Goal: Task Accomplishment & Management: Manage account settings

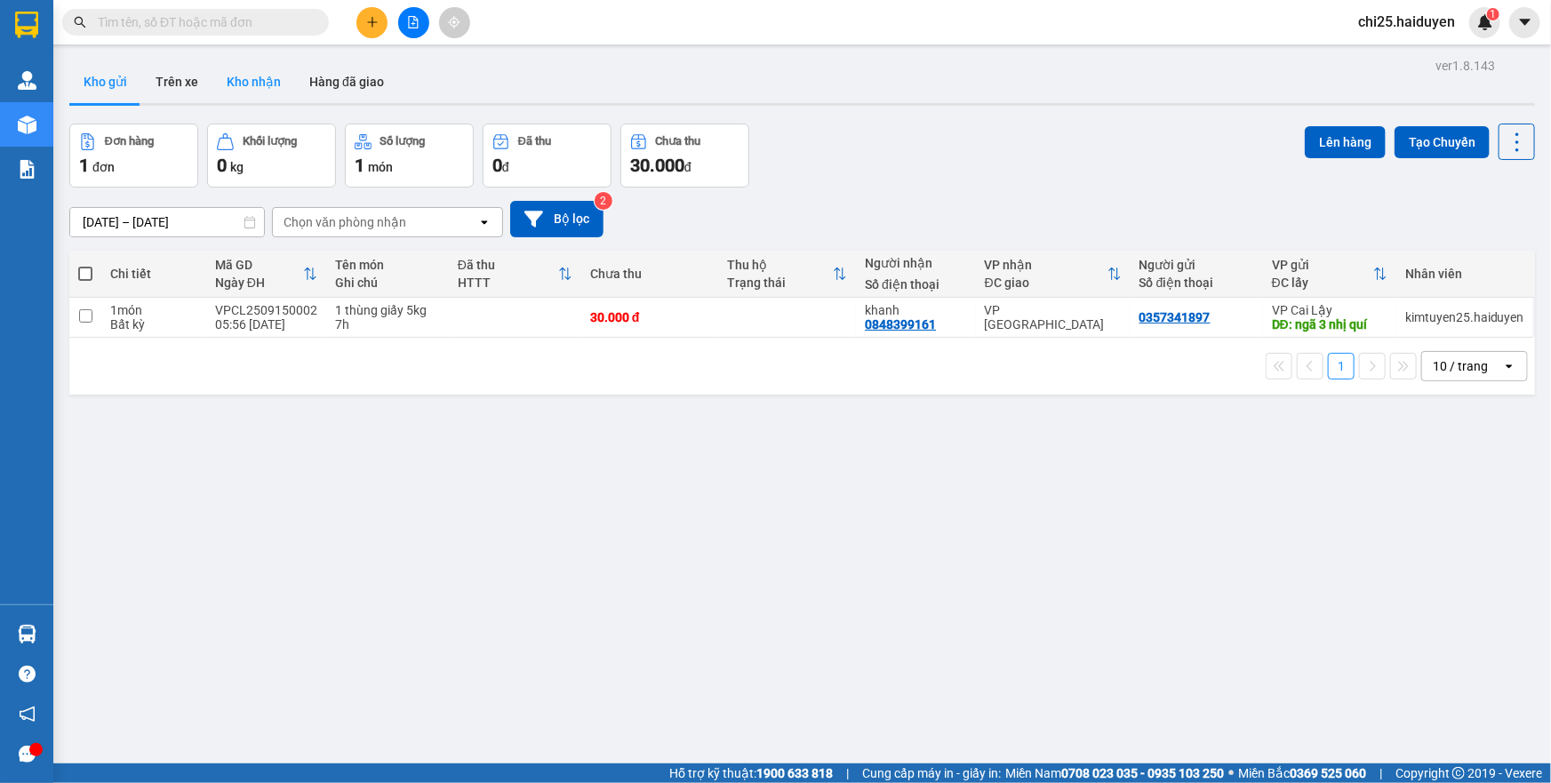
click at [246, 87] on button "Kho nhận" at bounding box center [253, 81] width 83 height 43
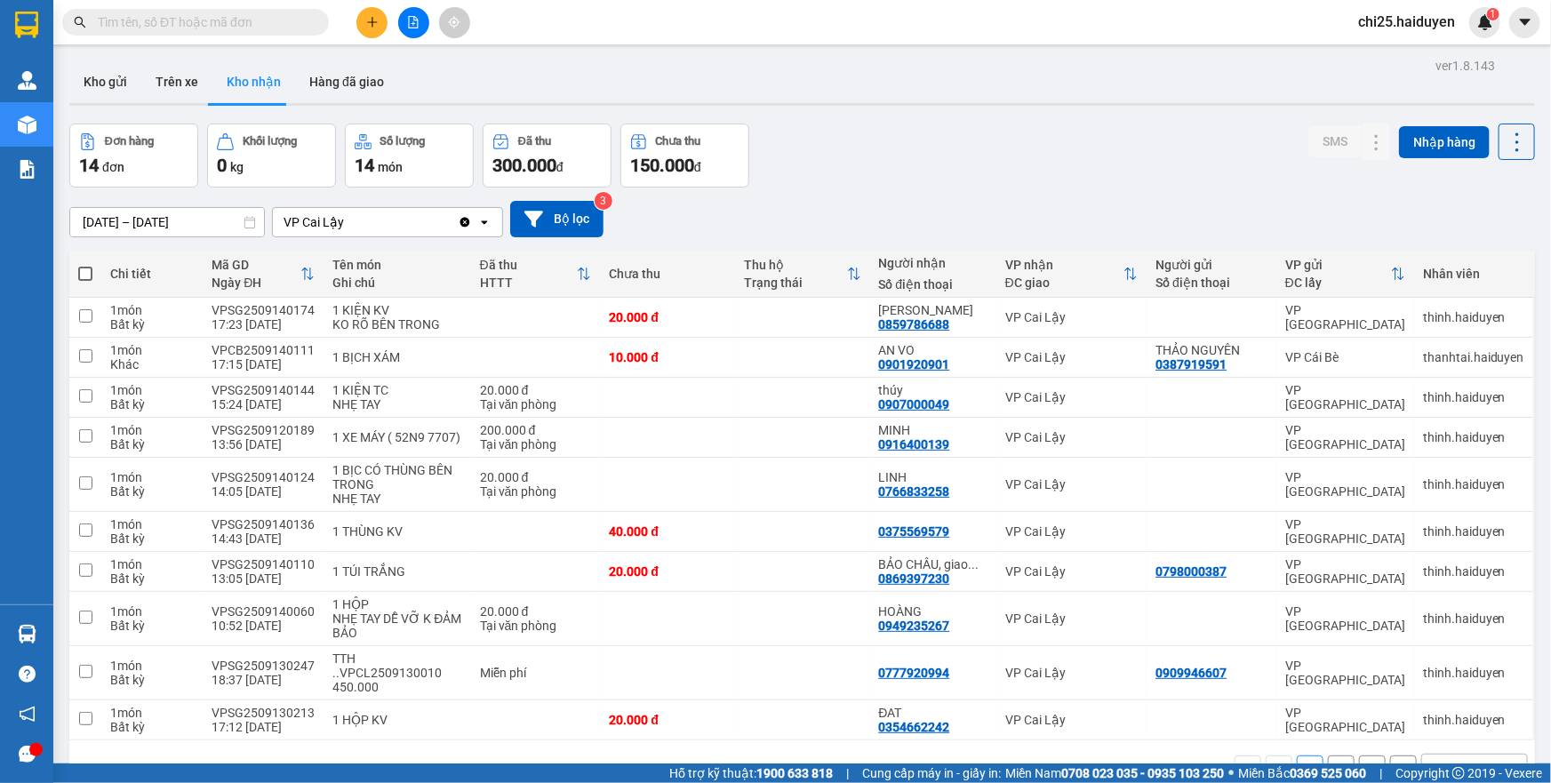
click at [271, 31] on input "text" at bounding box center [203, 22] width 210 height 20
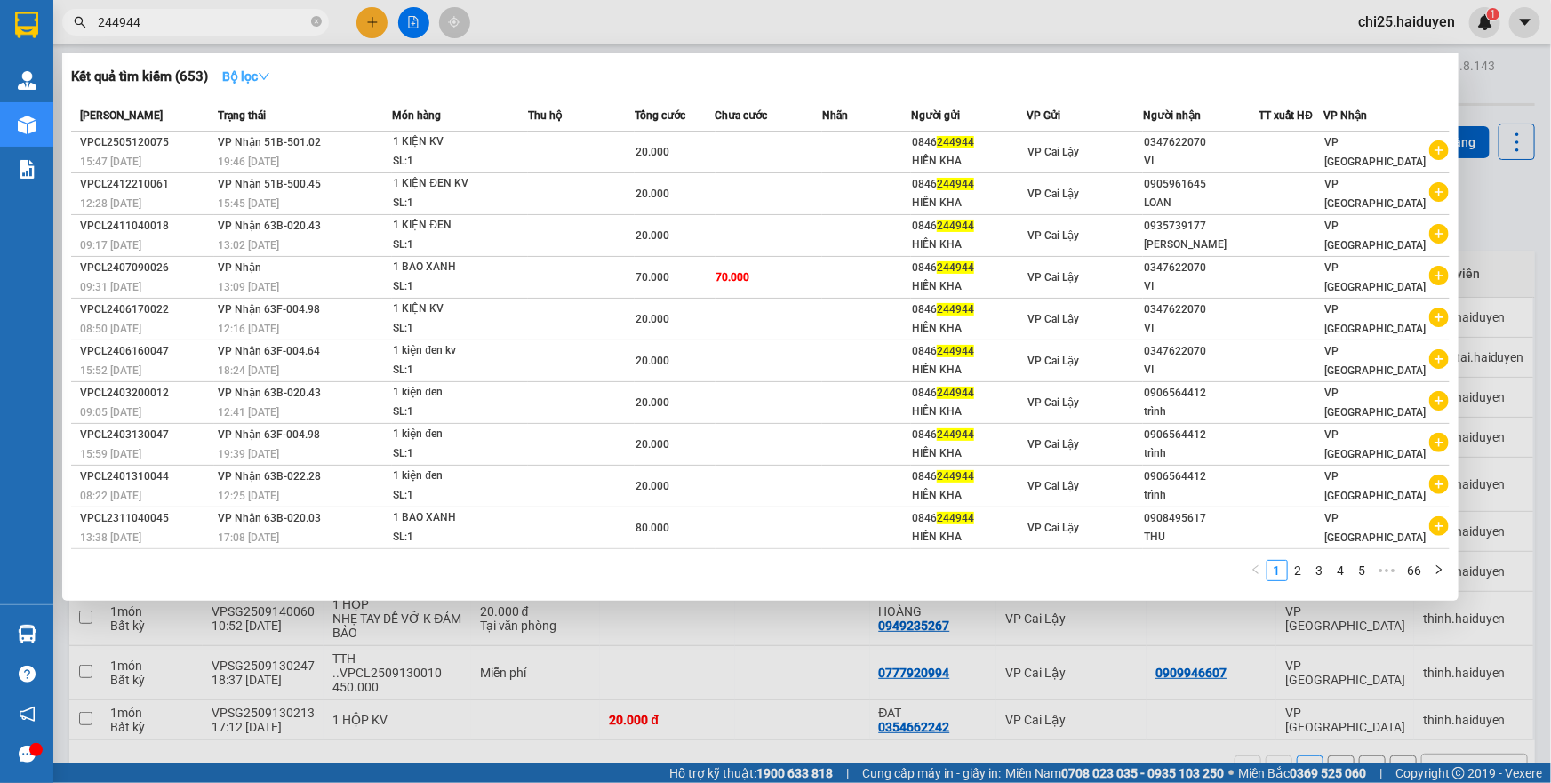
type input "244944"
click at [259, 75] on strong "Bộ lọc" at bounding box center [246, 76] width 48 height 14
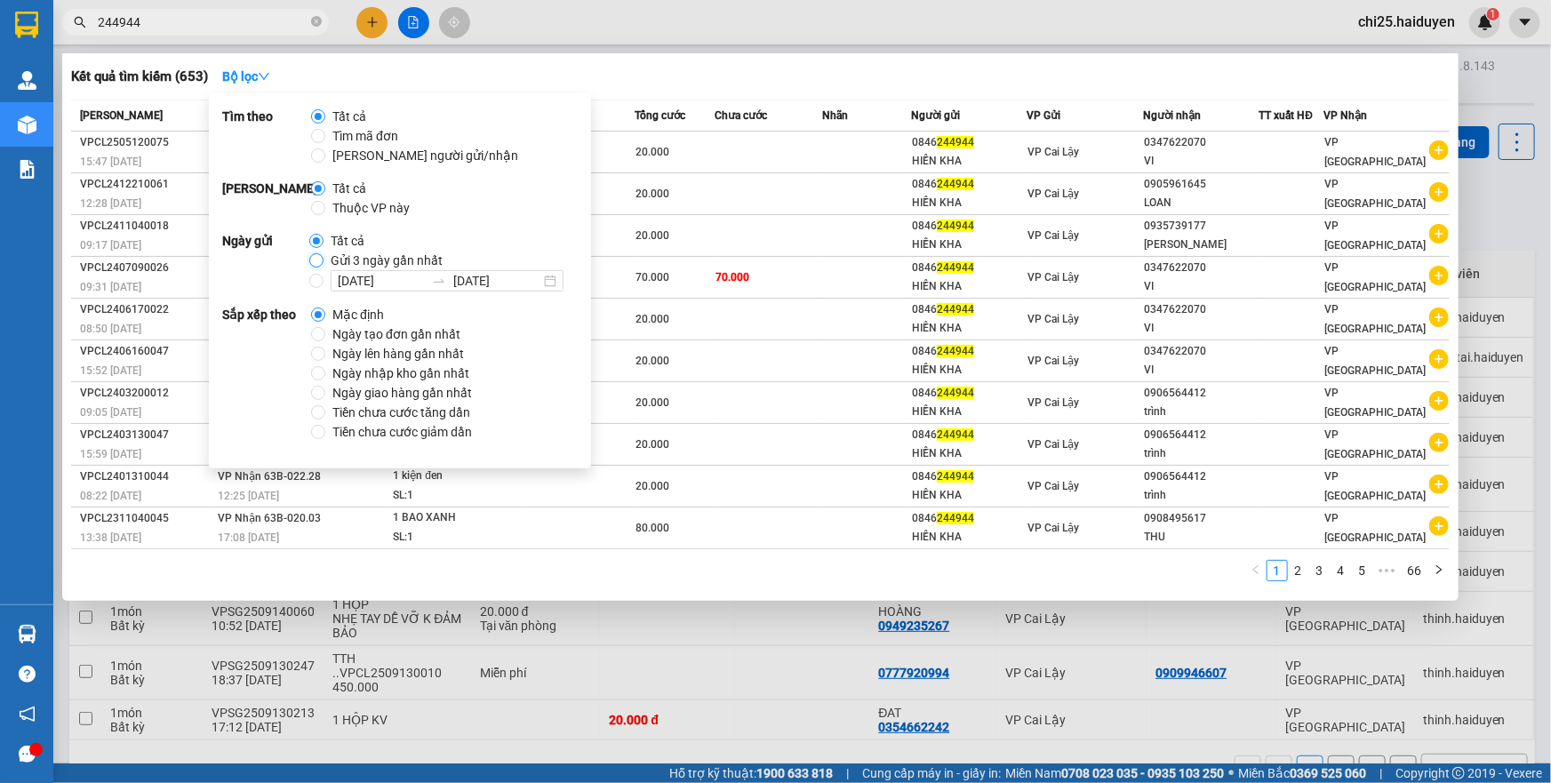
click at [316, 266] on input "Gửi 3 ngày gần nhất" at bounding box center [316, 260] width 14 height 14
radio input "true"
radio input "false"
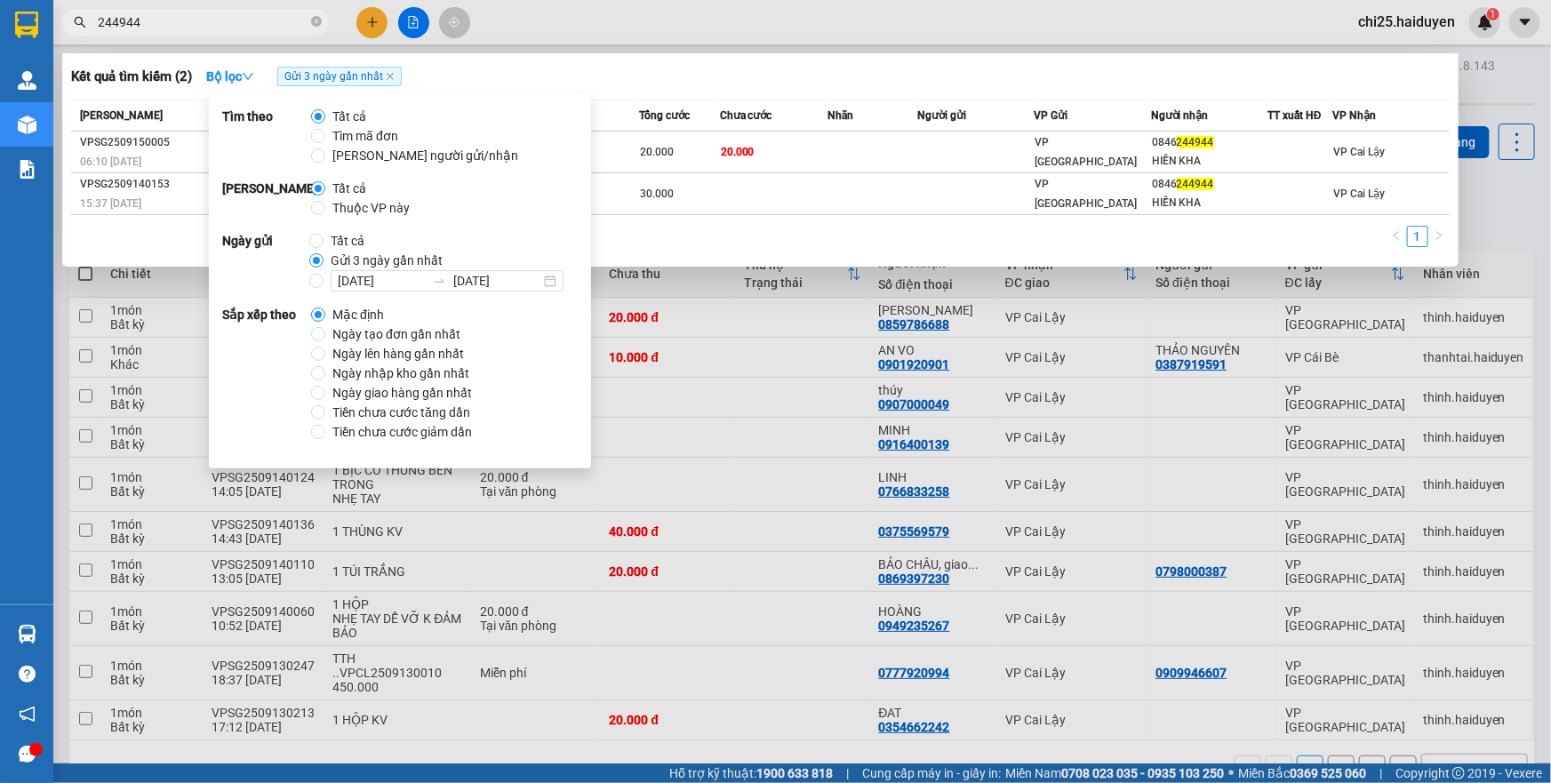
click at [640, 44] on div at bounding box center [775, 391] width 1551 height 783
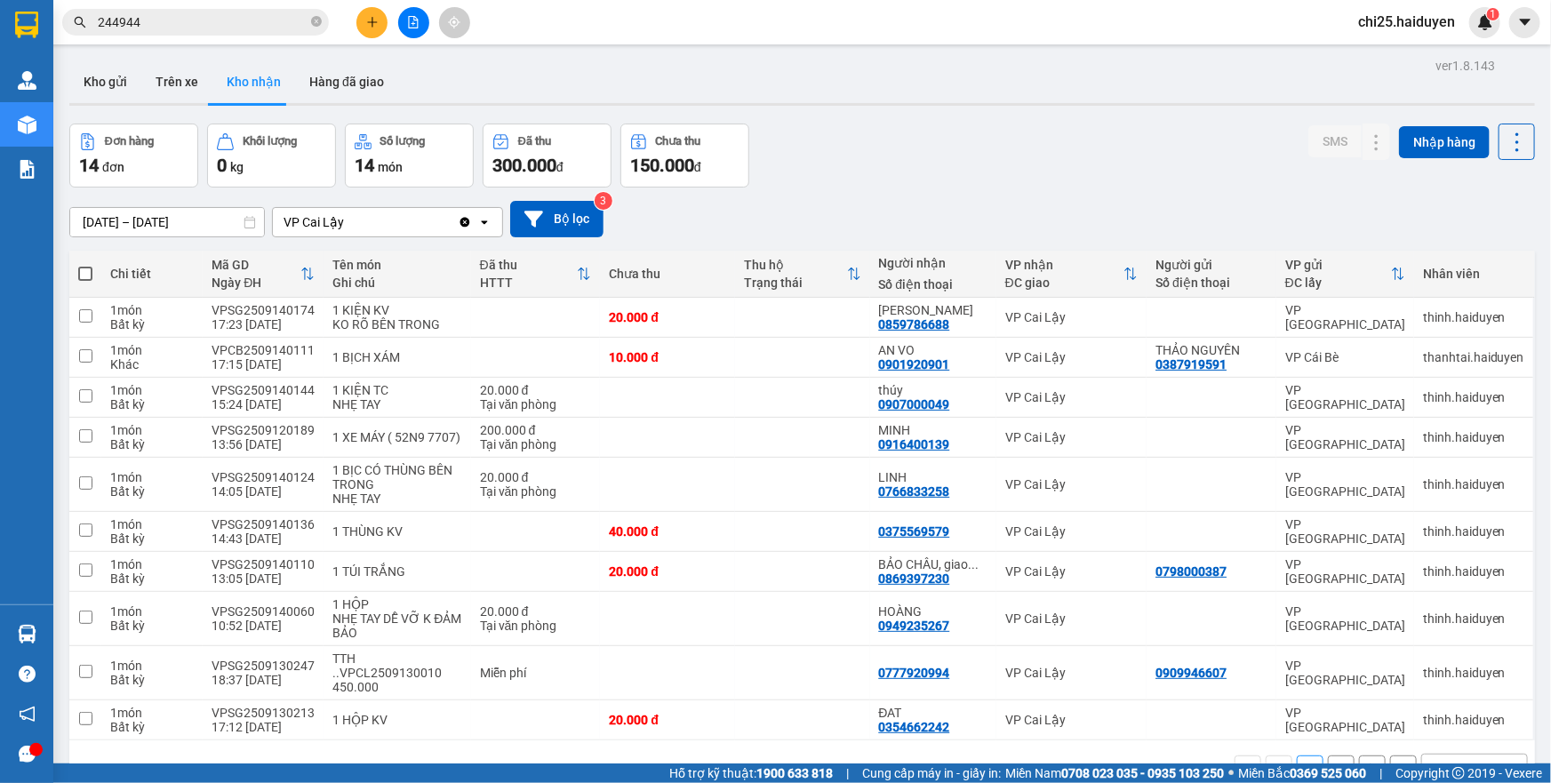
click at [258, 22] on input "244944" at bounding box center [203, 22] width 210 height 20
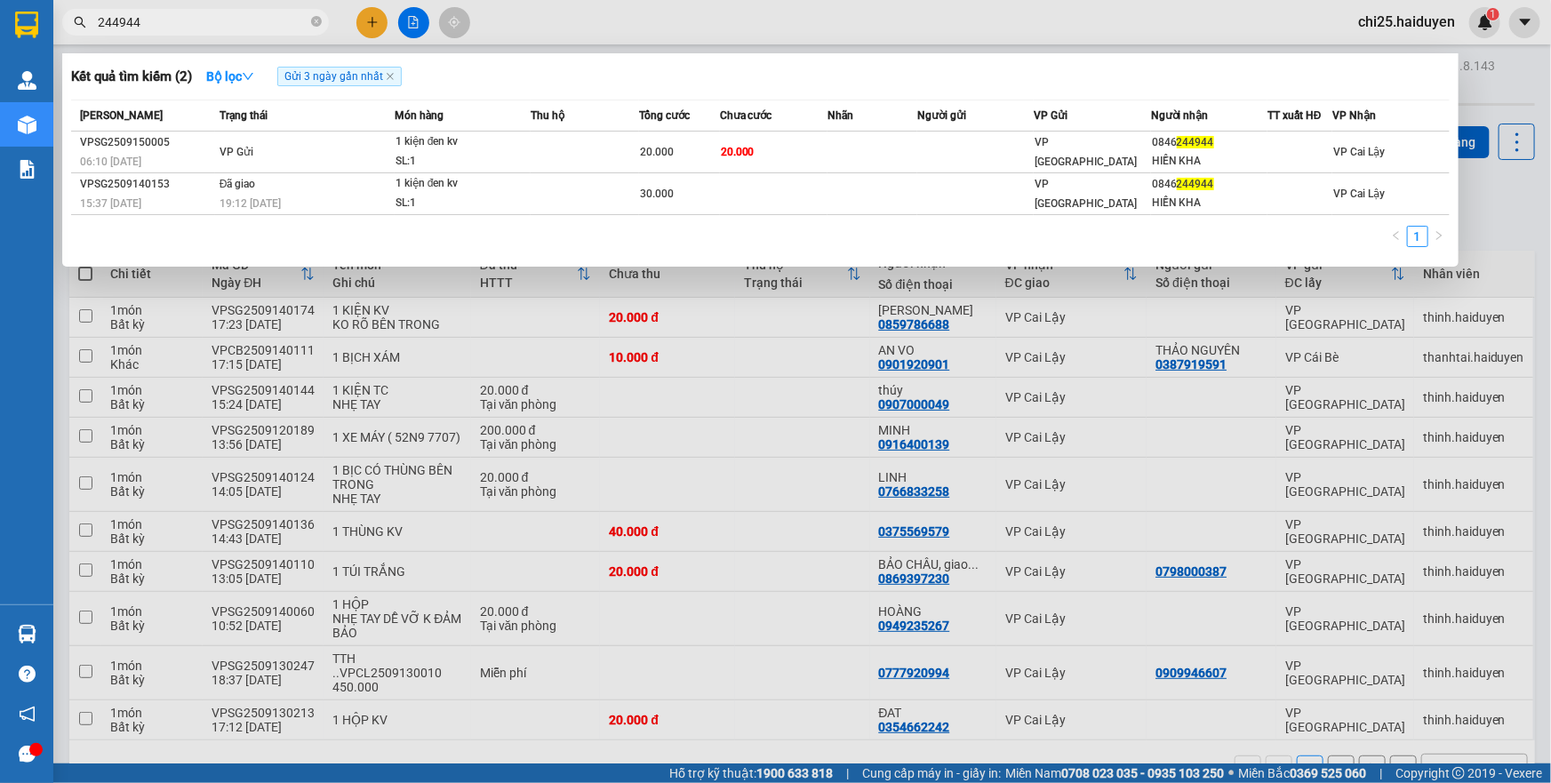
click at [475, 80] on div "Kết quả tìm kiếm ( 2 ) Bộ lọc Gửi 3 ngày gần nhất" at bounding box center [760, 76] width 1379 height 28
click at [661, 337] on div at bounding box center [775, 391] width 1551 height 783
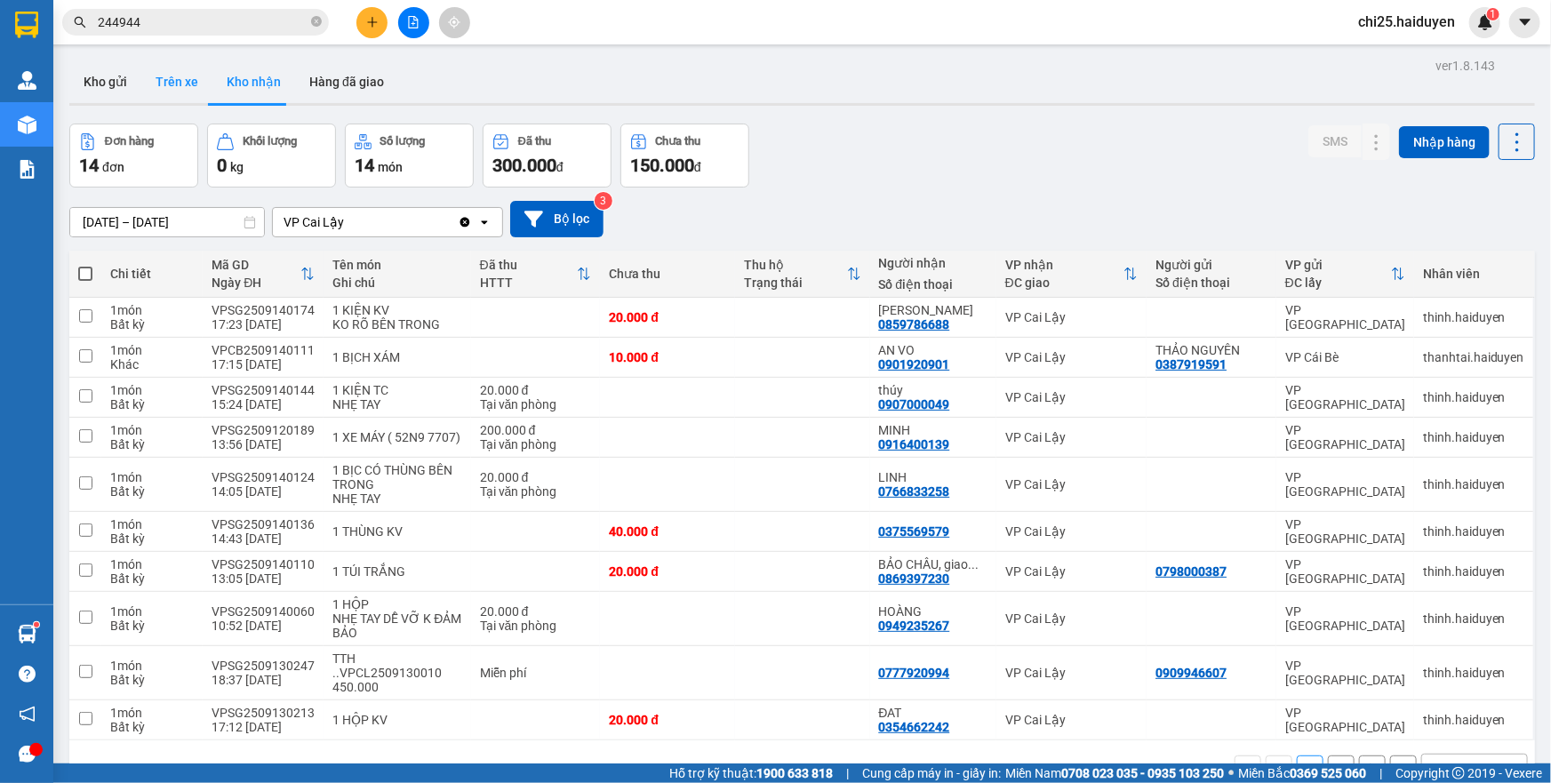
click at [174, 84] on button "Trên xe" at bounding box center [176, 81] width 71 height 43
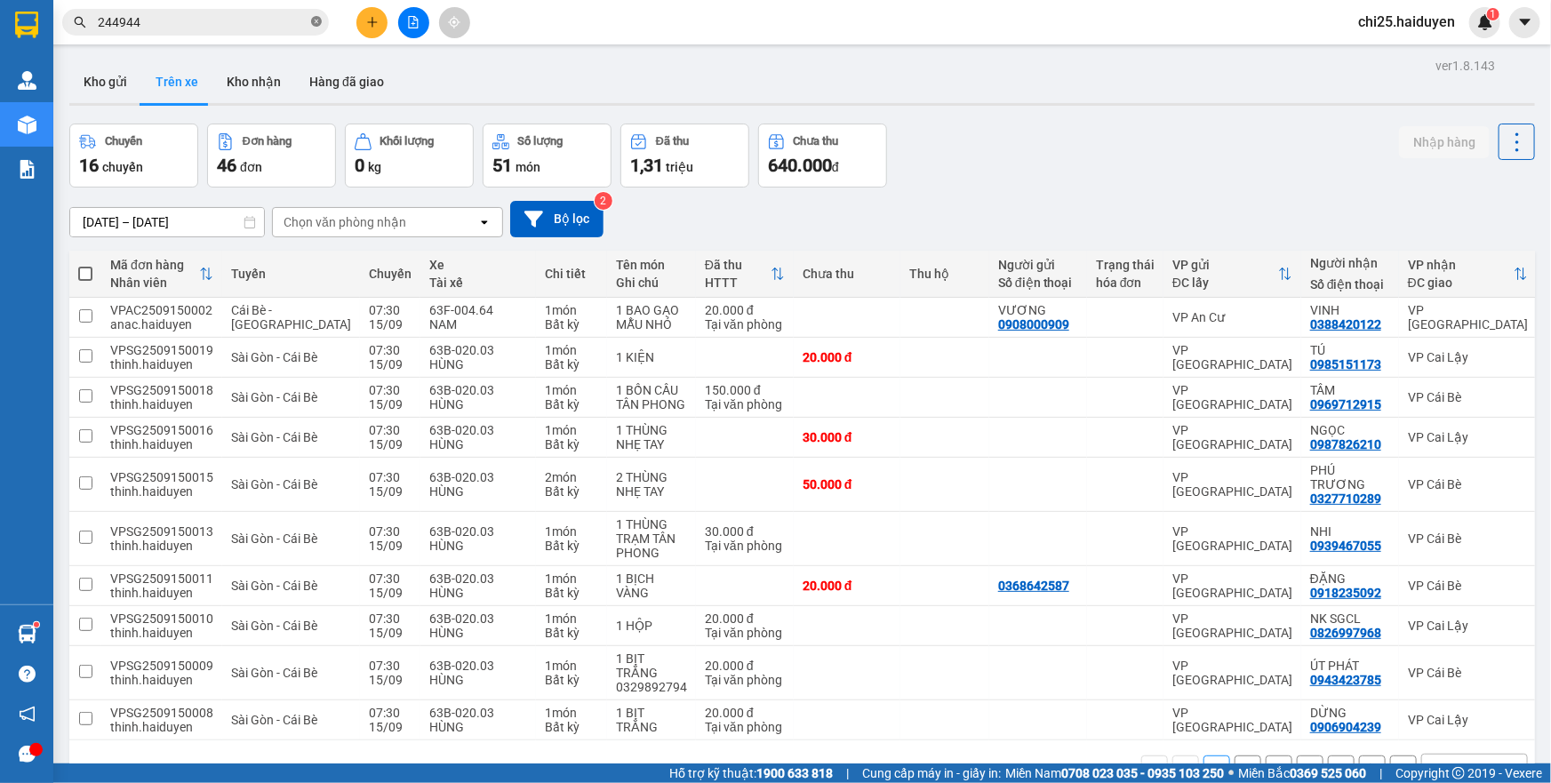
click at [311, 22] on icon "close-circle" at bounding box center [316, 21] width 11 height 11
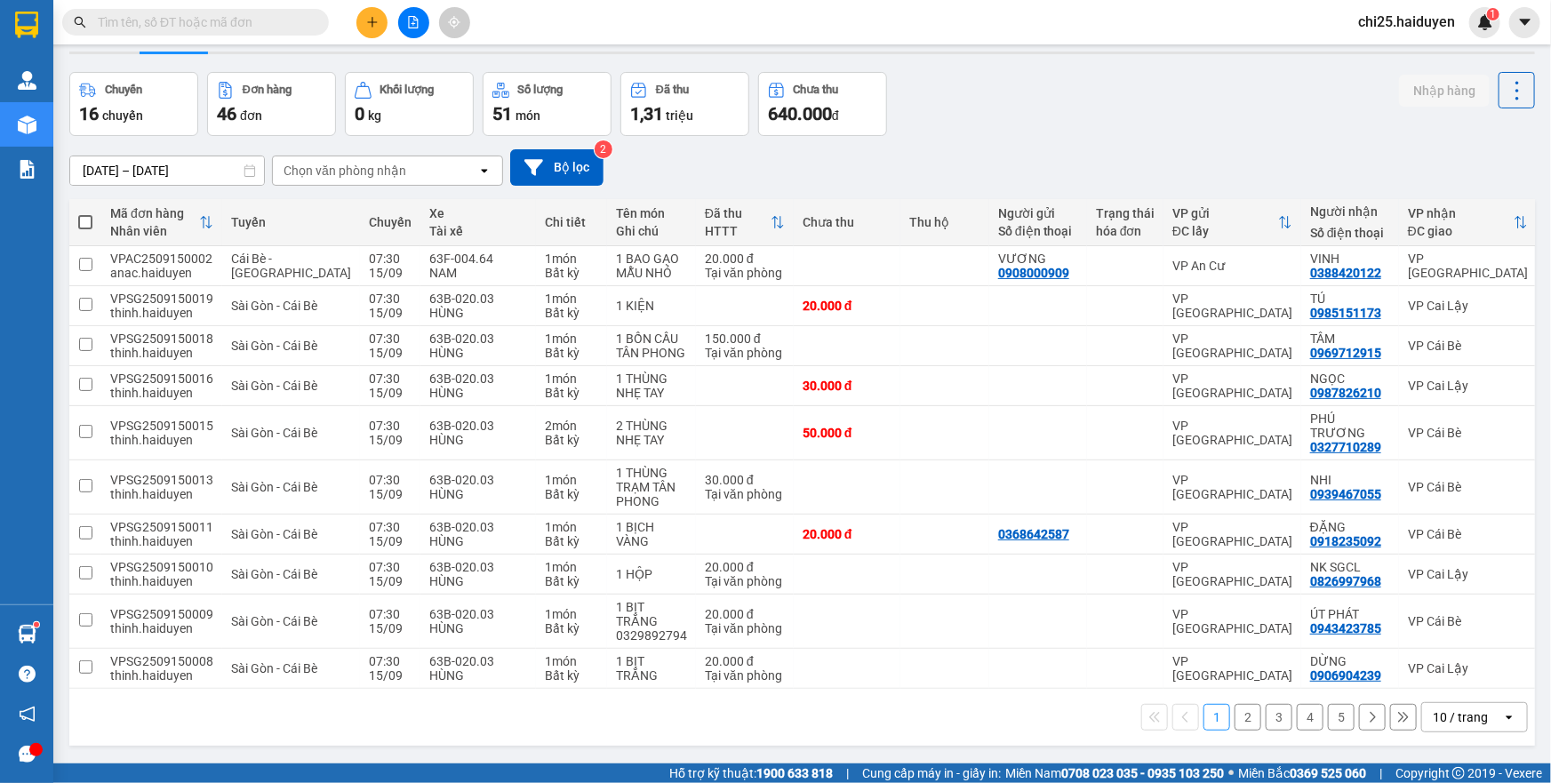
scroll to position [81, 0]
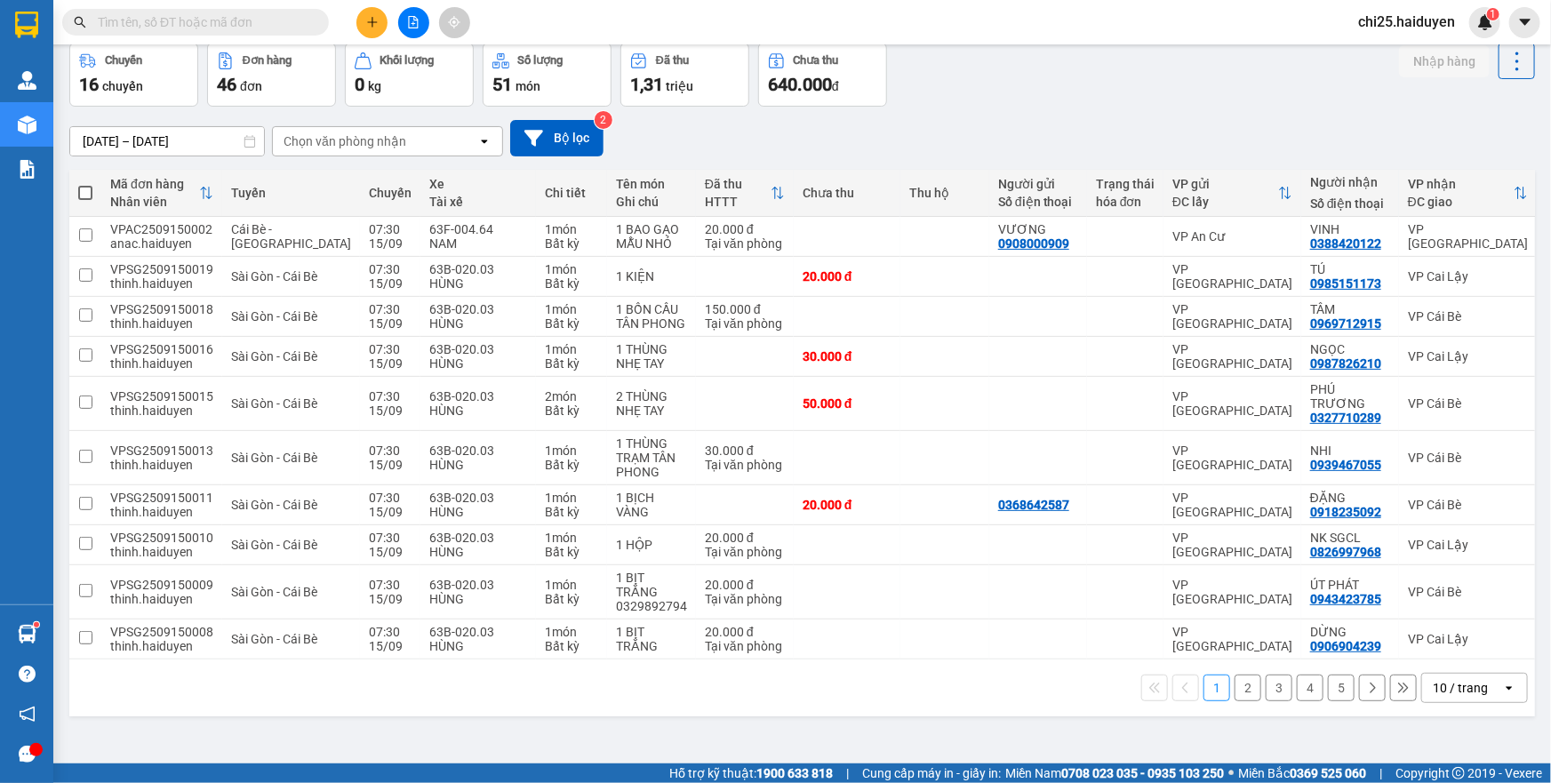
click at [1452, 687] on div "10 / trang" at bounding box center [1460, 688] width 55 height 18
click at [1423, 646] on span "100 / trang" at bounding box center [1454, 655] width 64 height 18
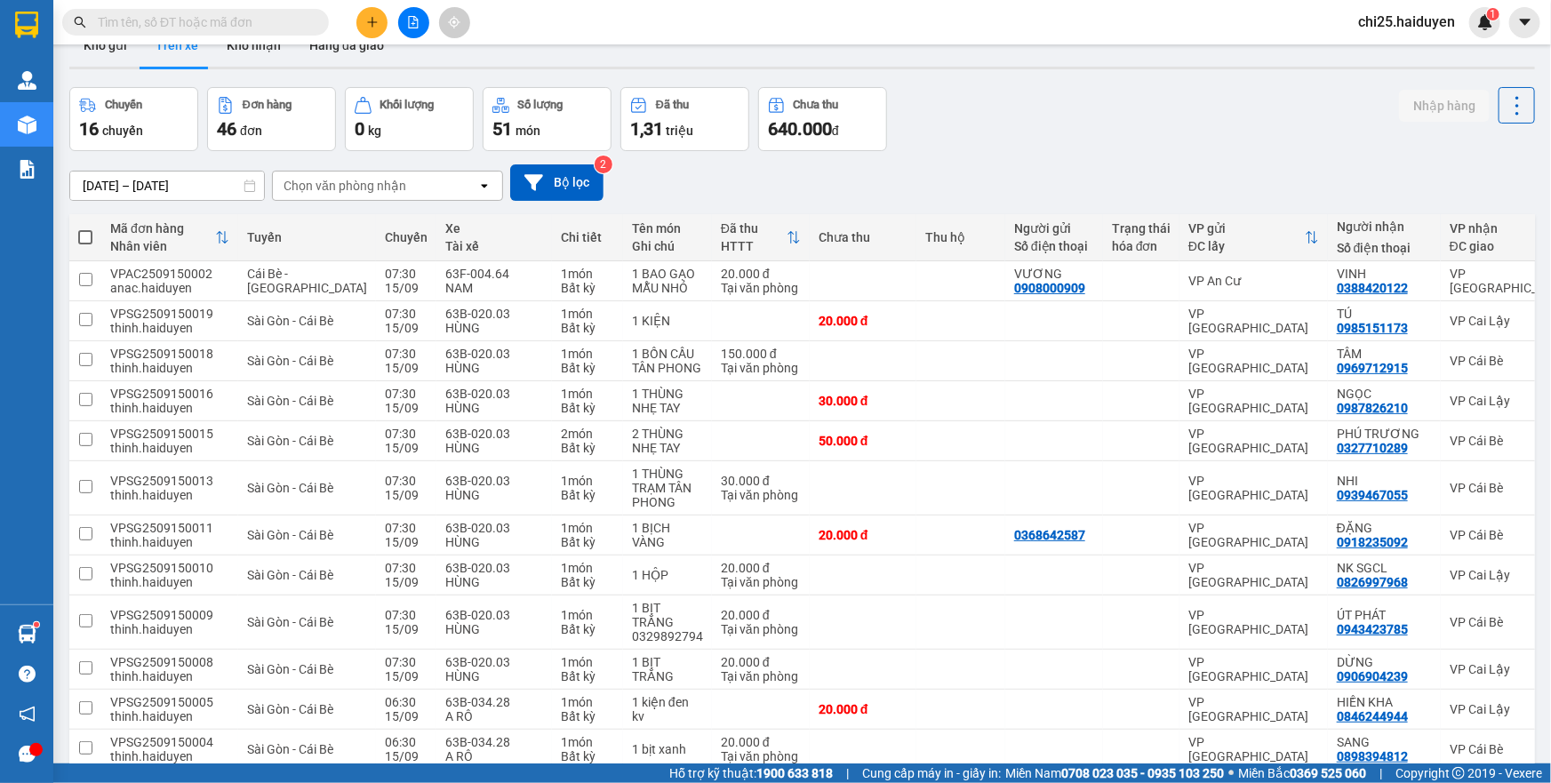
scroll to position [0, 0]
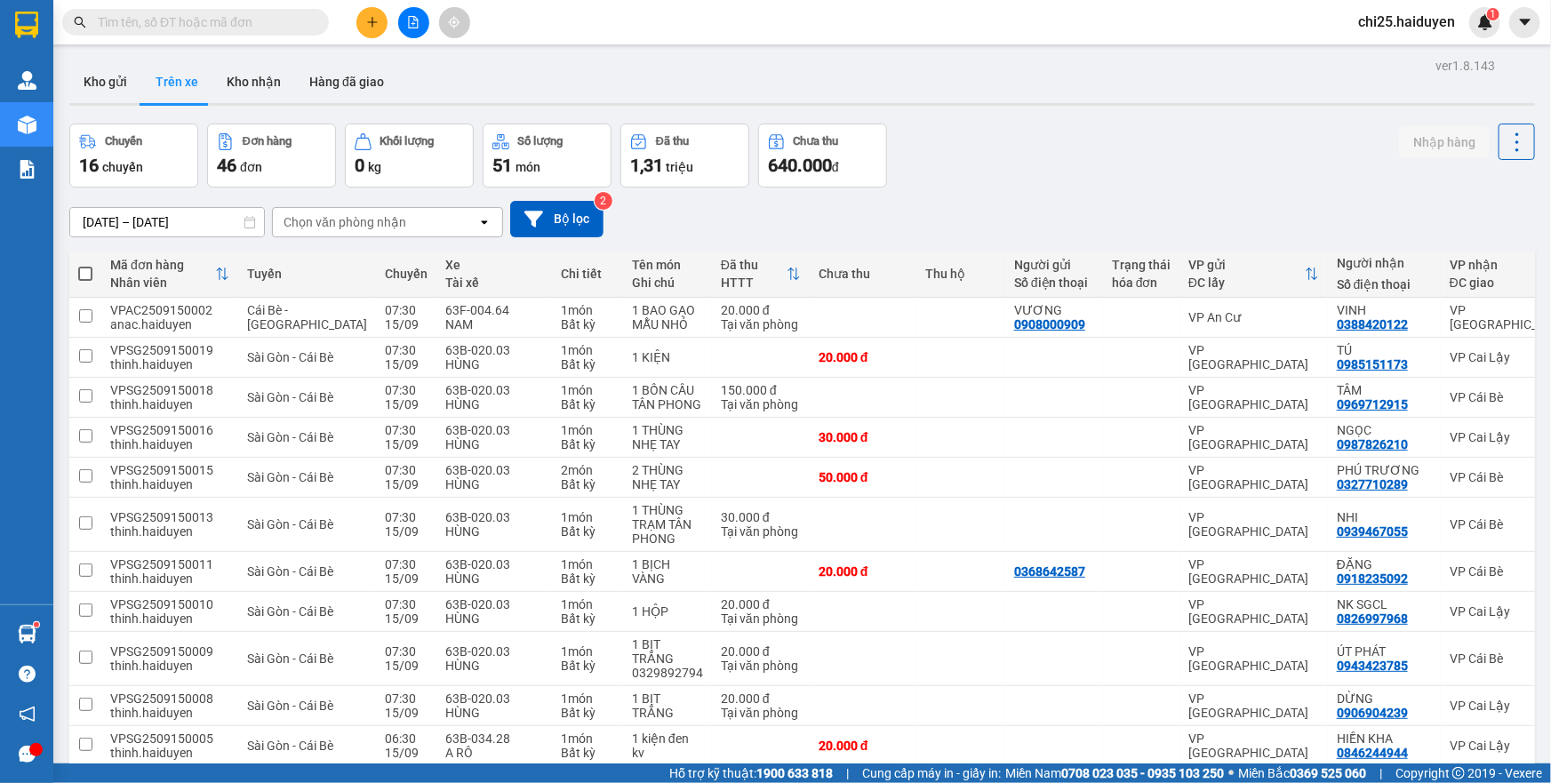
click at [331, 226] on div "Chọn văn phòng nhận" at bounding box center [345, 222] width 123 height 18
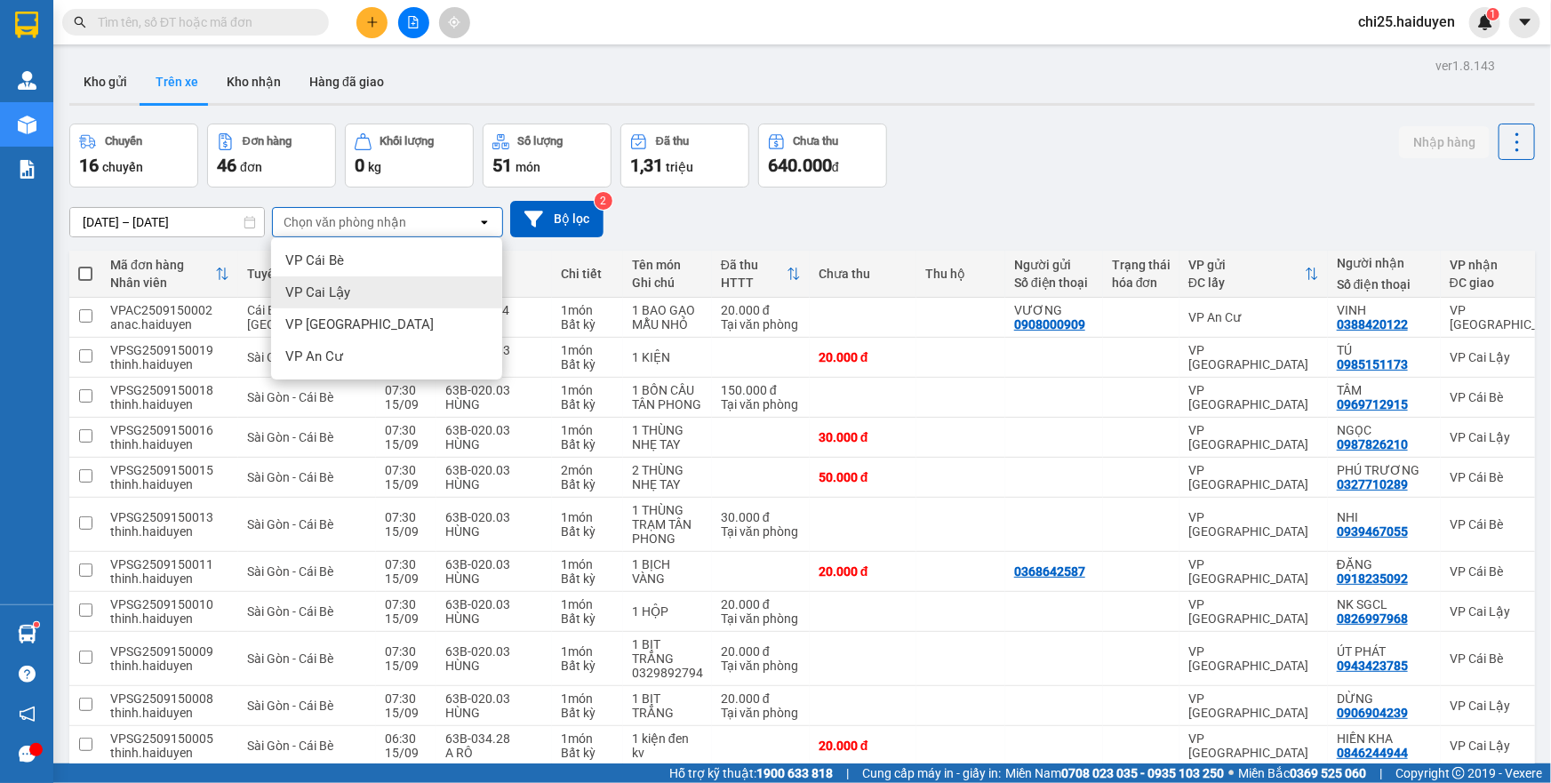
click at [370, 302] on div "VP Cai Lậy" at bounding box center [386, 292] width 231 height 32
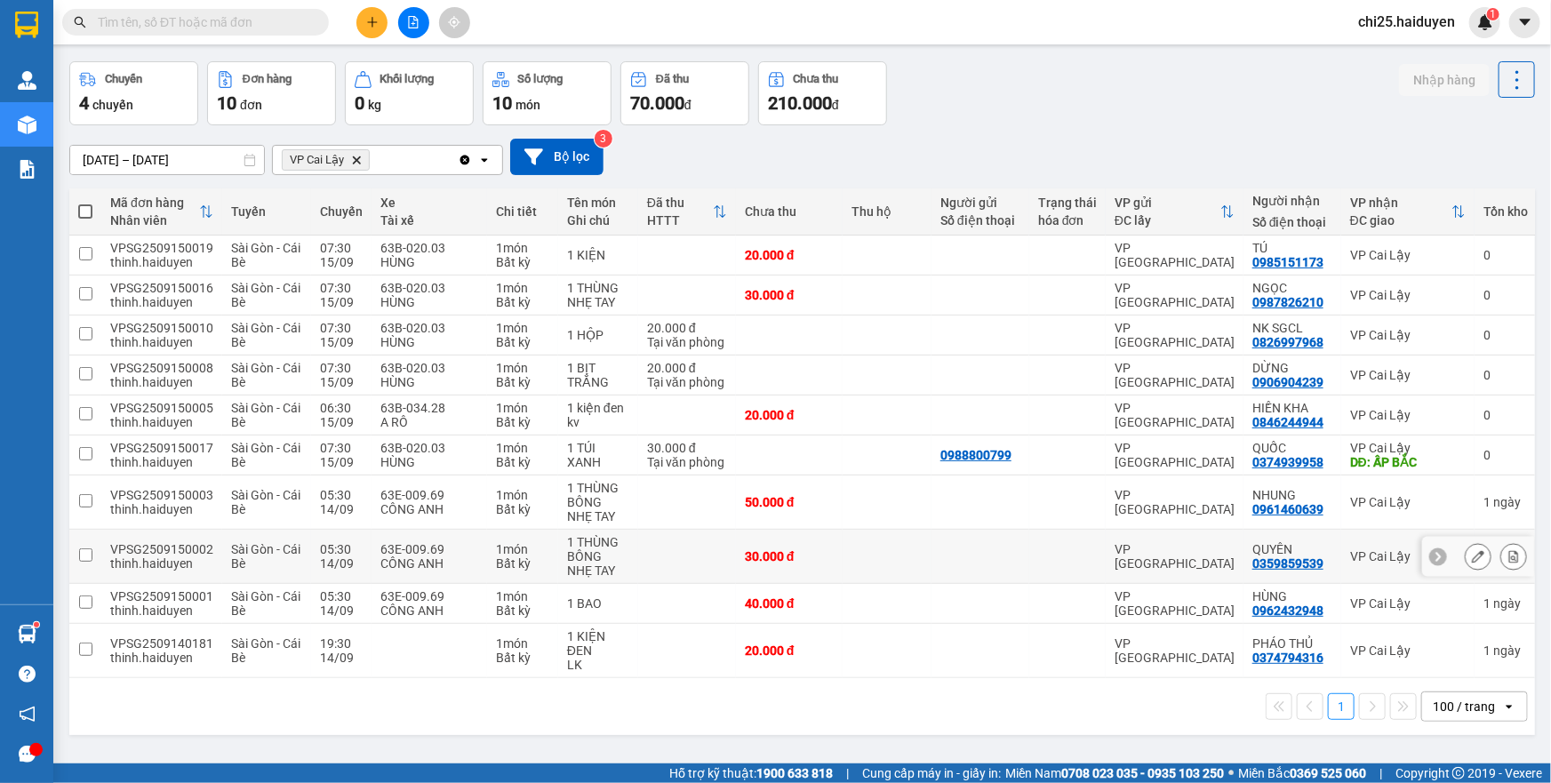
scroll to position [81, 0]
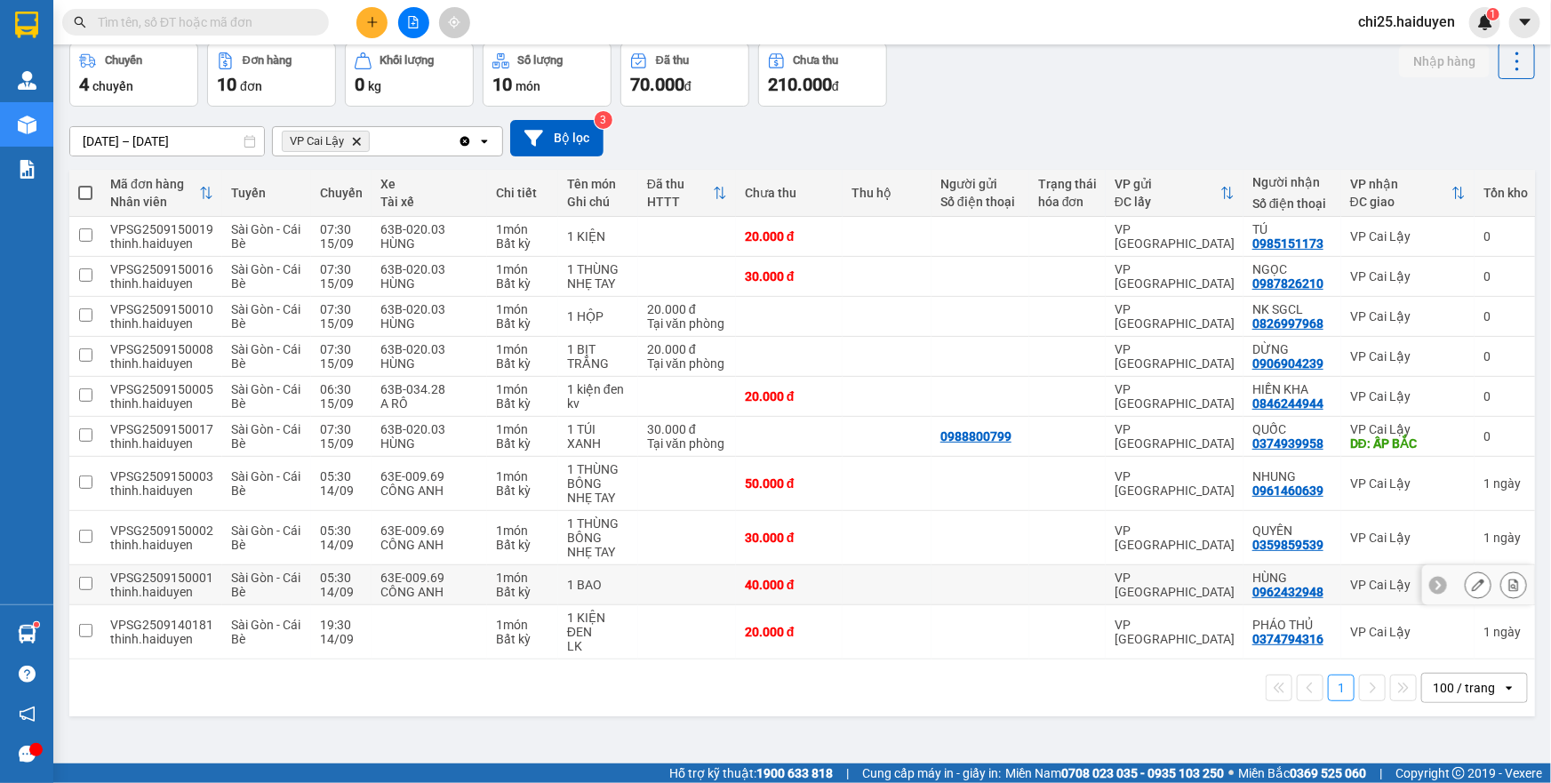
click at [1029, 598] on td at bounding box center [1067, 585] width 76 height 40
checkbox input "true"
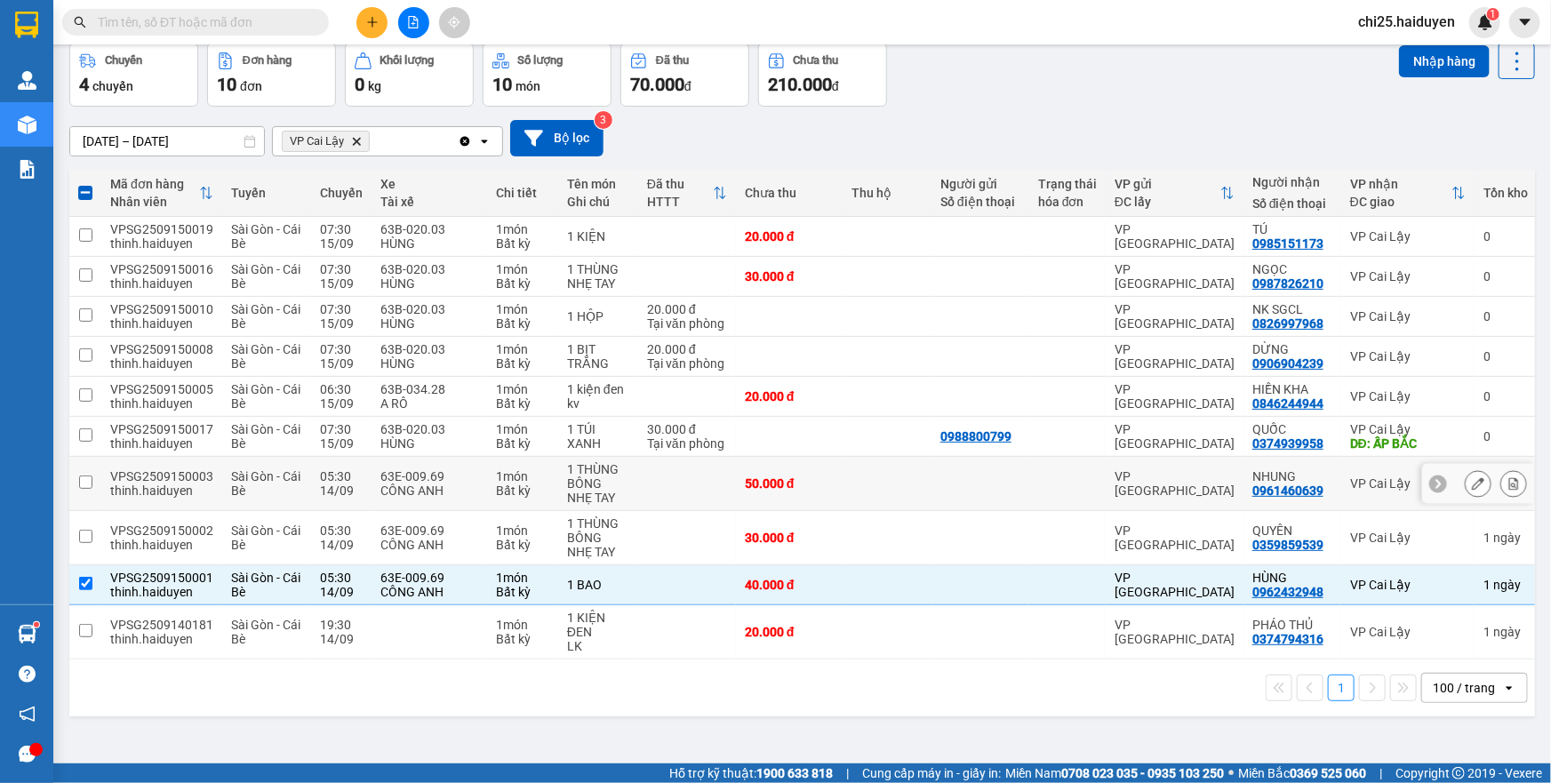
click at [846, 481] on td at bounding box center [887, 484] width 89 height 54
checkbox input "true"
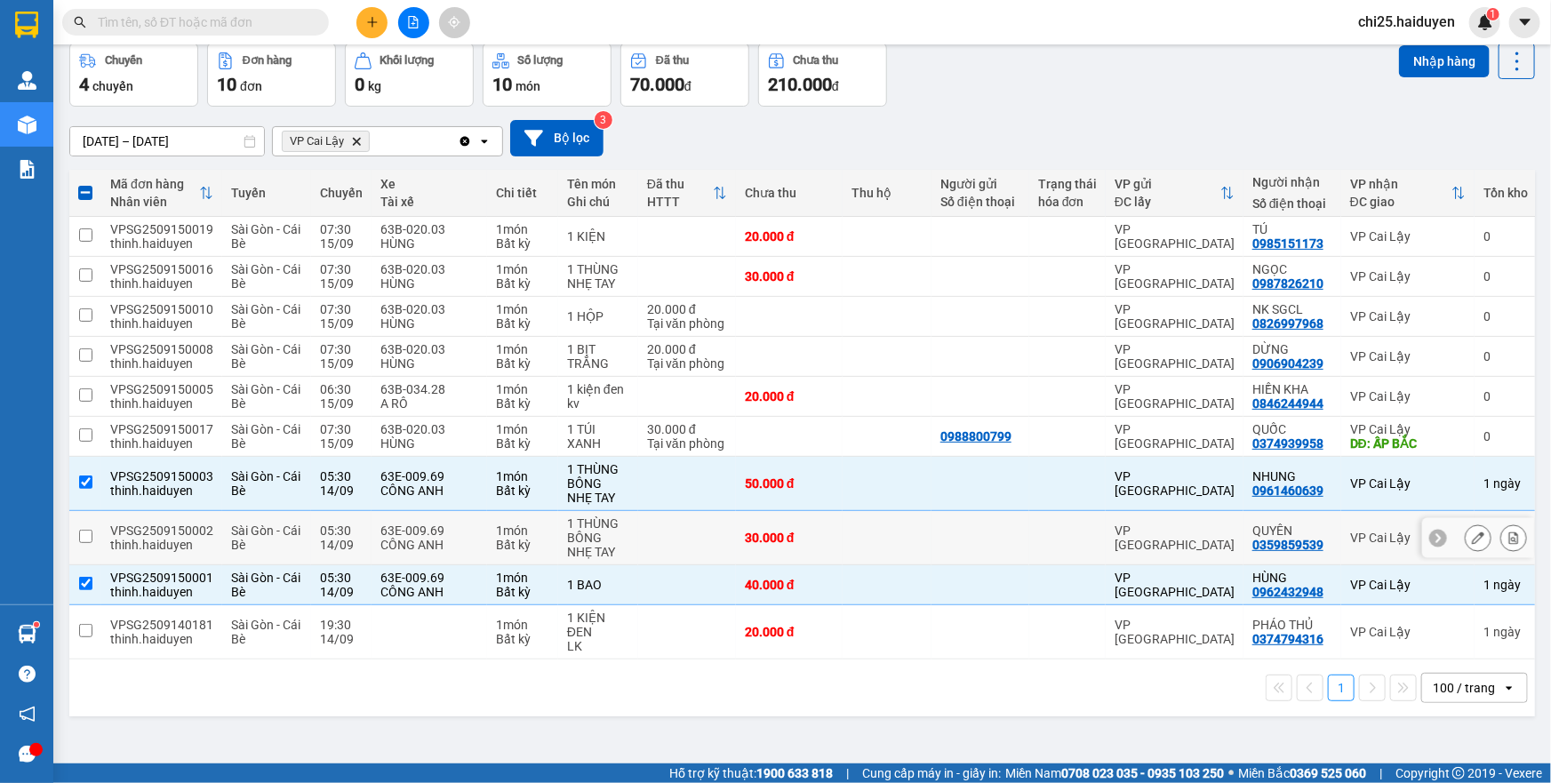
click at [905, 534] on td at bounding box center [887, 538] width 89 height 54
checkbox input "true"
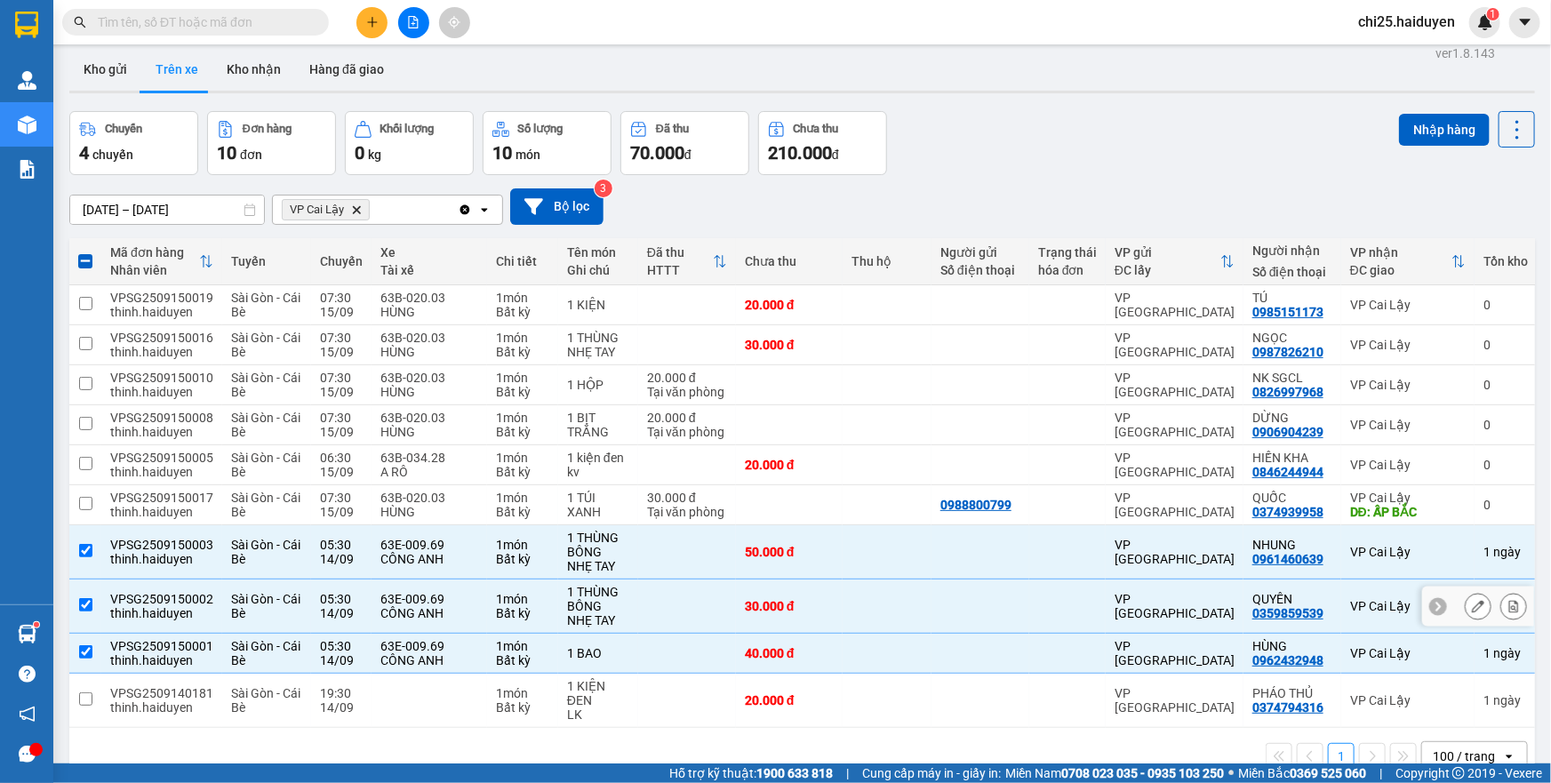
scroll to position [0, 0]
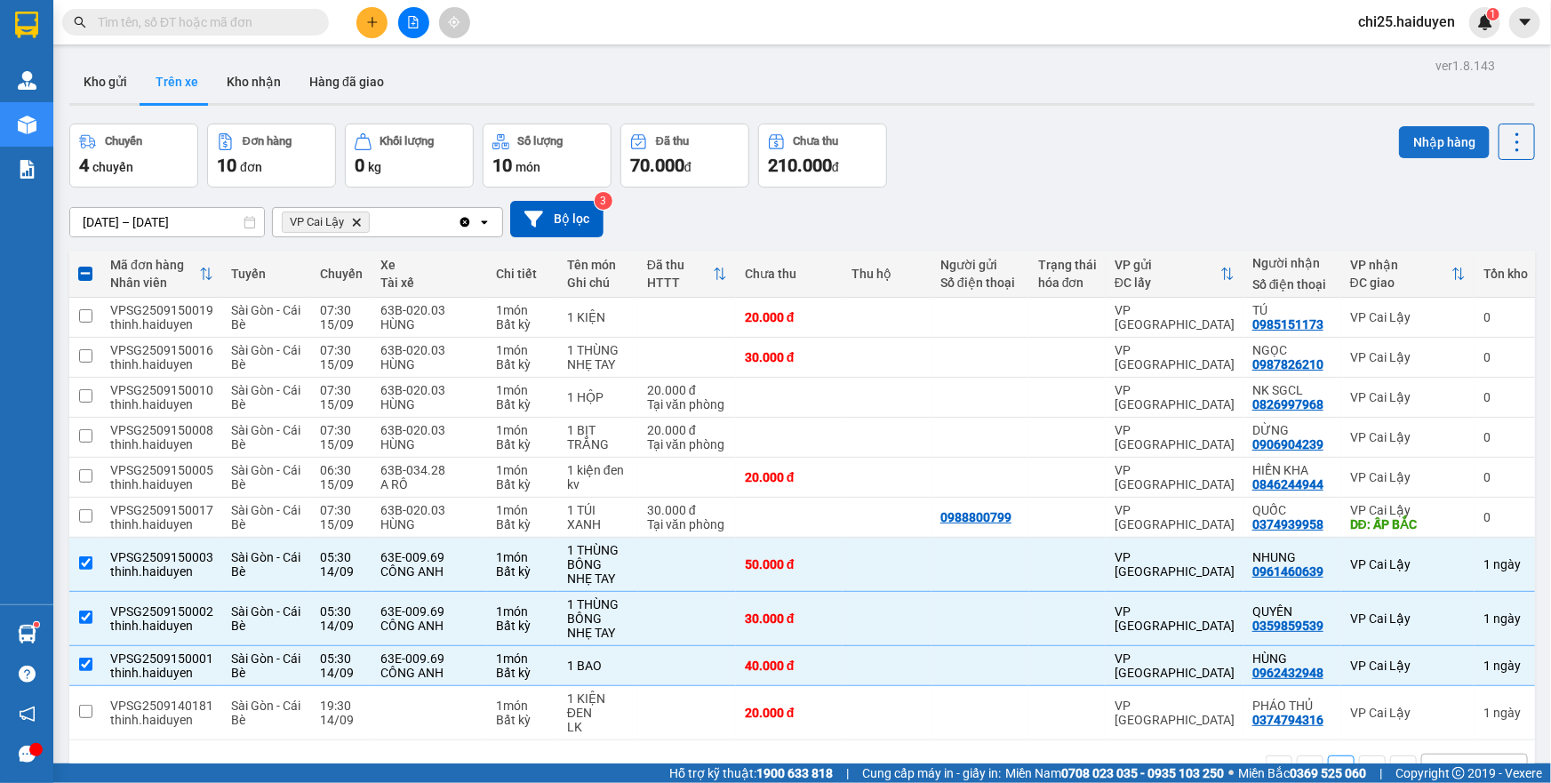
click at [1445, 134] on button "Nhập hàng" at bounding box center [1444, 142] width 91 height 32
checkbox input "false"
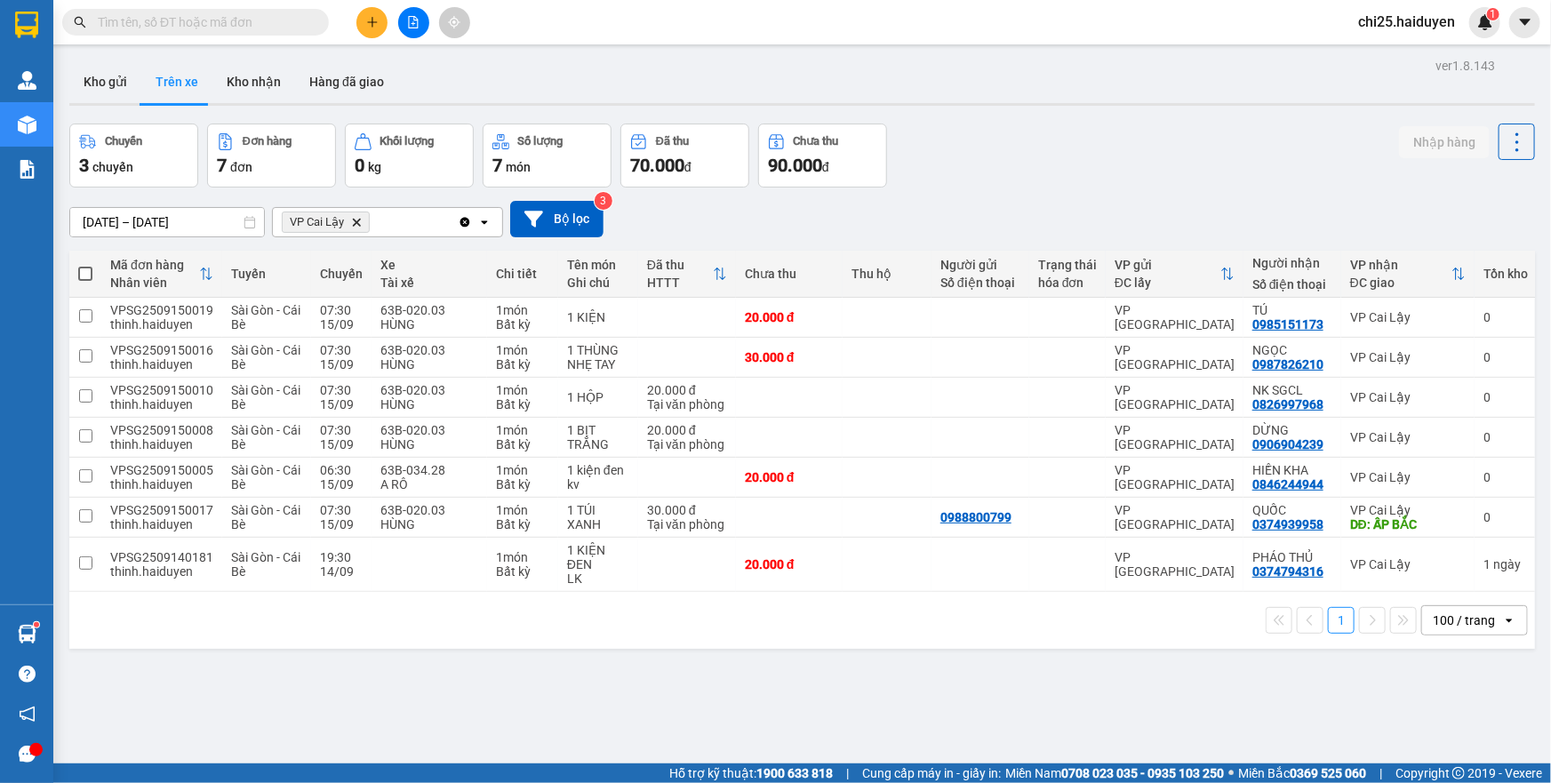
click at [260, 103] on div at bounding box center [802, 104] width 1466 height 3
click at [258, 77] on button "Kho nhận" at bounding box center [253, 81] width 83 height 43
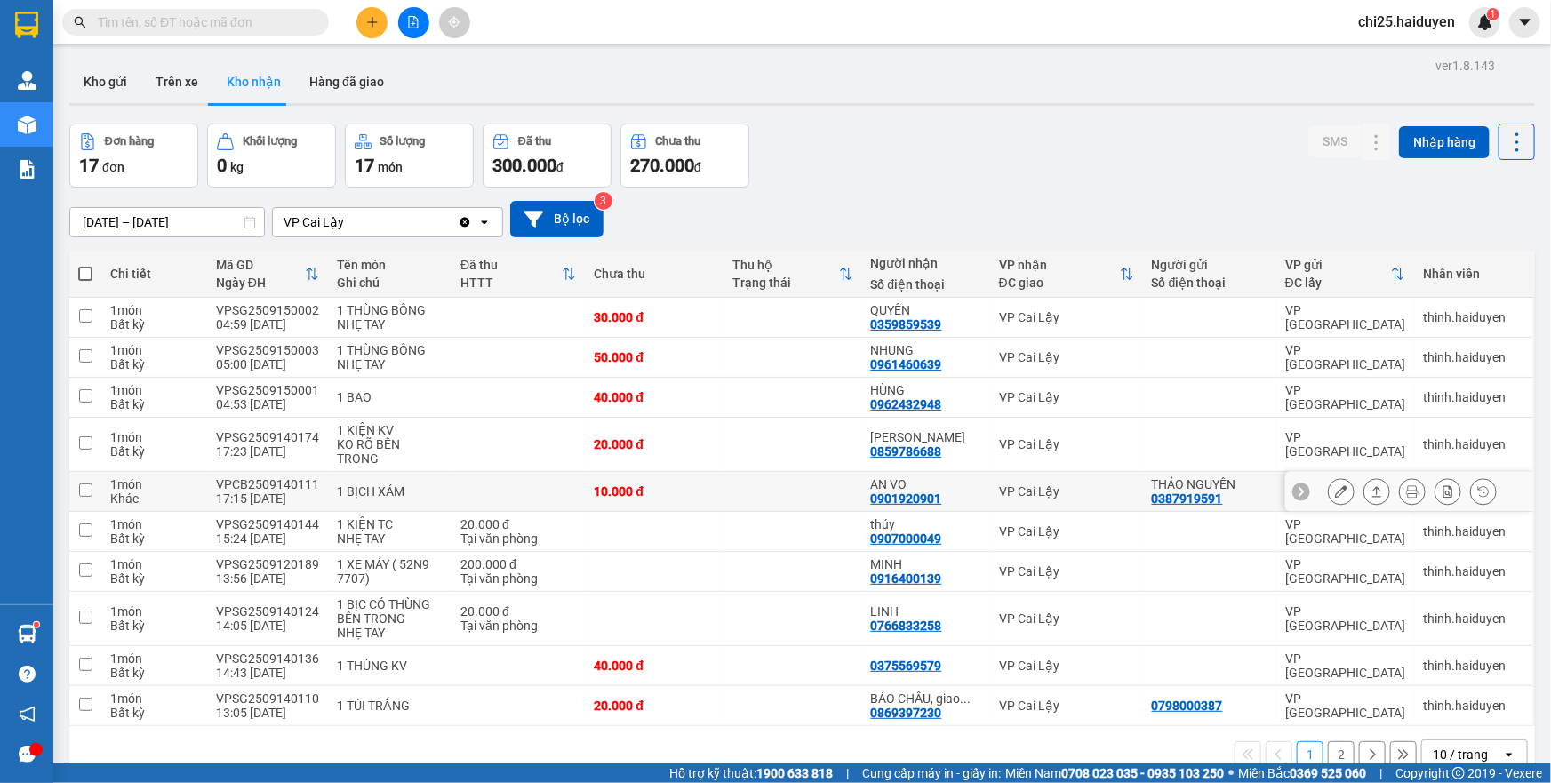
scroll to position [81, 0]
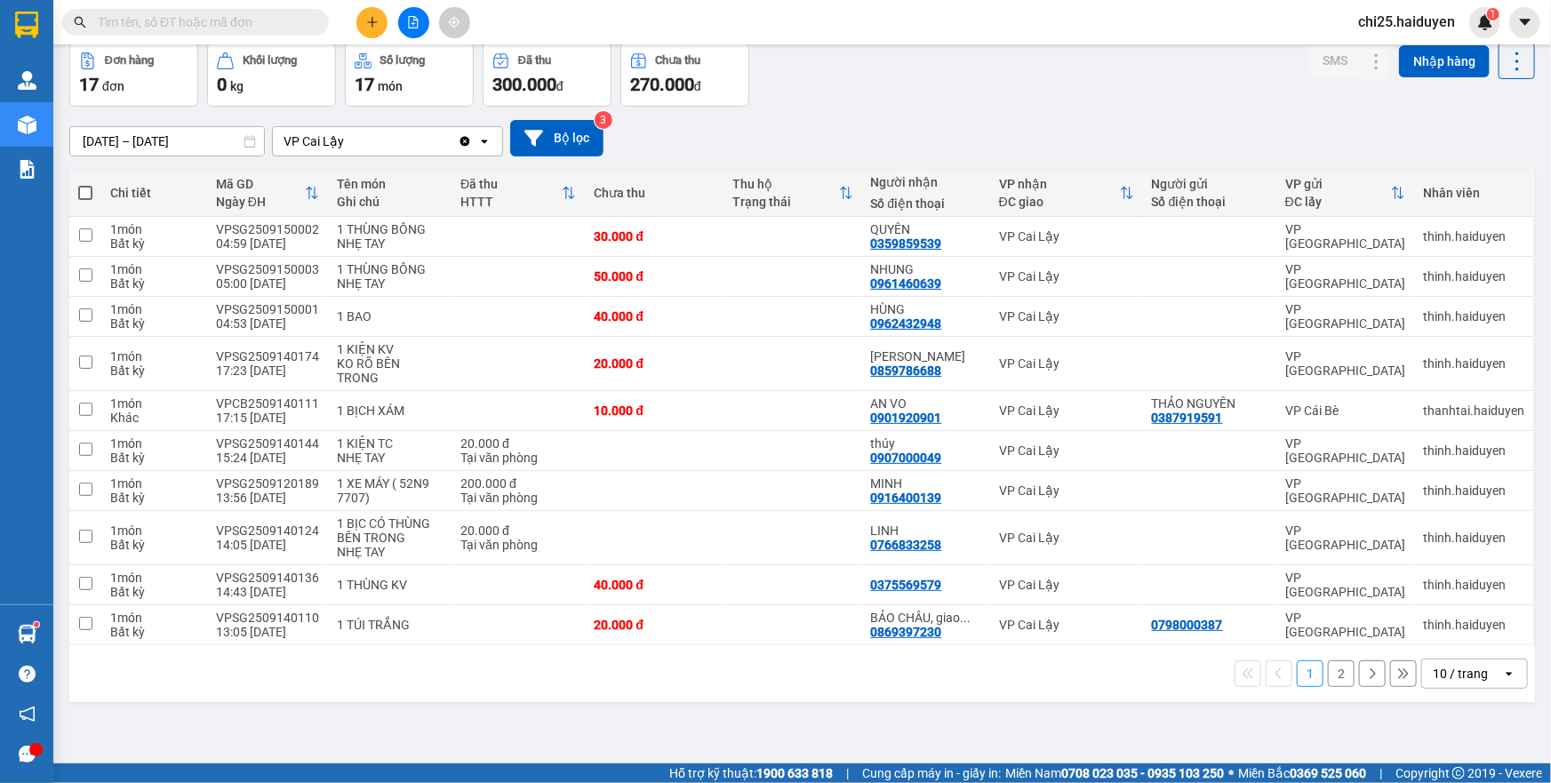
click at [1461, 665] on div "10 / trang" at bounding box center [1460, 674] width 55 height 18
click at [1460, 617] on span "100 / trang" at bounding box center [1454, 620] width 64 height 18
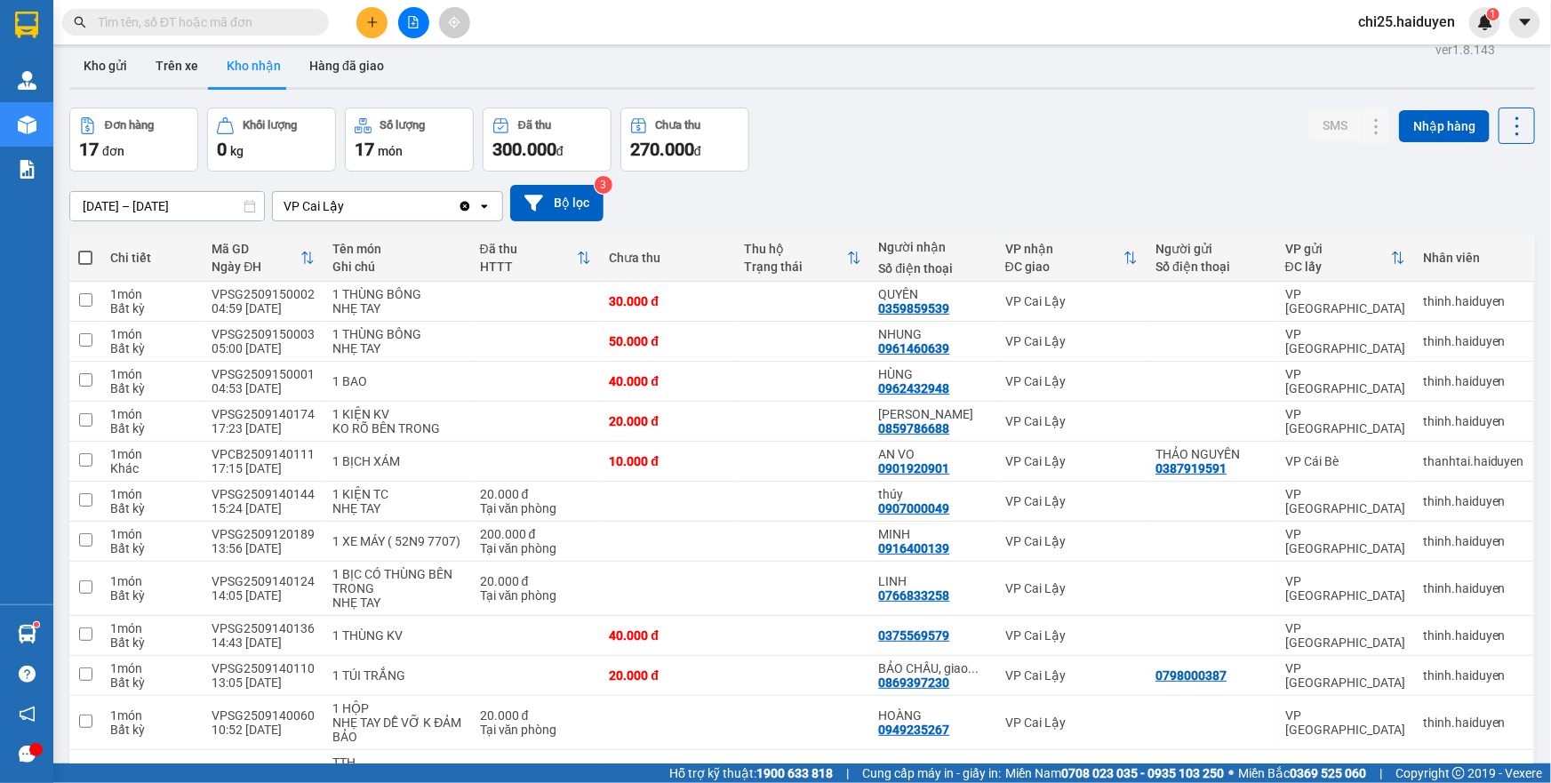
scroll to position [0, 0]
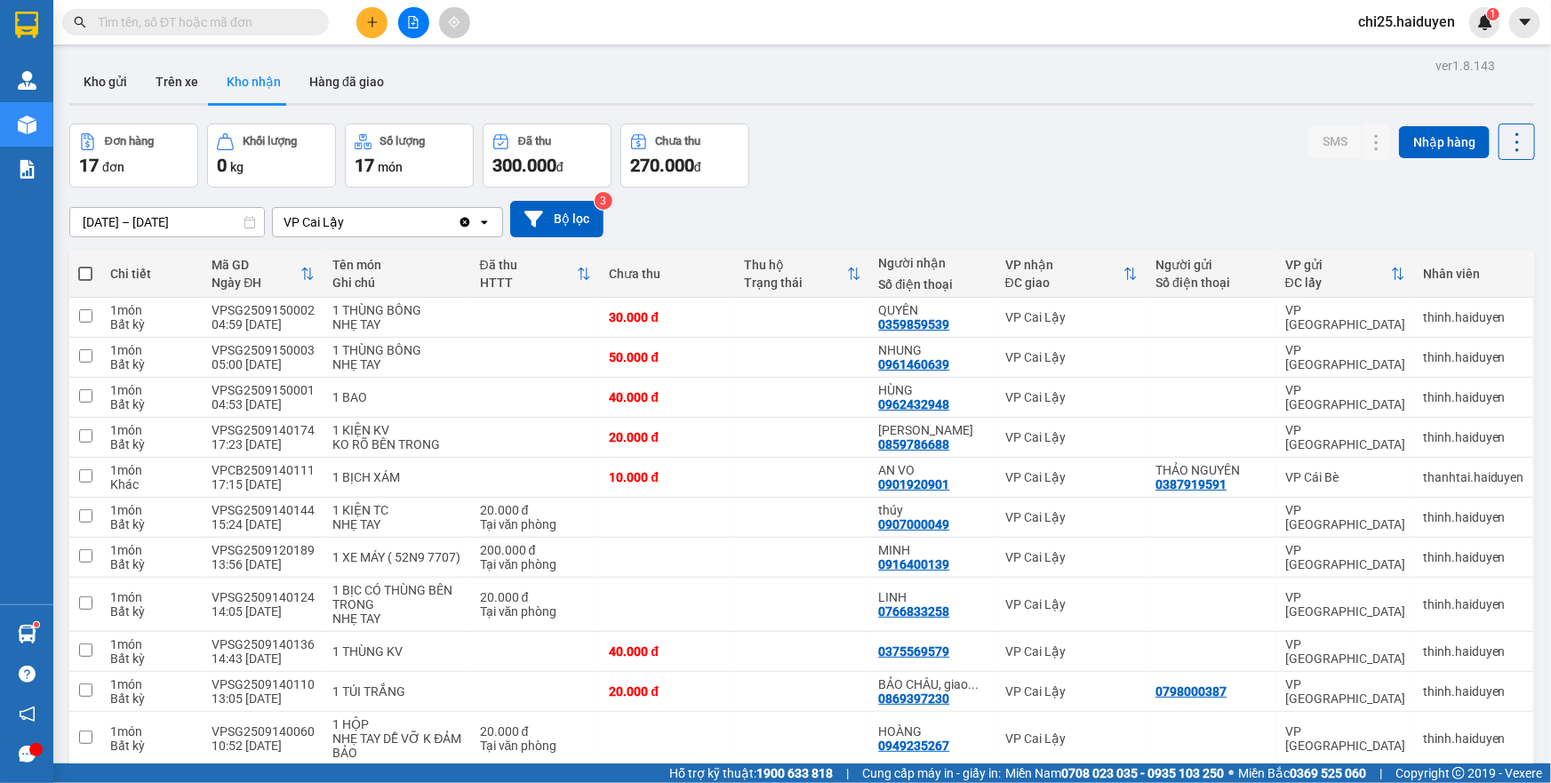
click at [253, 28] on input "text" at bounding box center [203, 22] width 210 height 20
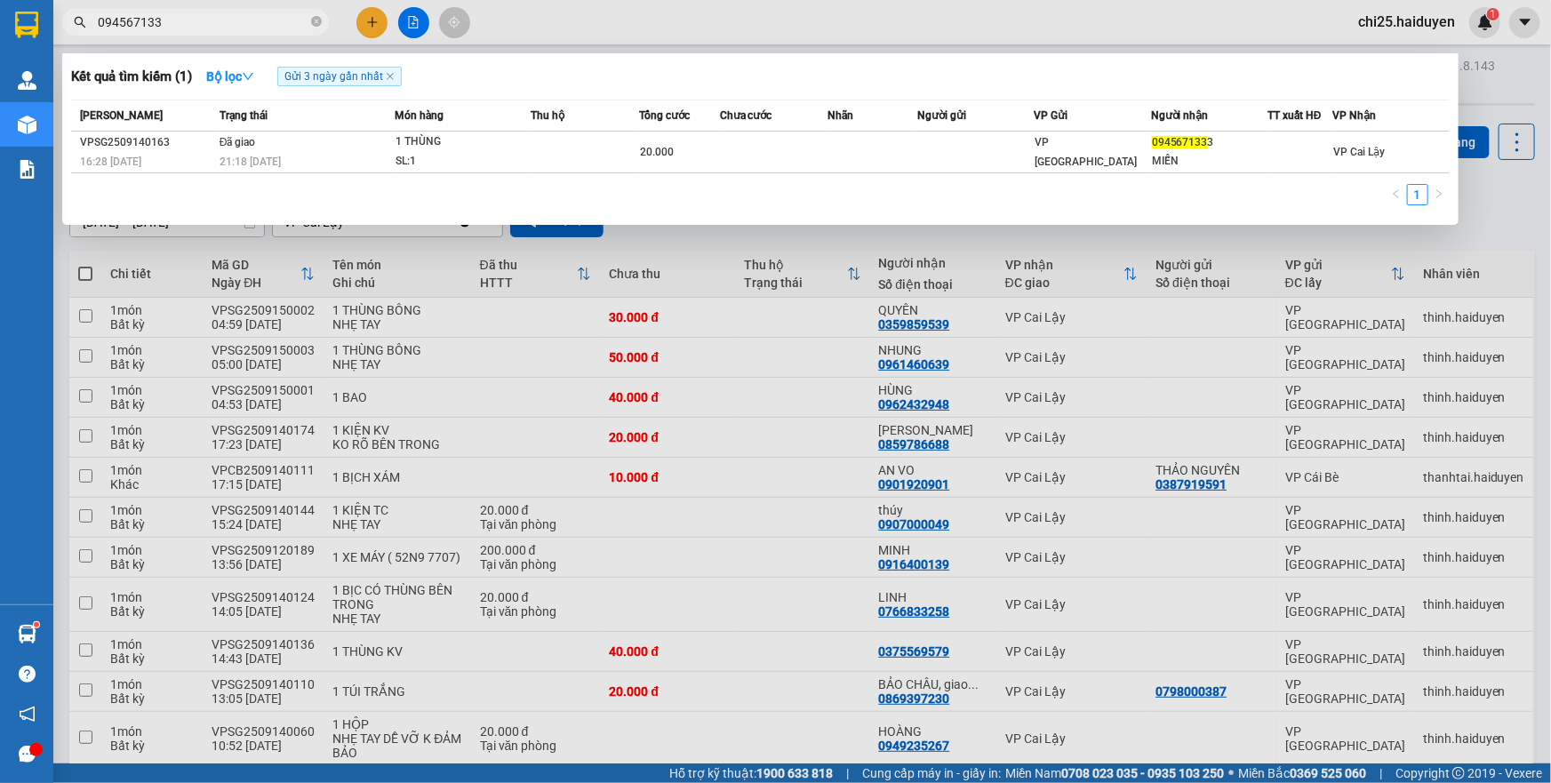
type input "094567133"
click at [534, 300] on div at bounding box center [775, 391] width 1551 height 783
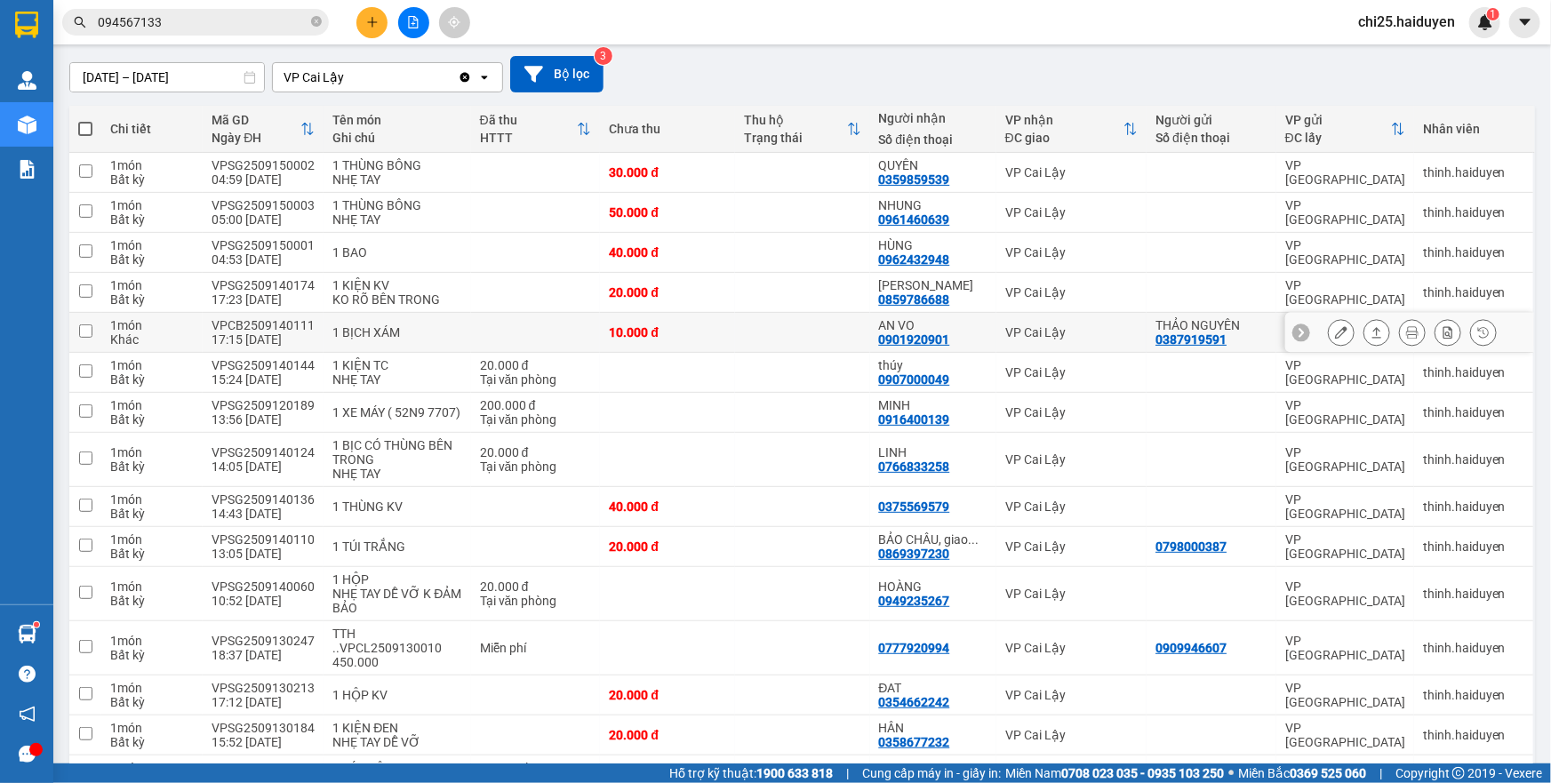
scroll to position [162, 0]
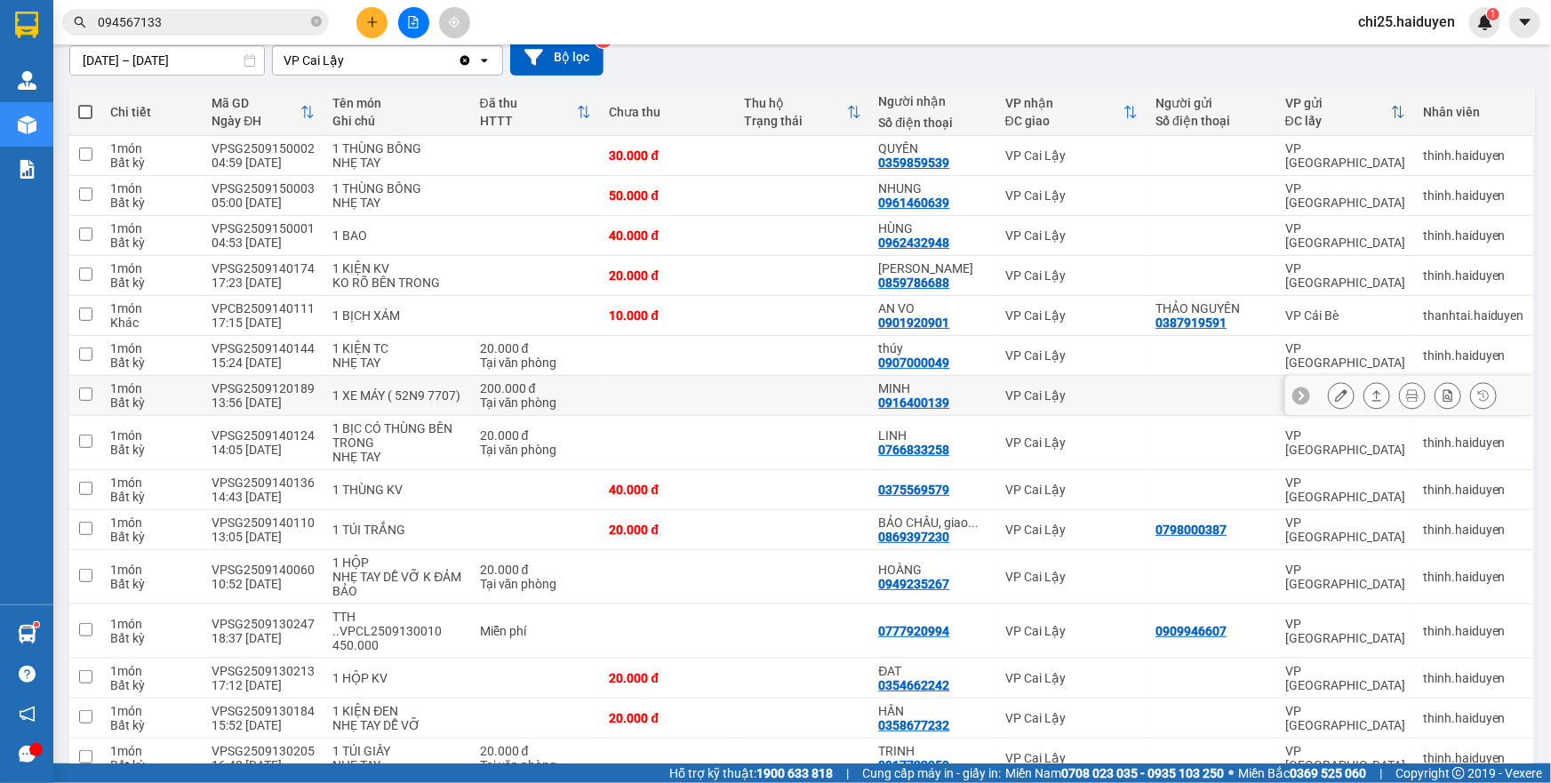
click at [783, 390] on td at bounding box center [802, 396] width 135 height 40
checkbox input "true"
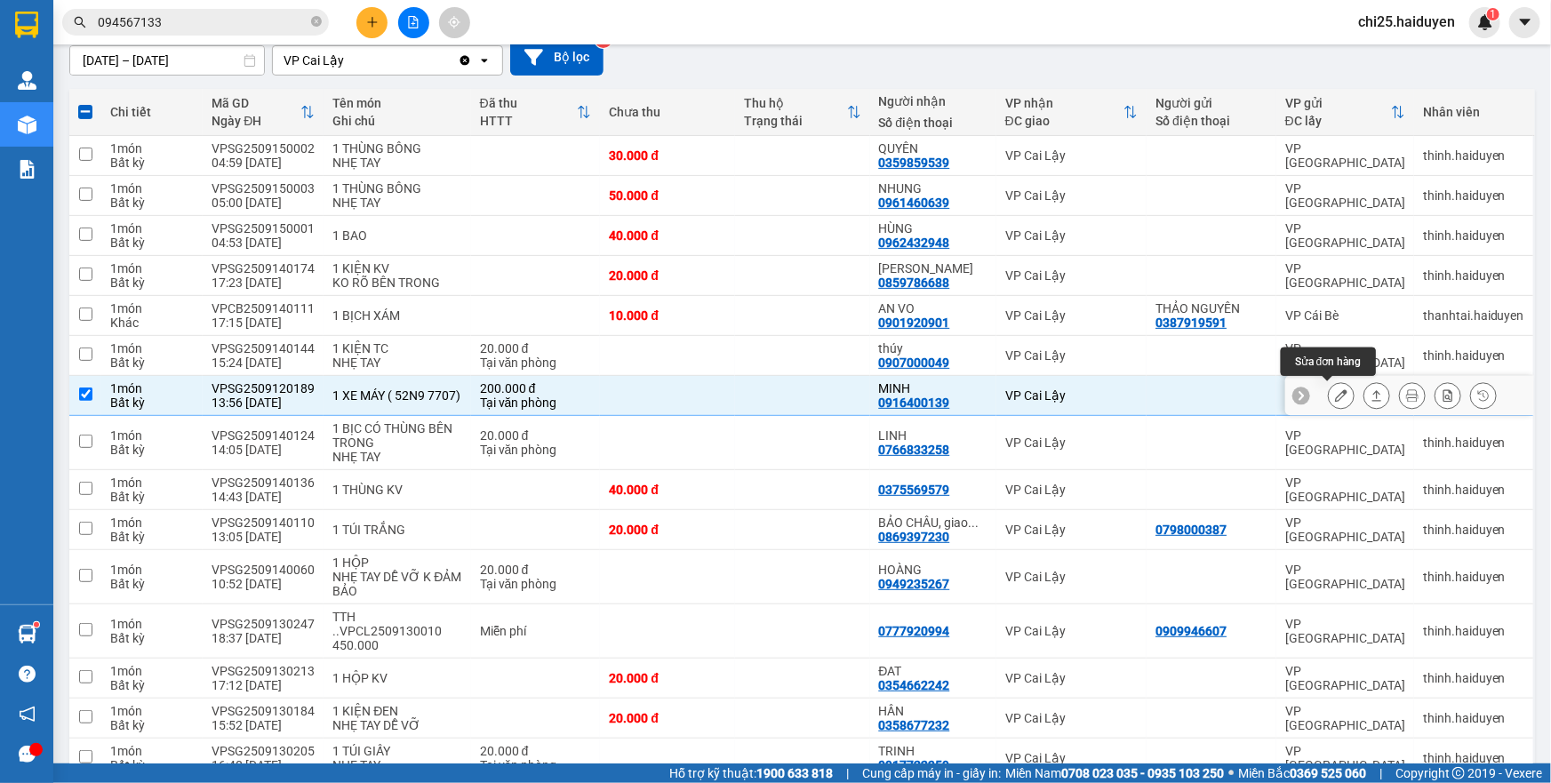
click at [1335, 396] on icon at bounding box center [1341, 395] width 12 height 12
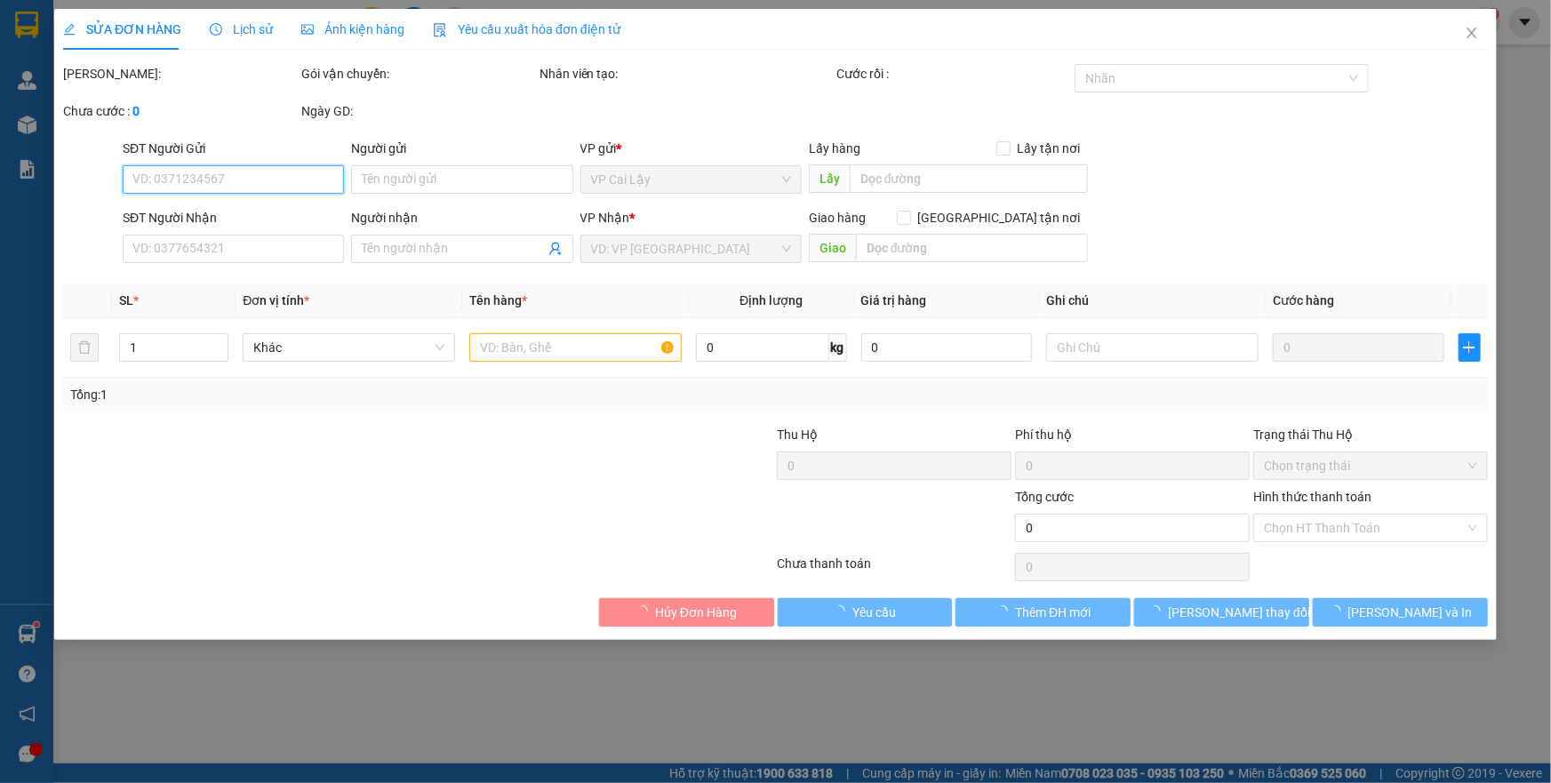
type input "0916400139"
type input "MINH"
type input "200.000"
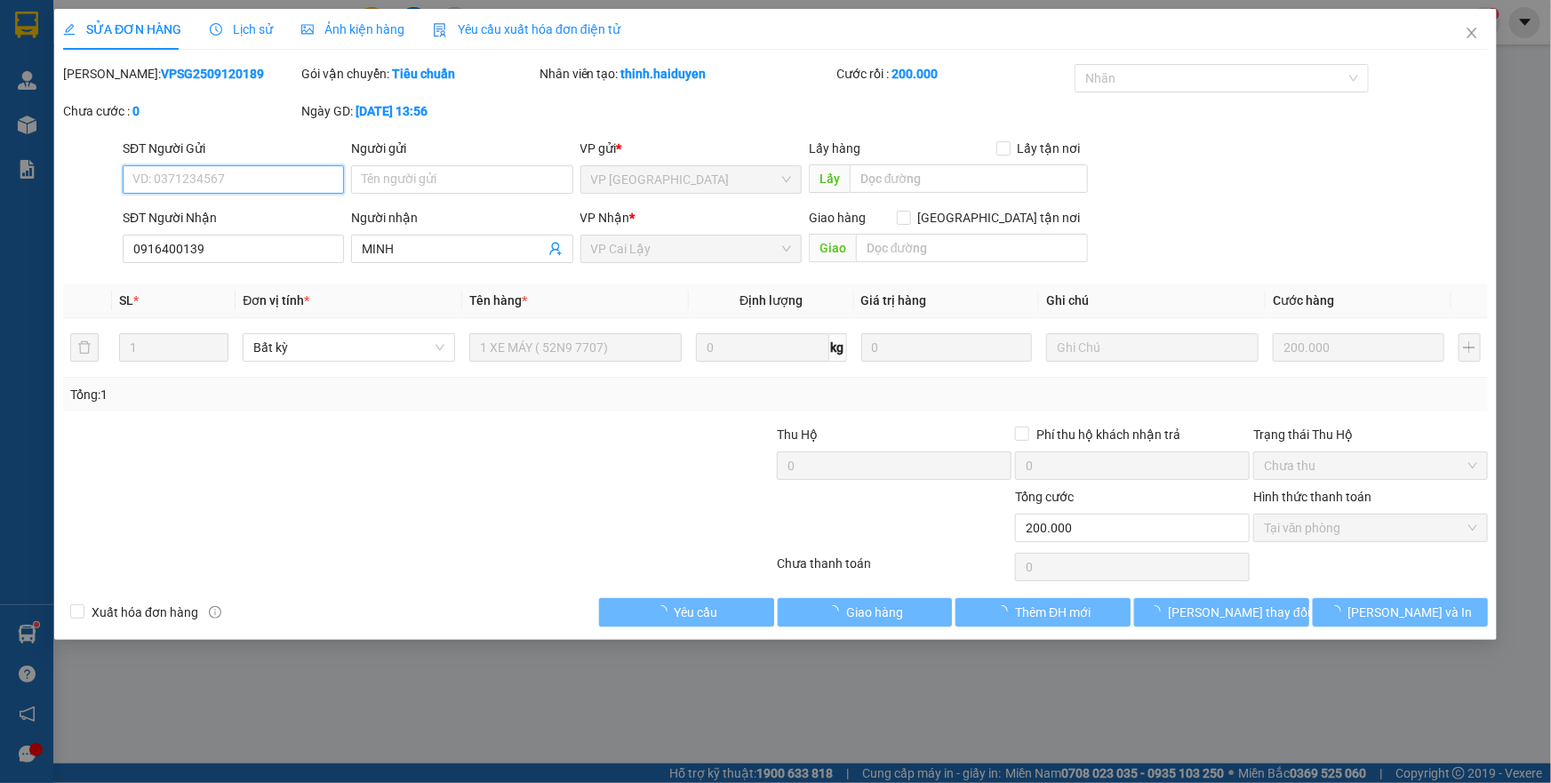
click at [1374, 526] on span "Tại văn phòng" at bounding box center [1370, 528] width 213 height 27
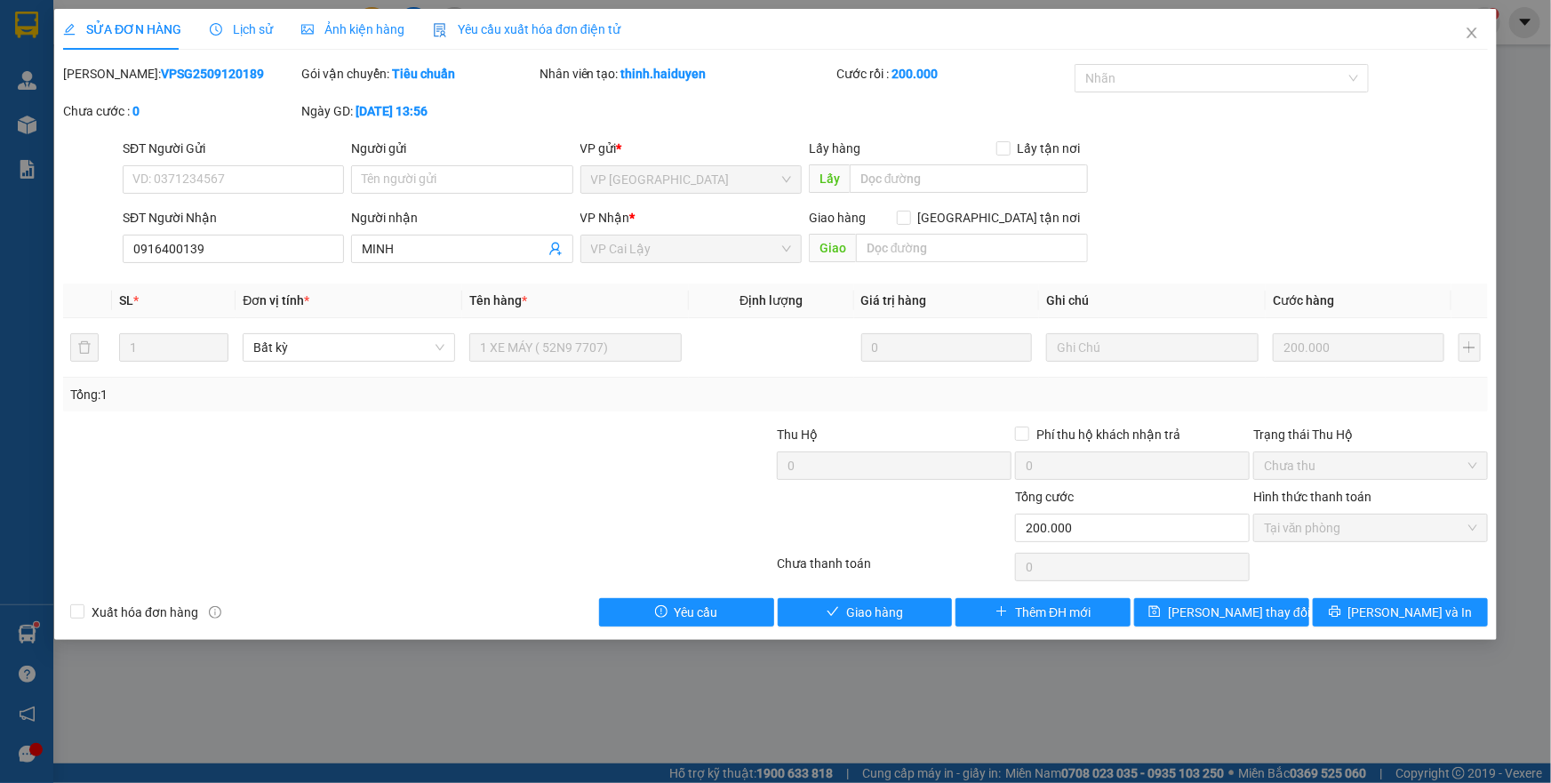
click at [909, 626] on div "SỬA ĐƠN HÀNG Lịch sử Ảnh kiện hàng Yêu cầu xuất hóa đơn điện tử Total Paid Fee …" at bounding box center [775, 324] width 1443 height 631
click at [907, 614] on button "Giao hàng" at bounding box center [865, 612] width 175 height 28
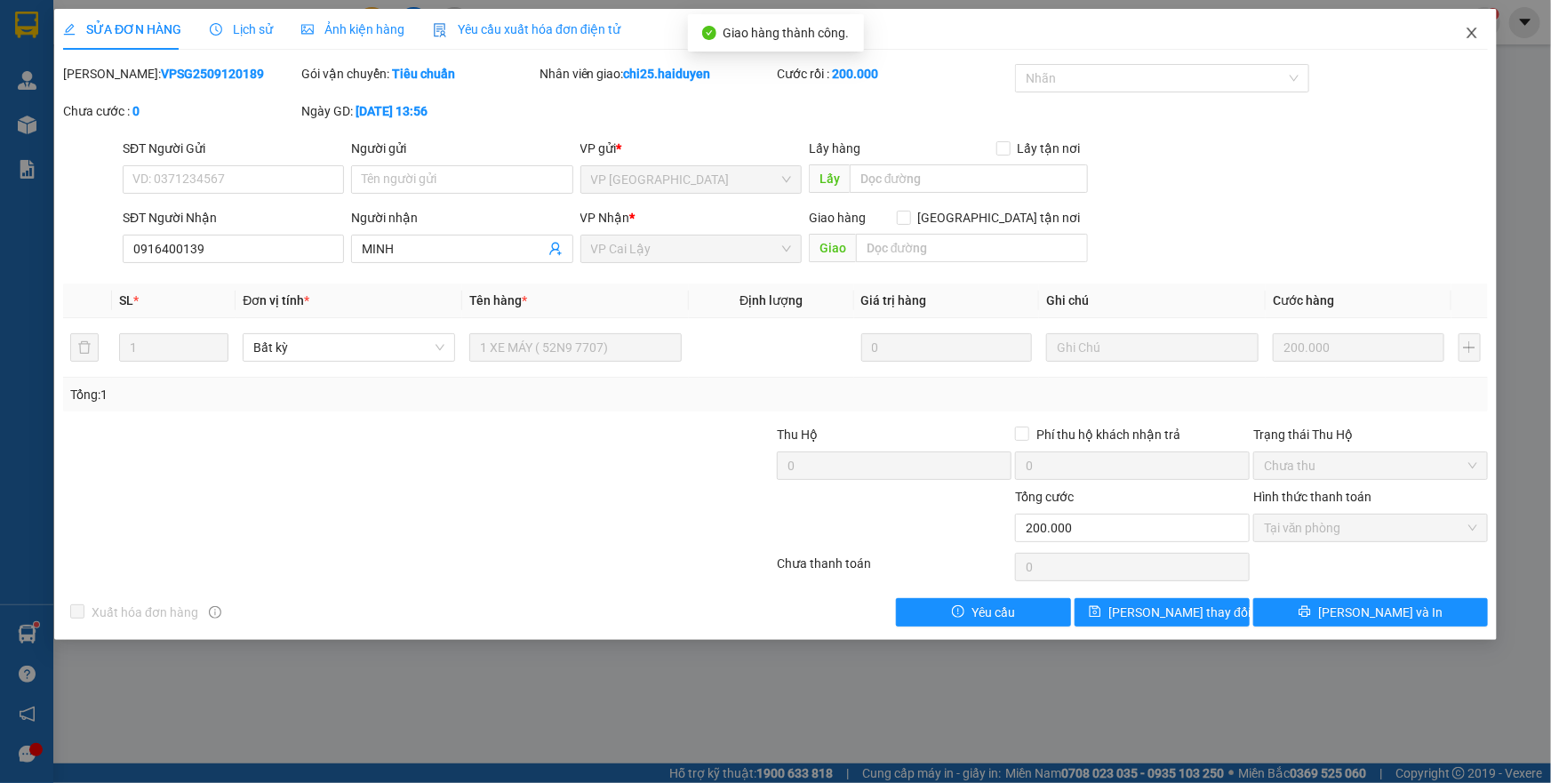
click at [1469, 36] on icon "close" at bounding box center [1472, 33] width 10 height 11
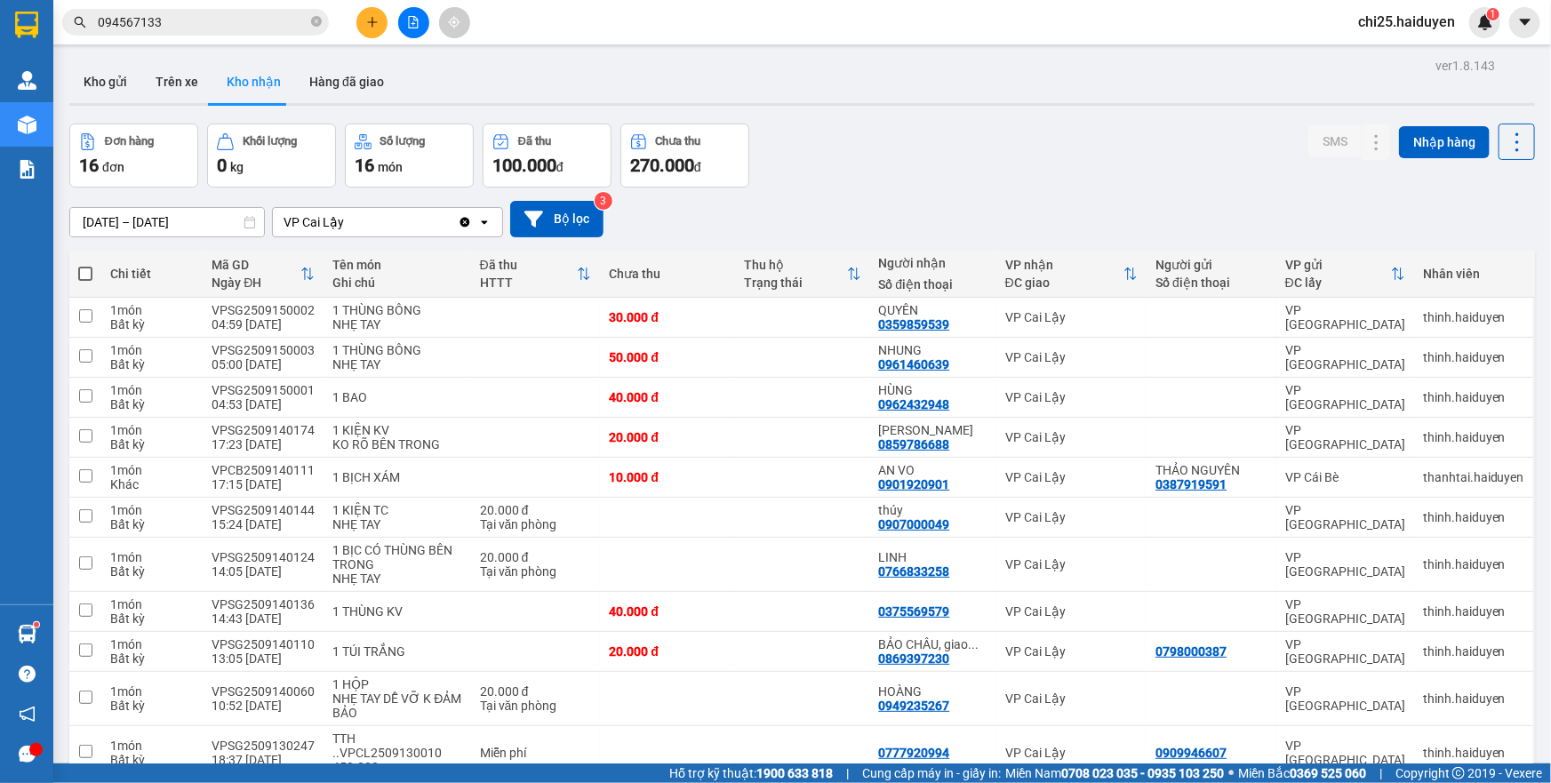
click at [245, 219] on icon at bounding box center [250, 222] width 12 height 12
click at [222, 219] on input "[DATE] – [DATE]" at bounding box center [167, 222] width 194 height 28
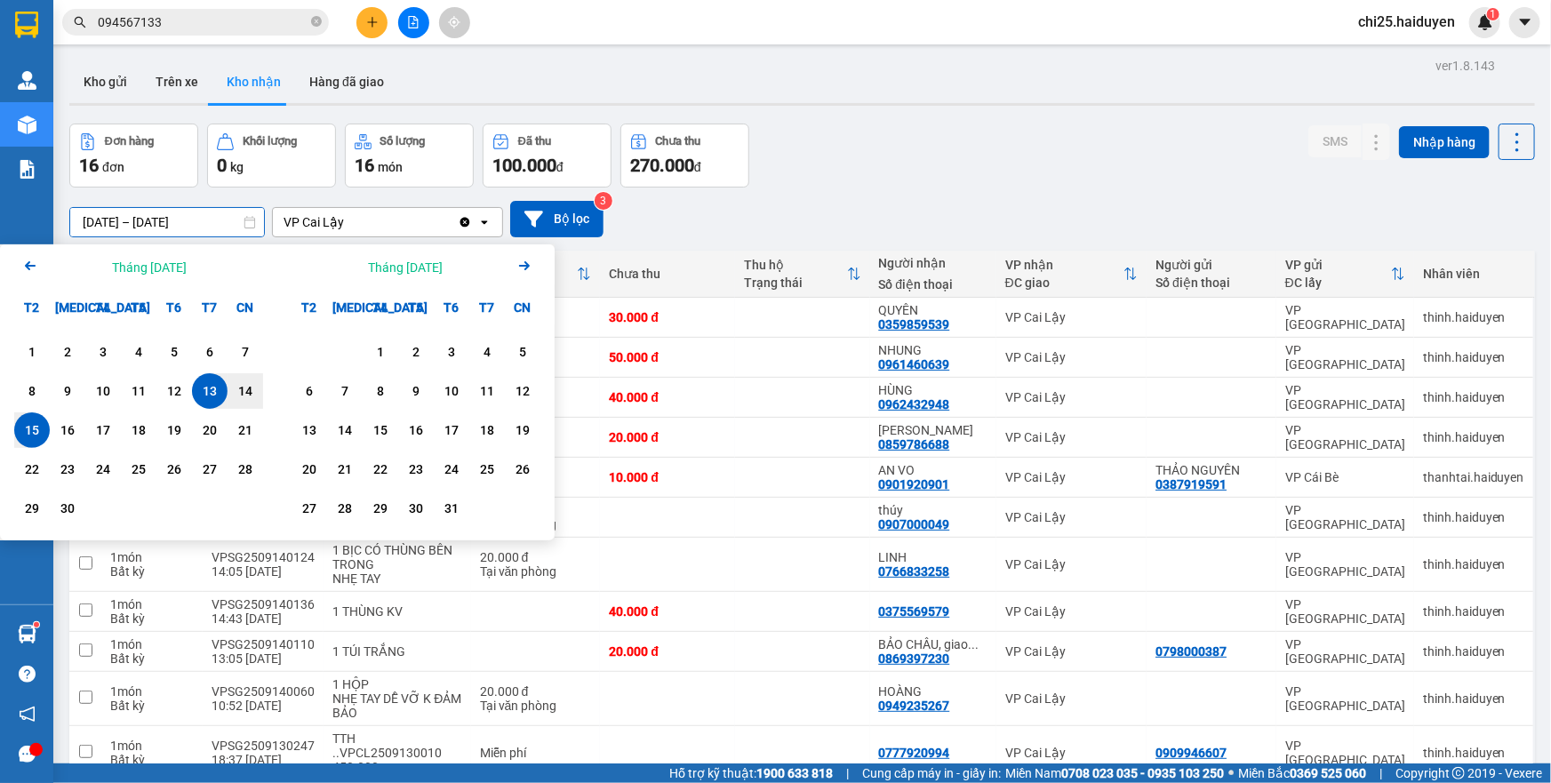
click at [31, 262] on icon "Arrow Left" at bounding box center [30, 265] width 21 height 21
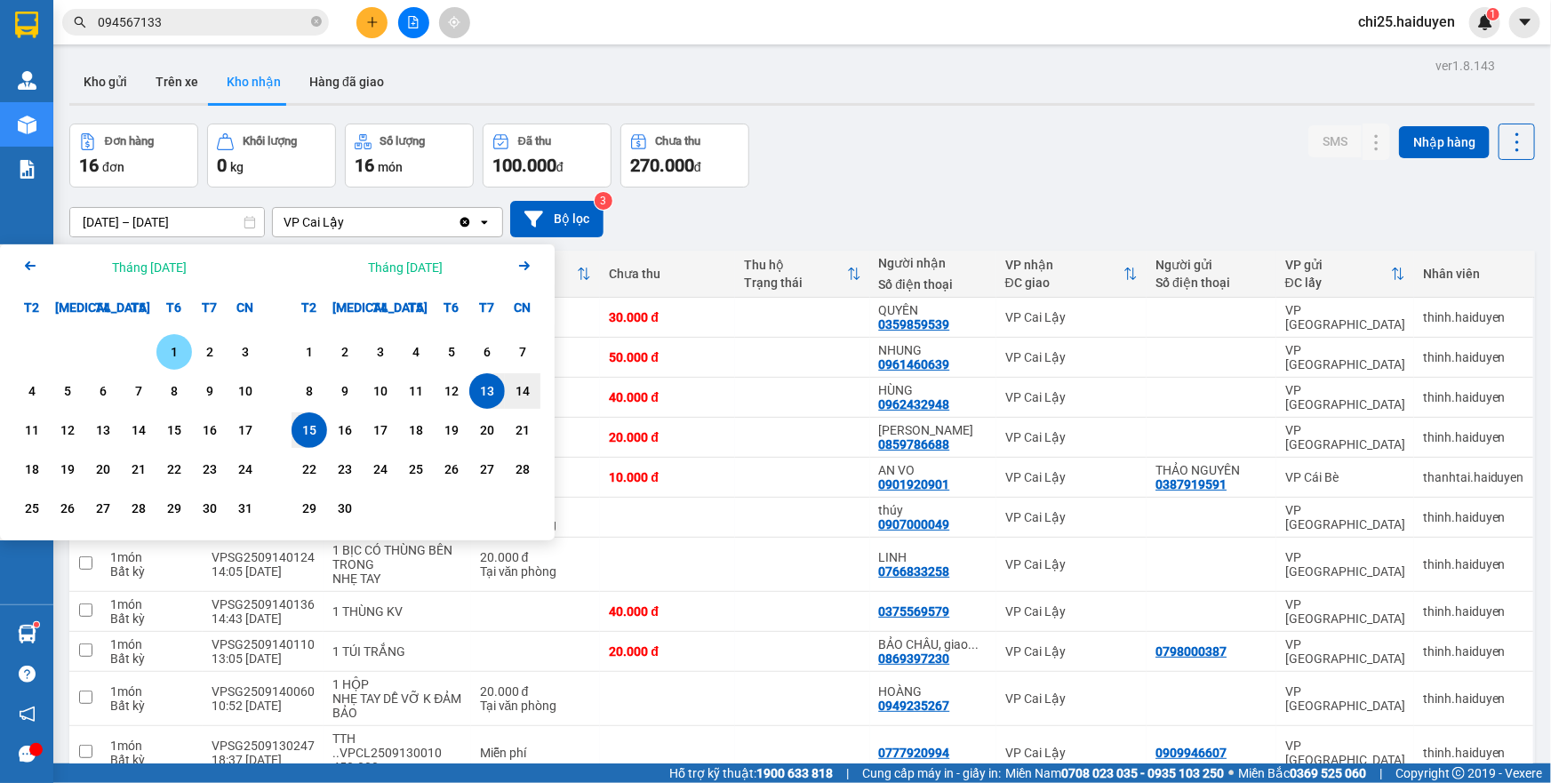
click at [169, 347] on div "1" at bounding box center [174, 351] width 25 height 21
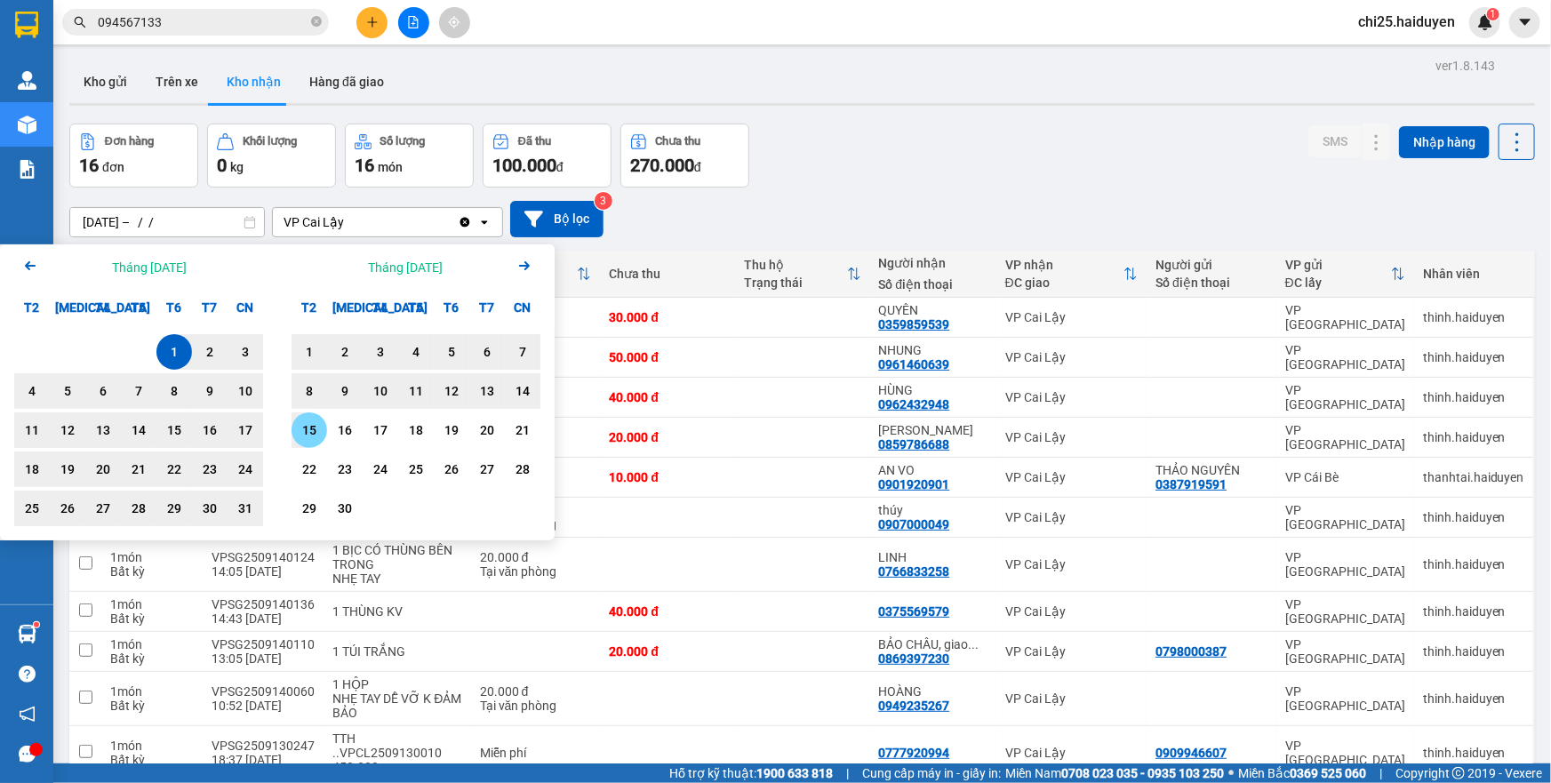
click at [315, 434] on div "15" at bounding box center [309, 430] width 25 height 21
type input "01/08/2025 – 15/09/2025"
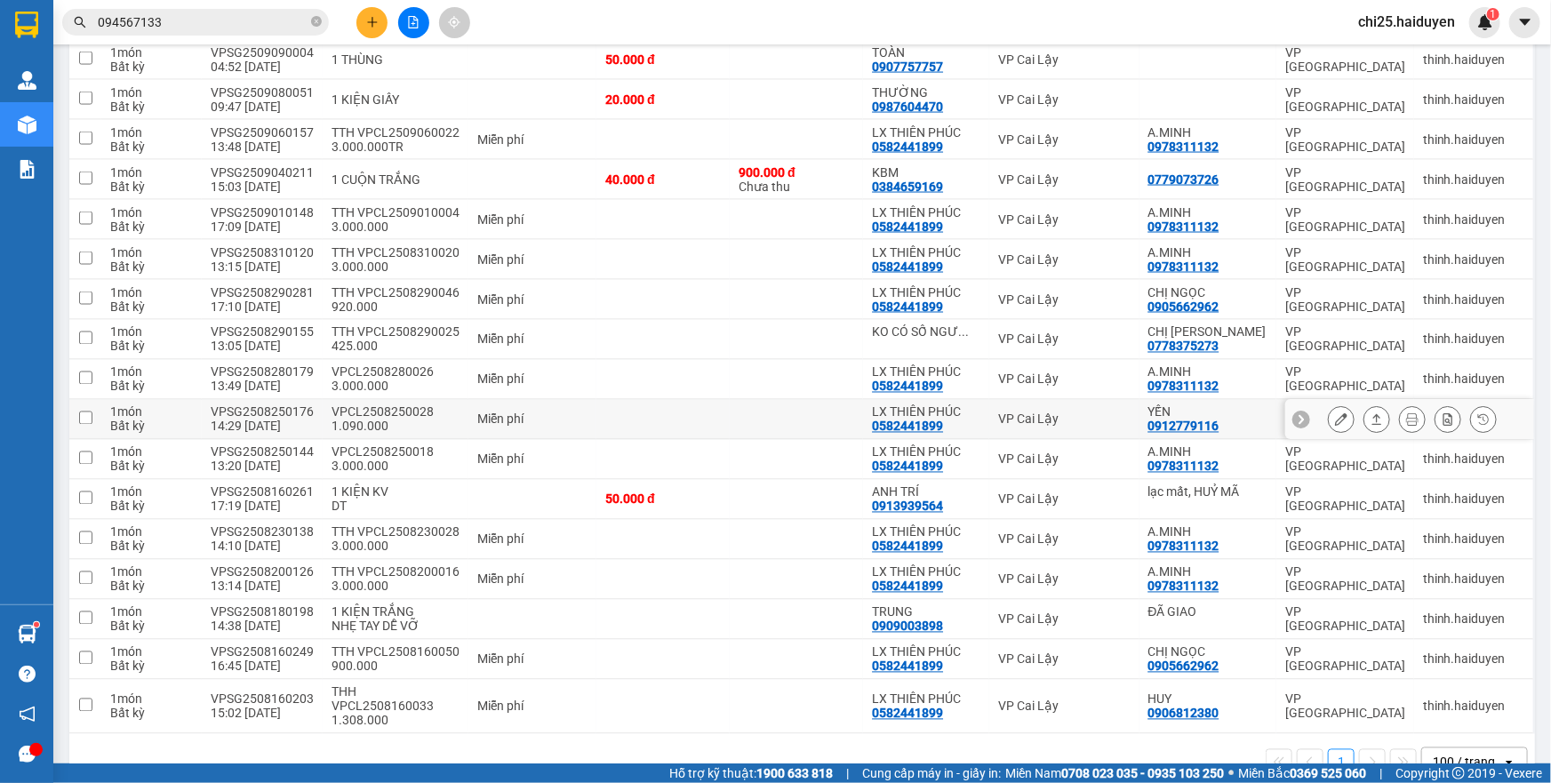
scroll to position [1404, 0]
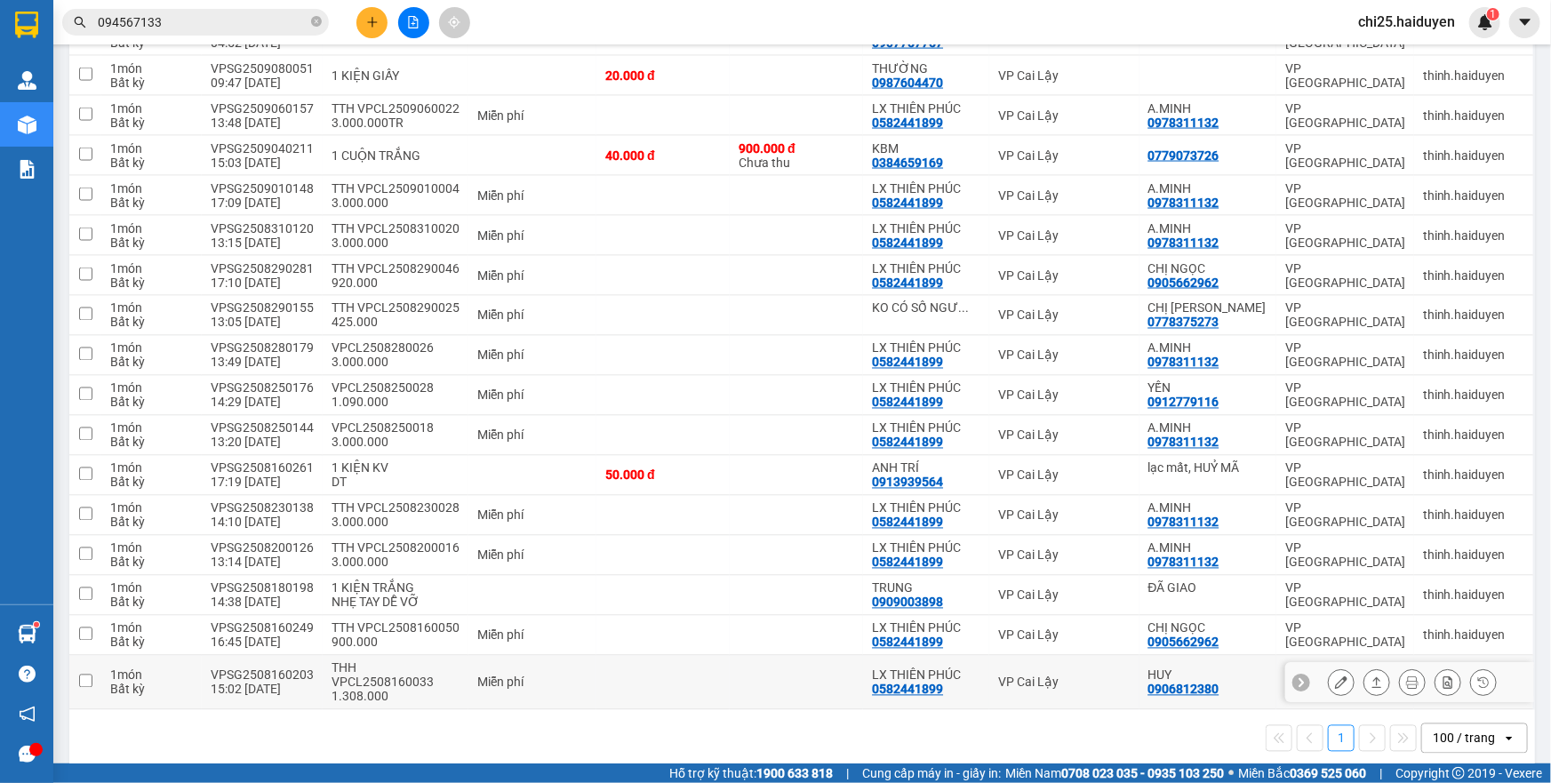
click at [922, 684] on div "0582441899" at bounding box center [907, 690] width 71 height 14
click at [923, 636] on div "0582441899" at bounding box center [907, 643] width 71 height 14
click at [887, 683] on div "0582441899" at bounding box center [907, 690] width 71 height 14
click at [859, 642] on td at bounding box center [796, 636] width 133 height 40
checkbox input "true"
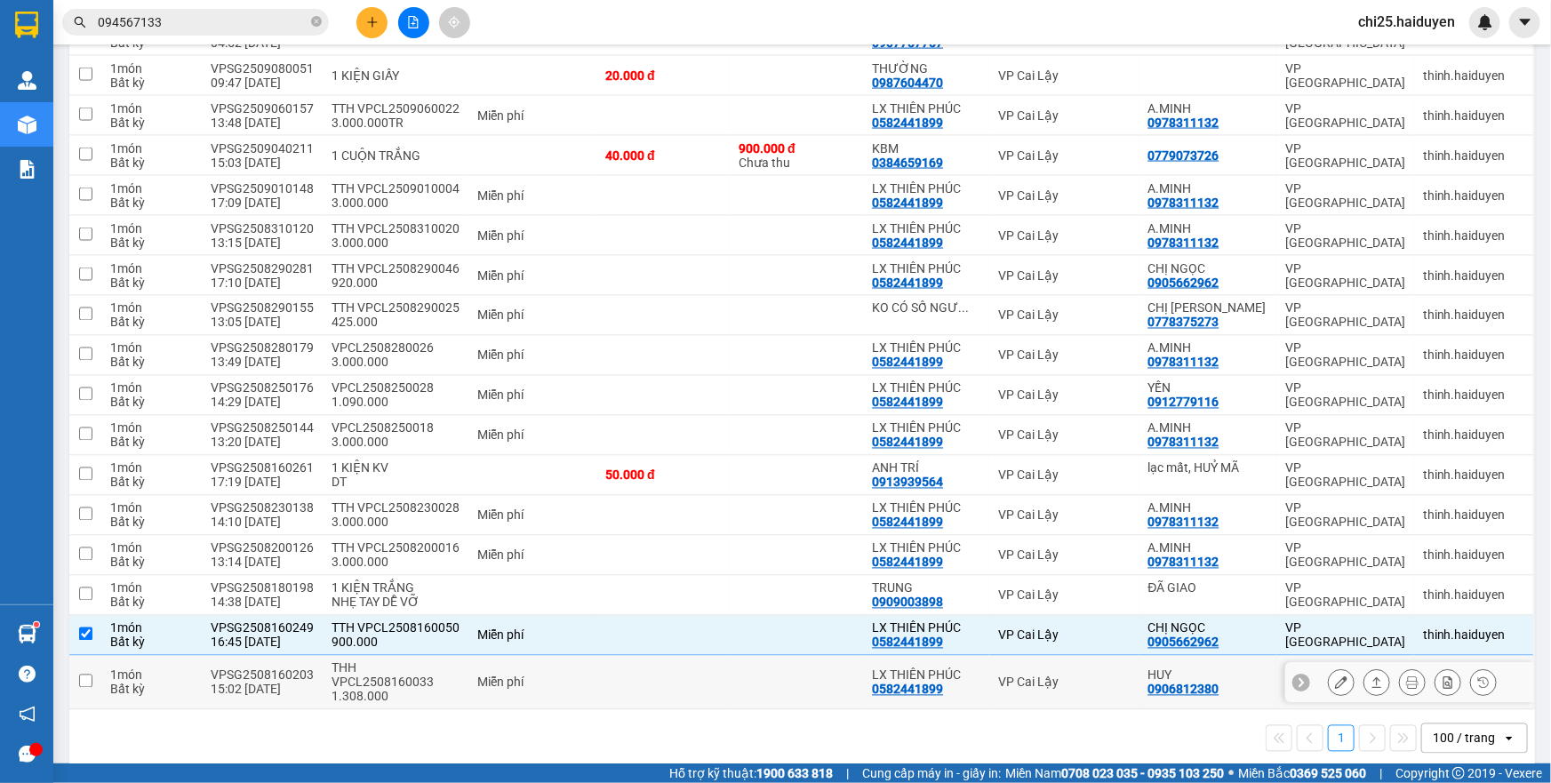
click at [774, 684] on td at bounding box center [796, 683] width 133 height 54
checkbox input "true"
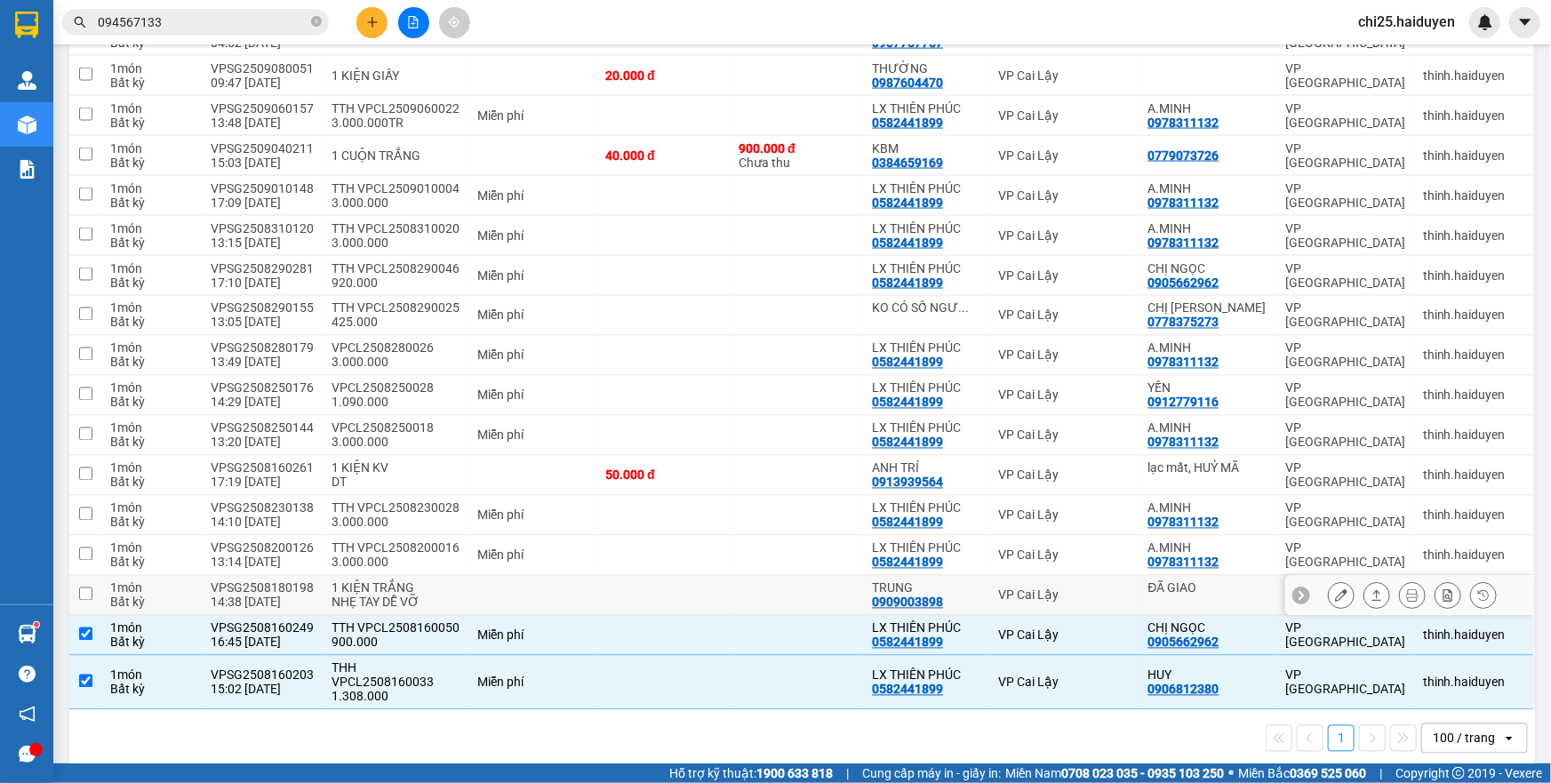
click at [779, 585] on td at bounding box center [796, 596] width 133 height 40
checkbox input "true"
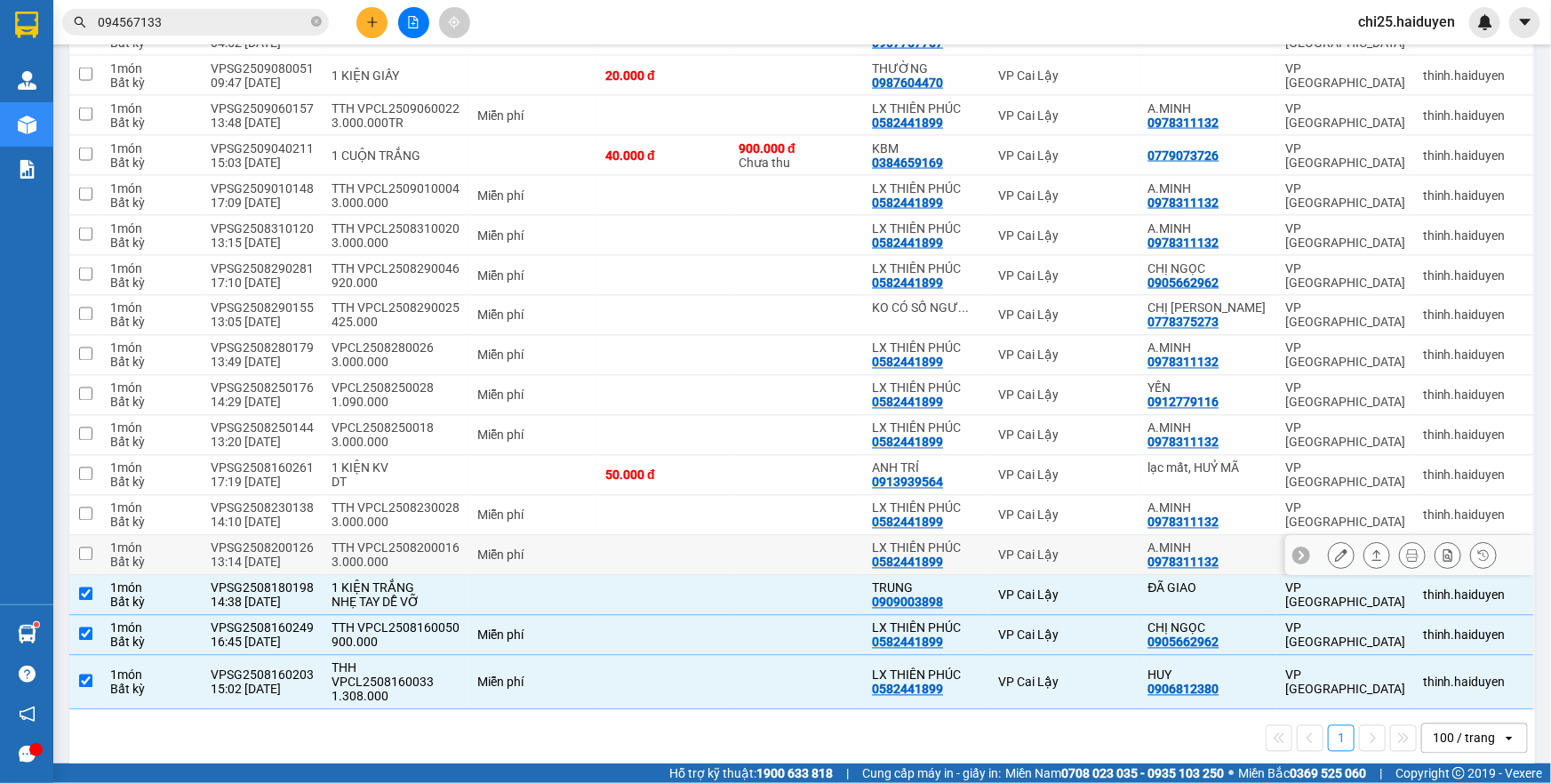
click at [763, 540] on td at bounding box center [796, 556] width 133 height 40
checkbox input "true"
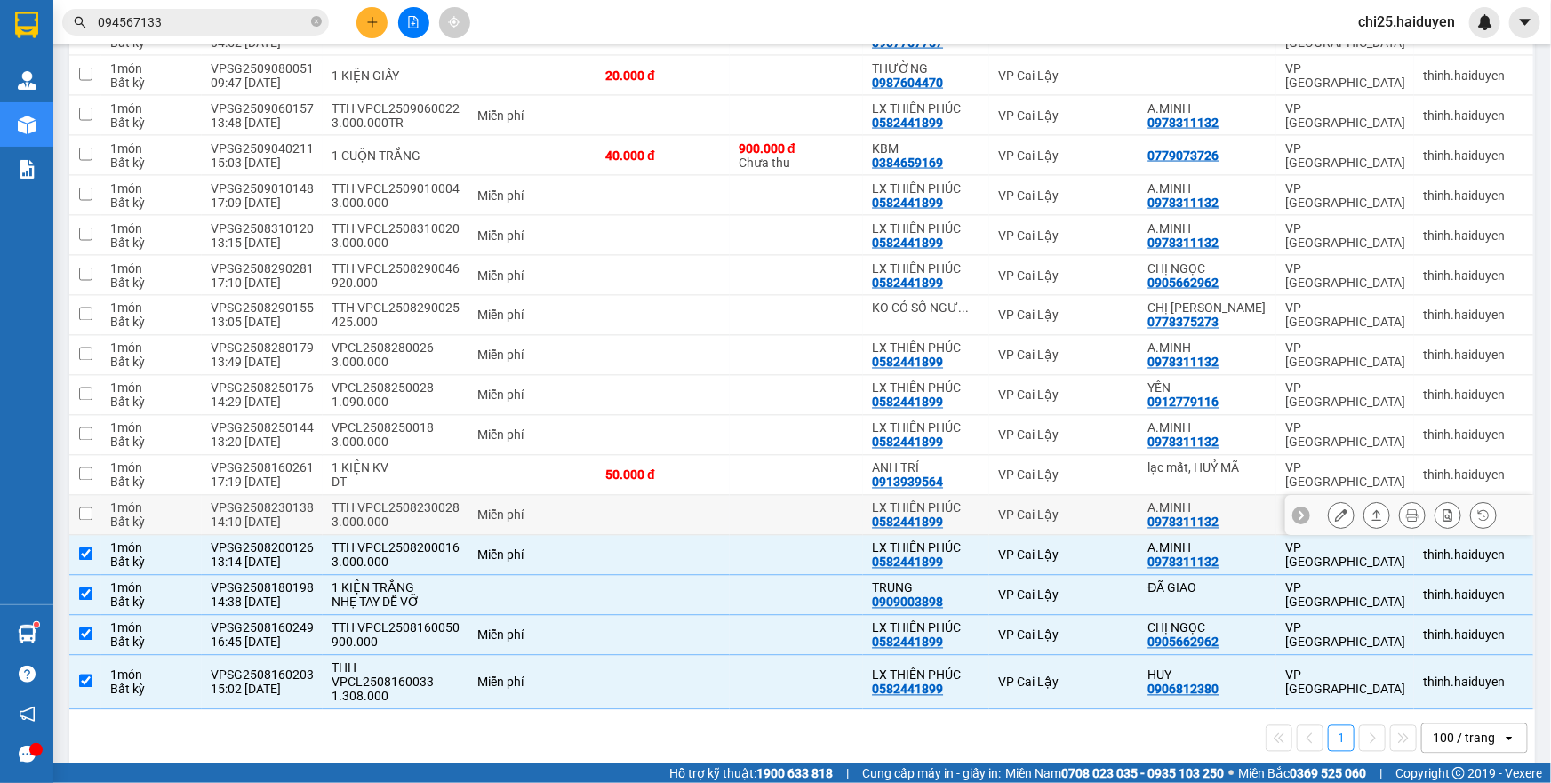
click at [763, 529] on td at bounding box center [796, 516] width 133 height 40
checkbox input "true"
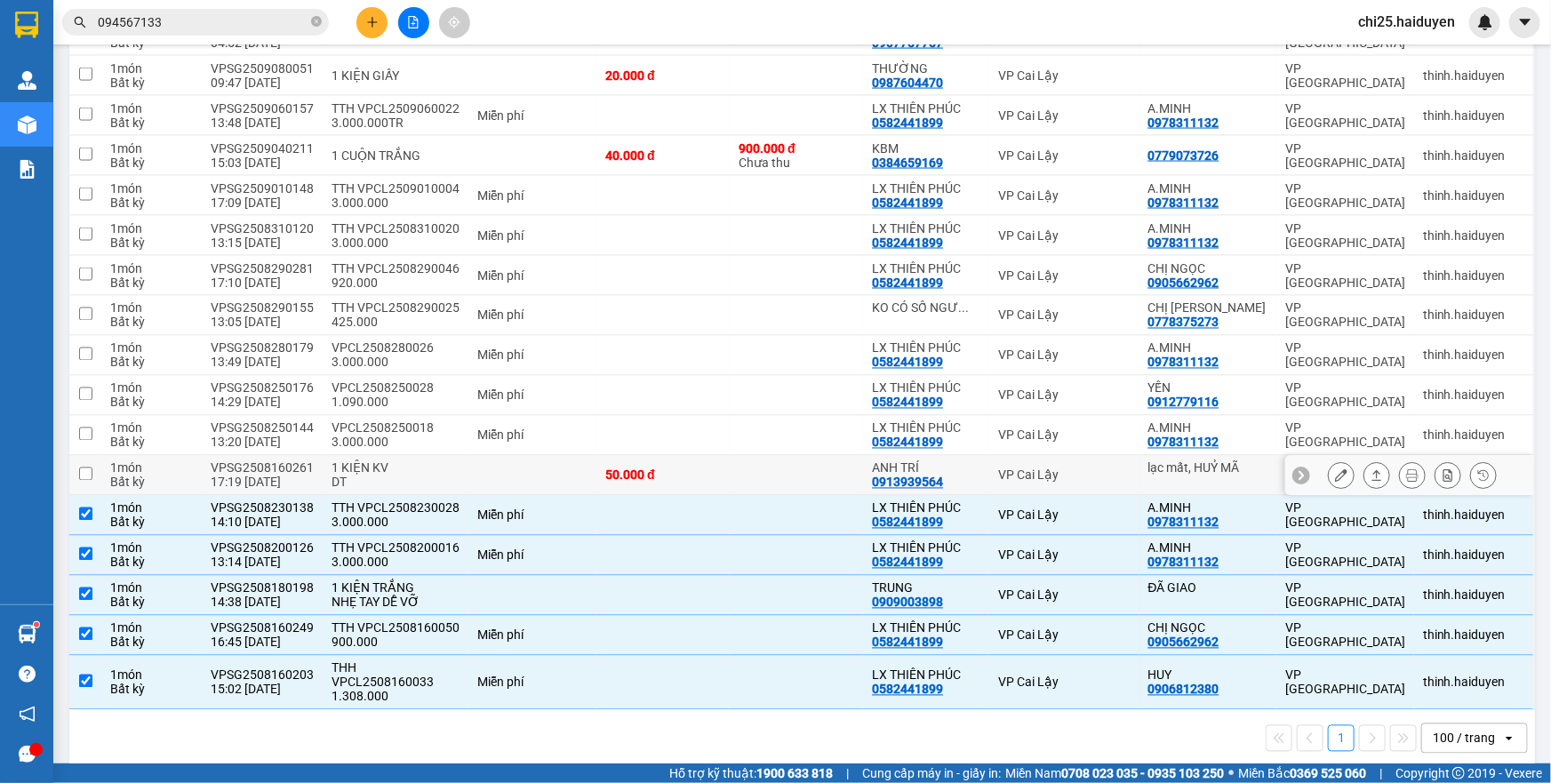
click at [763, 478] on td at bounding box center [796, 476] width 133 height 40
checkbox input "true"
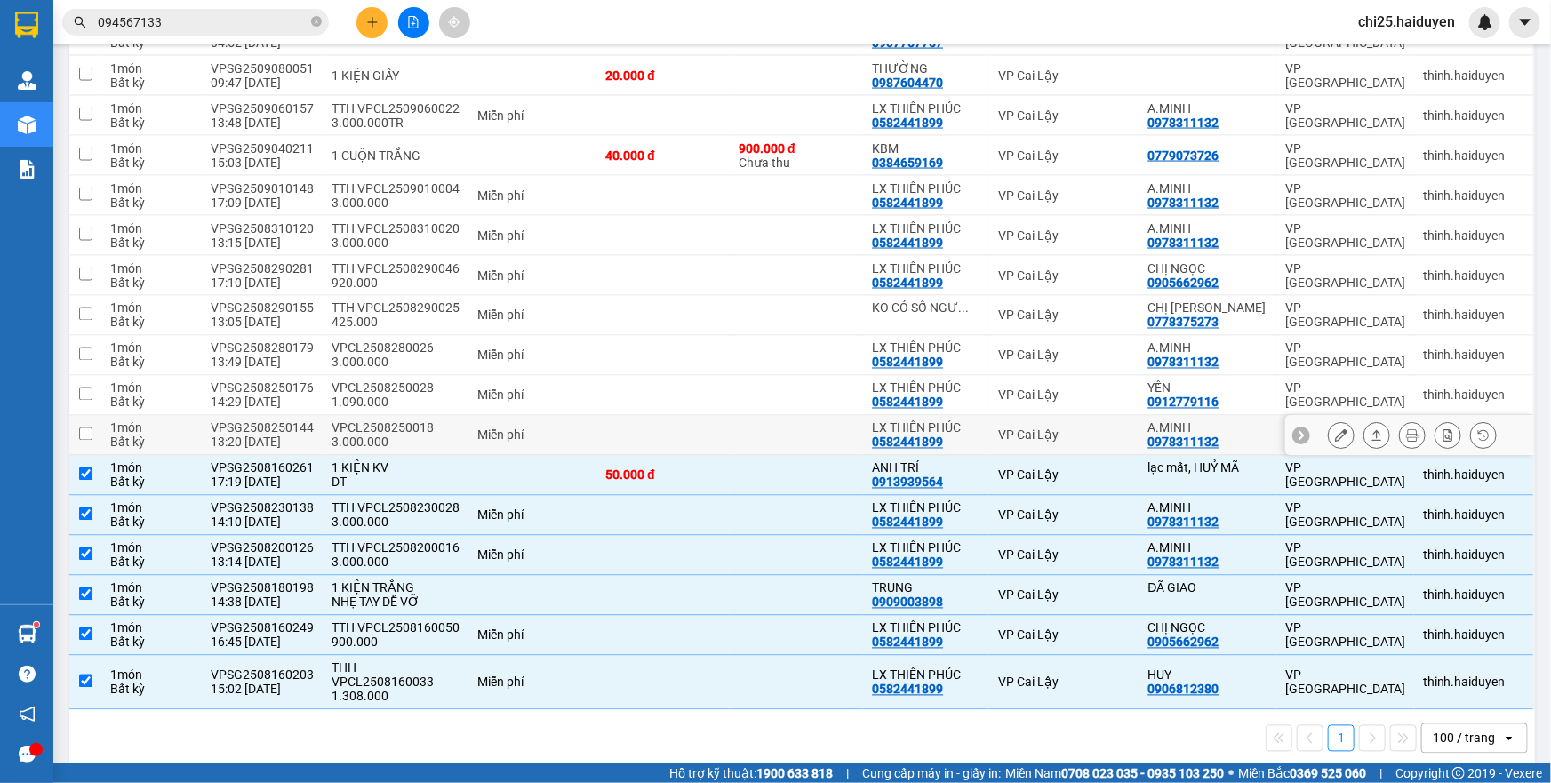
click at [773, 417] on td at bounding box center [796, 436] width 133 height 40
checkbox input "true"
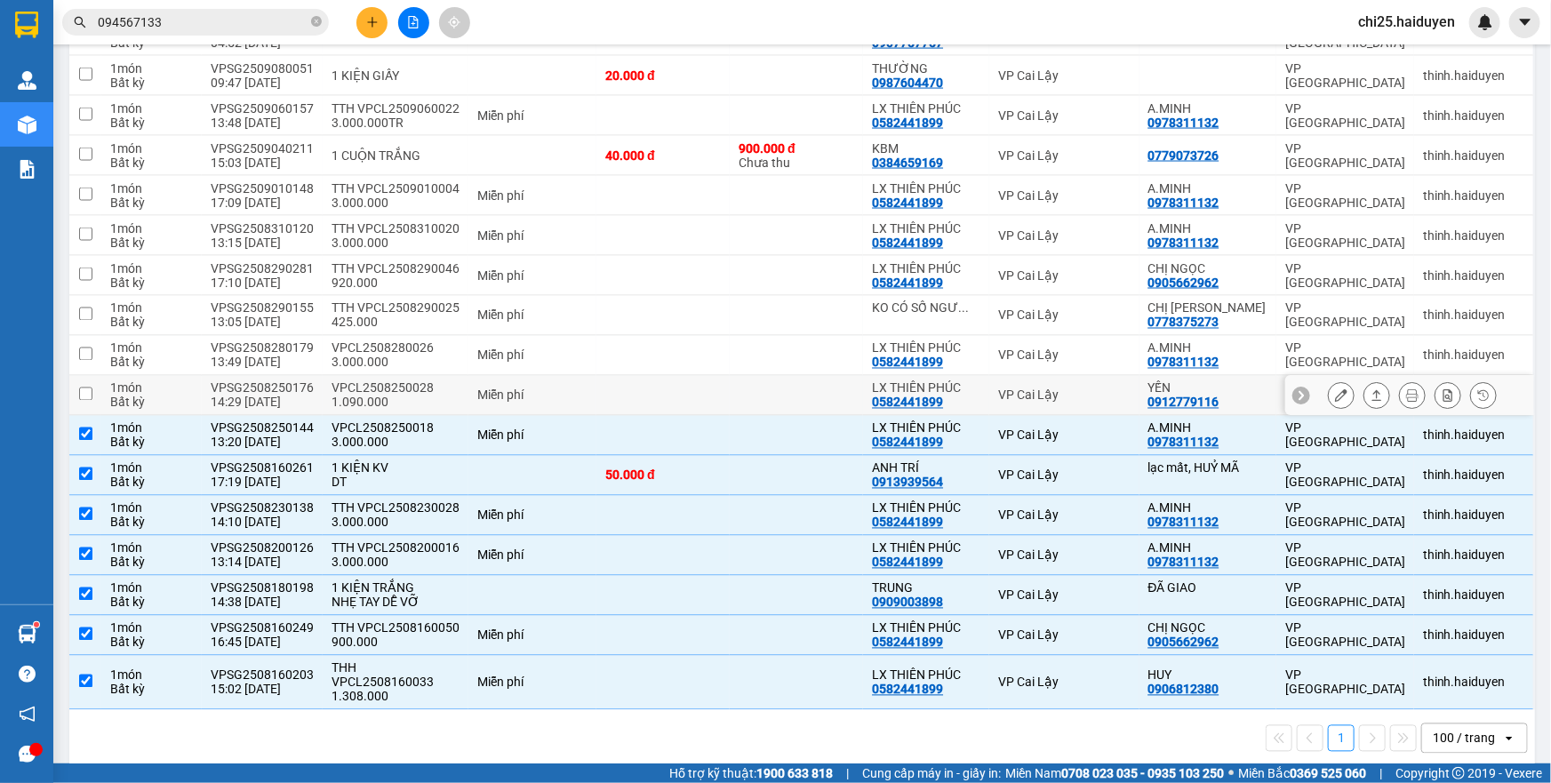
click at [769, 379] on td at bounding box center [796, 396] width 133 height 40
checkbox input "true"
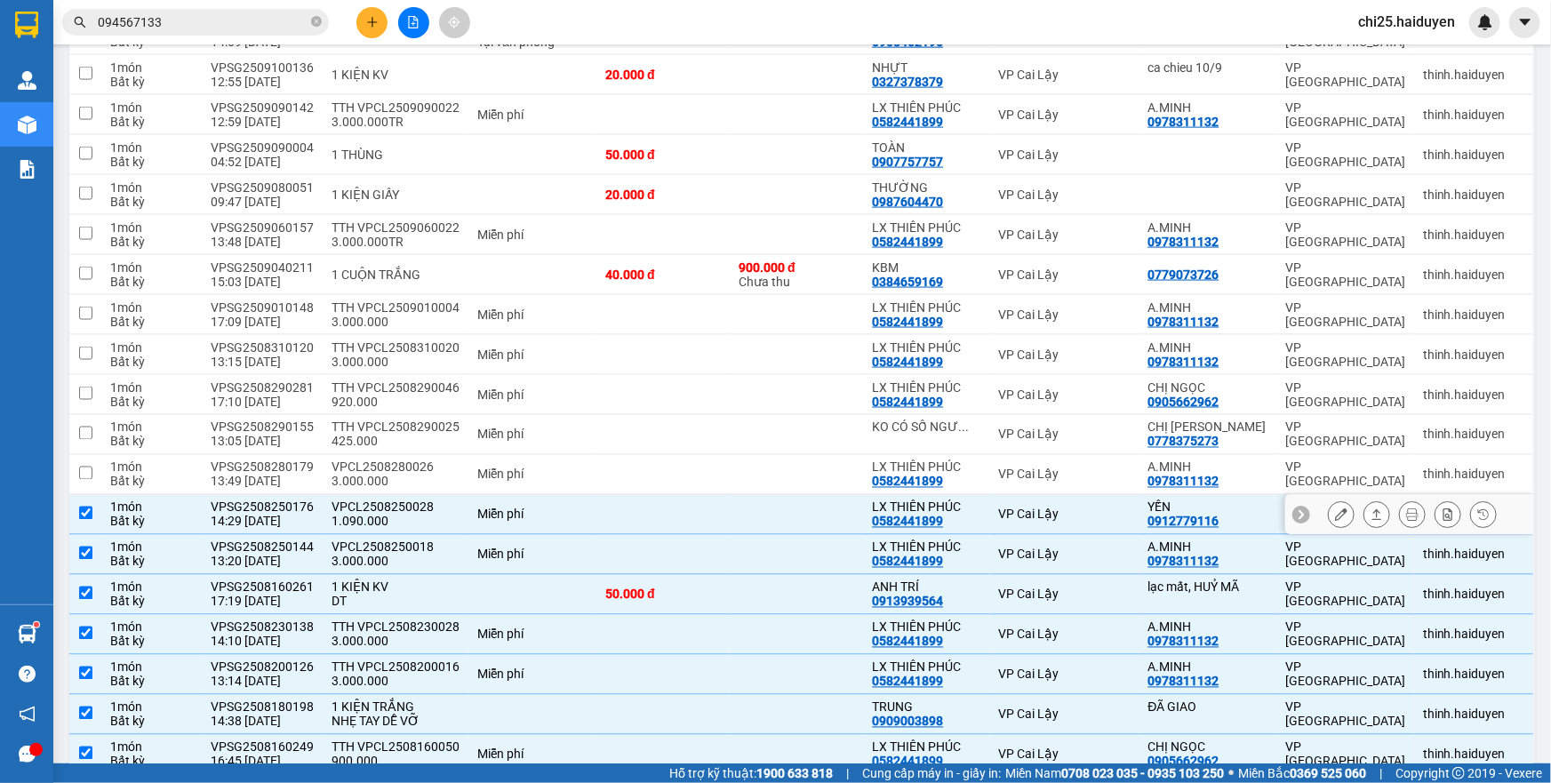
scroll to position [1244, 0]
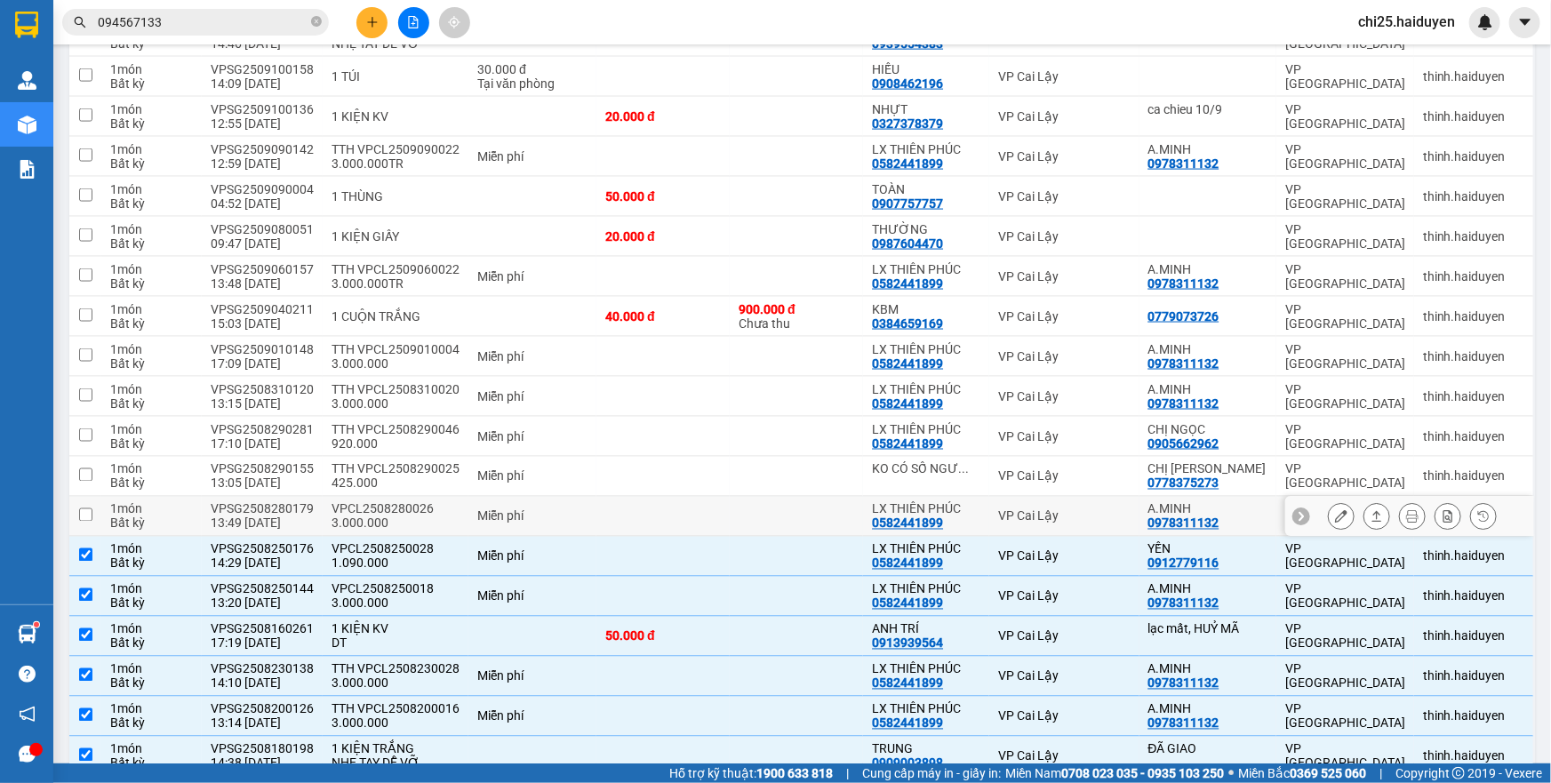
click at [759, 507] on td at bounding box center [796, 517] width 133 height 40
checkbox input "true"
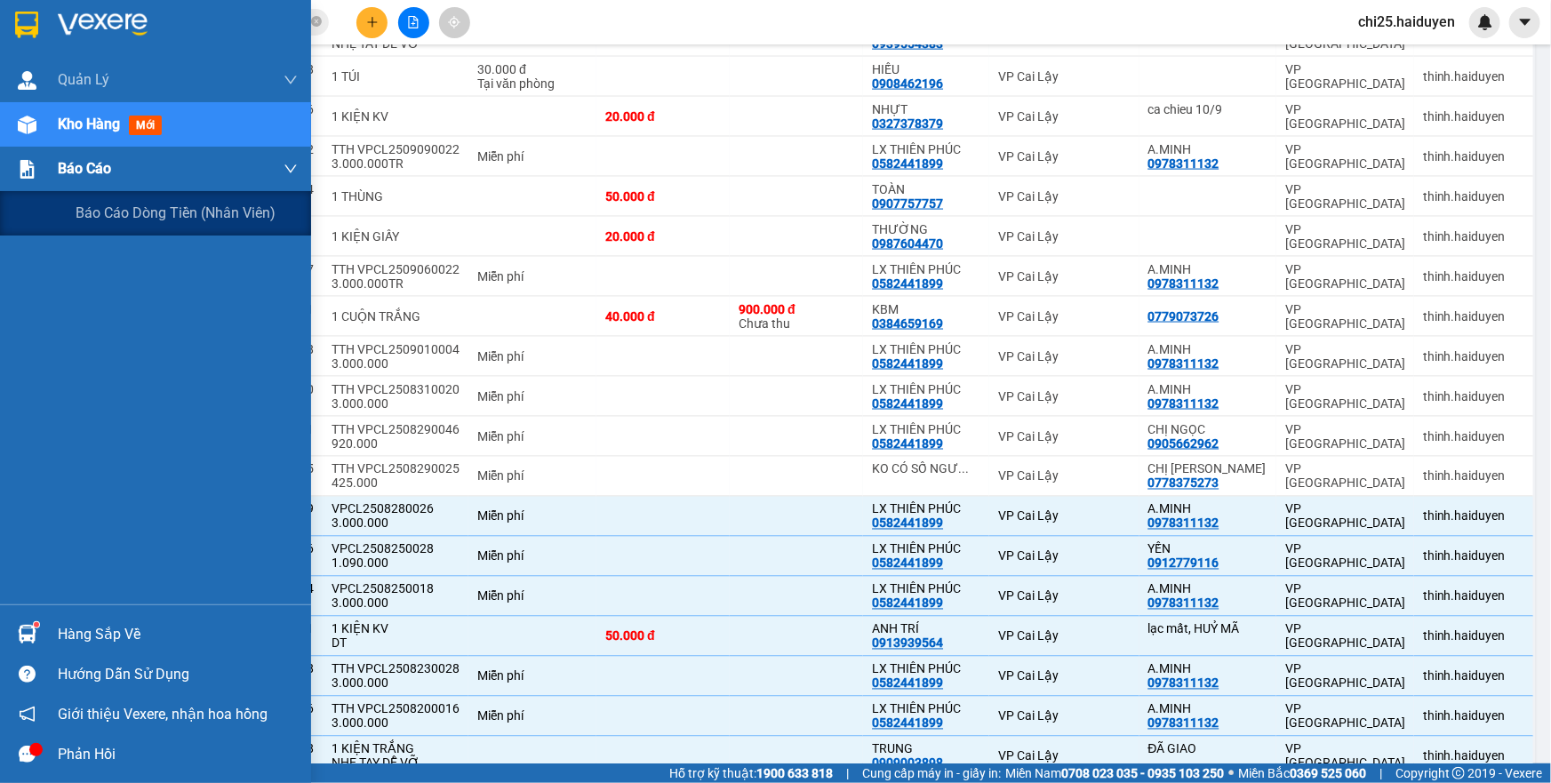
click at [142, 168] on div "Báo cáo" at bounding box center [178, 169] width 240 height 44
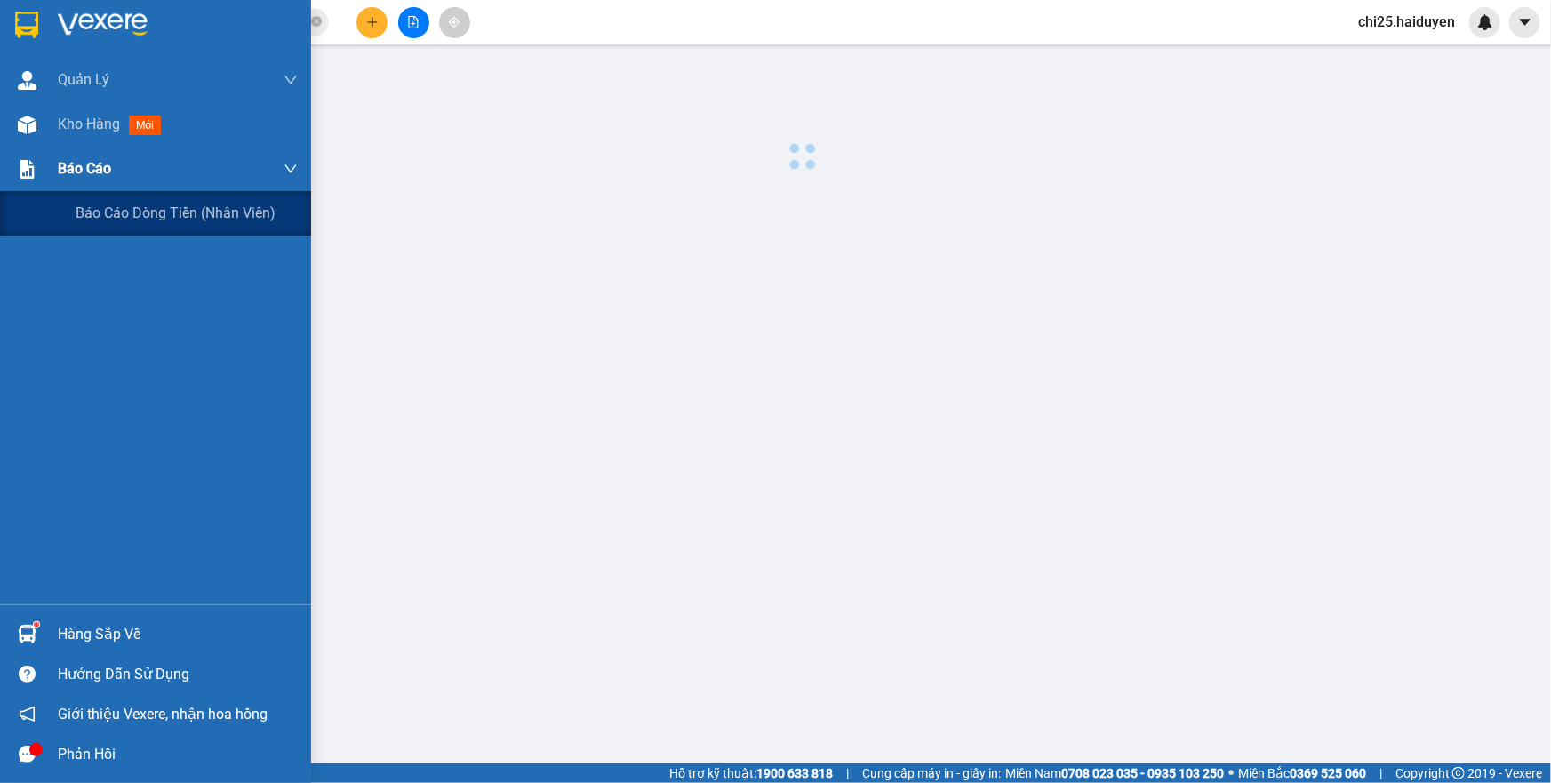
click at [142, 168] on div "Báo cáo" at bounding box center [178, 169] width 240 height 44
click at [142, 205] on span "Báo cáo dòng tiền (nhân viên)" at bounding box center [177, 213] width 202 height 22
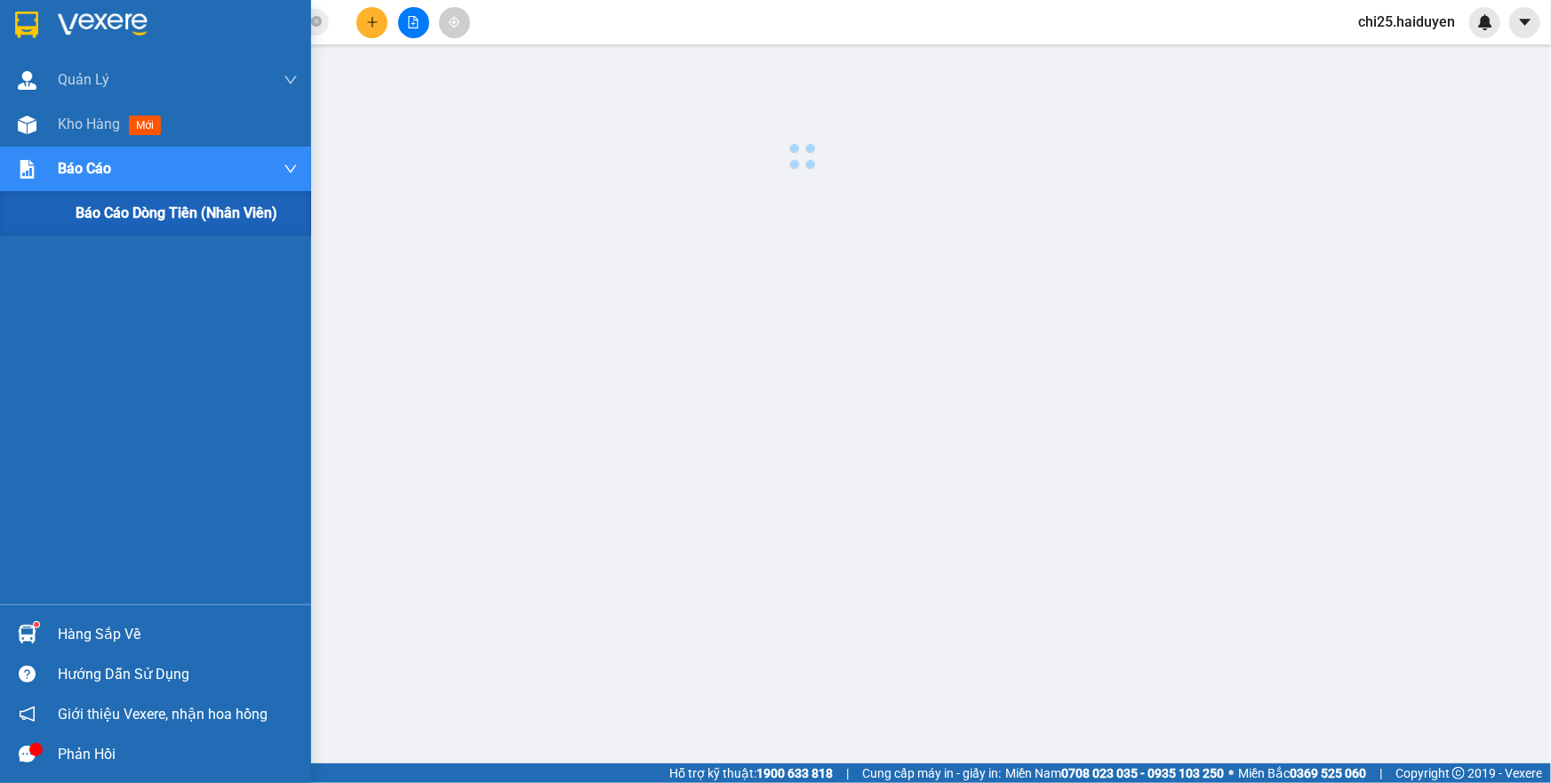
click at [230, 203] on div "Báo cáo dòng tiền (nhân viên)" at bounding box center [187, 213] width 222 height 44
click at [45, 120] on div "Kho hàng mới" at bounding box center [155, 124] width 311 height 44
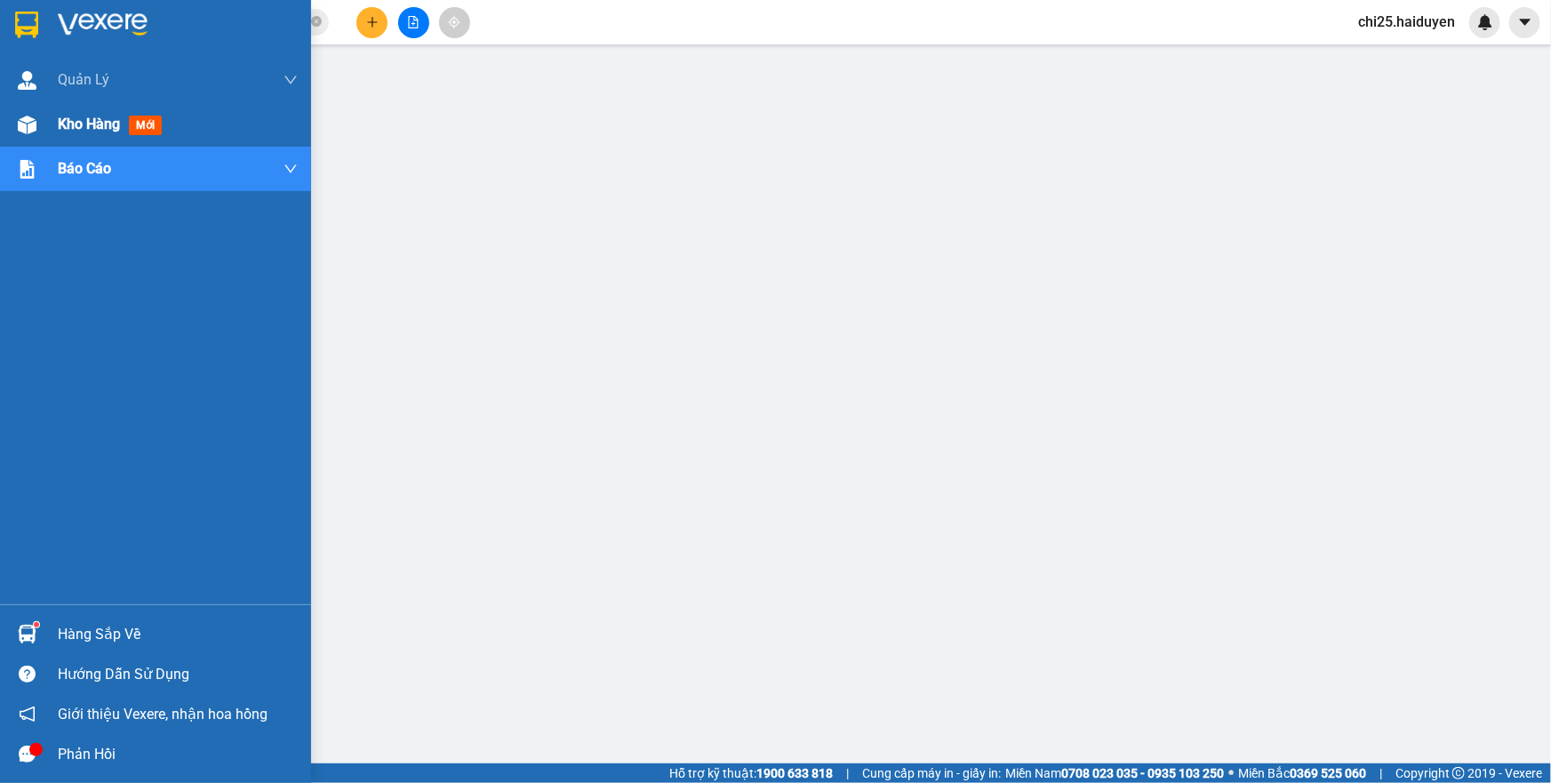
click at [45, 120] on div "Kho hàng mới" at bounding box center [155, 124] width 311 height 44
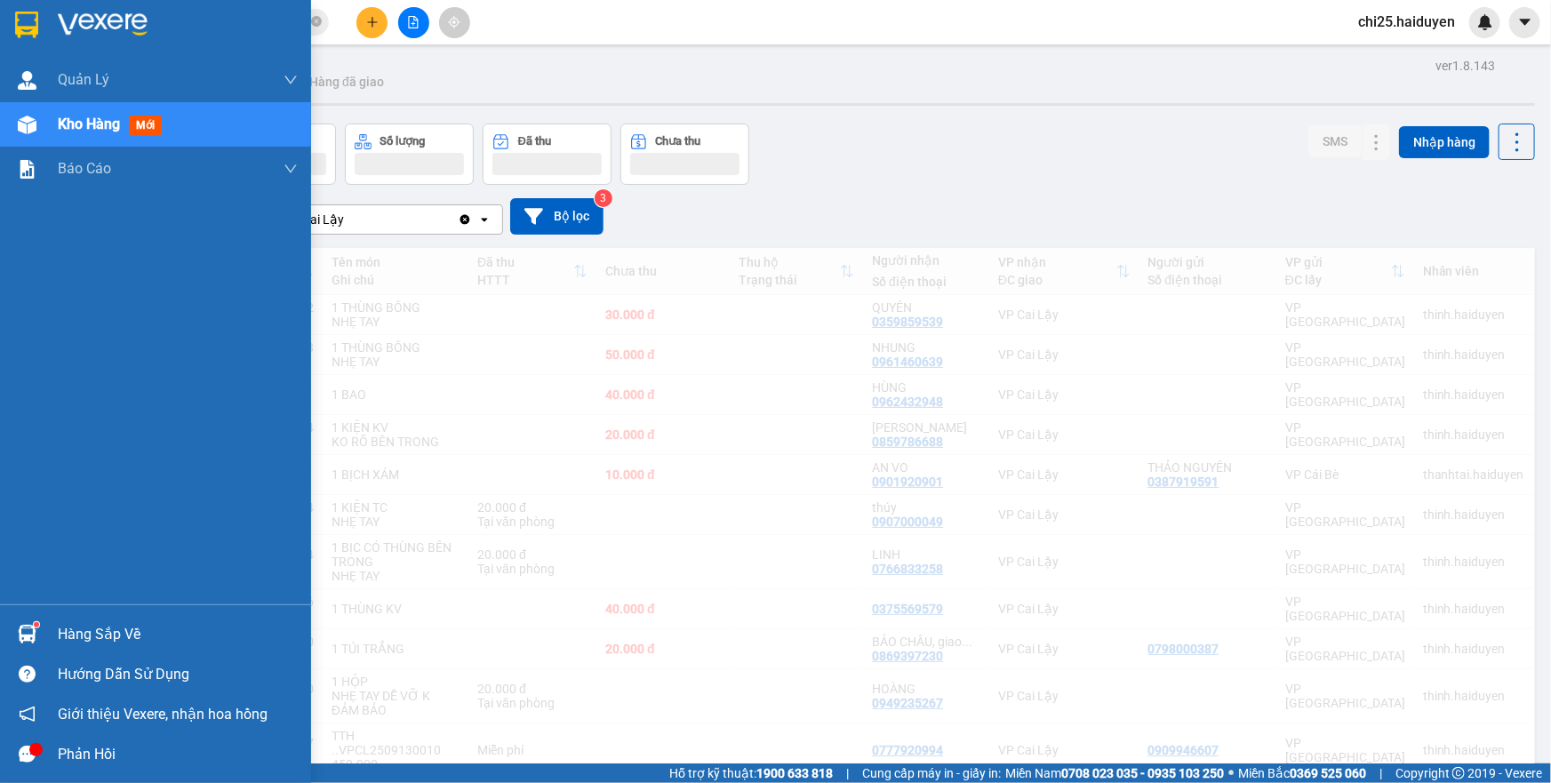
click at [45, 120] on div "Kho hàng mới" at bounding box center [155, 124] width 311 height 44
click at [48, 124] on div "Kho hàng mới" at bounding box center [155, 124] width 311 height 44
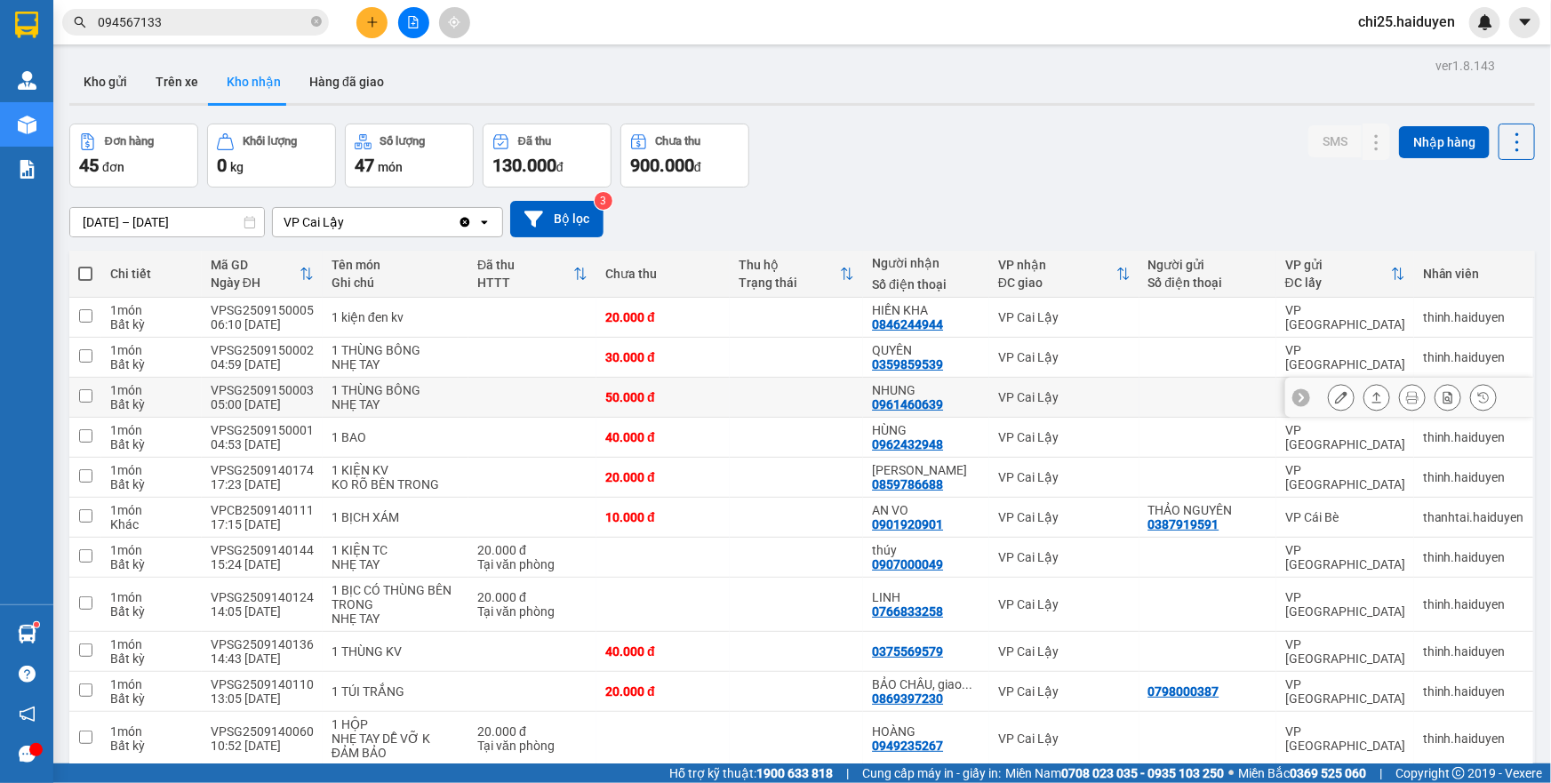
click at [1335, 391] on icon at bounding box center [1341, 397] width 12 height 12
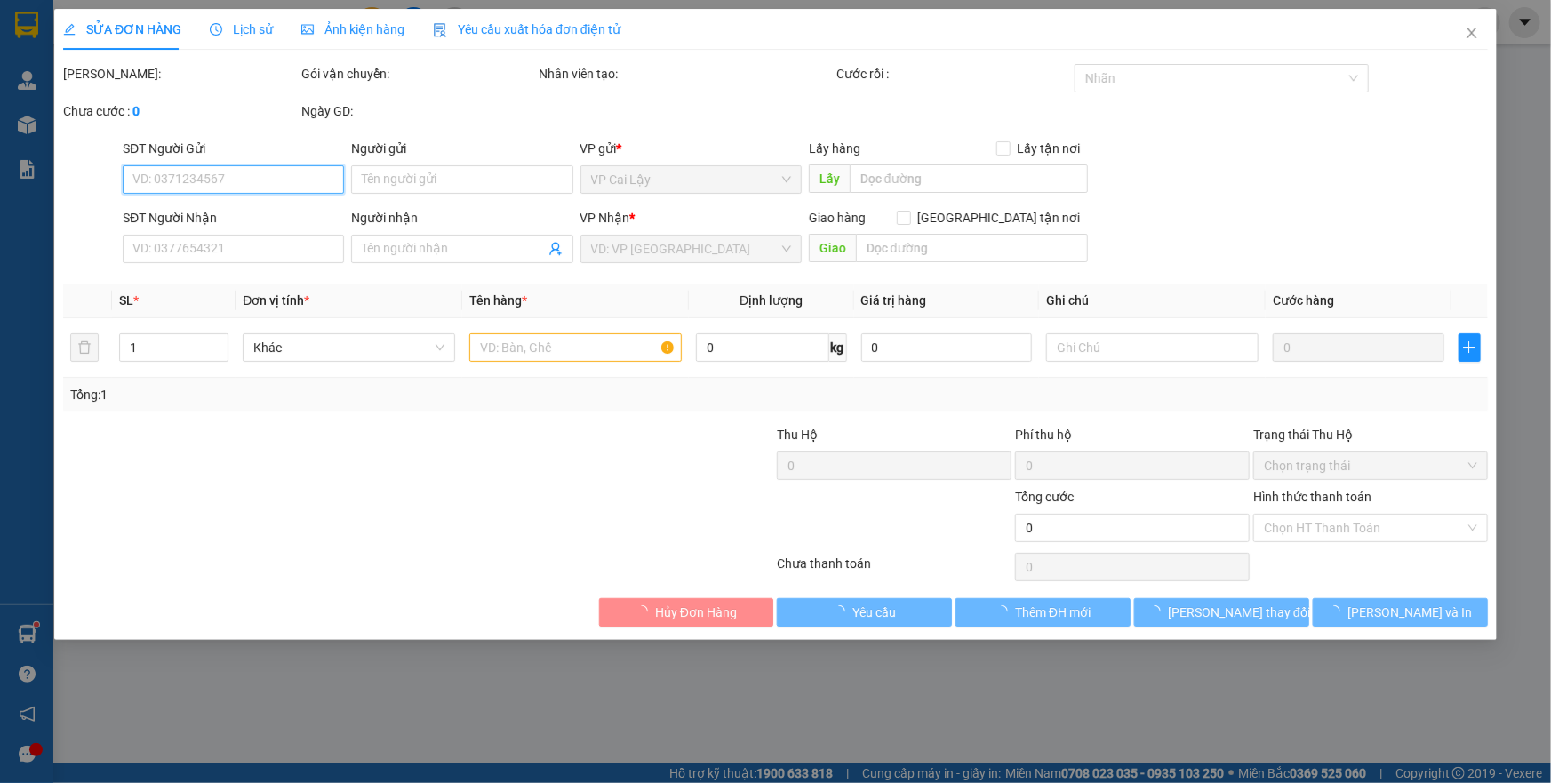
type input "0961460639"
type input "NHUNG"
type input "50.000"
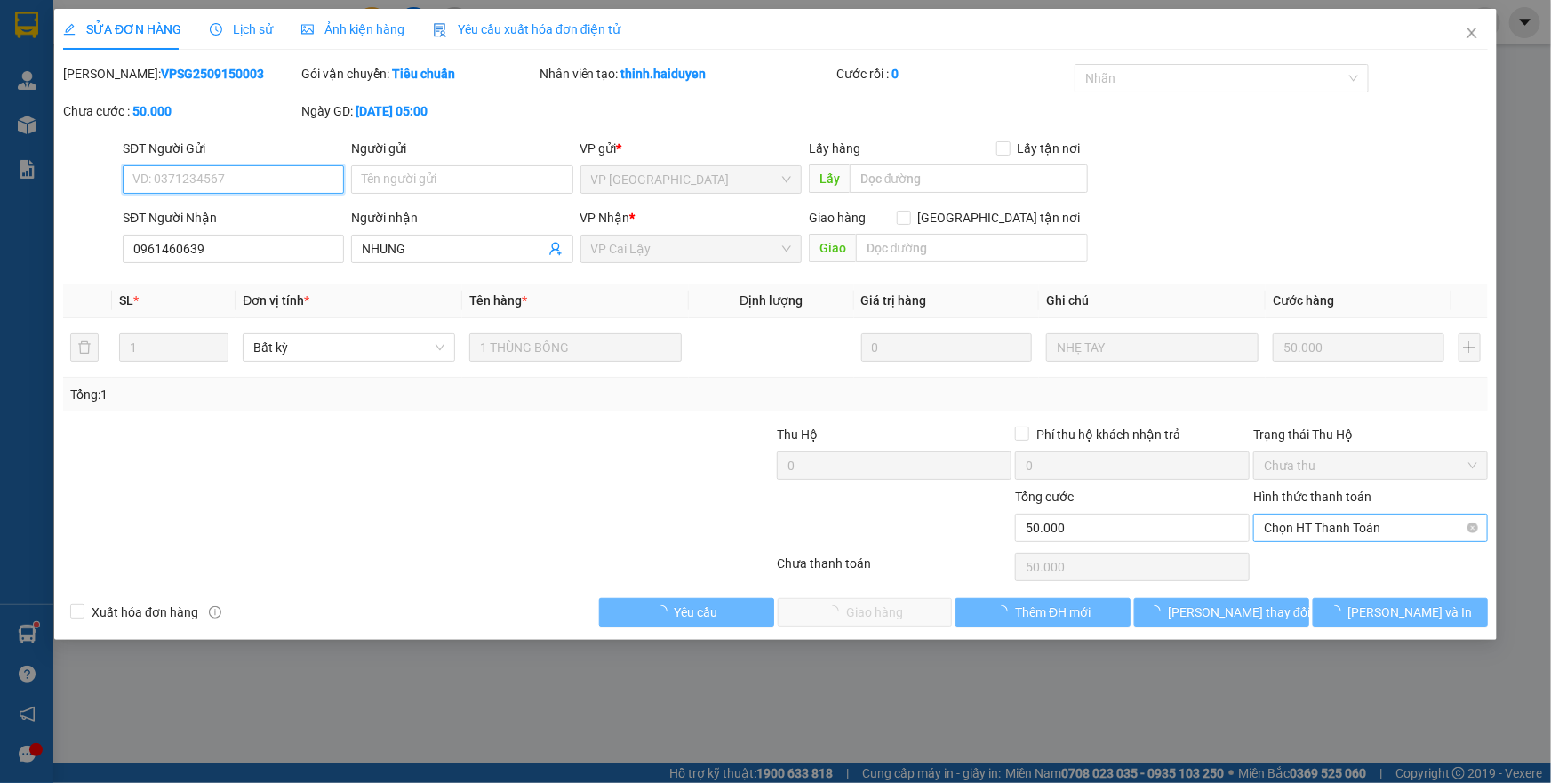
click at [1326, 527] on span "Chọn HT Thanh Toán" at bounding box center [1370, 528] width 213 height 27
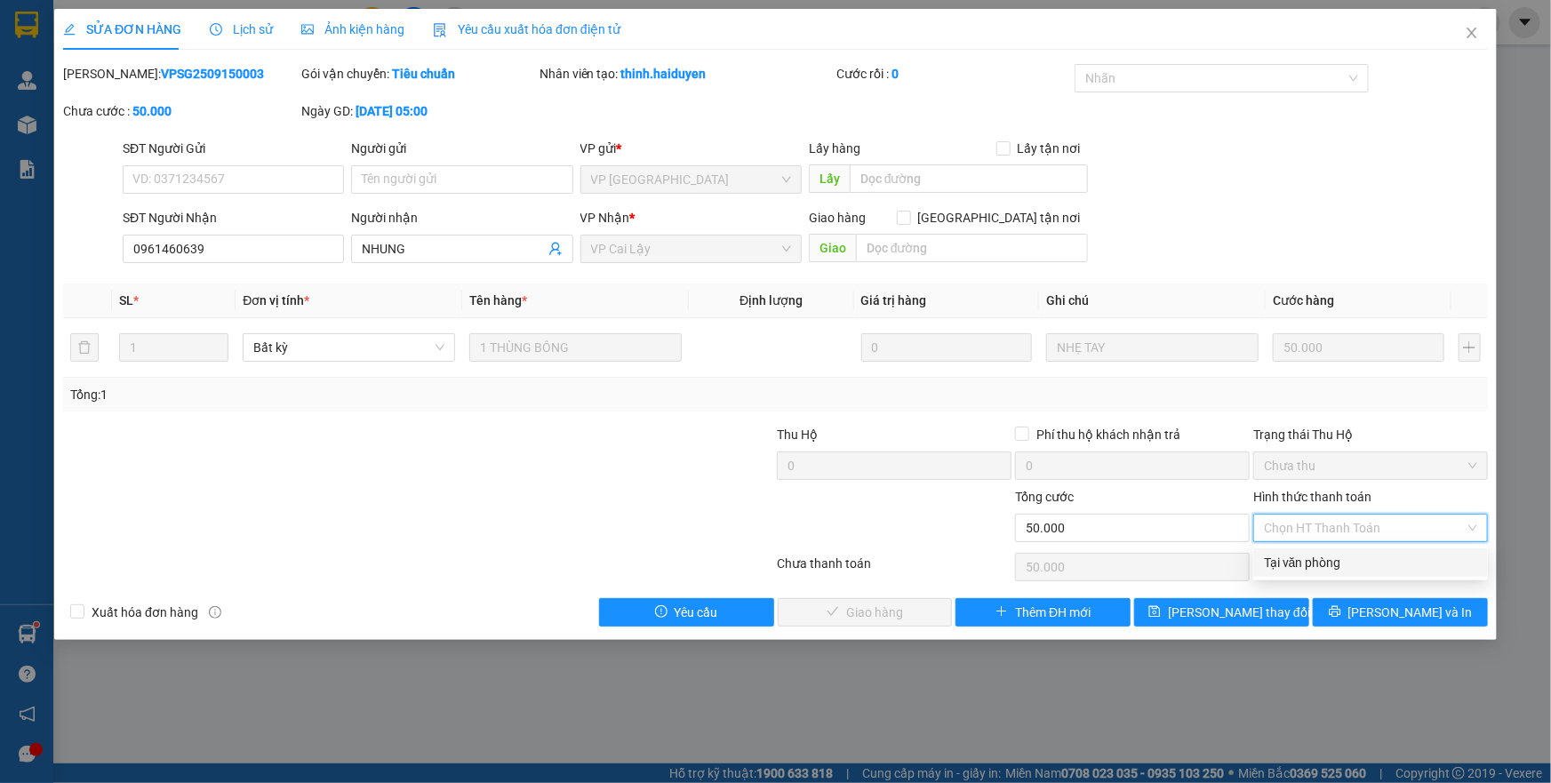
click at [1330, 556] on div "Tại văn phòng" at bounding box center [1370, 563] width 213 height 20
type input "0"
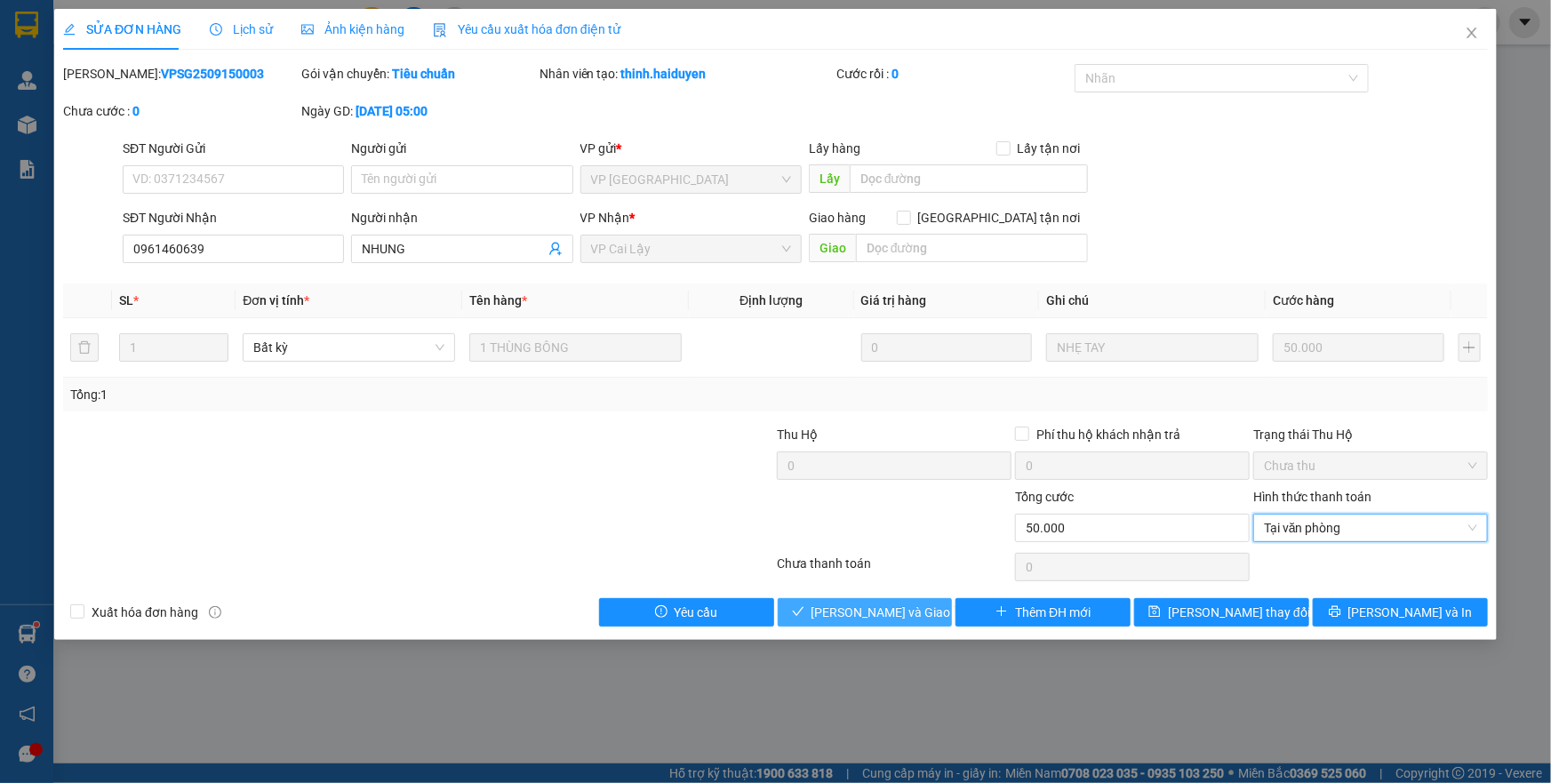
click at [937, 607] on button "[PERSON_NAME] và Giao hàng" at bounding box center [865, 612] width 175 height 28
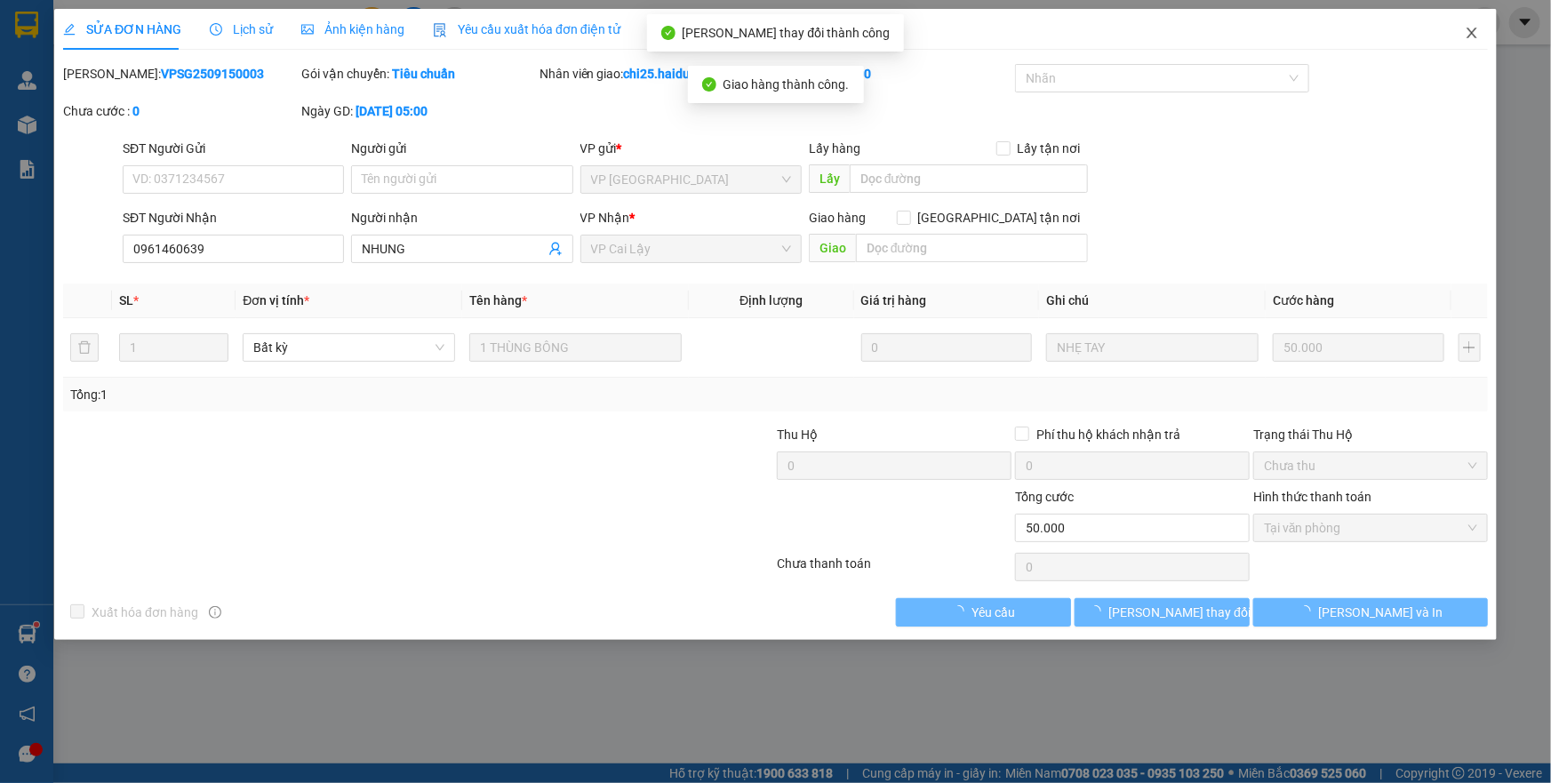
click at [1471, 34] on icon "close" at bounding box center [1472, 33] width 10 height 11
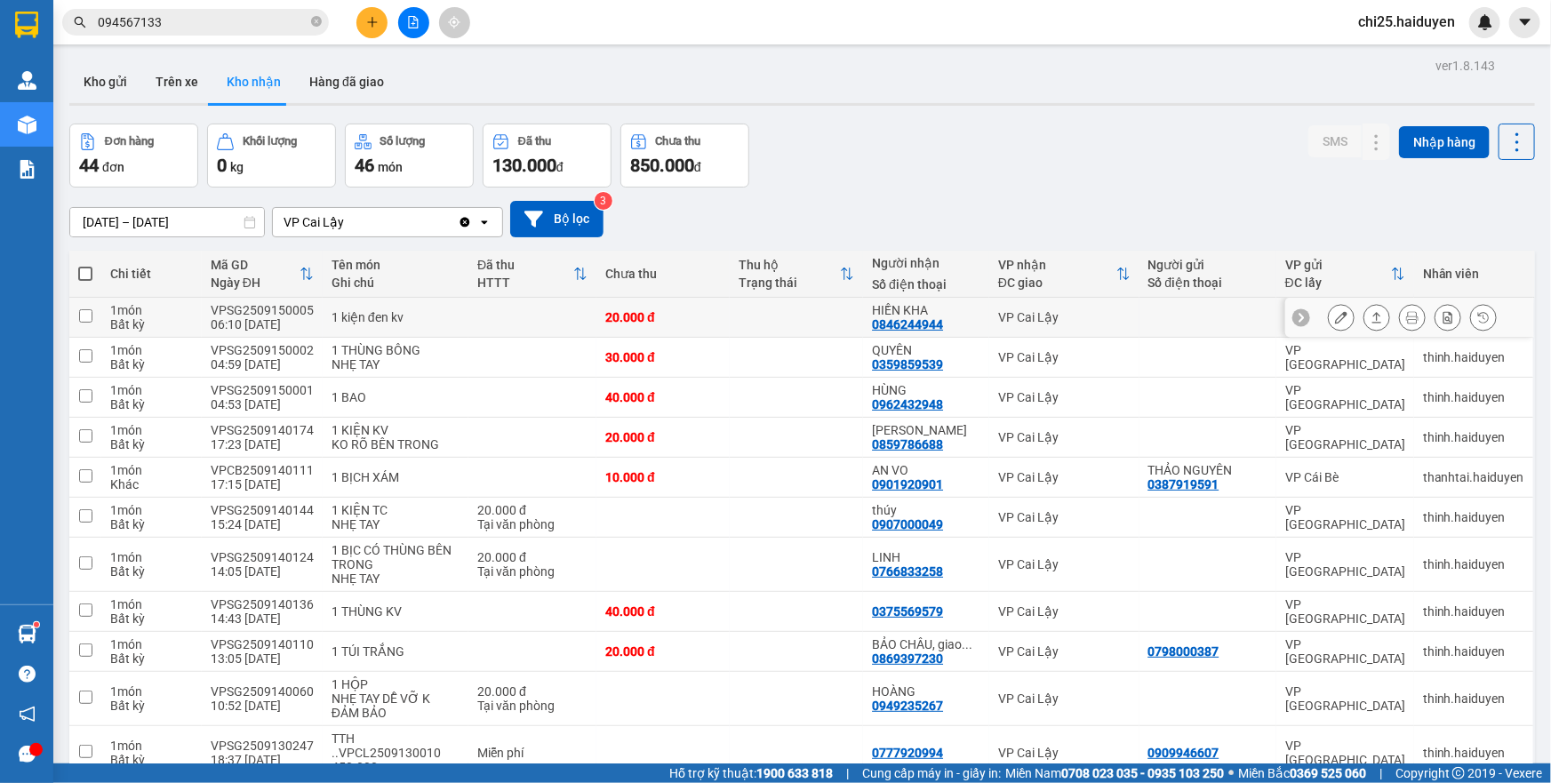
click at [1329, 311] on button at bounding box center [1341, 317] width 25 height 31
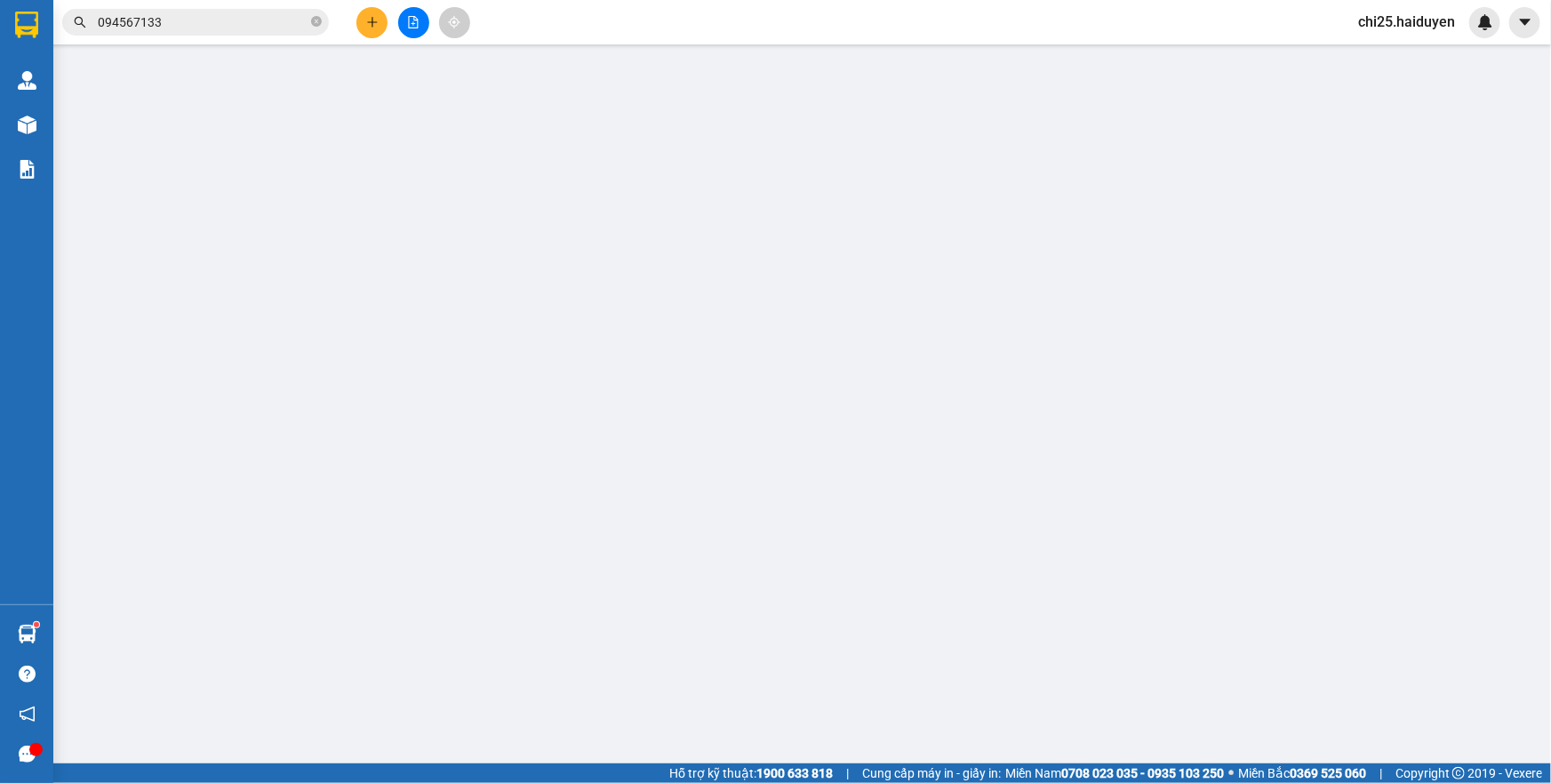
type input "0846244944"
type input "HIỀN KHA"
type input "20.000"
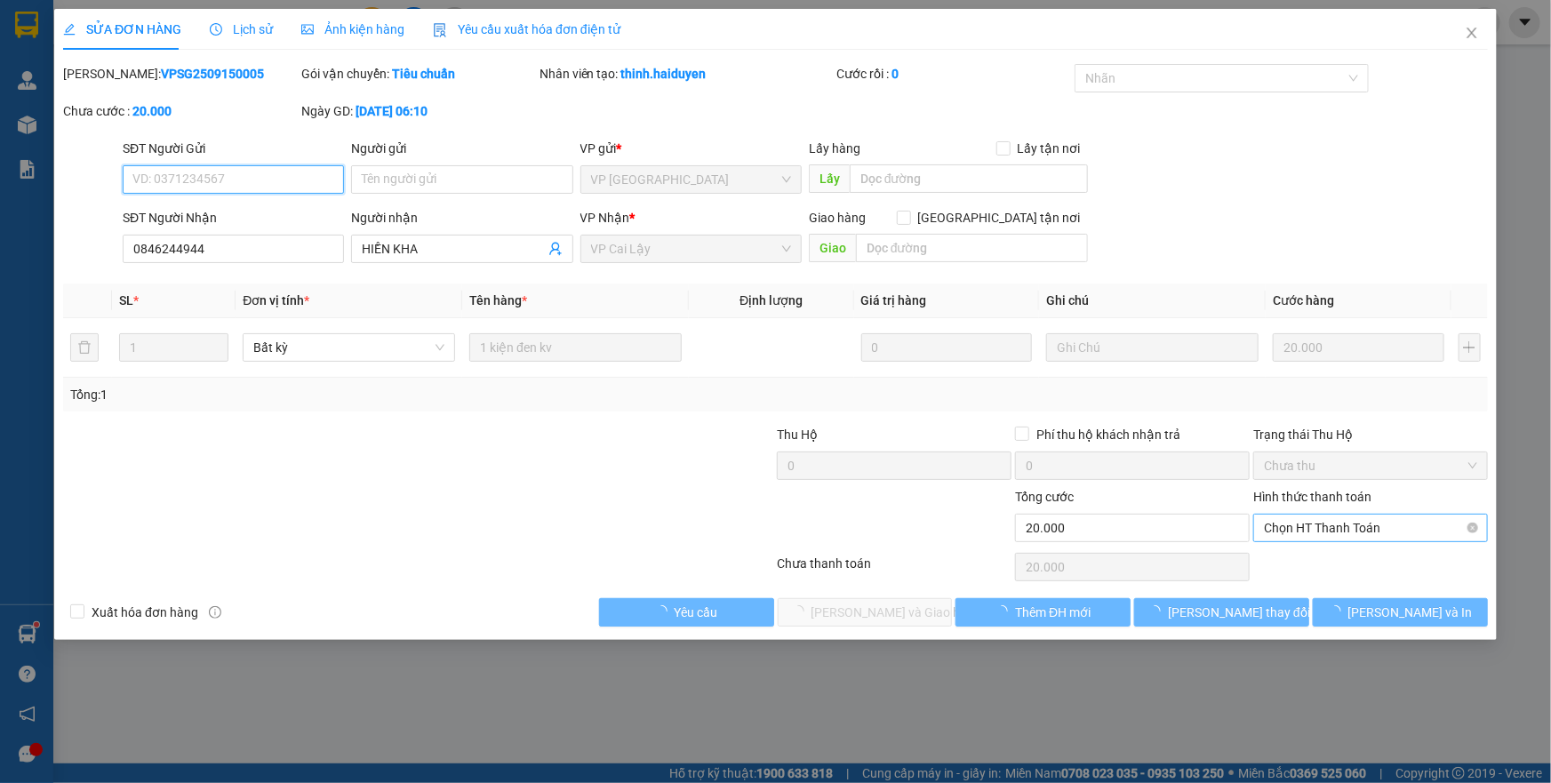
click at [1339, 534] on span "Chọn HT Thanh Toán" at bounding box center [1370, 528] width 213 height 27
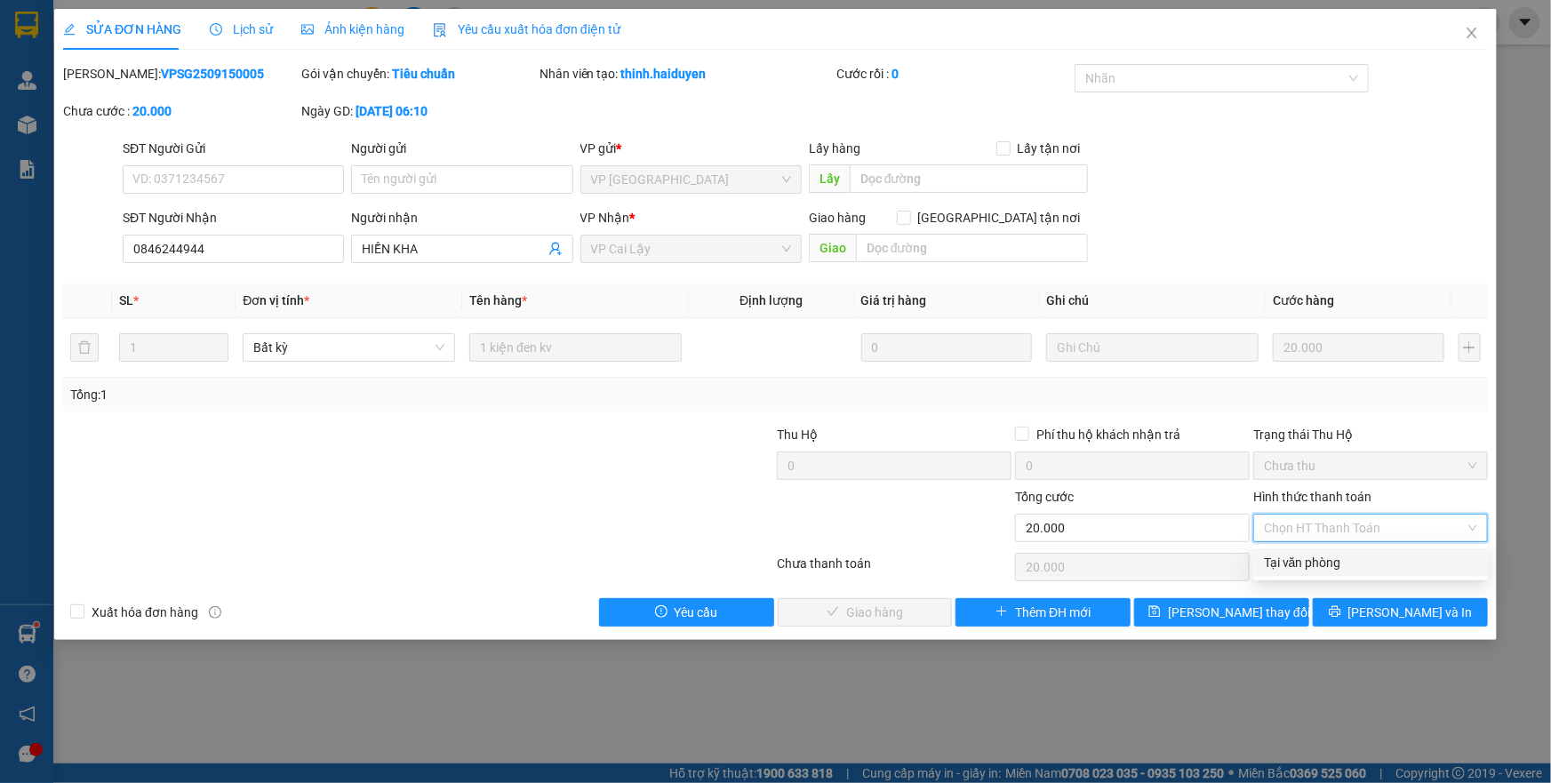
click at [1342, 572] on div "Tại văn phòng" at bounding box center [1370, 562] width 235 height 28
type input "0"
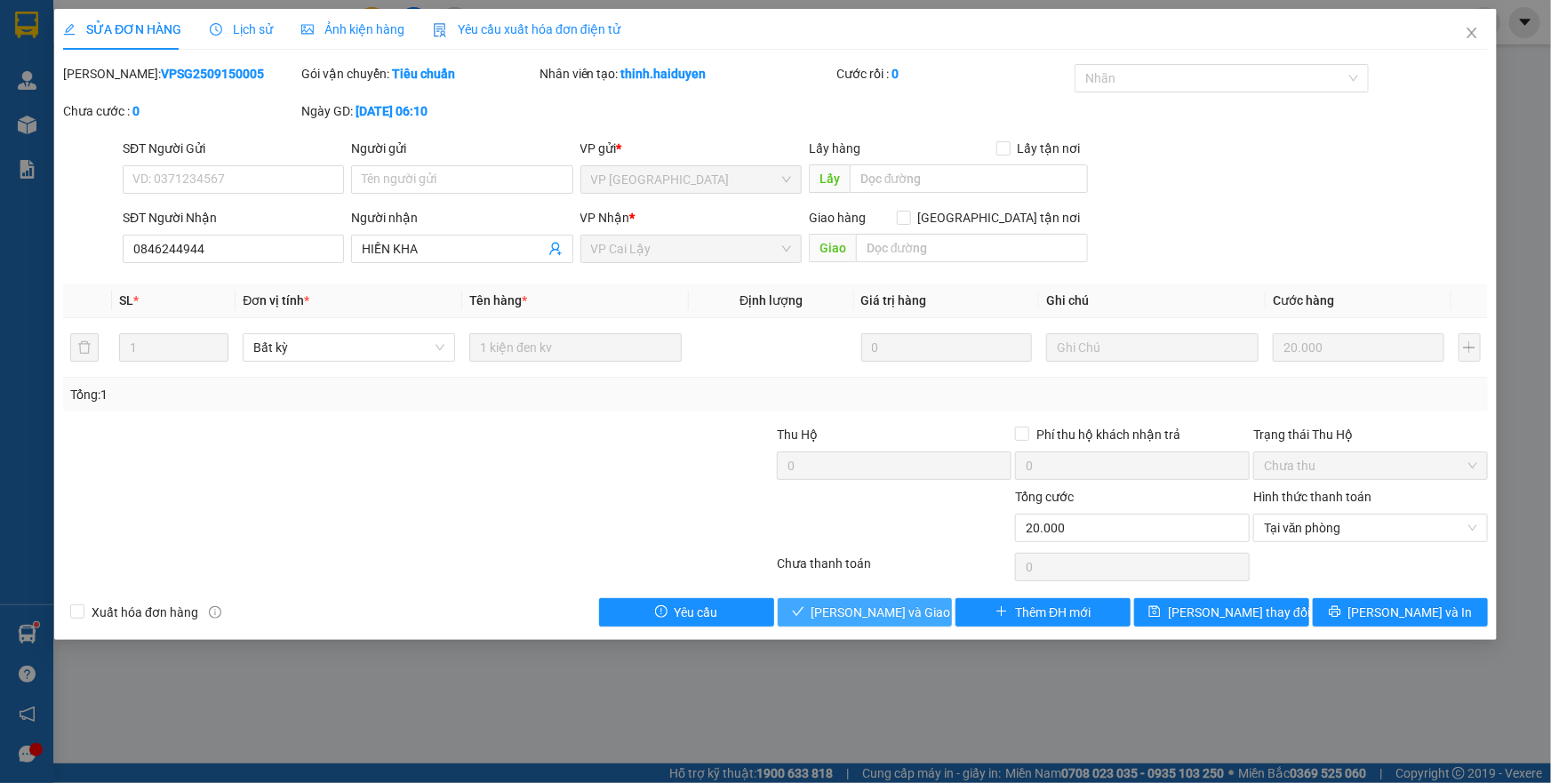
click at [924, 621] on button "[PERSON_NAME] và Giao hàng" at bounding box center [865, 612] width 175 height 28
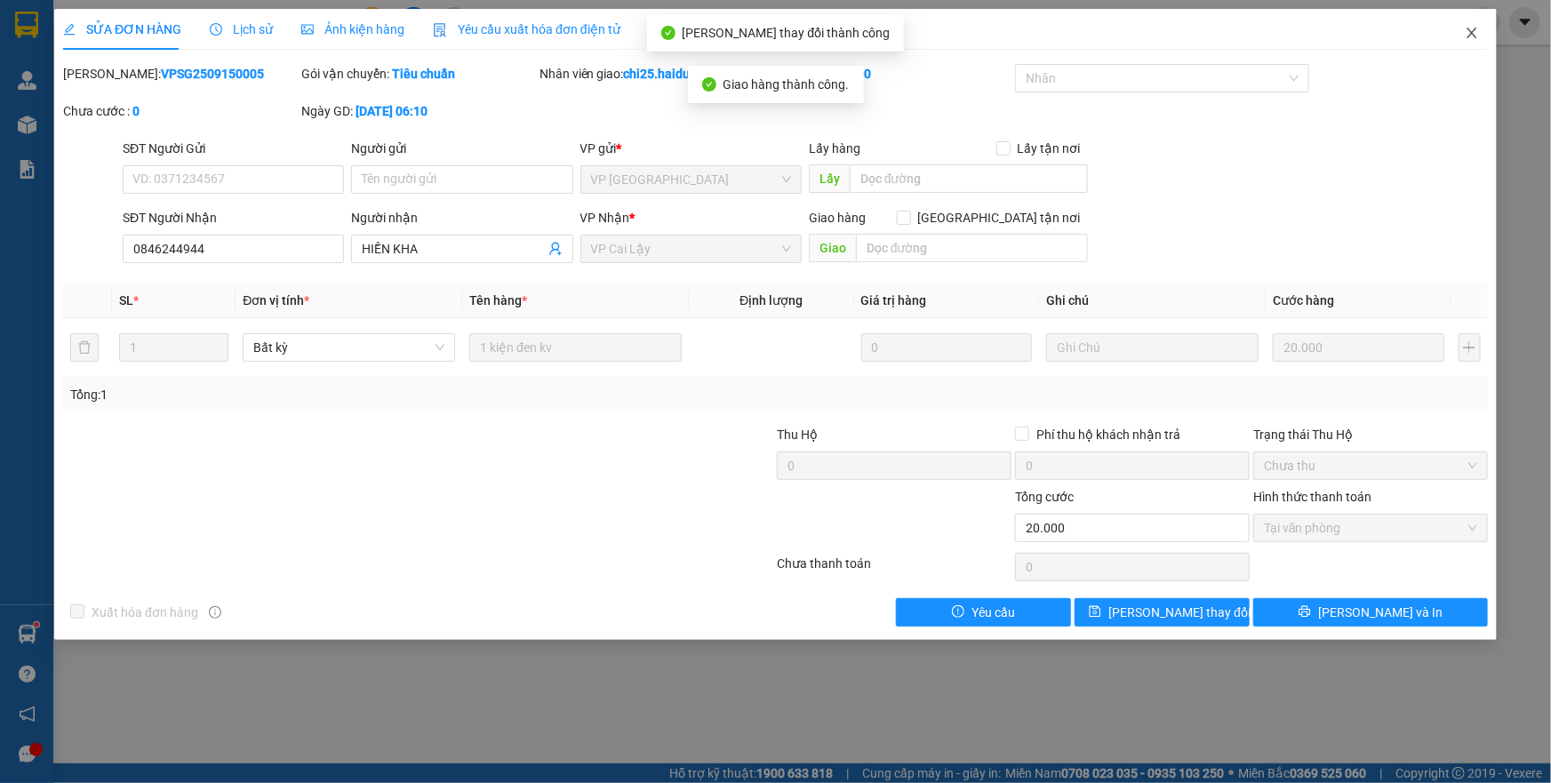
click at [1478, 28] on icon "close" at bounding box center [1472, 33] width 14 height 14
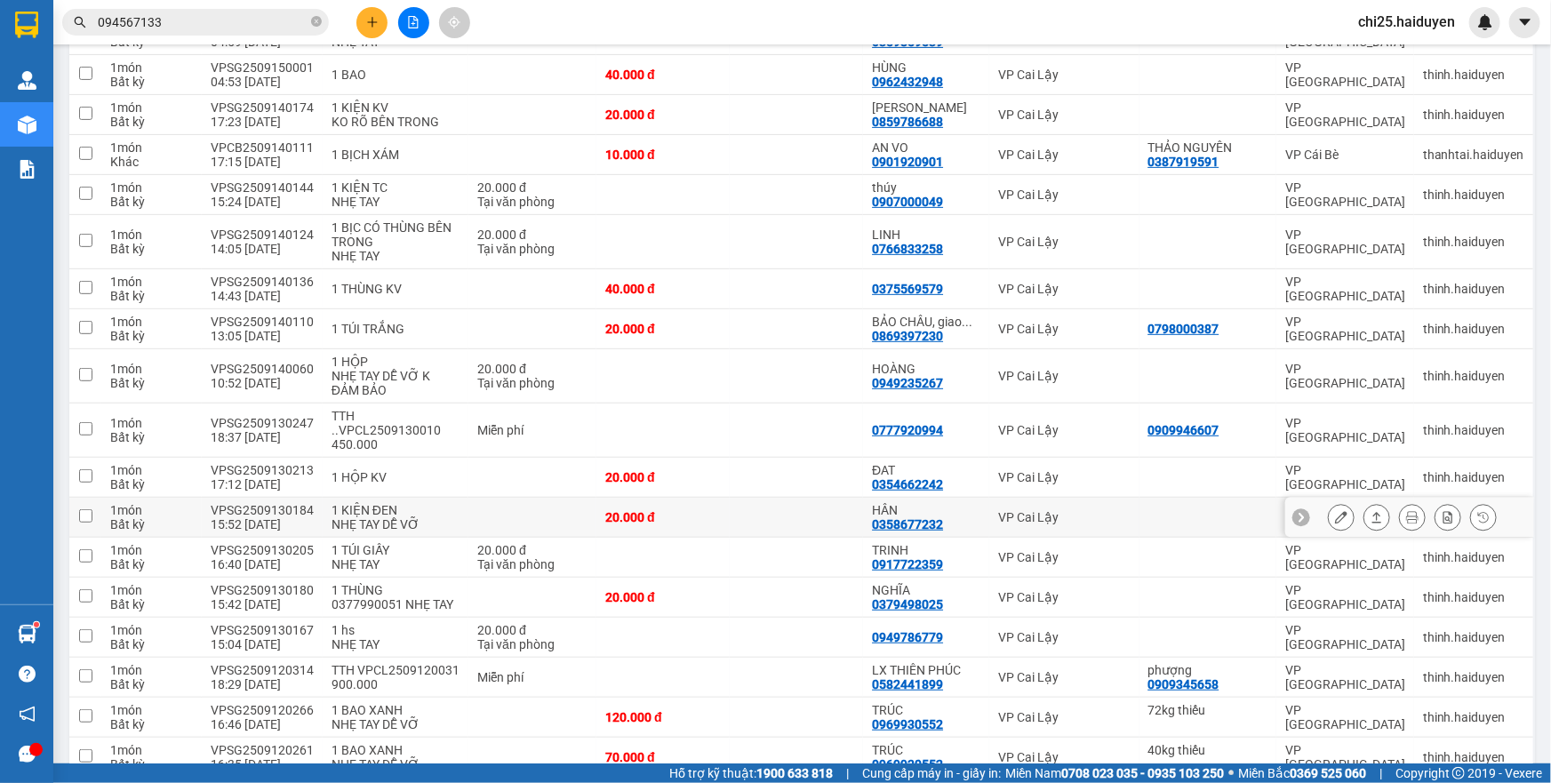
scroll to position [404, 0]
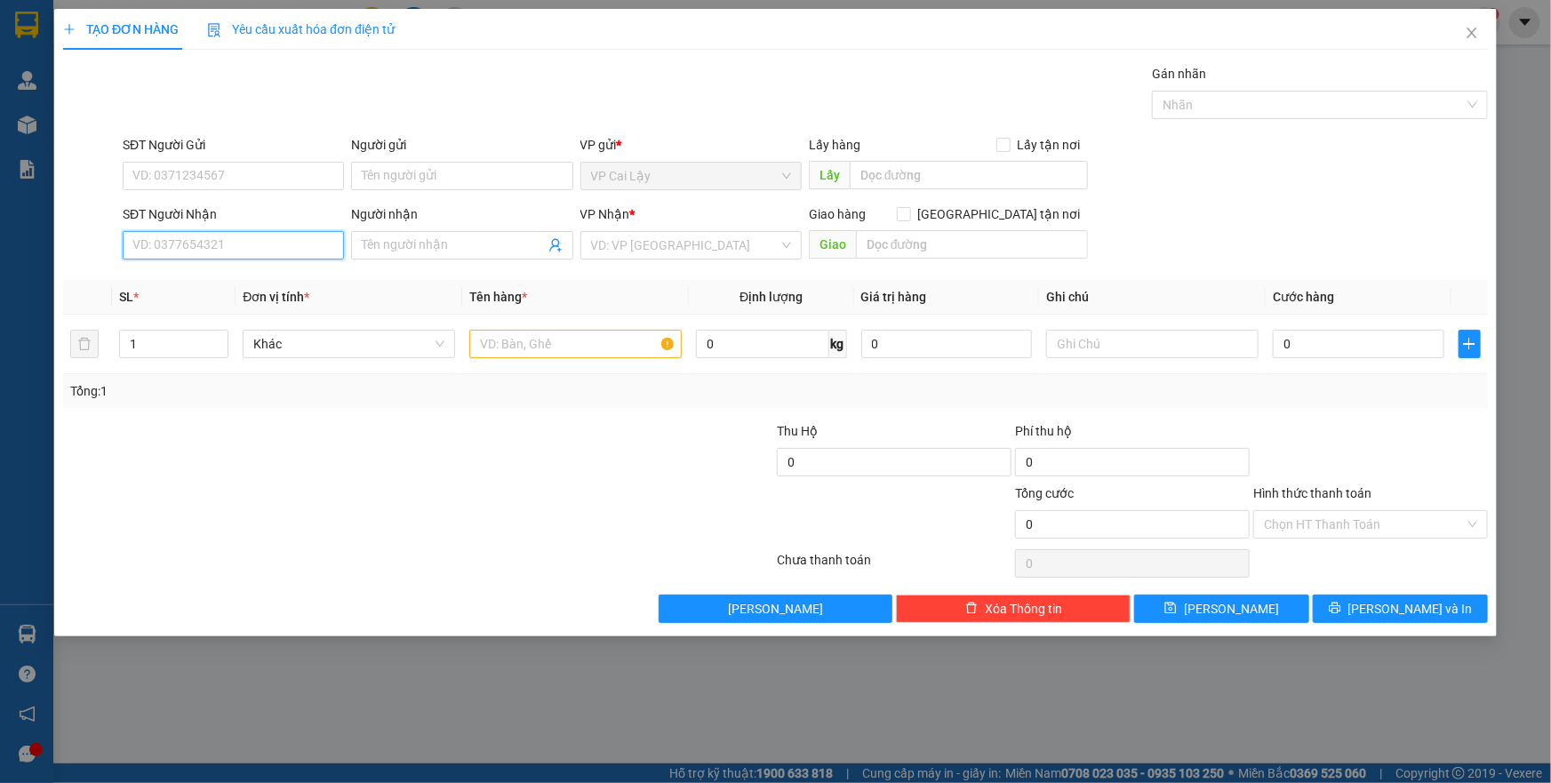
click at [278, 249] on input "SĐT Người Nhận" at bounding box center [233, 245] width 221 height 28
type input "0822037715"
click at [292, 283] on div "0822037715" at bounding box center [233, 281] width 200 height 20
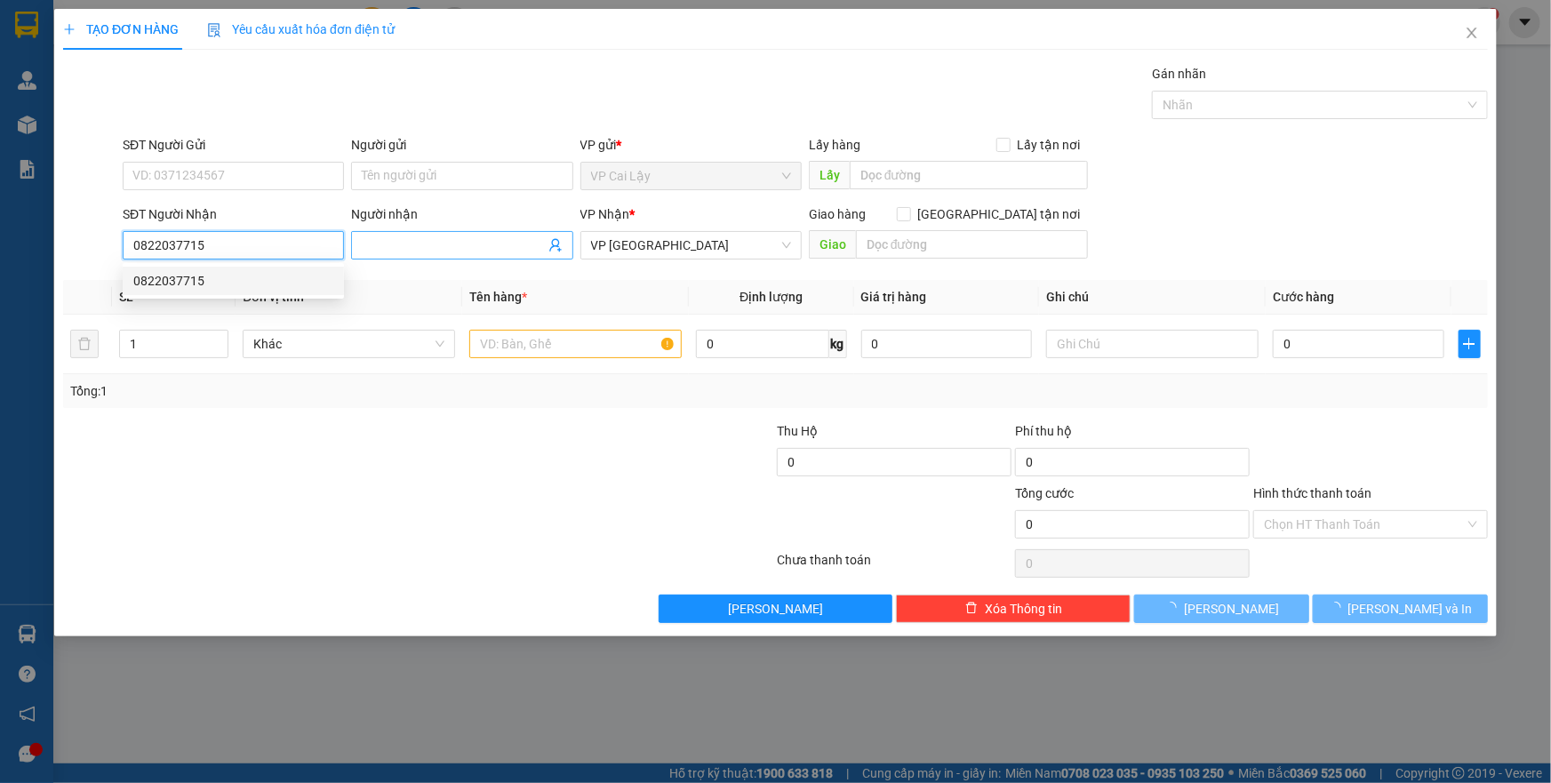
type input "20.000"
type input "0822037715"
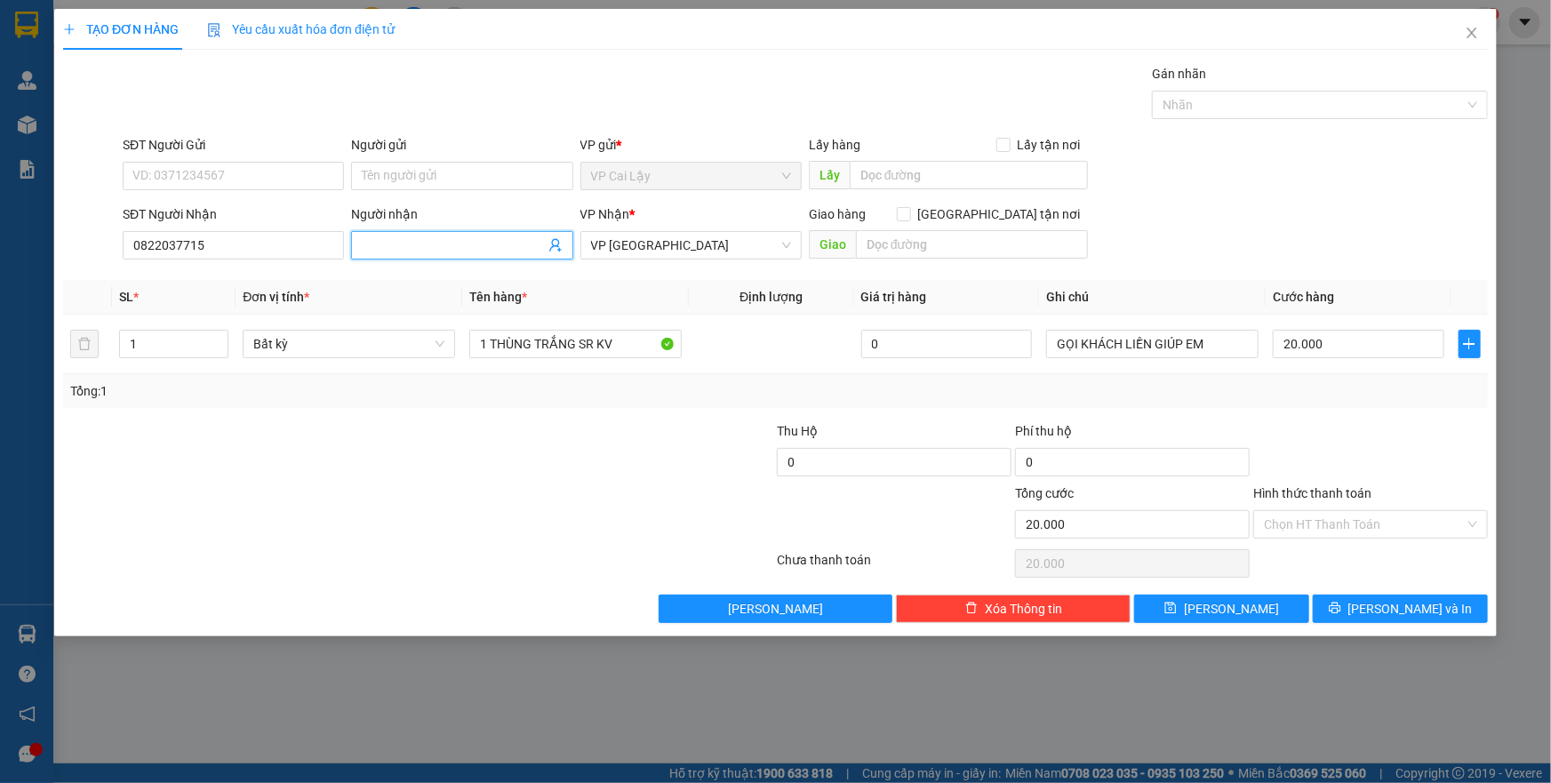
click at [390, 231] on span at bounding box center [461, 245] width 221 height 28
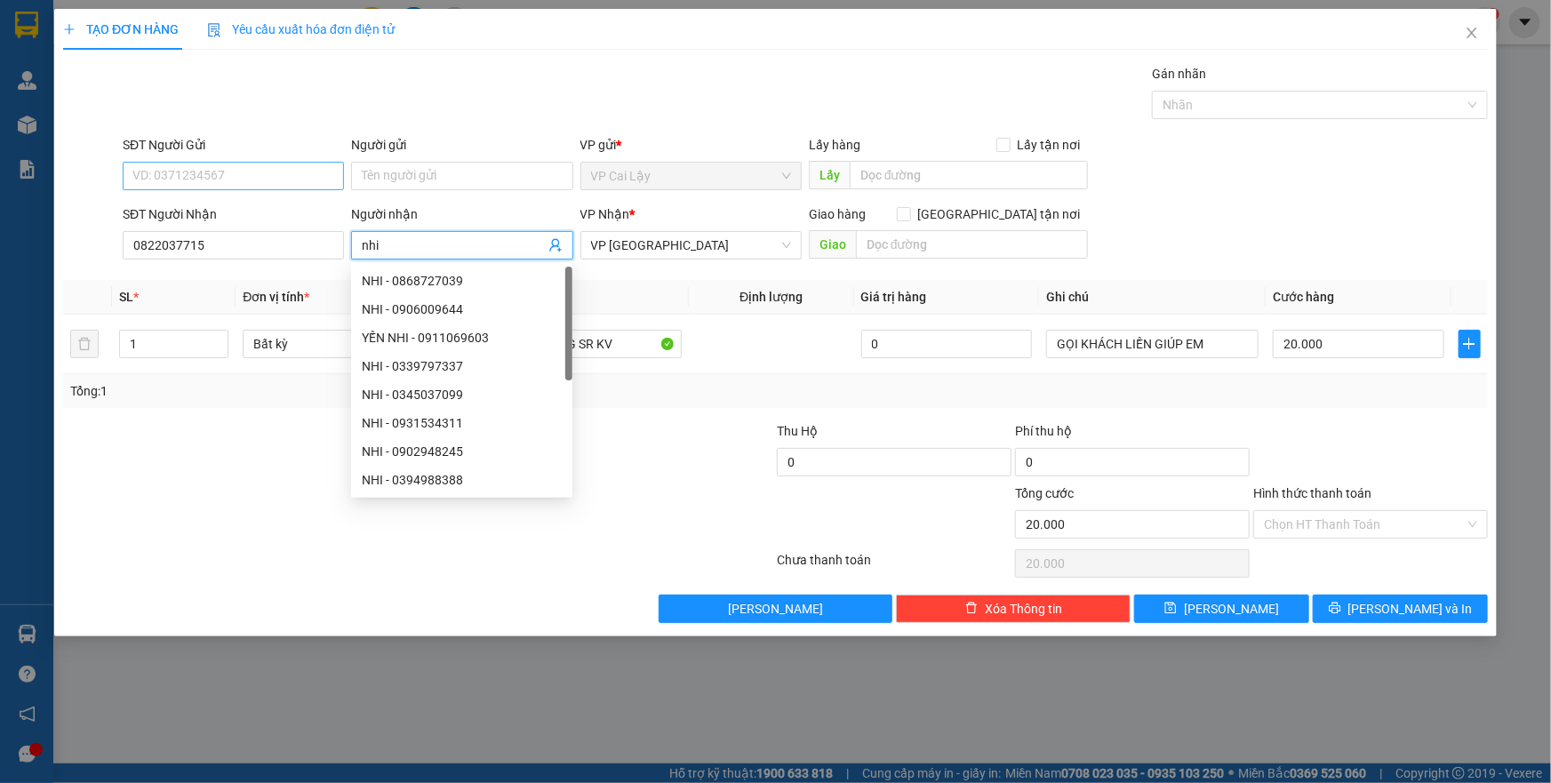
type input "nhi"
click at [179, 179] on input "SĐT Người Gửi" at bounding box center [233, 176] width 221 height 28
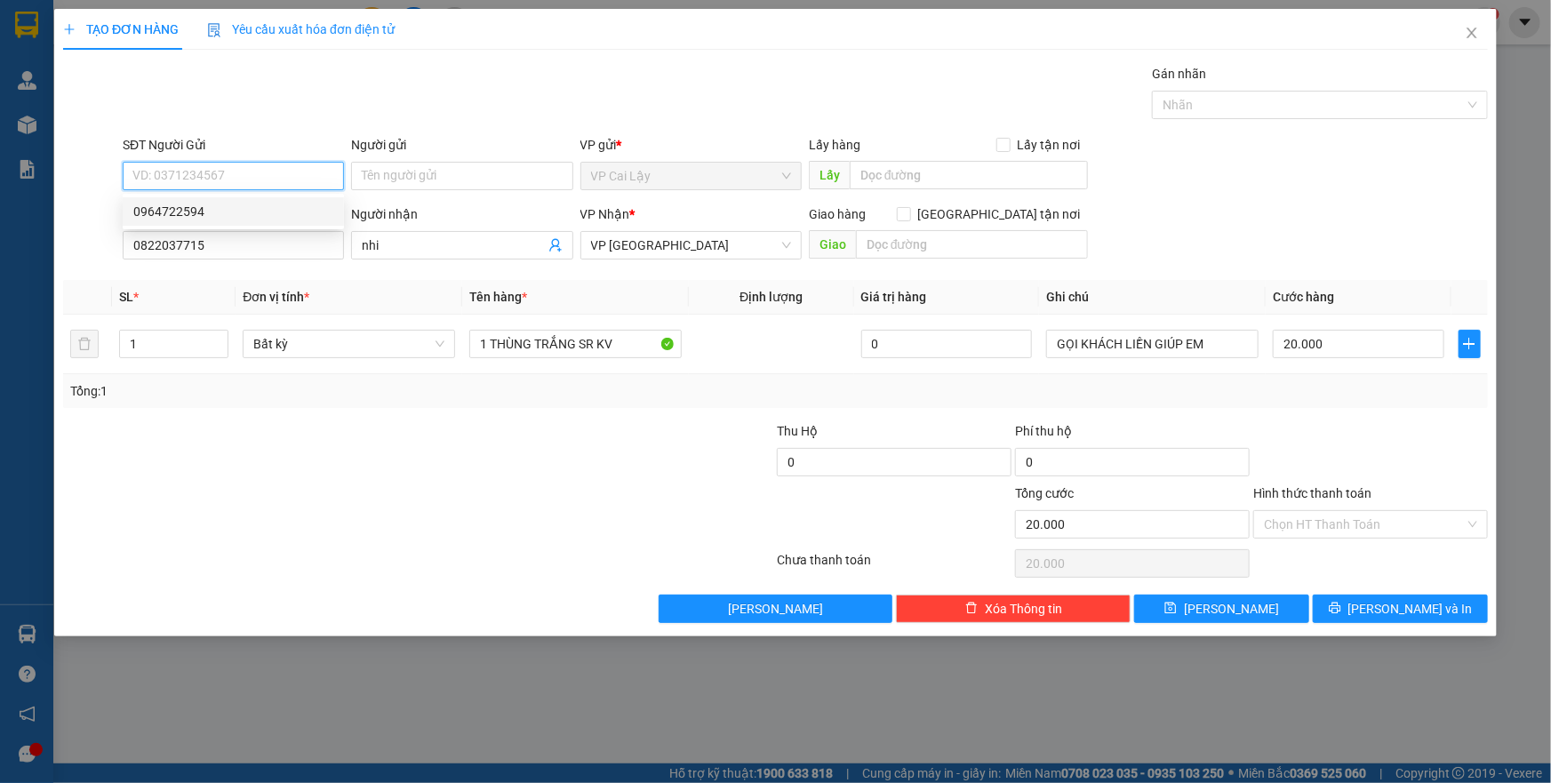
click at [284, 207] on div "0964722594" at bounding box center [233, 212] width 200 height 20
type input "0964722594"
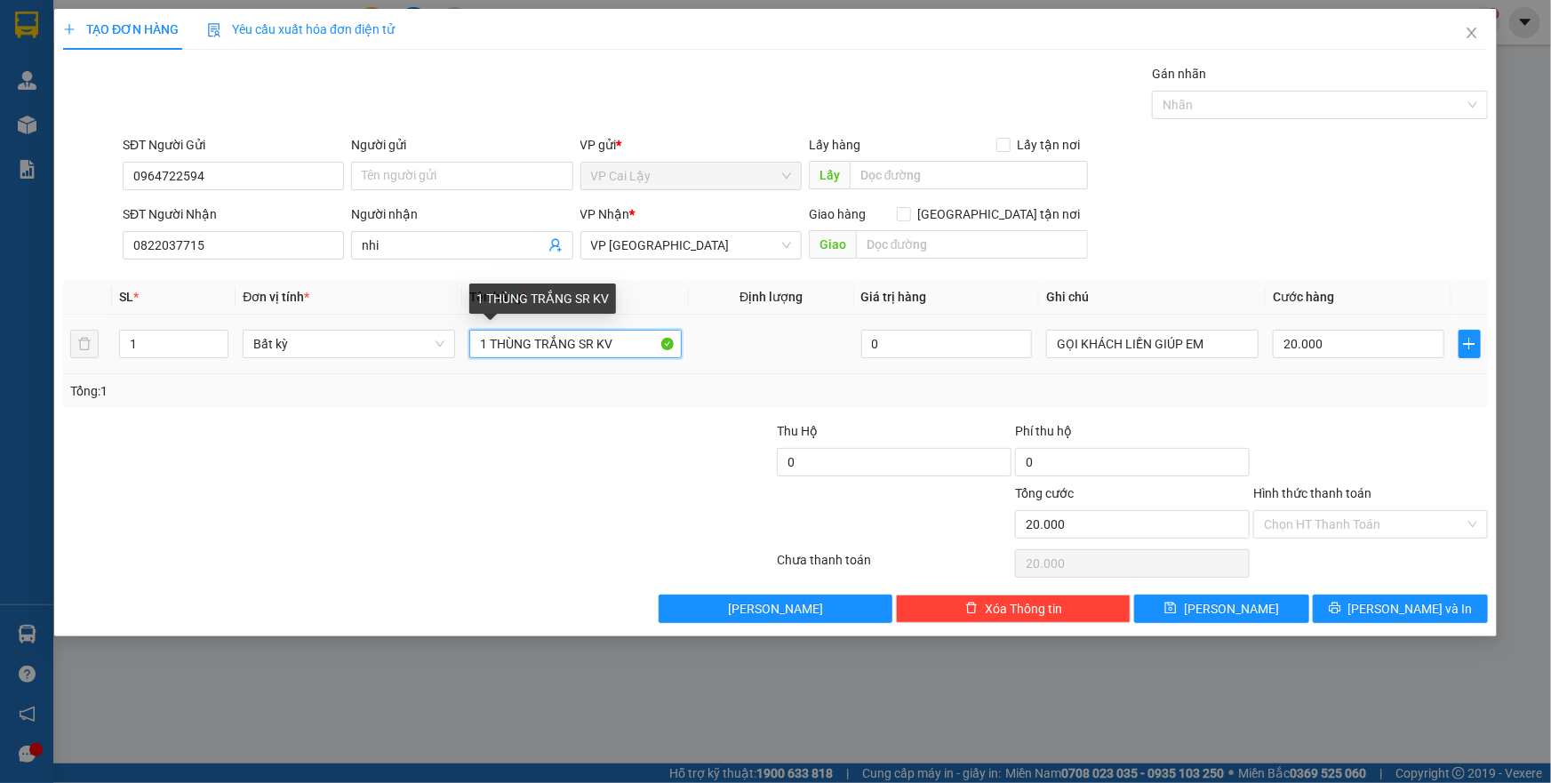
click at [626, 349] on input "1 THÙNG TRẮNG SR KV" at bounding box center [575, 344] width 212 height 28
type input "1 hộp giấy nhỏ"
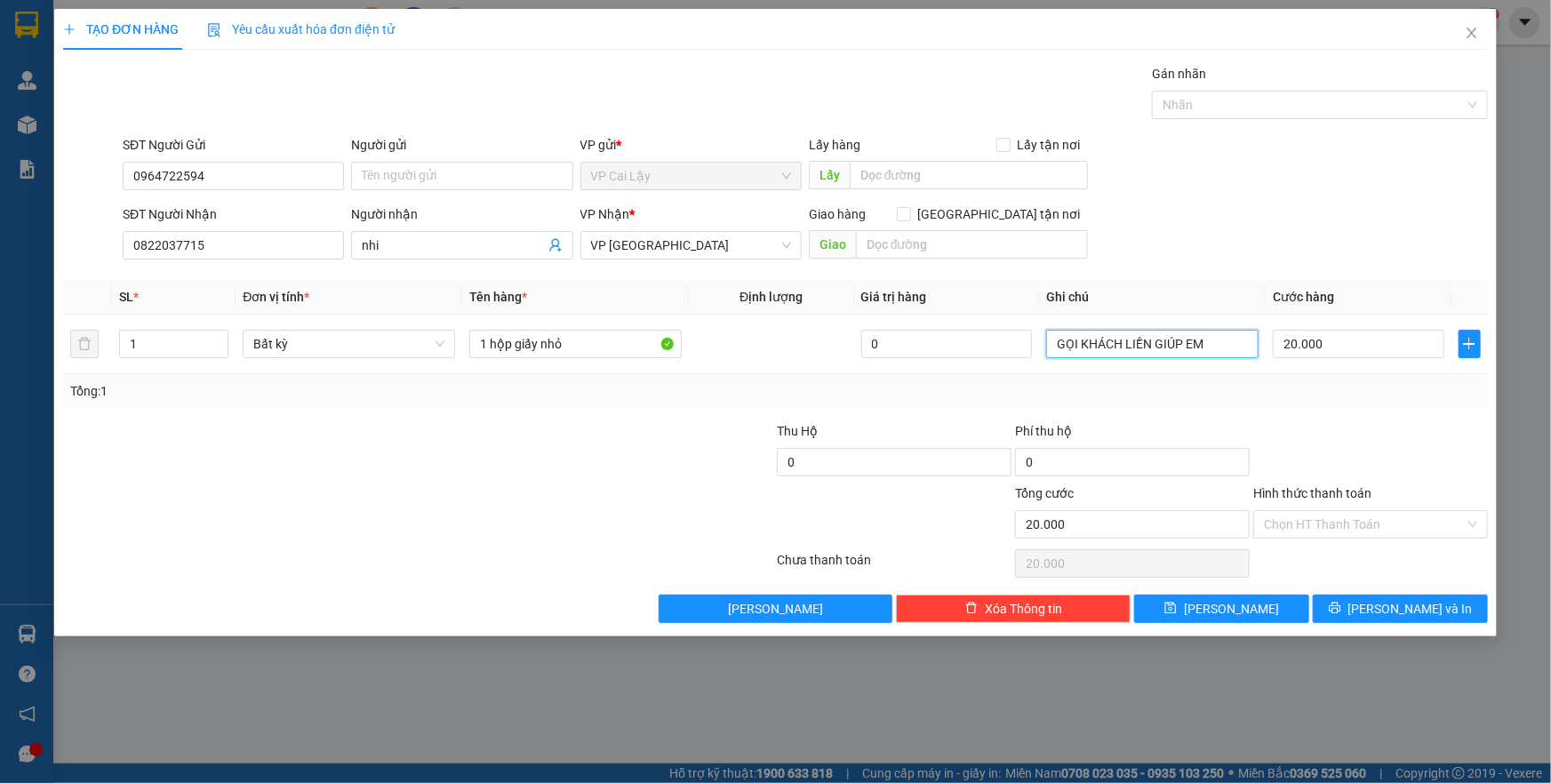
drag, startPoint x: 1227, startPoint y: 338, endPoint x: 1025, endPoint y: 417, distance: 216.7
click at [1025, 417] on div "Transit Pickup Surcharge Ids Transit Deliver Surcharge Ids Transit Deliver Surc…" at bounding box center [775, 343] width 1425 height 559
click at [1343, 529] on input "Hình thức thanh toán" at bounding box center [1364, 524] width 201 height 27
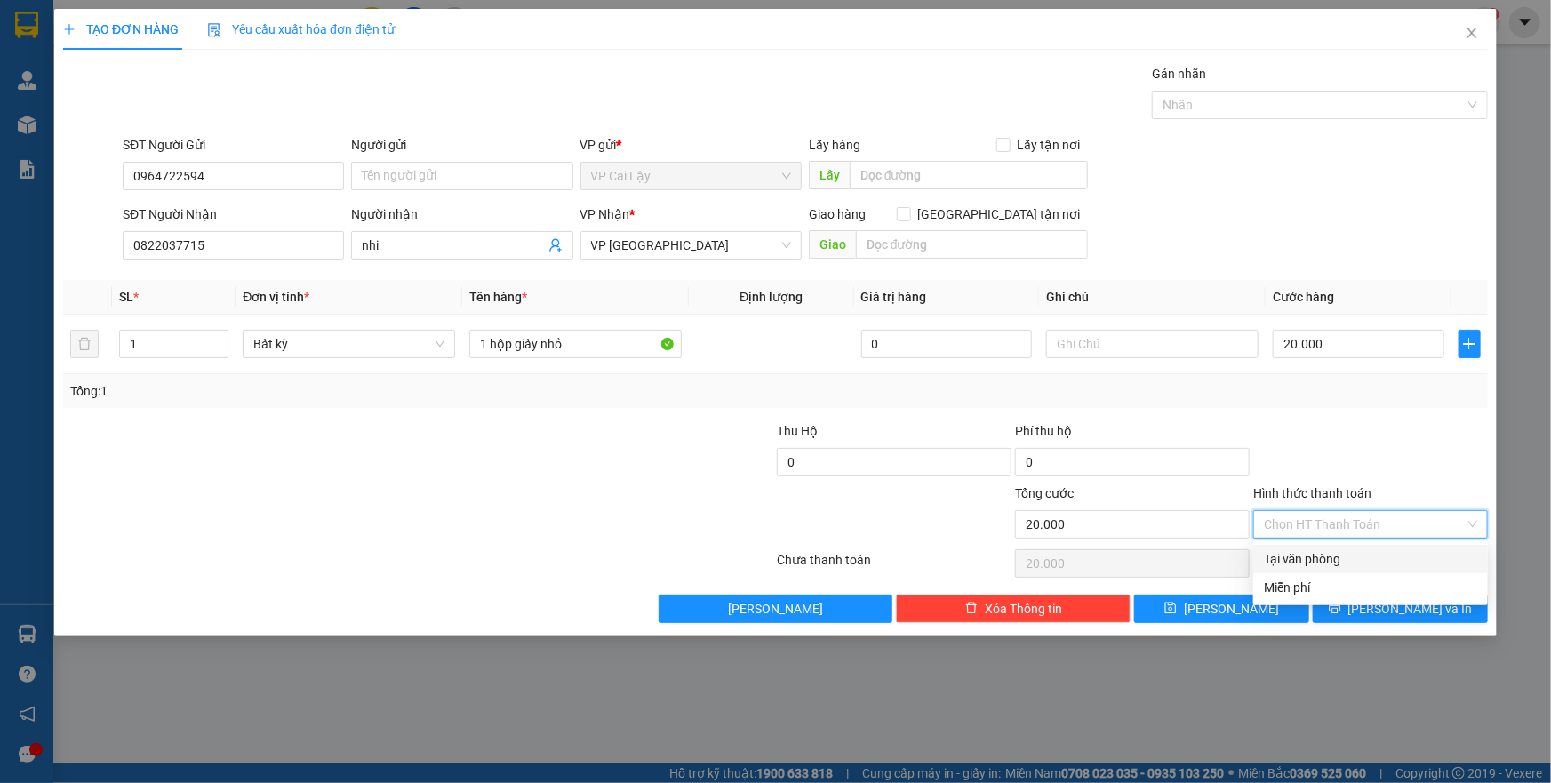
click at [1342, 556] on div "Tại văn phòng" at bounding box center [1370, 559] width 213 height 20
type input "0"
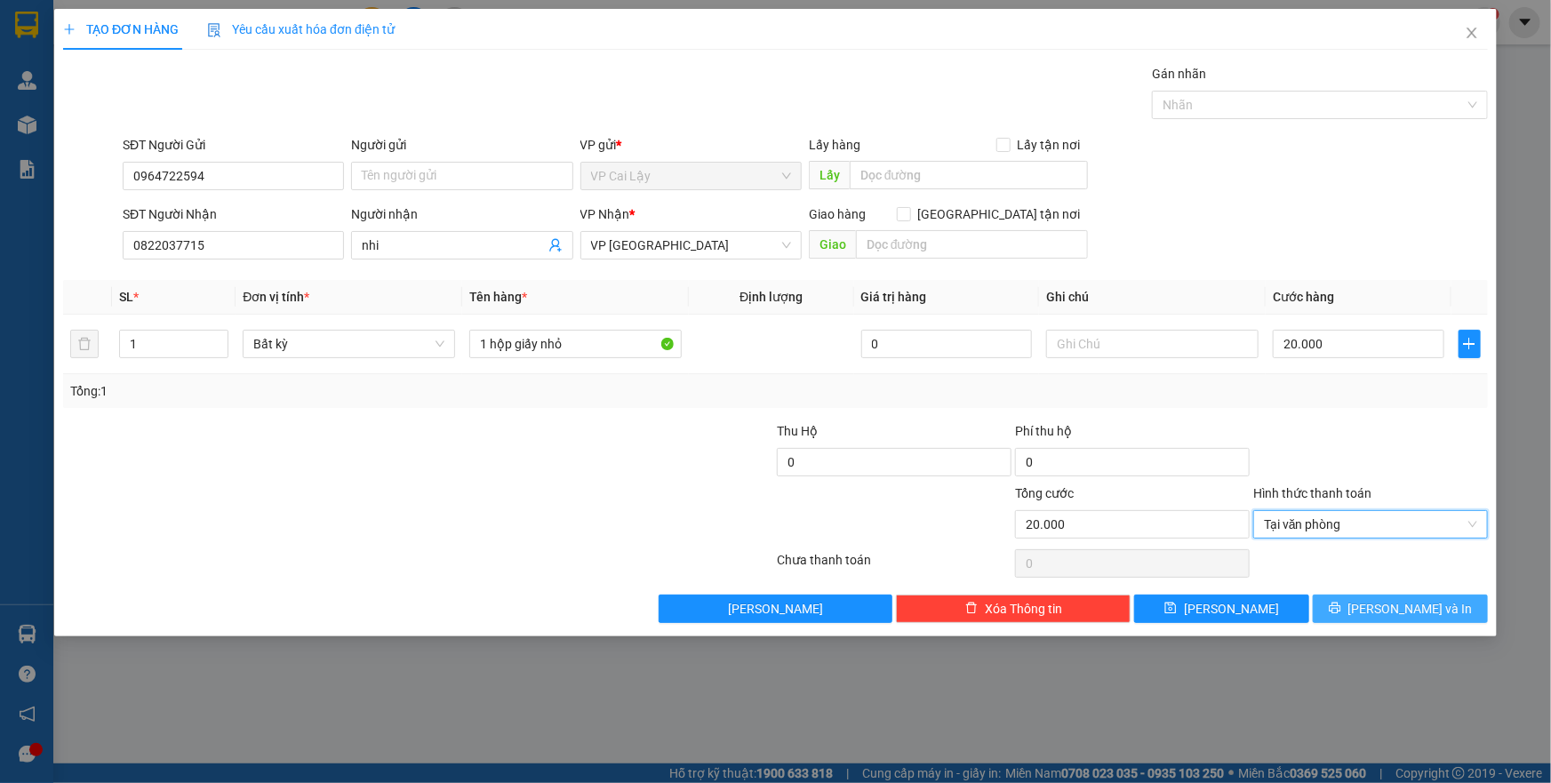
click at [1340, 609] on icon "printer" at bounding box center [1335, 609] width 12 height 12
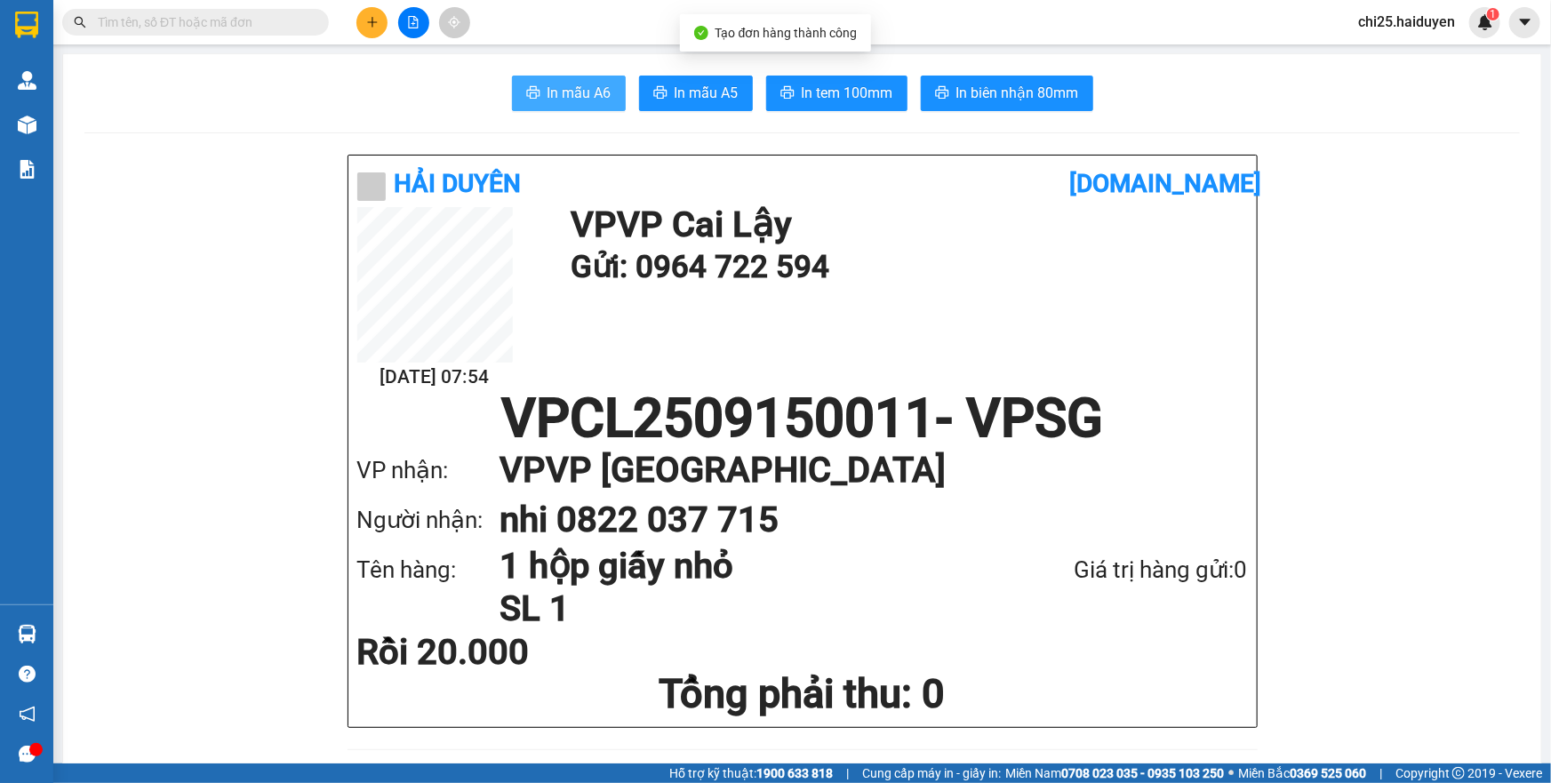
click at [548, 90] on span "In mẫu A6" at bounding box center [580, 93] width 64 height 22
click at [573, 90] on span "In mẫu A6" at bounding box center [580, 93] width 64 height 22
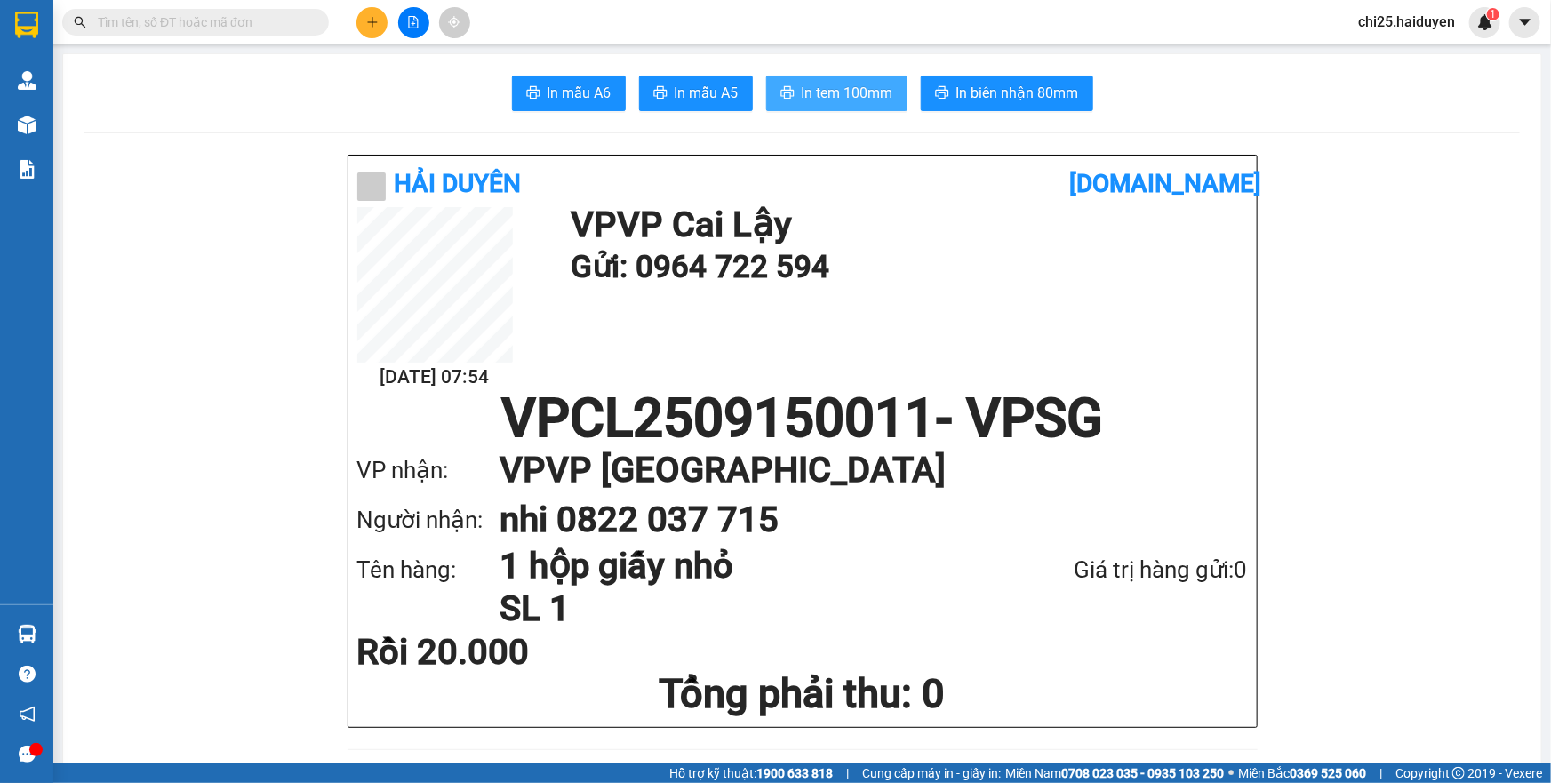
click at [864, 88] on span "In tem 100mm" at bounding box center [848, 93] width 92 height 22
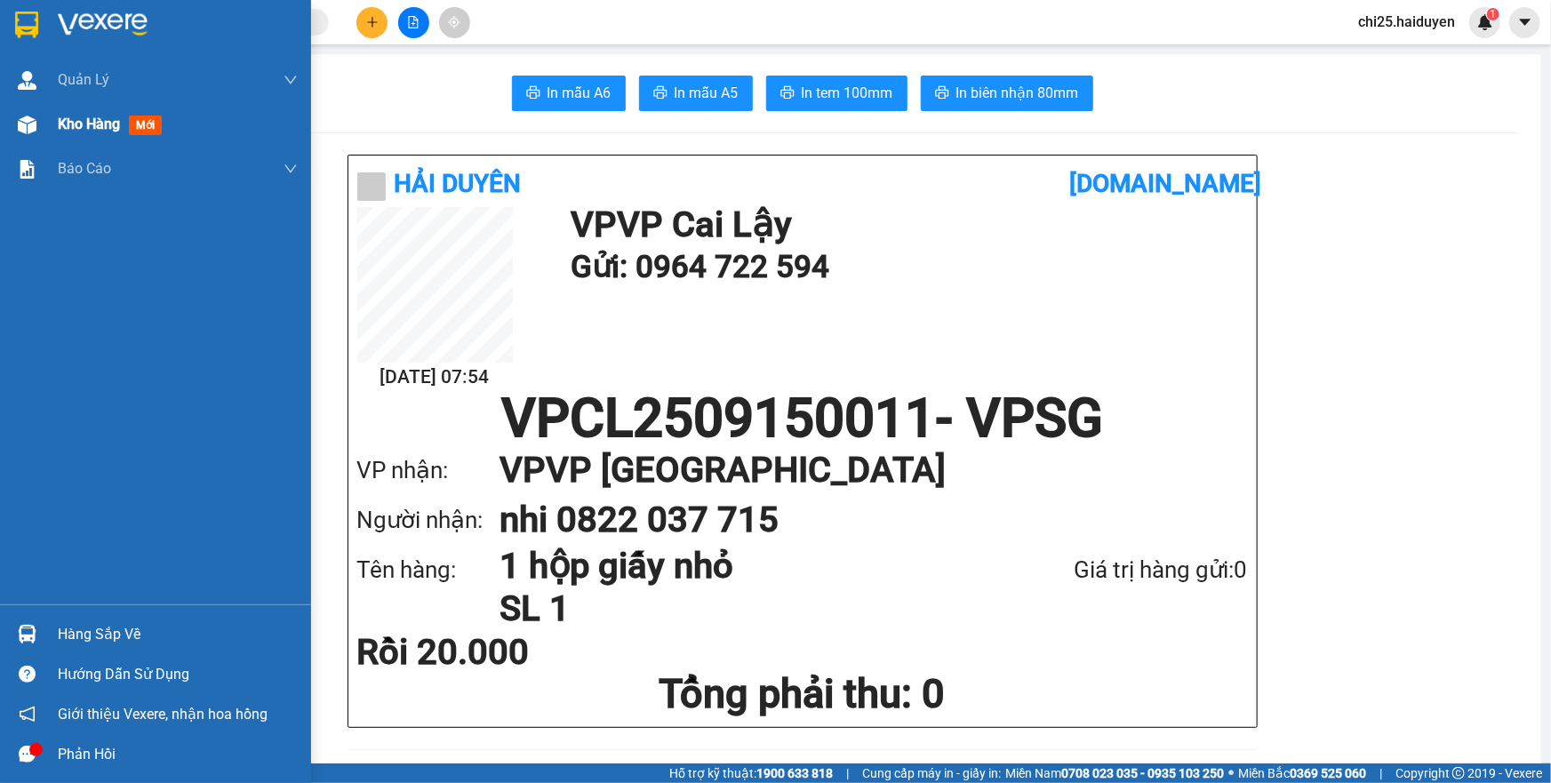
click at [21, 120] on img at bounding box center [27, 125] width 19 height 19
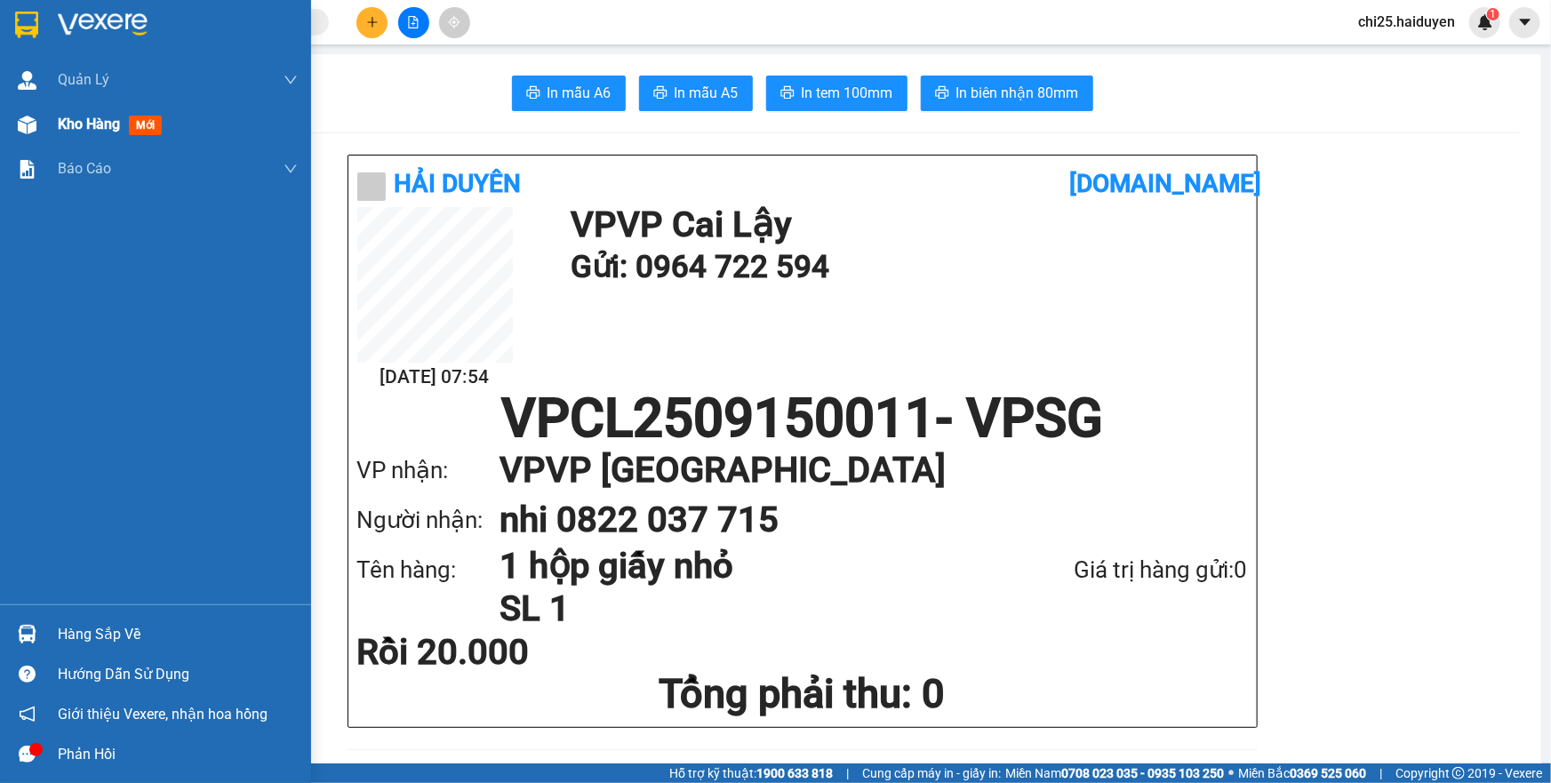
click at [21, 120] on img at bounding box center [27, 125] width 19 height 19
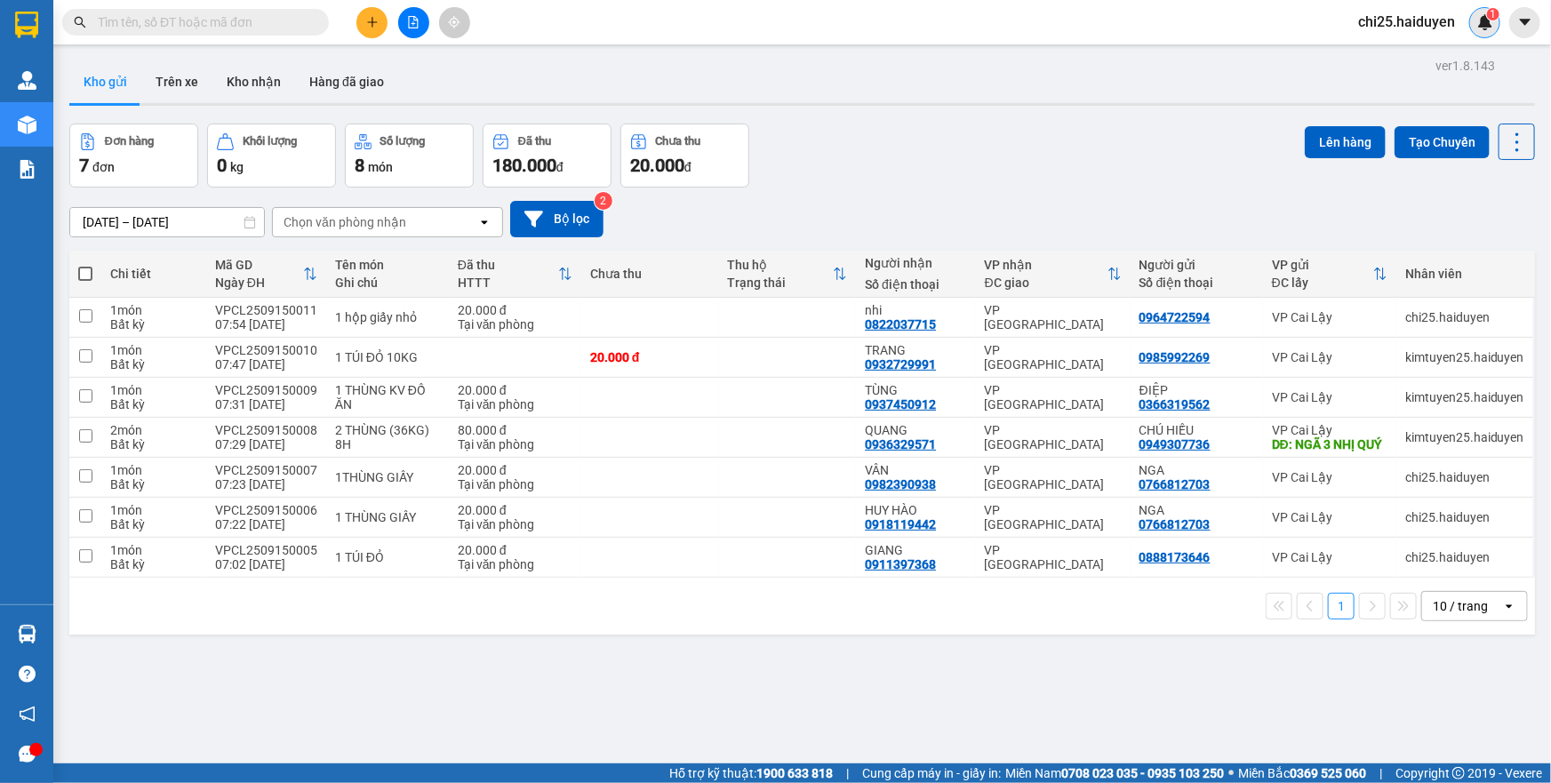
click at [1495, 19] on span "1" at bounding box center [1493, 14] width 6 height 12
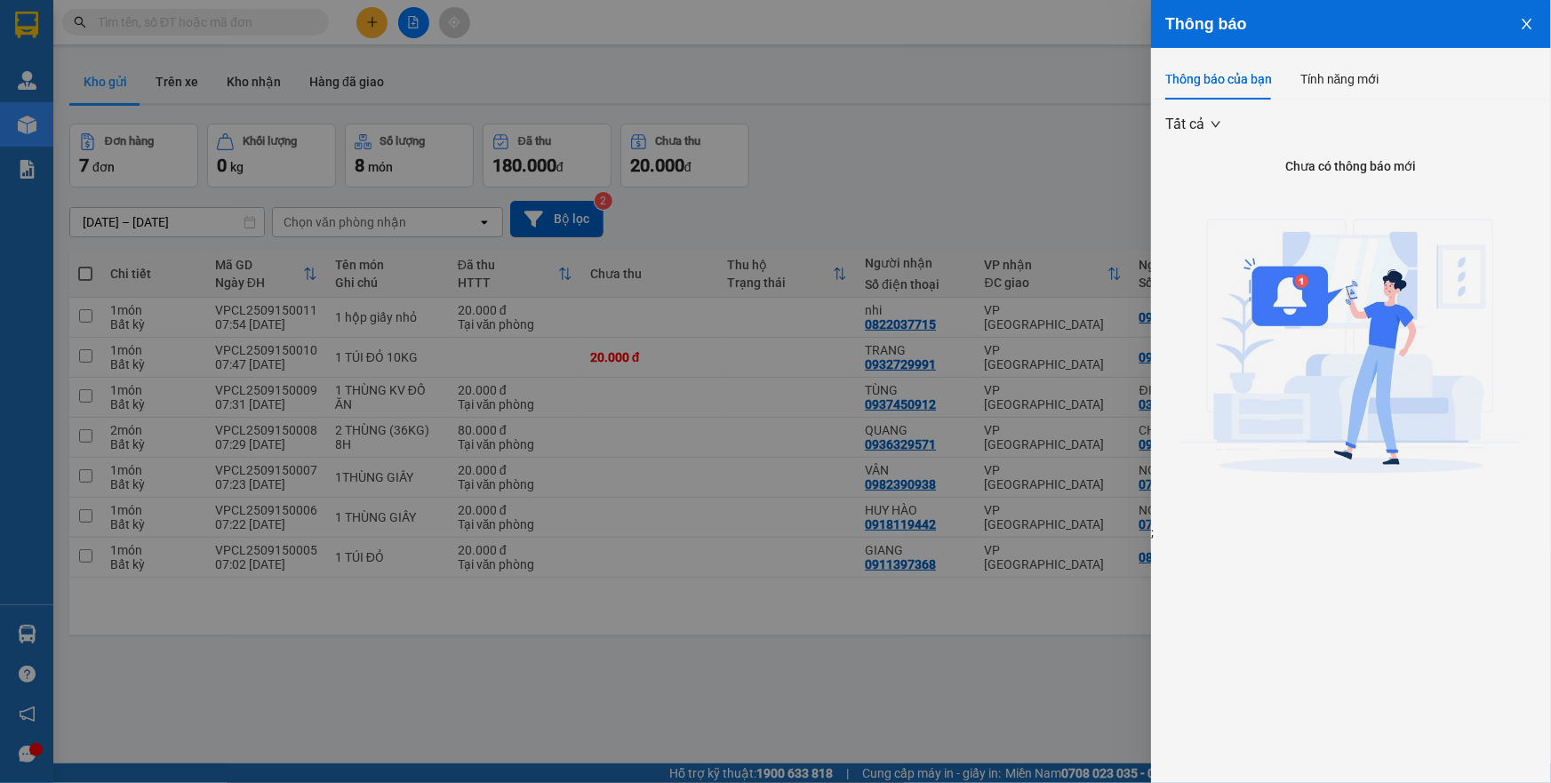
click at [1124, 84] on div at bounding box center [775, 391] width 1551 height 783
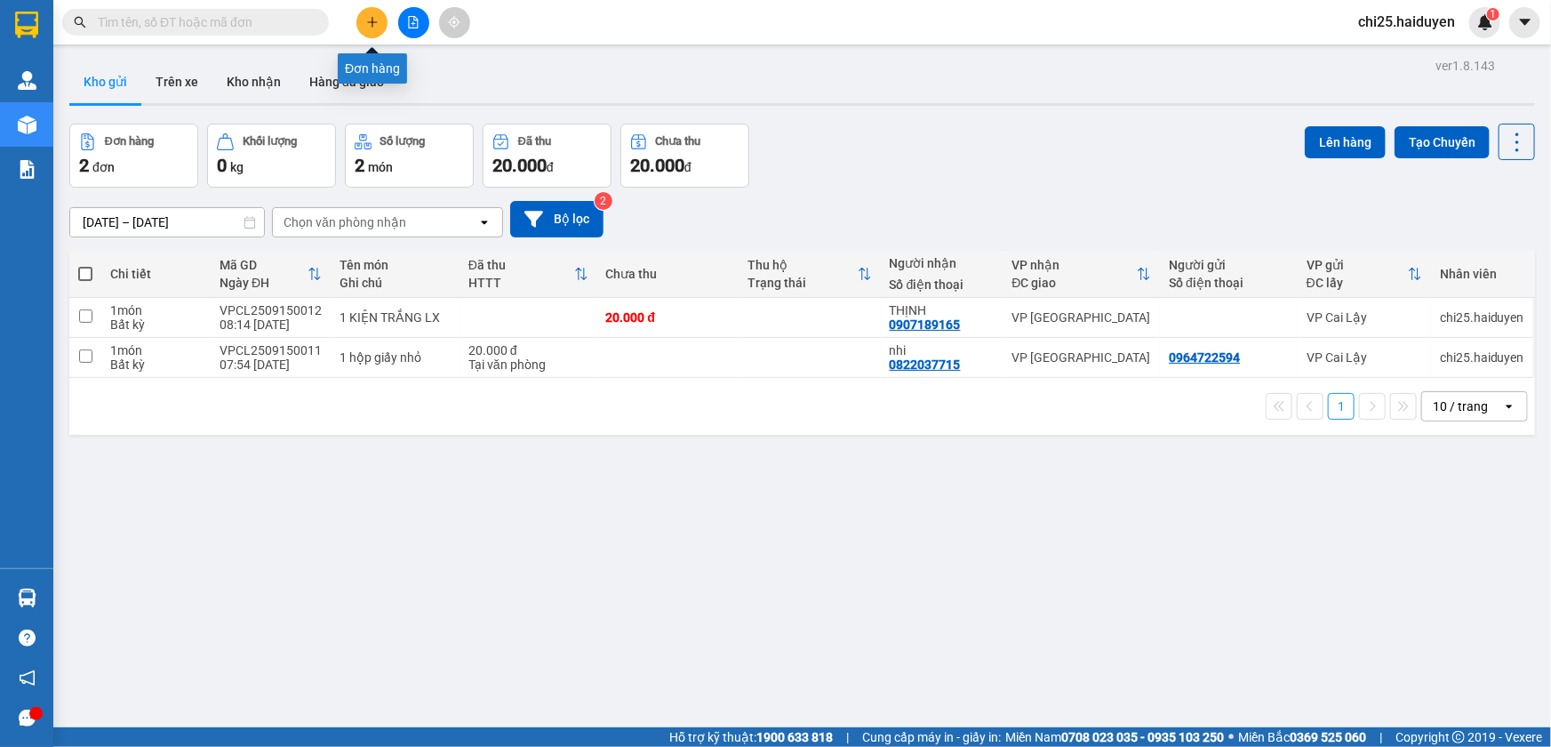
click at [370, 25] on icon "plus" at bounding box center [372, 22] width 12 height 12
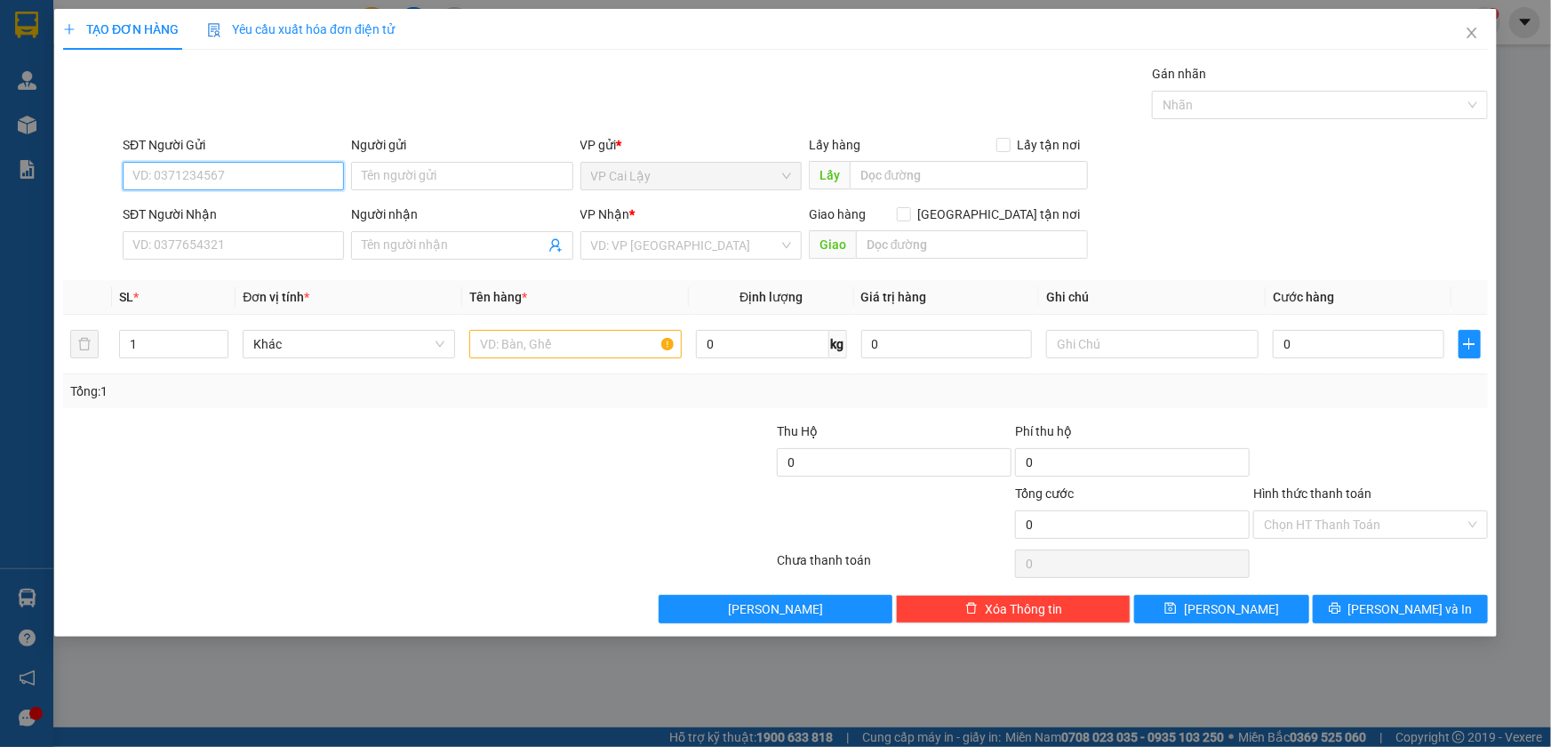
click at [254, 165] on input "SĐT Người Gửi" at bounding box center [233, 176] width 221 height 28
type input "0972540965"
click at [238, 212] on div "0972540965" at bounding box center [233, 212] width 200 height 20
type input "0909678403"
type input "TUYỀN"
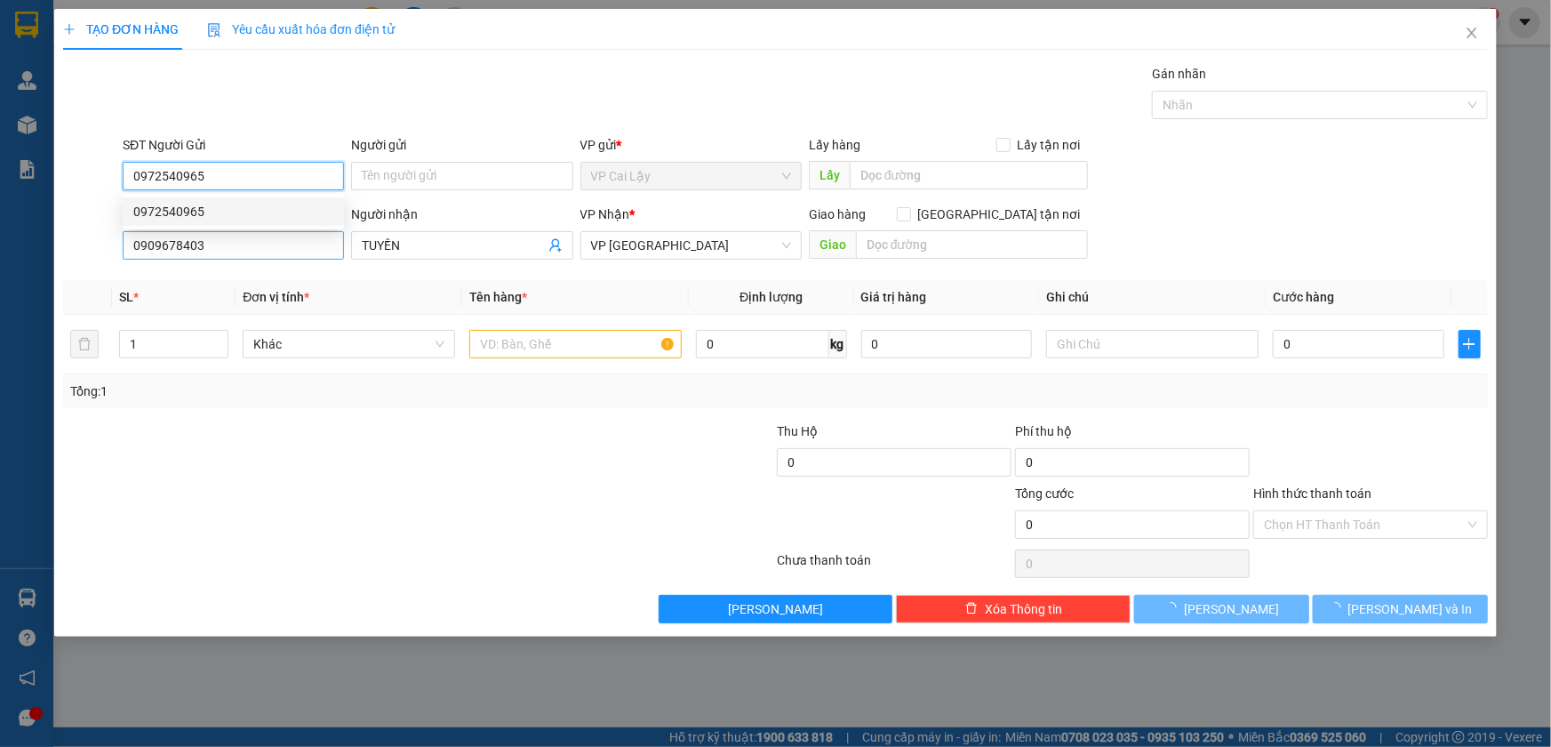
type input "0972540965"
type input "20.000"
click at [227, 244] on input "0909678403" at bounding box center [233, 245] width 221 height 28
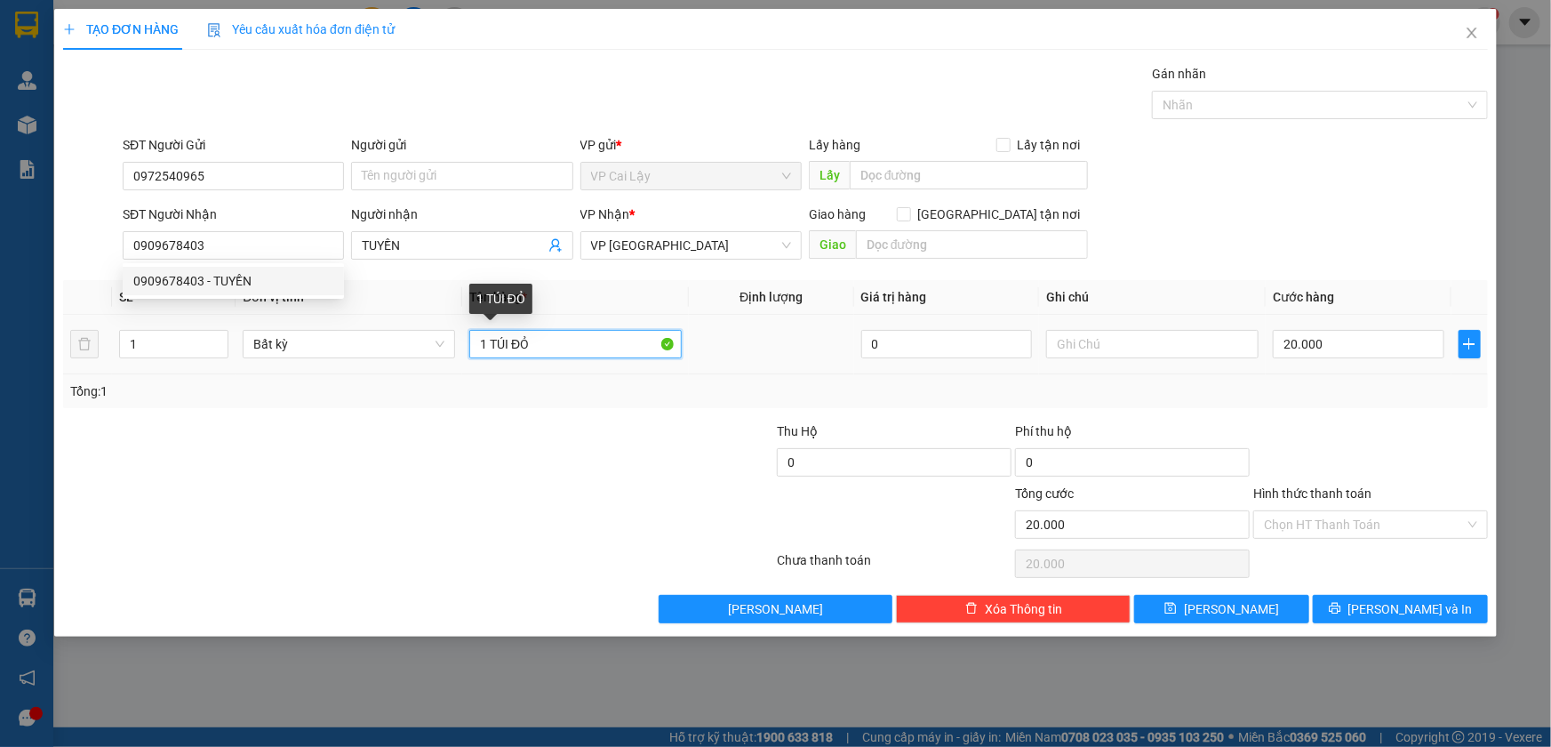
drag, startPoint x: 489, startPoint y: 343, endPoint x: 572, endPoint y: 369, distance: 86.6
click at [572, 369] on td "1 TÚI ĐỎ" at bounding box center [575, 345] width 227 height 60
type input "1 KIỆN TRẮNG"
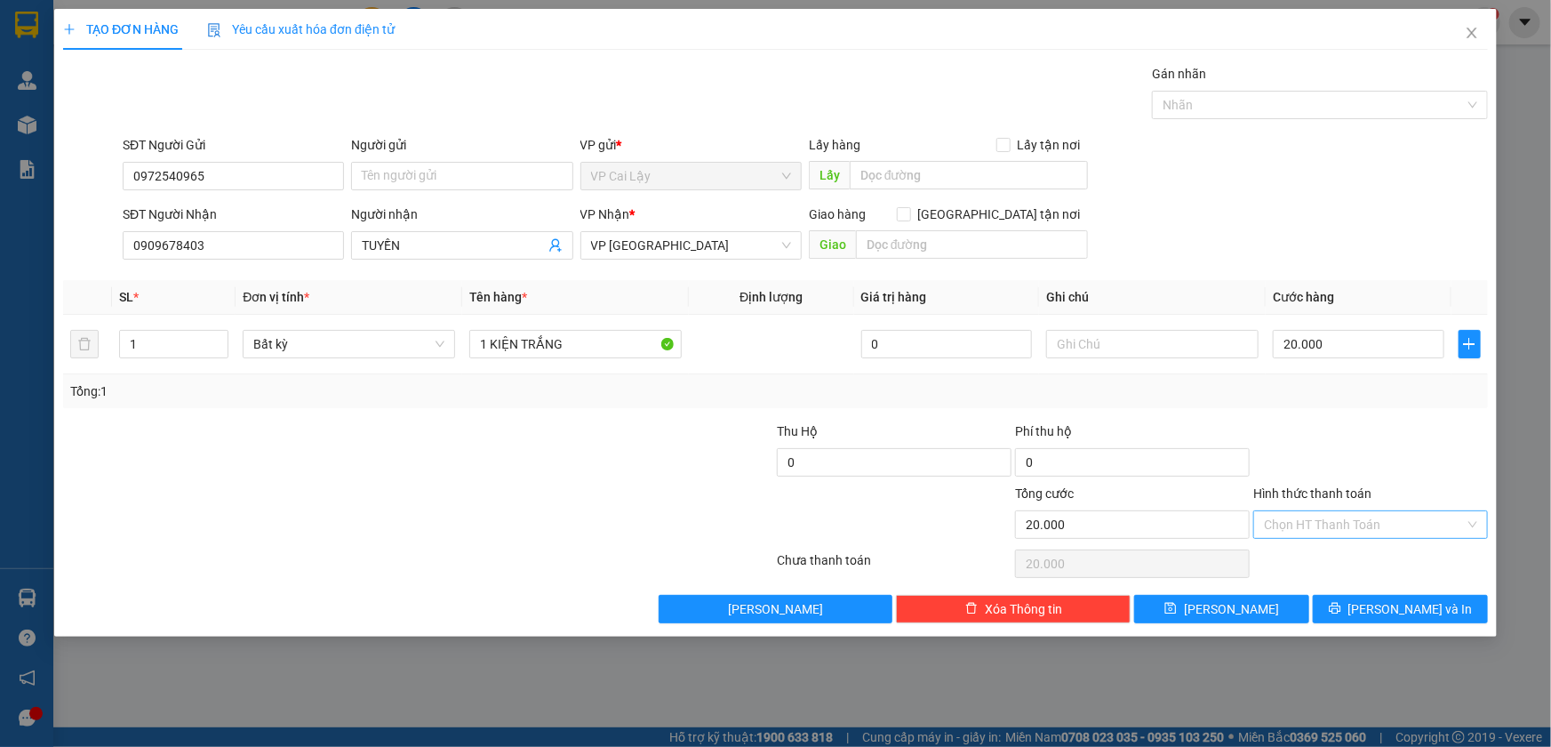
click at [1338, 514] on input "Hình thức thanh toán" at bounding box center [1364, 524] width 201 height 27
click at [1340, 554] on div "Tại văn phòng" at bounding box center [1370, 559] width 213 height 20
type input "0"
click at [1371, 616] on button "[PERSON_NAME] và In" at bounding box center [1400, 609] width 175 height 28
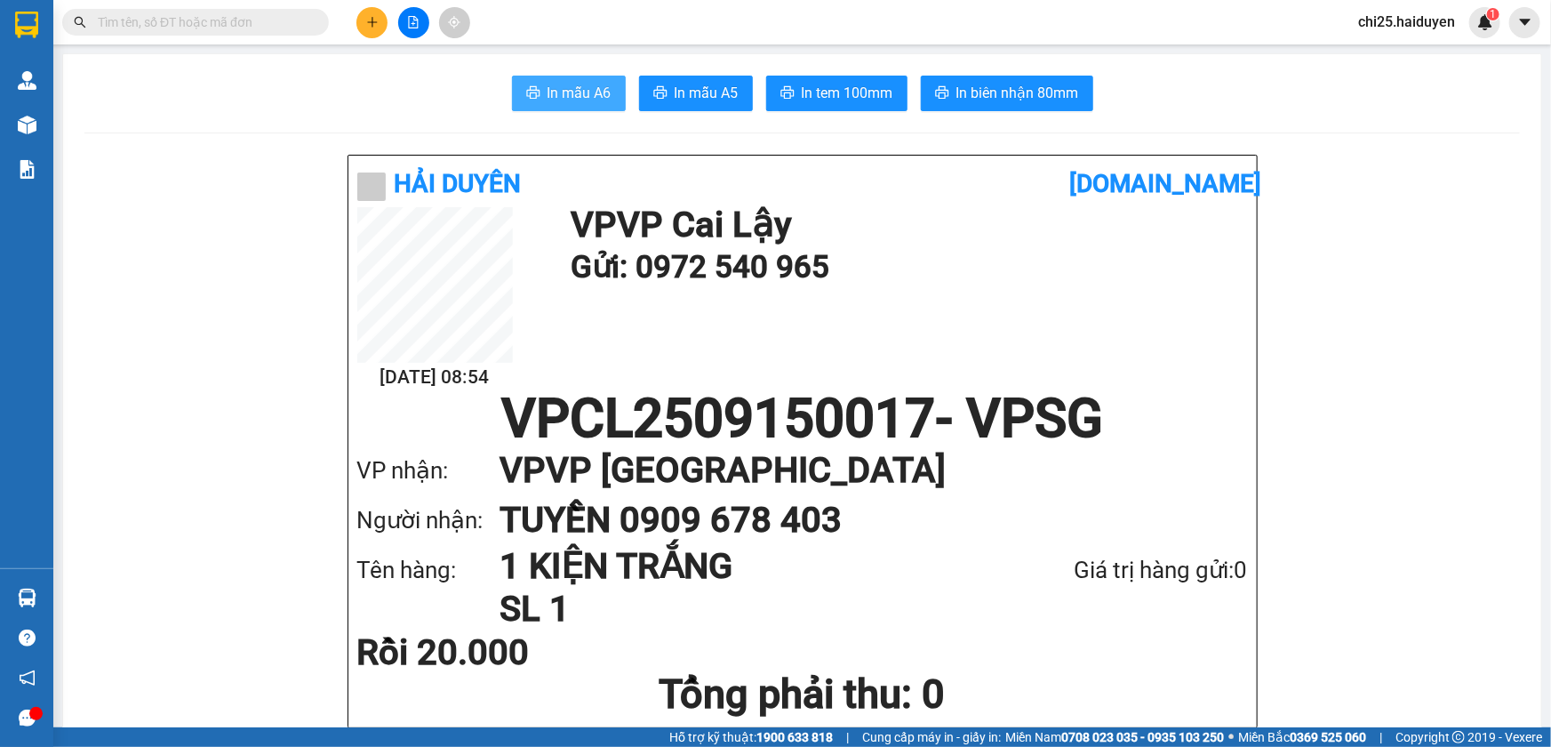
click at [592, 89] on span "In mẫu A6" at bounding box center [580, 93] width 64 height 22
click at [866, 103] on span "In tem 100mm" at bounding box center [848, 93] width 92 height 22
click at [366, 18] on icon "plus" at bounding box center [372, 22] width 12 height 12
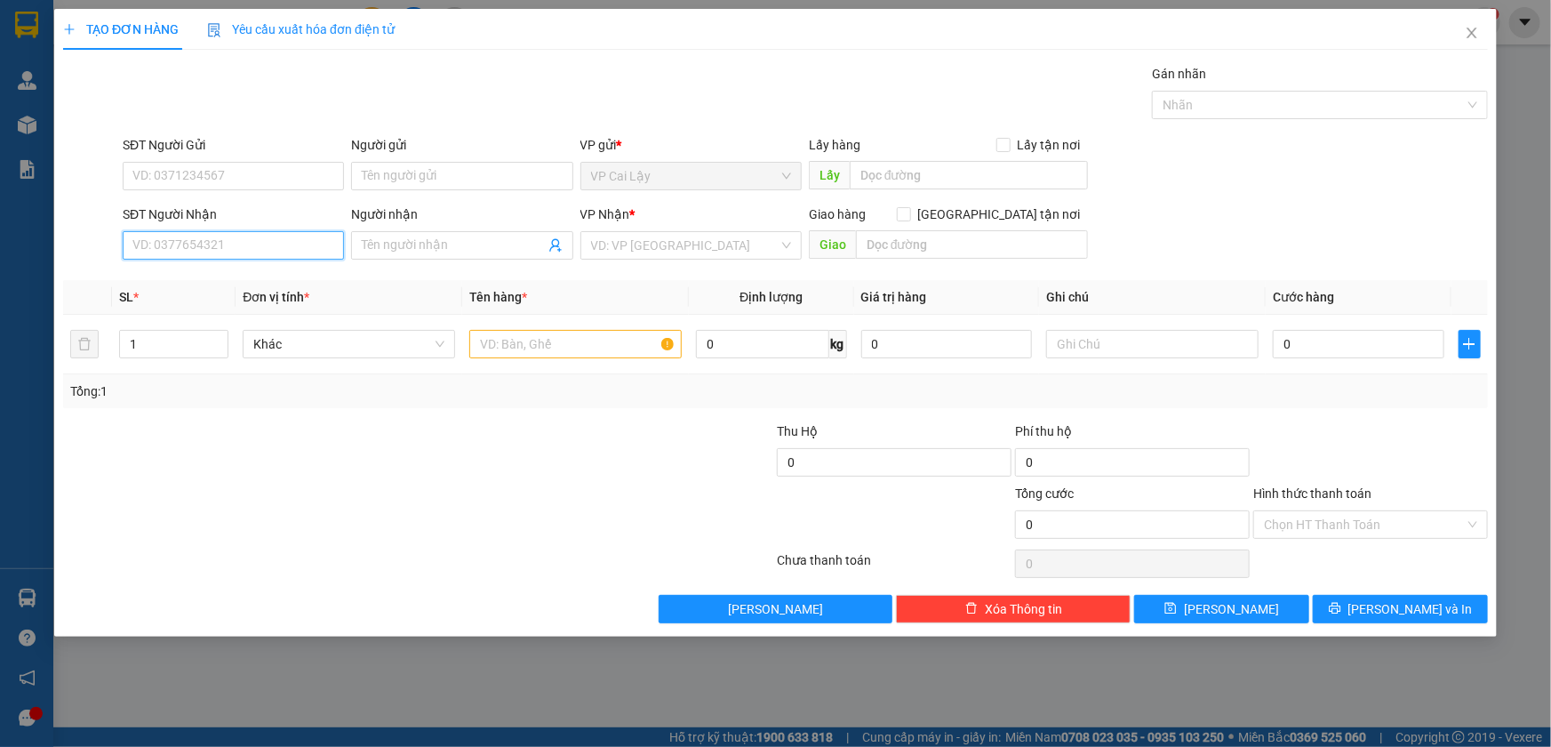
click at [276, 252] on input "SĐT Người Nhận" at bounding box center [233, 245] width 221 height 28
drag, startPoint x: 273, startPoint y: 169, endPoint x: 269, endPoint y: 180, distance: 11.2
click at [271, 175] on input "SĐT Người Gửi" at bounding box center [233, 176] width 221 height 28
click at [242, 245] on input "SĐT Người Nhận" at bounding box center [233, 245] width 221 height 28
click at [265, 164] on input "SĐT Người Gửi" at bounding box center [233, 176] width 221 height 28
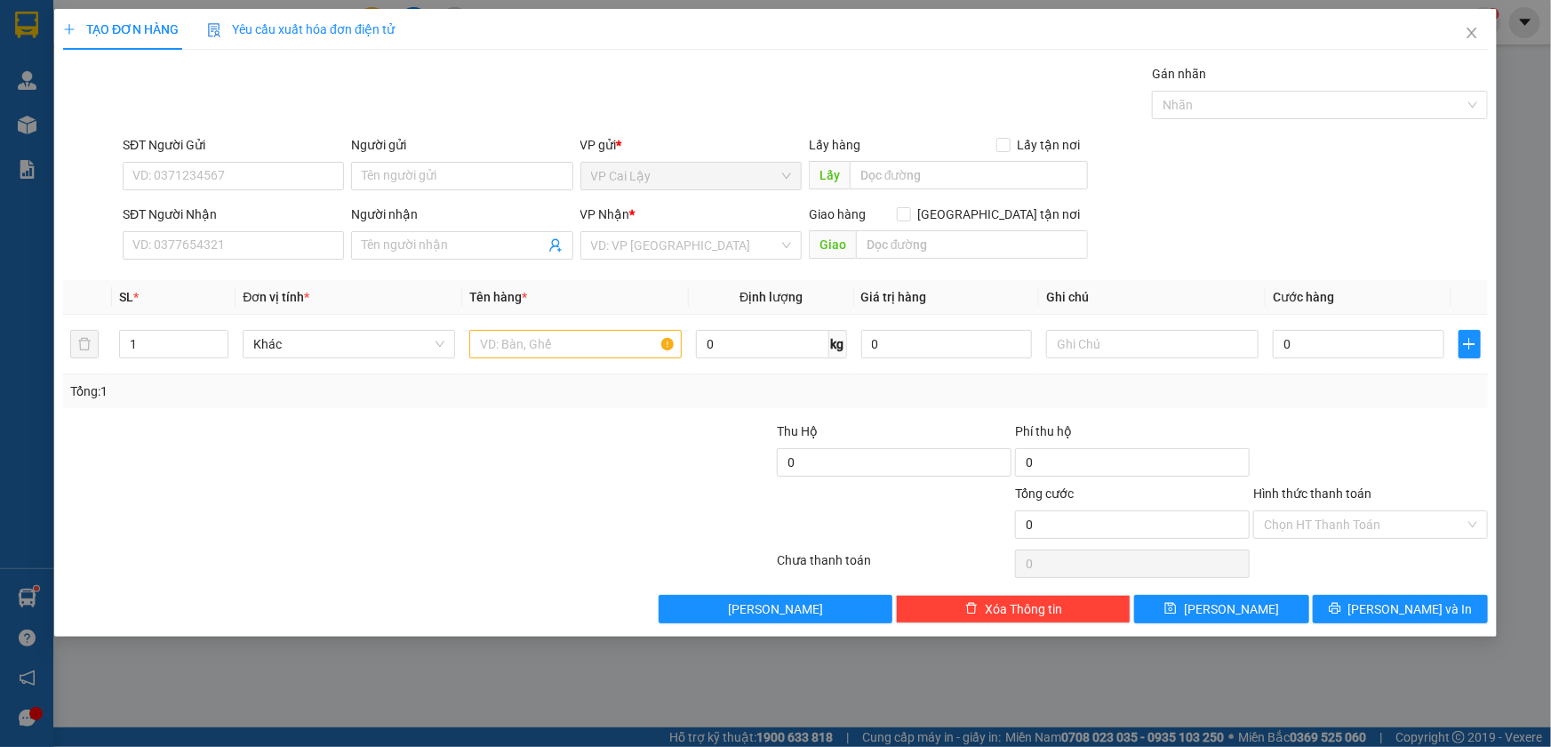
click at [189, 220] on div "SĐT Người Nhận" at bounding box center [233, 214] width 221 height 20
click at [189, 231] on input "SĐT Người Nhận" at bounding box center [233, 245] width 221 height 28
click at [188, 233] on input "SĐT Người Nhận" at bounding box center [233, 245] width 221 height 28
click at [231, 182] on input "SĐT Người Gửi" at bounding box center [233, 176] width 221 height 28
type input "0977954420"
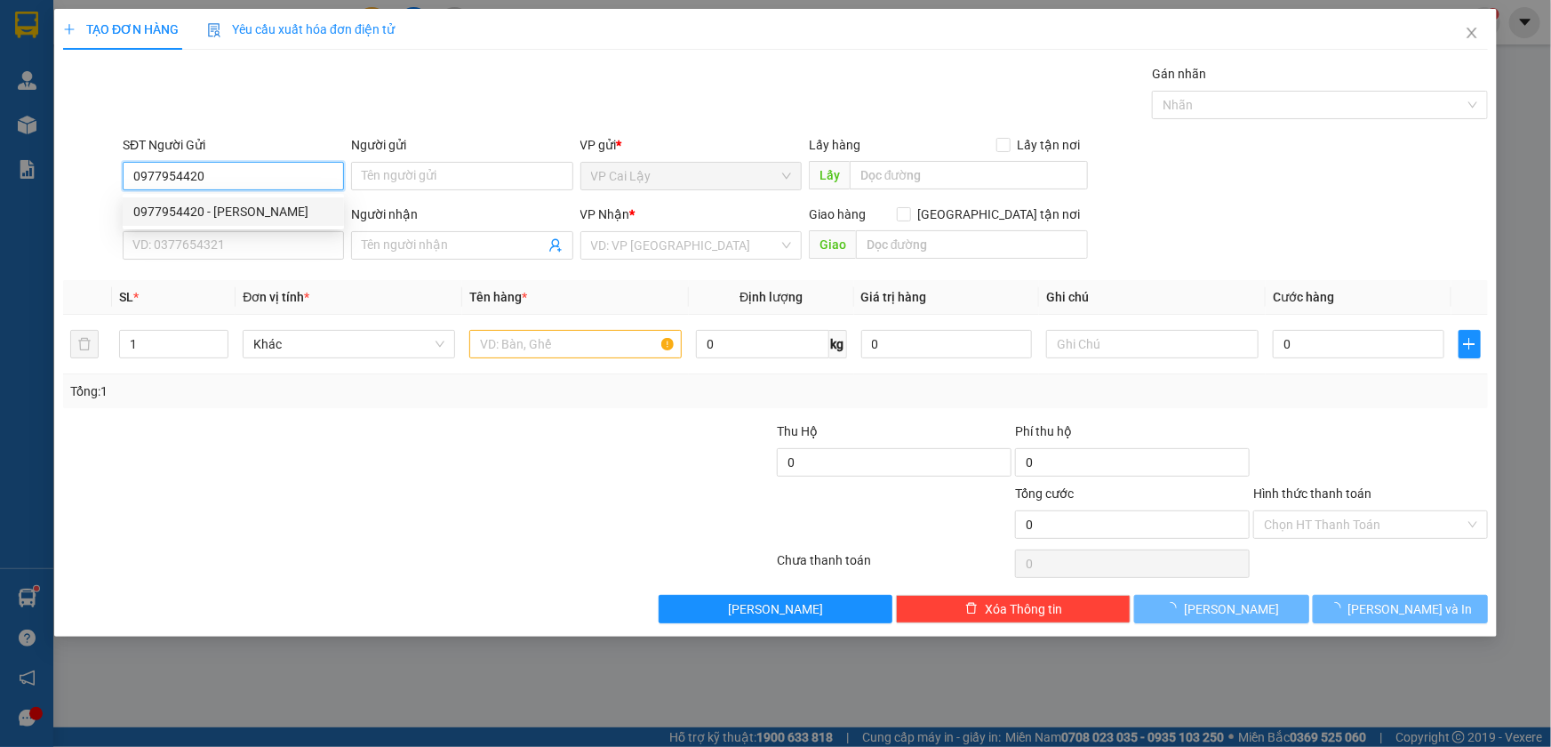
click at [280, 211] on div "0977954420 - cô TRINH" at bounding box center [233, 212] width 200 height 20
type input "cô [PERSON_NAME]"
type input "0903816431"
type input "PHONG"
type input "0977954420"
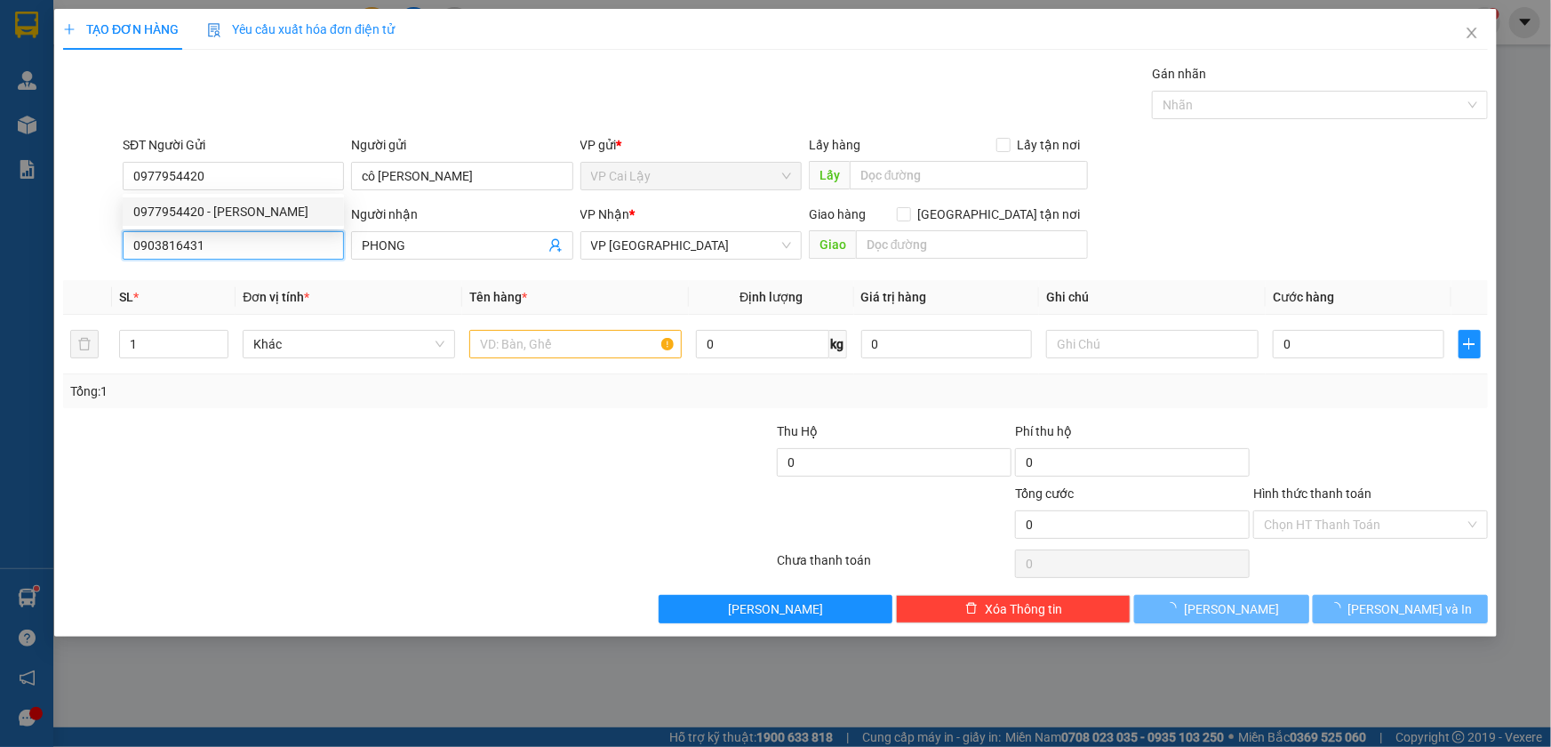
click at [258, 241] on input "0903816431" at bounding box center [233, 245] width 221 height 28
type input "80.000"
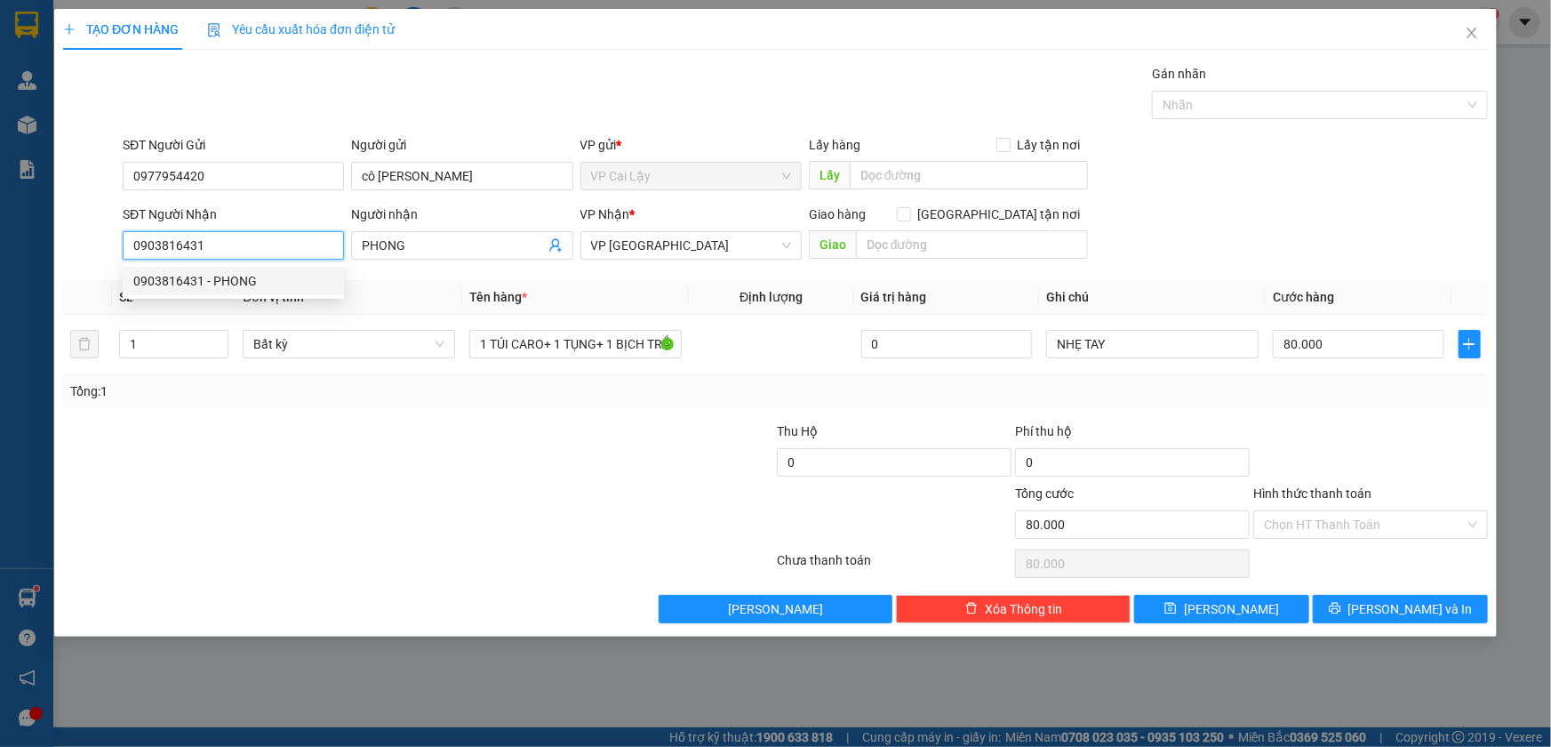
drag, startPoint x: 147, startPoint y: 247, endPoint x: 75, endPoint y: 247, distance: 72.0
click at [75, 247] on div "SĐT Người Nhận 0903816431 Người nhận PHONG VP Nhận * VP Sài Gòn Giao hàng Giao …" at bounding box center [775, 235] width 1428 height 62
click at [217, 244] on input "SĐT Người Nhận" at bounding box center [233, 245] width 221 height 28
type input "0844460054"
click at [461, 238] on input "PHONG" at bounding box center [453, 246] width 182 height 20
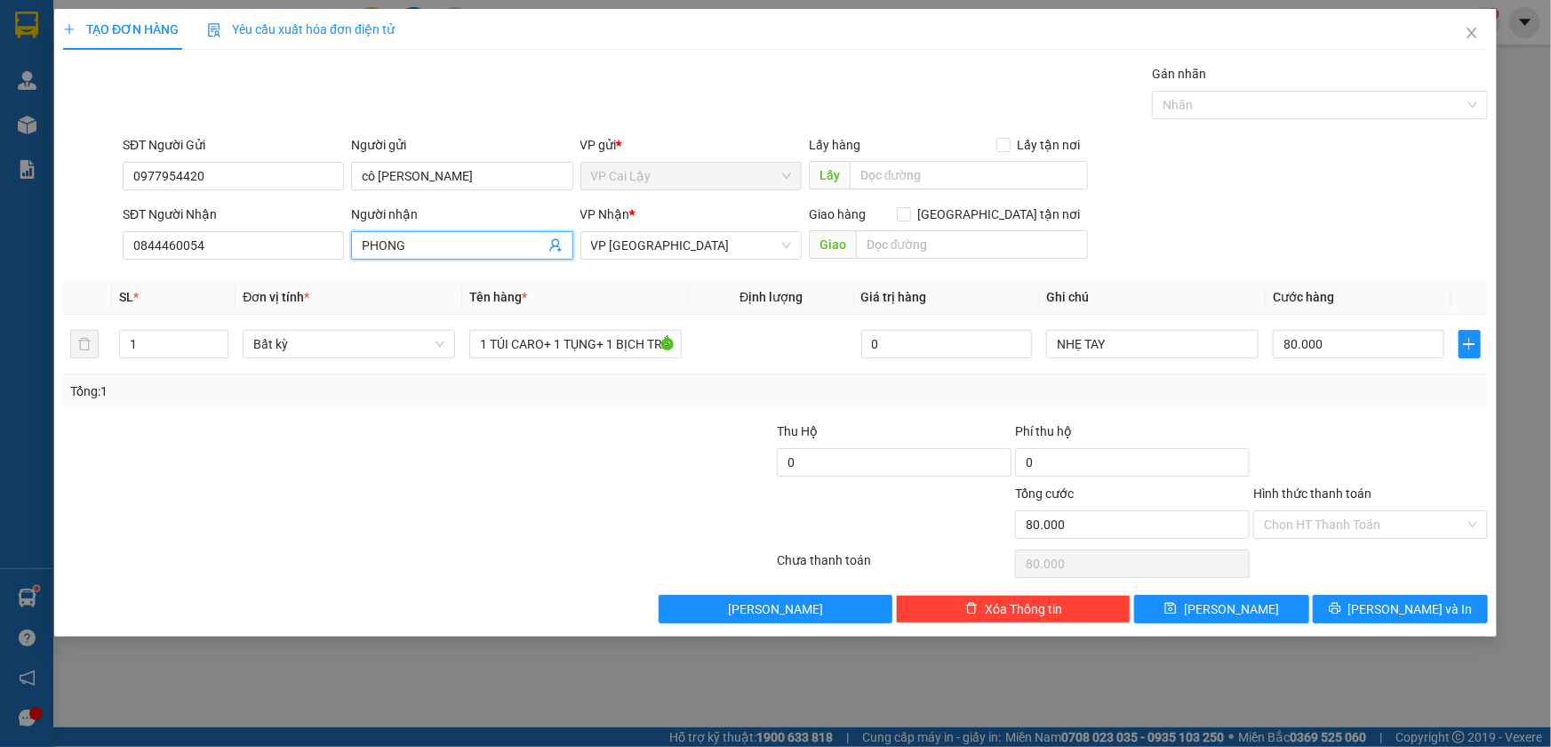
click at [461, 238] on input "PHONG" at bounding box center [453, 246] width 182 height 20
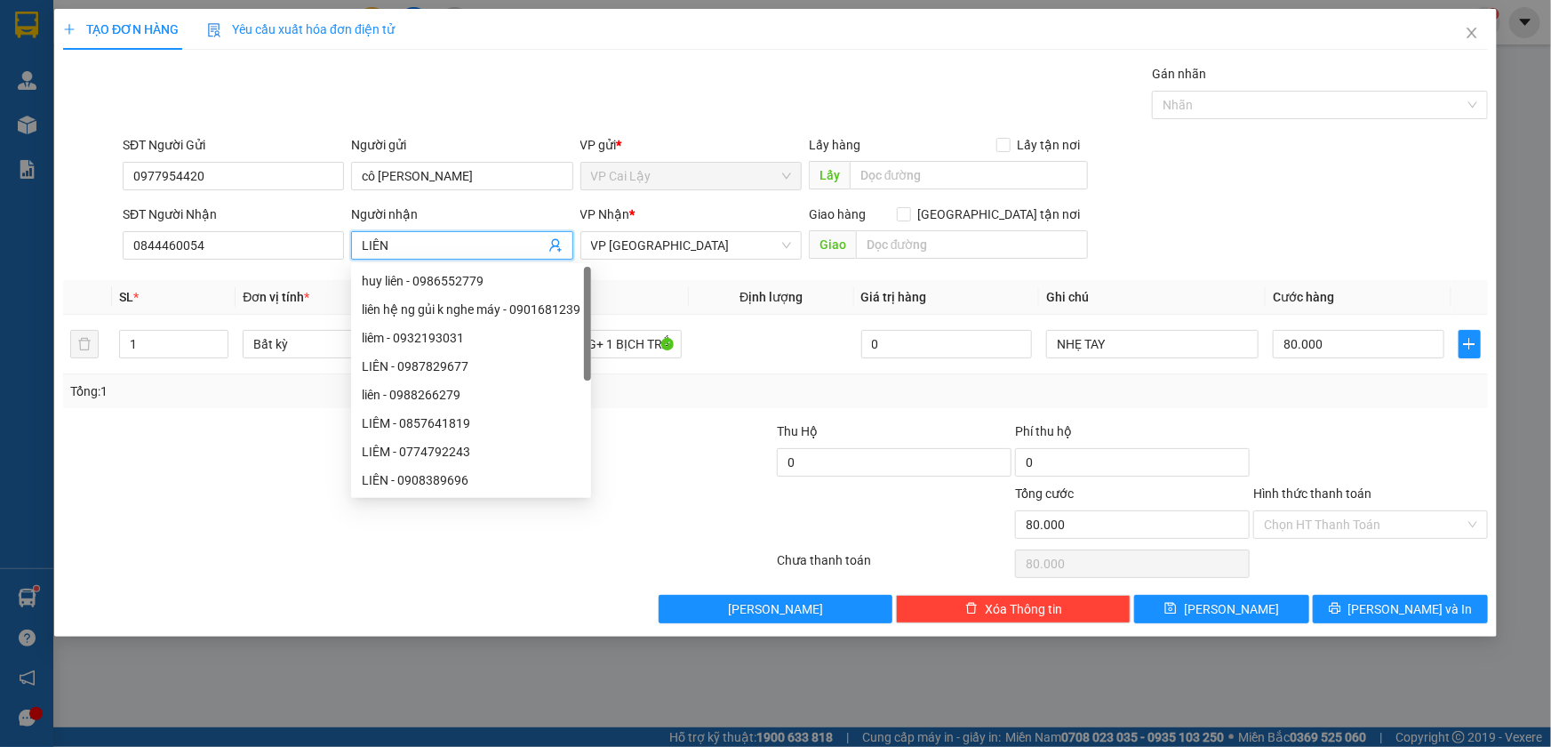
type input "LIÊN"
click at [186, 426] on div at bounding box center [299, 452] width 476 height 62
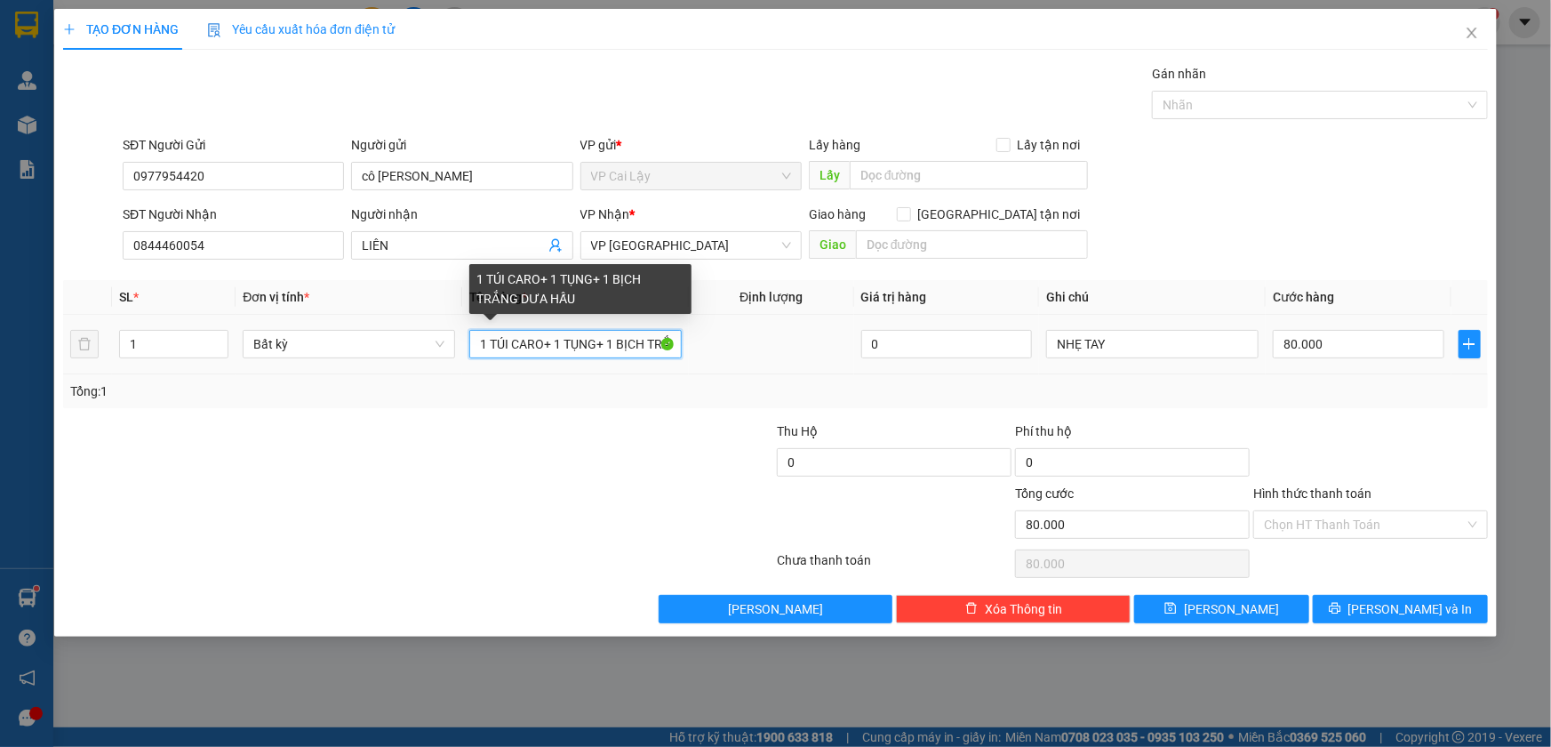
scroll to position [0, 81]
drag, startPoint x: 492, startPoint y: 343, endPoint x: 716, endPoint y: 335, distance: 223.3
click at [716, 335] on tr "1 Bất kỳ 1 TÚI CARO+ 1 TỤNG+ 1 BỊCH TRẮNG DƯA HẤU 0 NHẸ TAY 80.000" at bounding box center [775, 345] width 1425 height 60
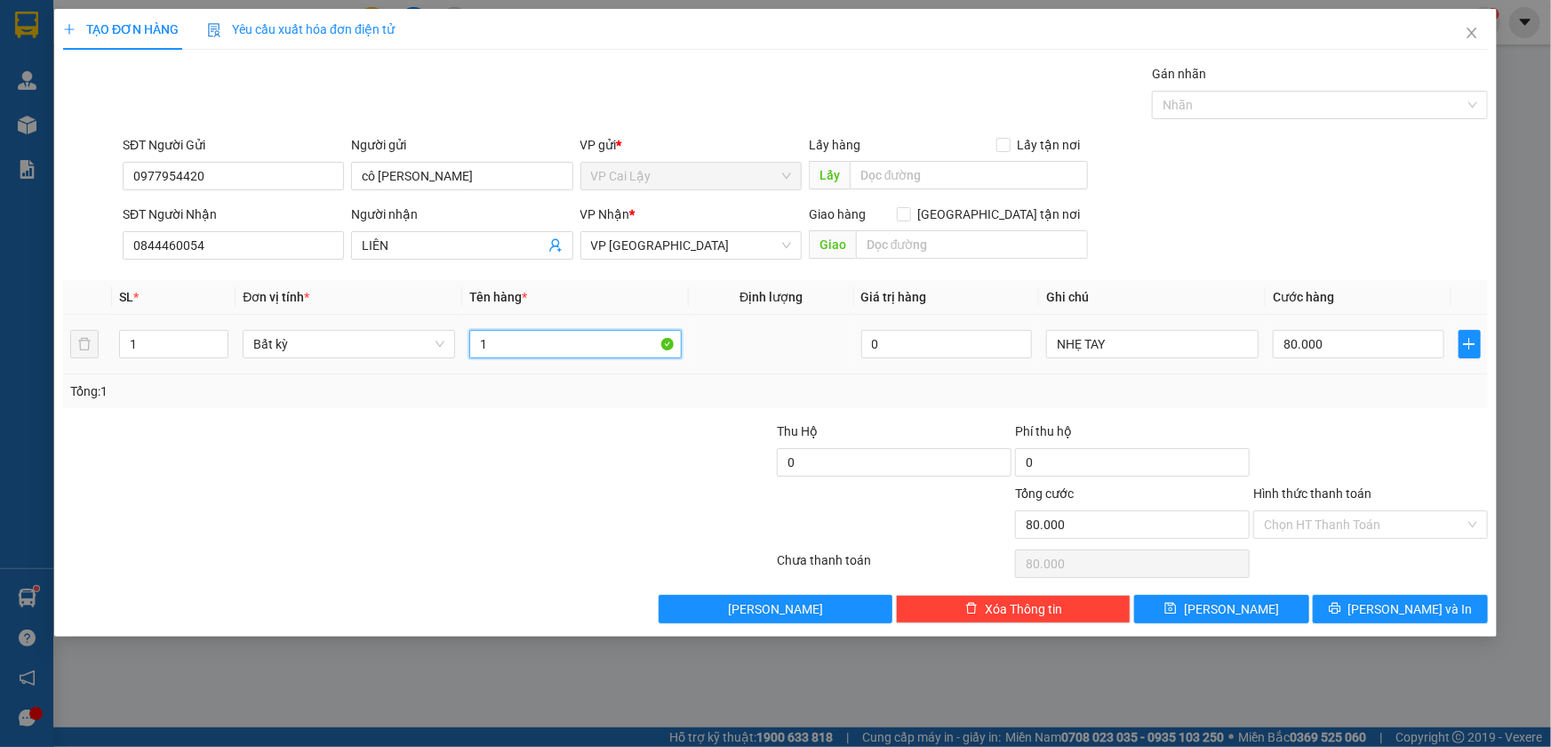
scroll to position [0, 0]
type input "1 THÙNG MOD 25KG"
click at [1322, 338] on input "80.000" at bounding box center [1359, 344] width 172 height 28
click at [1342, 347] on input "80.000" at bounding box center [1359, 344] width 172 height 28
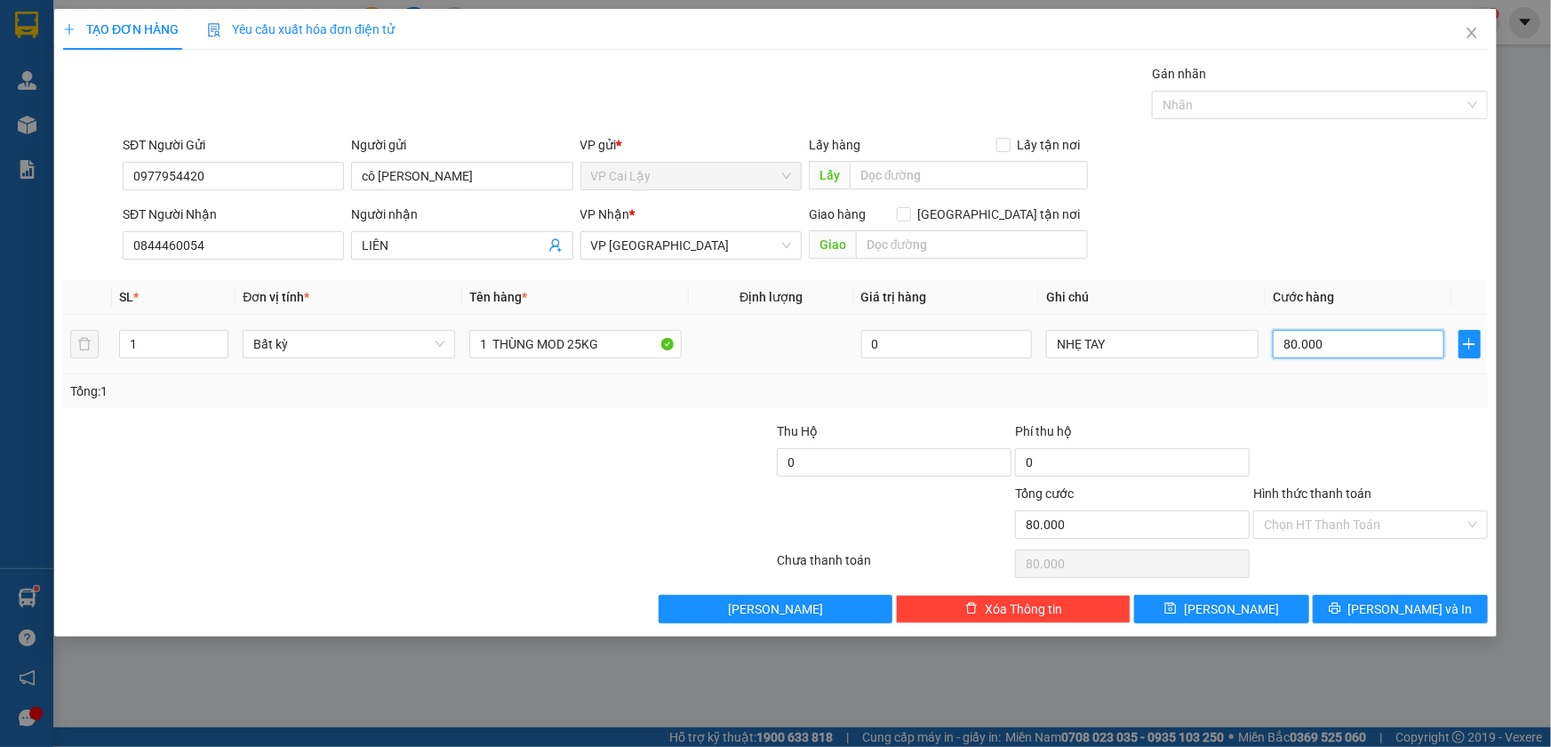
click at [1342, 347] on input "80.000" at bounding box center [1359, 344] width 172 height 28
type input "0"
type input "5"
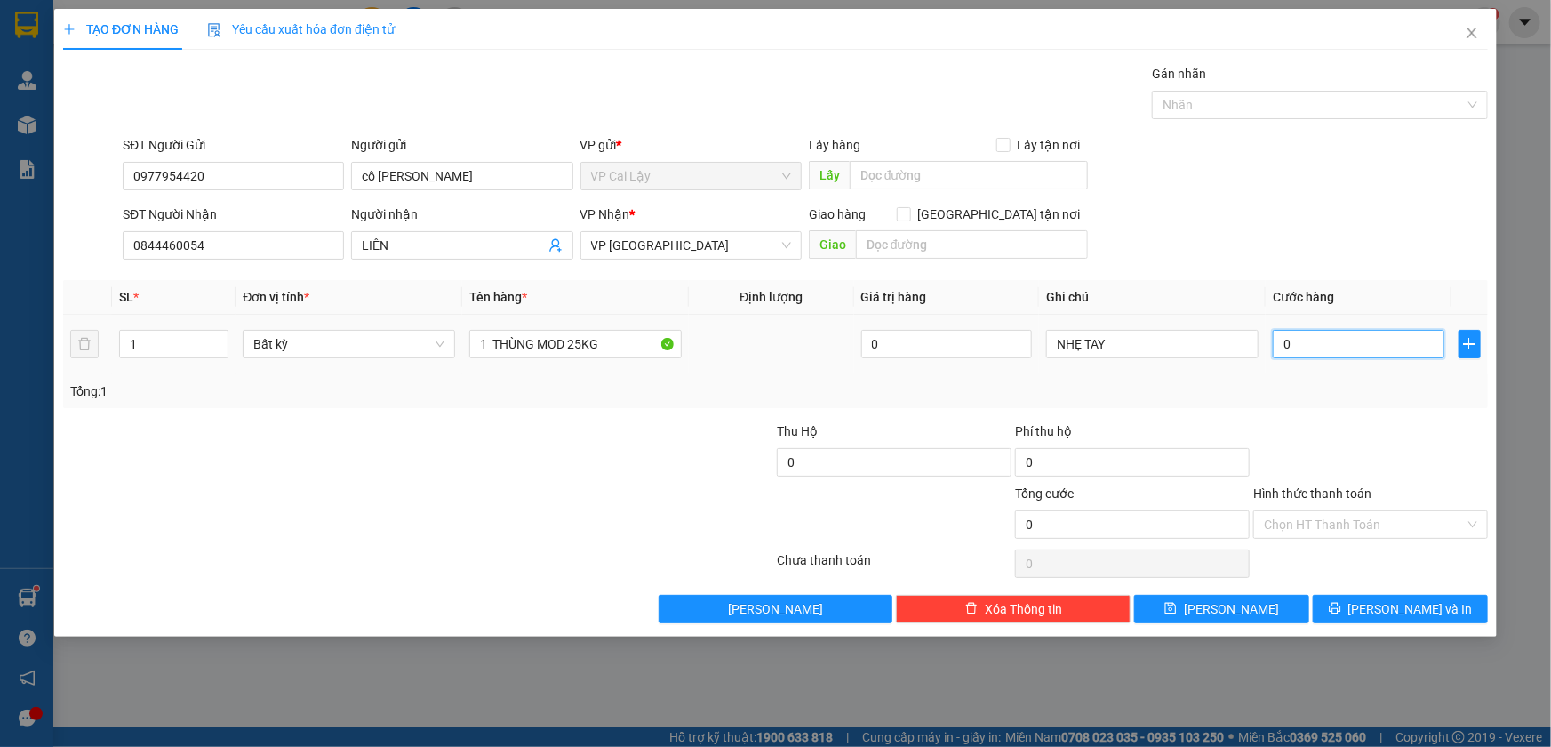
type input "5"
type input "05"
type input "50"
type input "050"
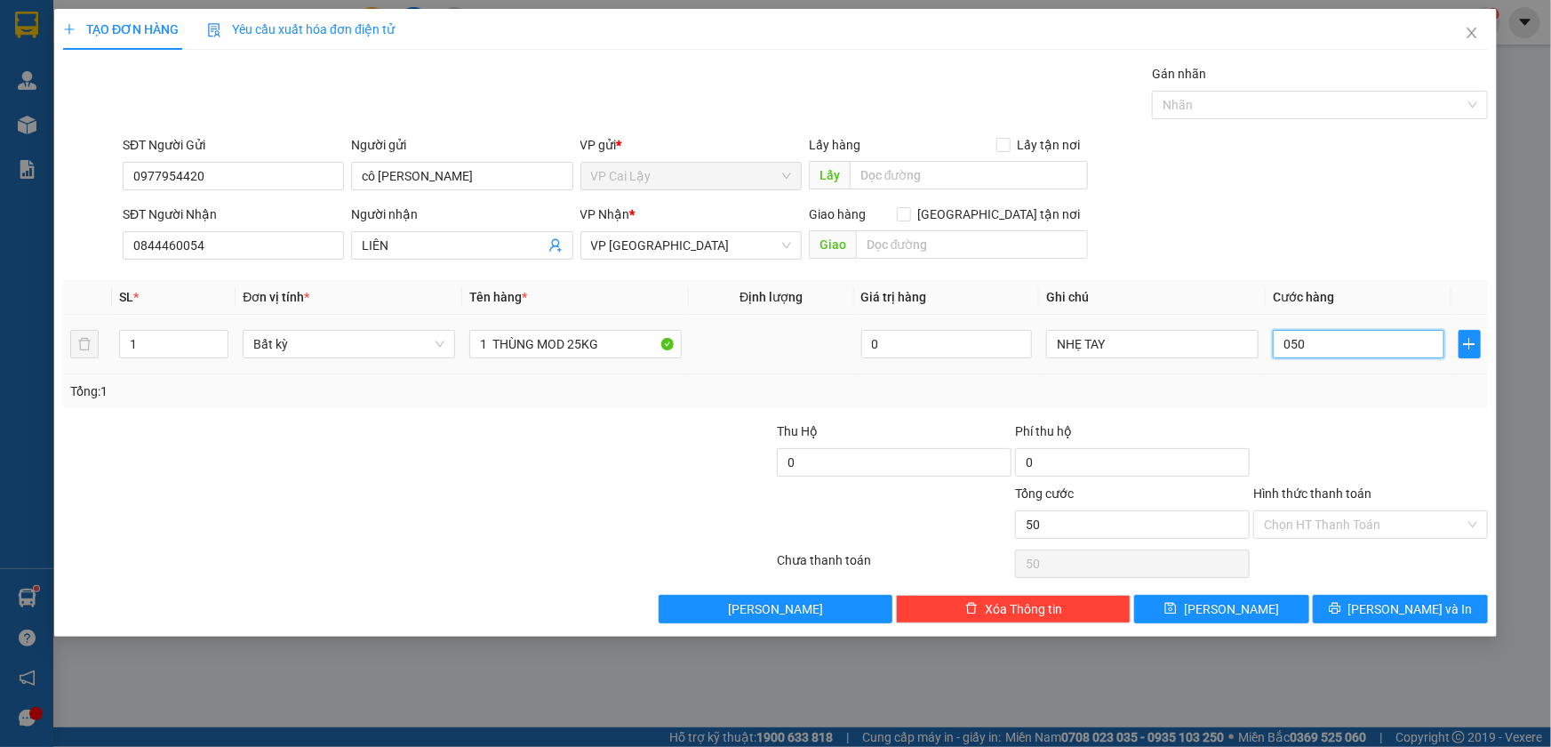
click at [1342, 347] on input "050" at bounding box center [1359, 344] width 172 height 28
type input "5"
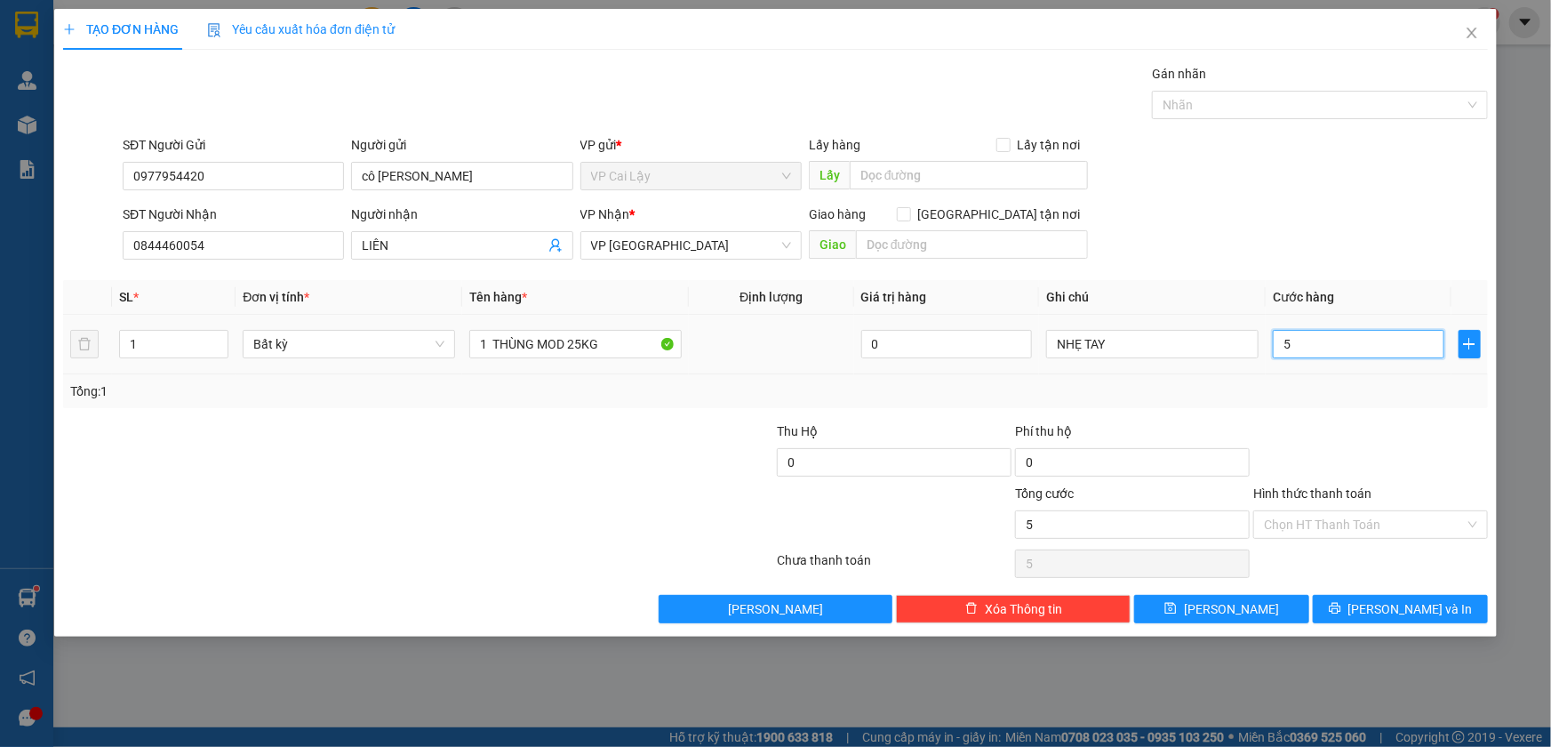
type input "50"
type input "50.000"
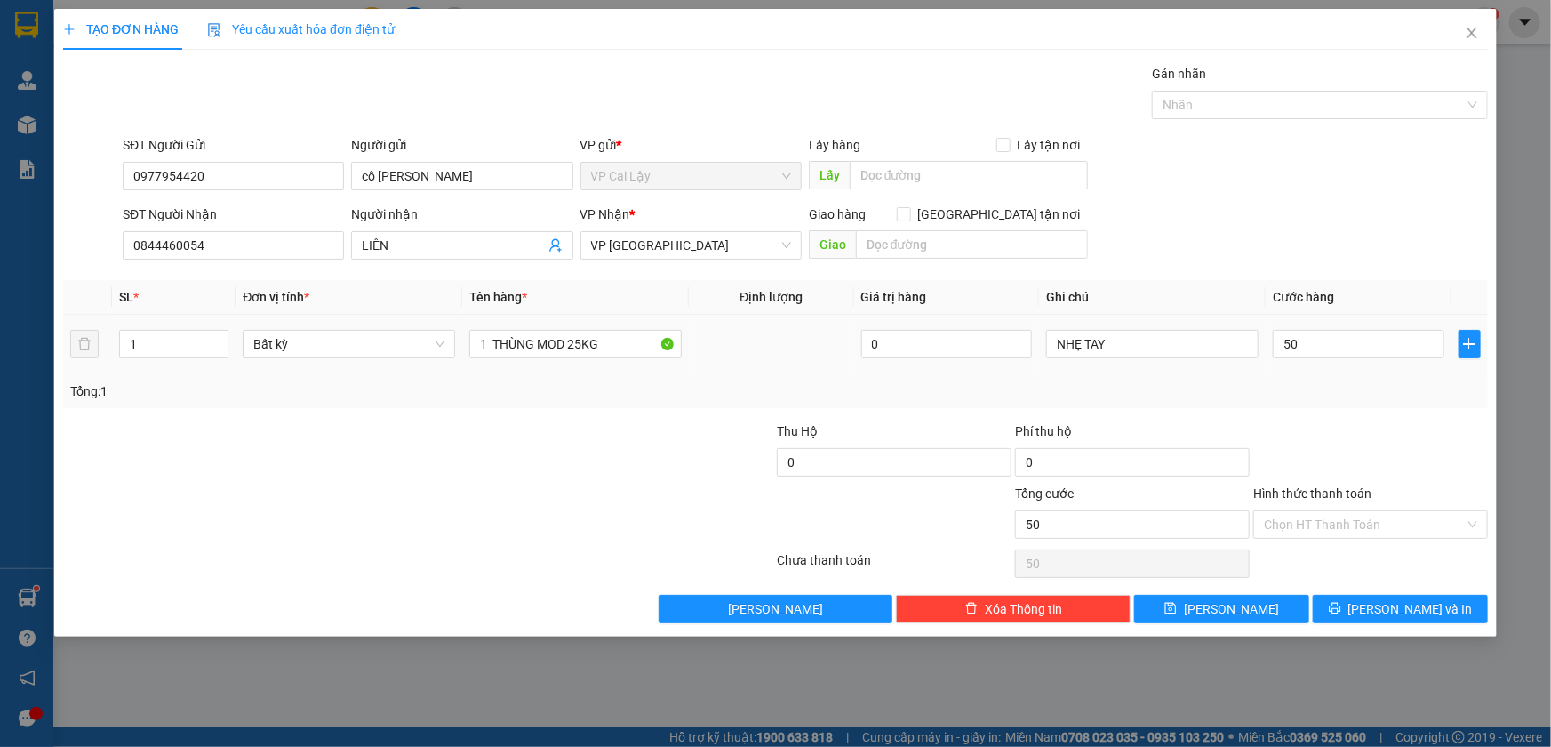
type input "50.000"
click at [1329, 418] on div "Transit Pickup Surcharge Ids Transit Deliver Surcharge Ids Transit Deliver Surc…" at bounding box center [775, 343] width 1425 height 559
click at [1342, 522] on input "Hình thức thanh toán" at bounding box center [1364, 524] width 201 height 27
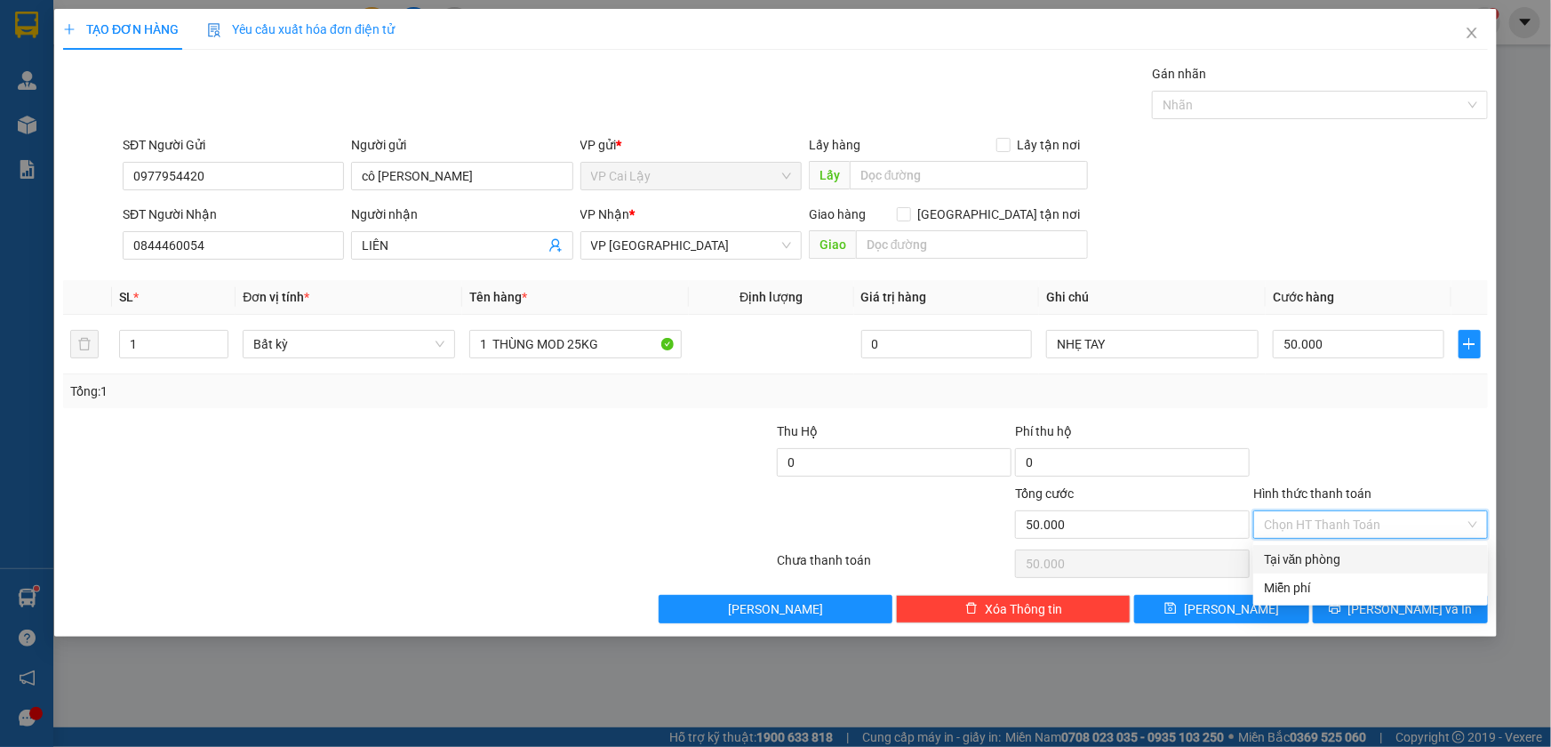
click at [1315, 553] on div "Tại văn phòng" at bounding box center [1370, 559] width 213 height 20
type input "0"
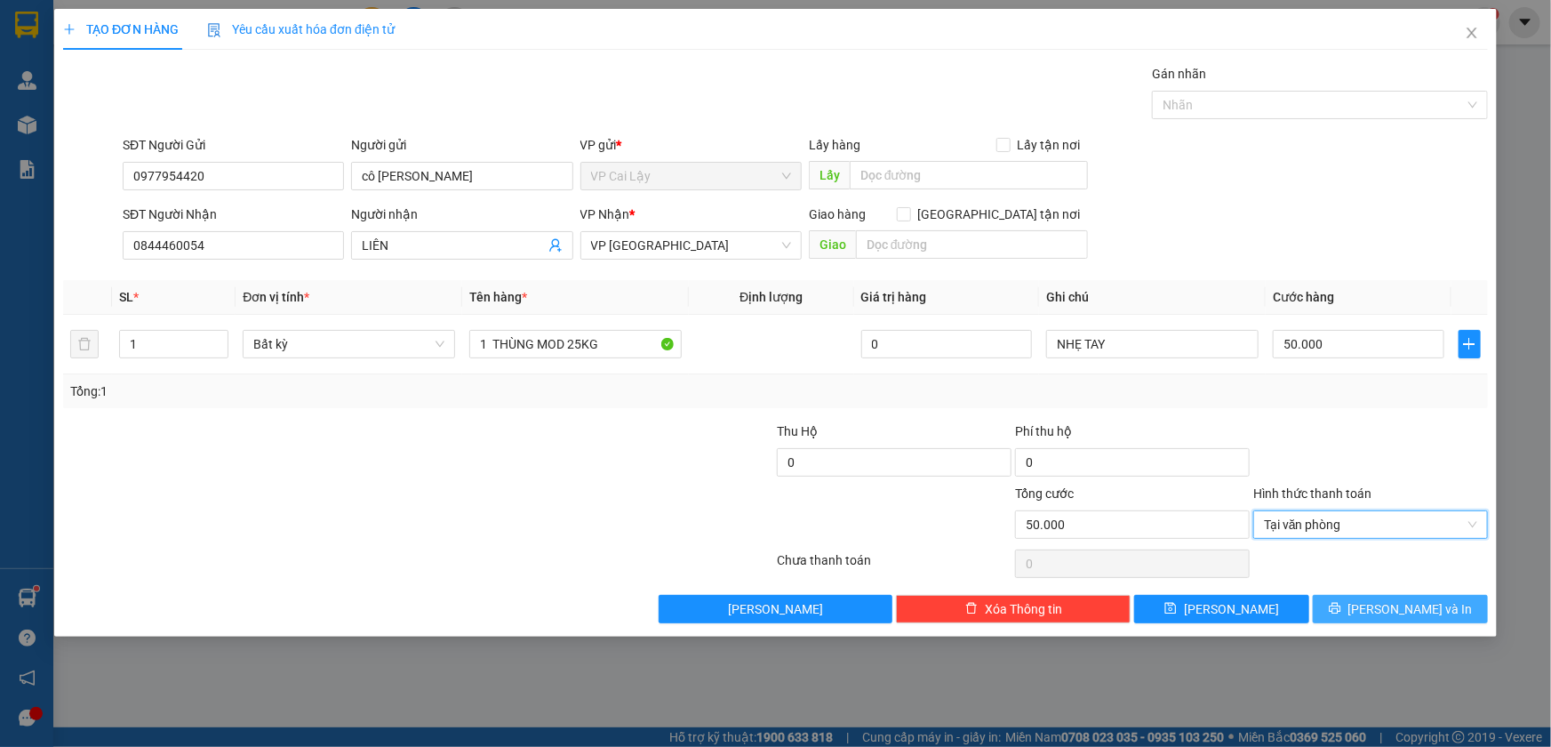
click at [1357, 607] on button "[PERSON_NAME] và In" at bounding box center [1400, 609] width 175 height 28
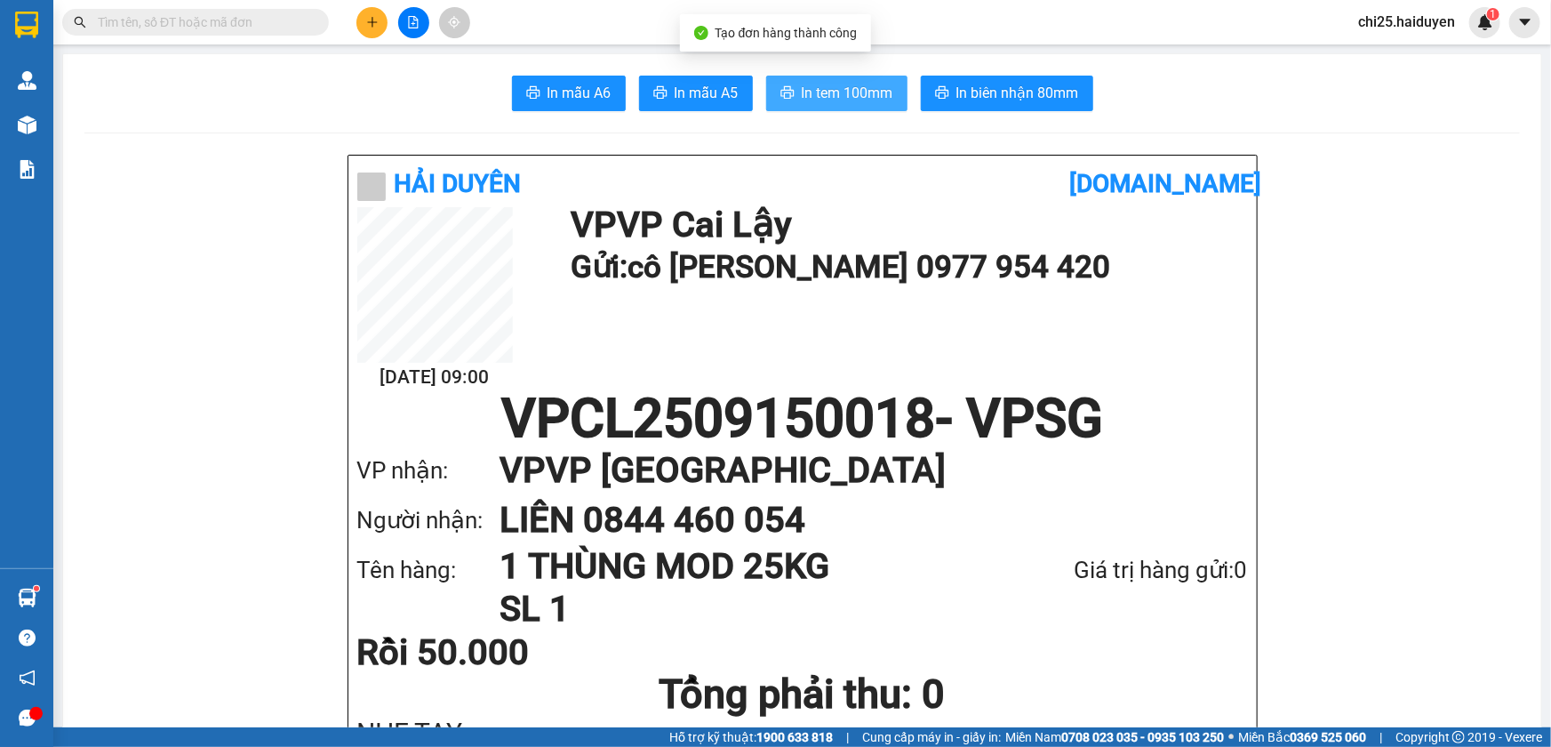
click at [833, 90] on span "In tem 100mm" at bounding box center [848, 93] width 92 height 22
click at [844, 86] on span "In tem 100mm" at bounding box center [848, 93] width 92 height 22
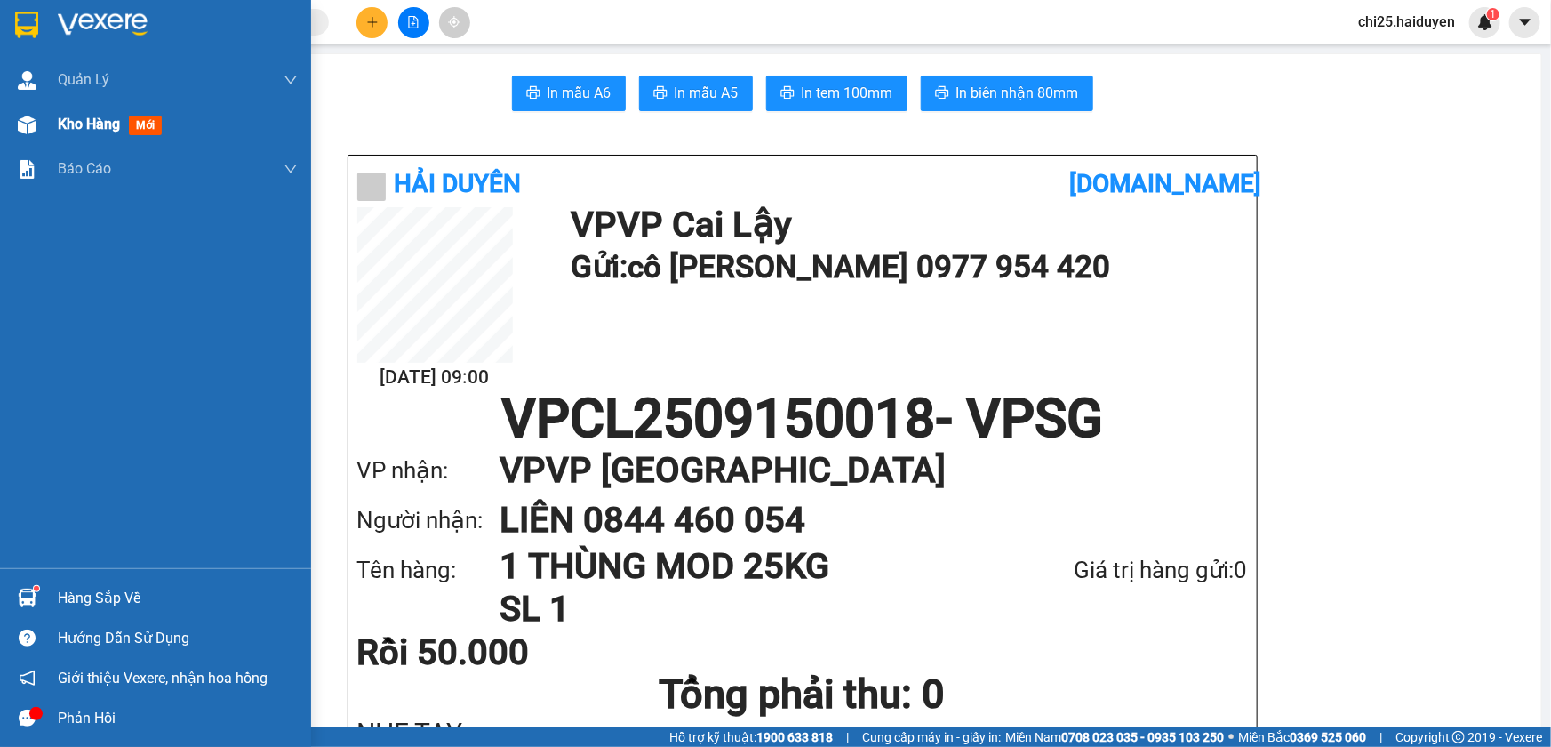
click at [82, 121] on span "Kho hàng" at bounding box center [89, 124] width 62 height 17
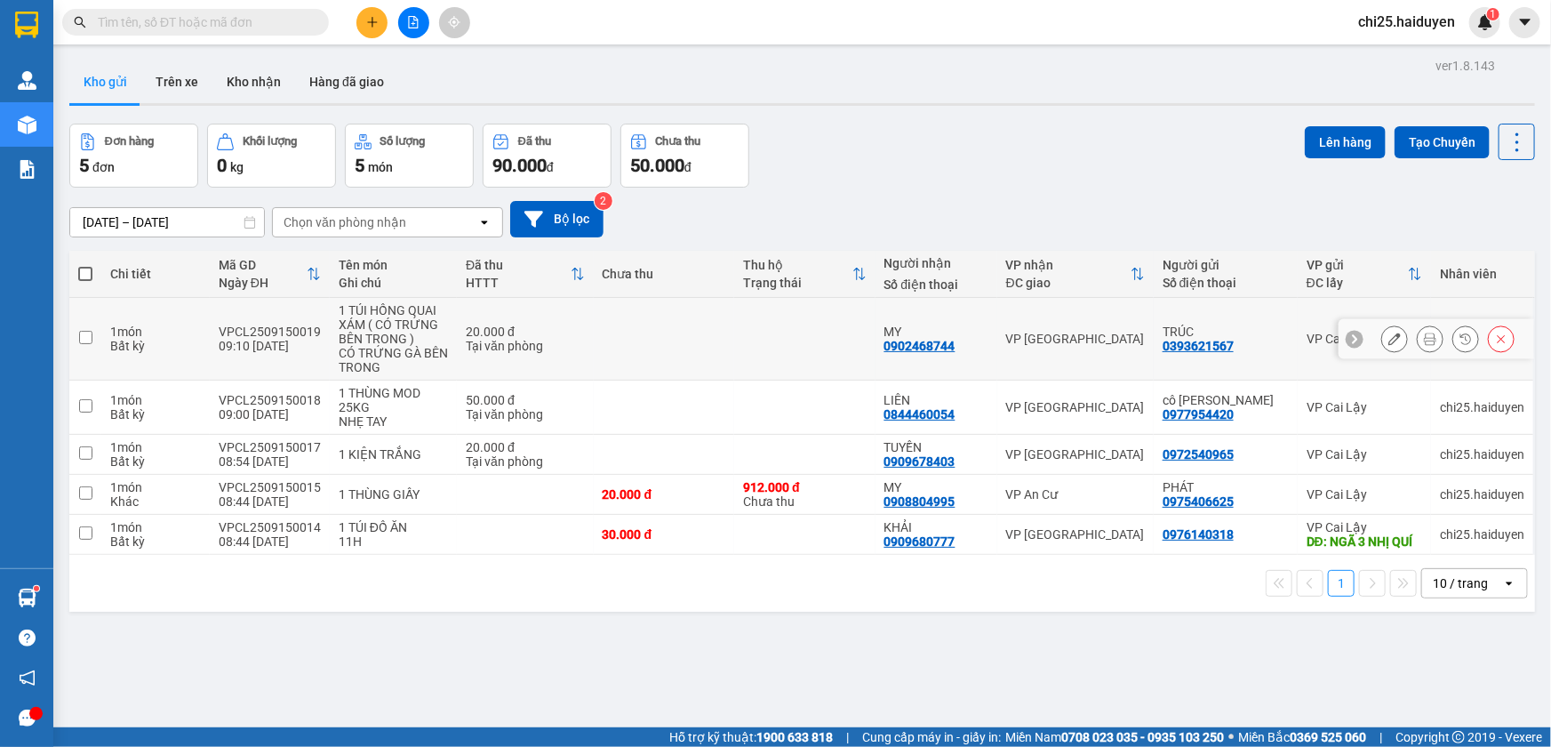
click at [1424, 339] on icon at bounding box center [1430, 338] width 12 height 12
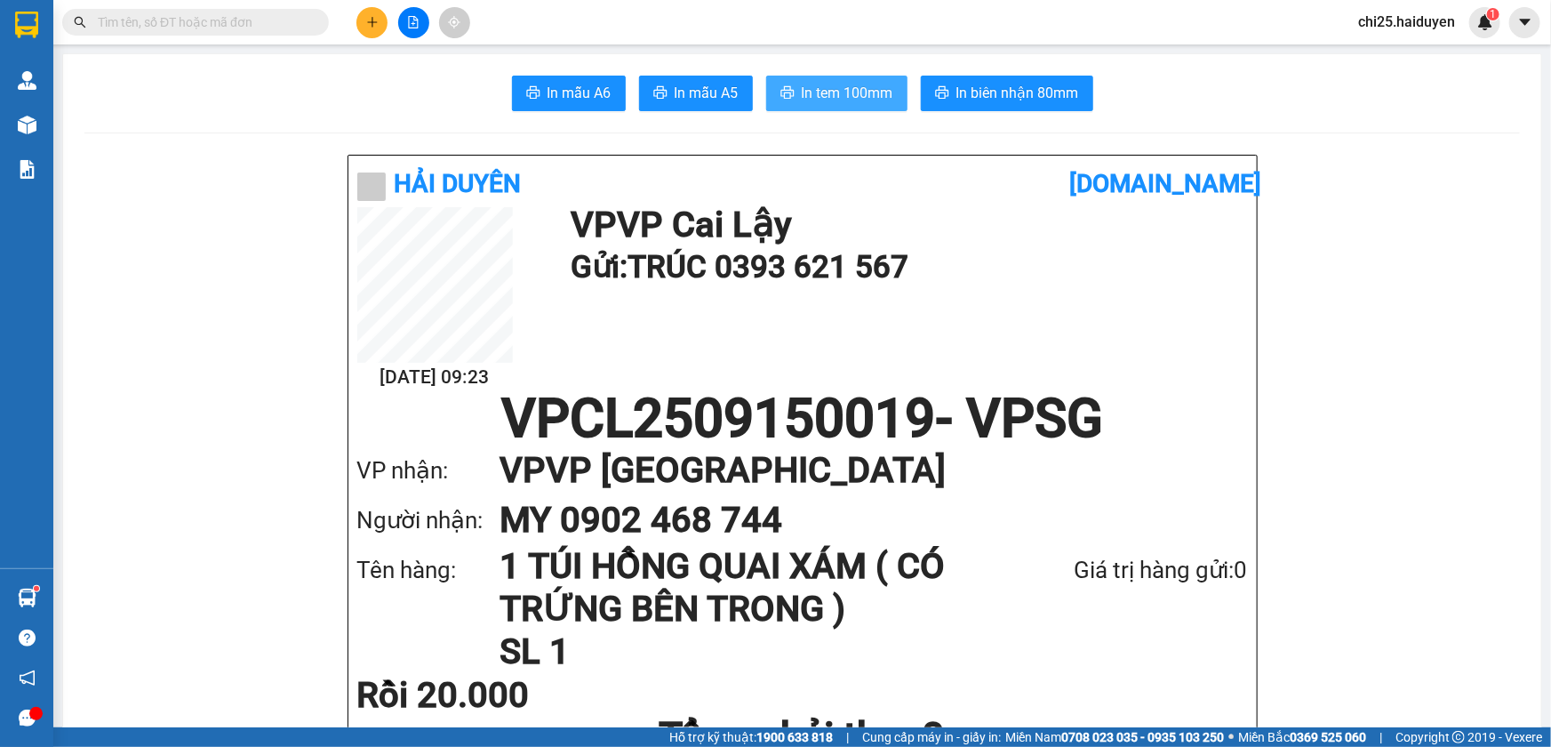
click at [836, 82] on span "In tem 100mm" at bounding box center [848, 93] width 92 height 22
click at [823, 96] on span "In tem 100mm" at bounding box center [848, 93] width 92 height 22
click at [364, 22] on button at bounding box center [371, 22] width 31 height 31
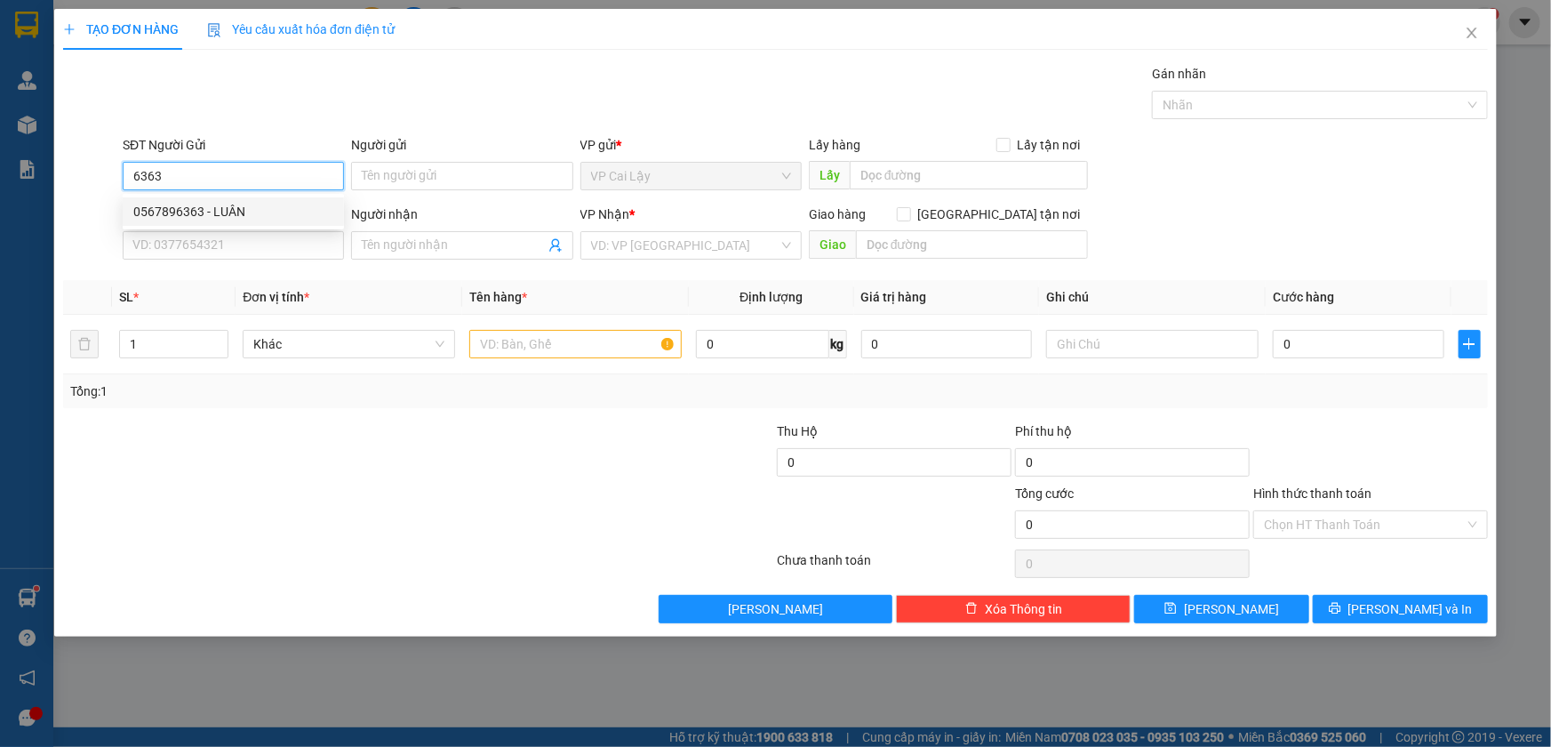
click at [315, 181] on input "6363" at bounding box center [233, 176] width 221 height 28
click at [275, 204] on div "0567896363 - LUÂN" at bounding box center [233, 212] width 200 height 20
type input "0567896363"
type input "LUÂN"
type input "0393466183"
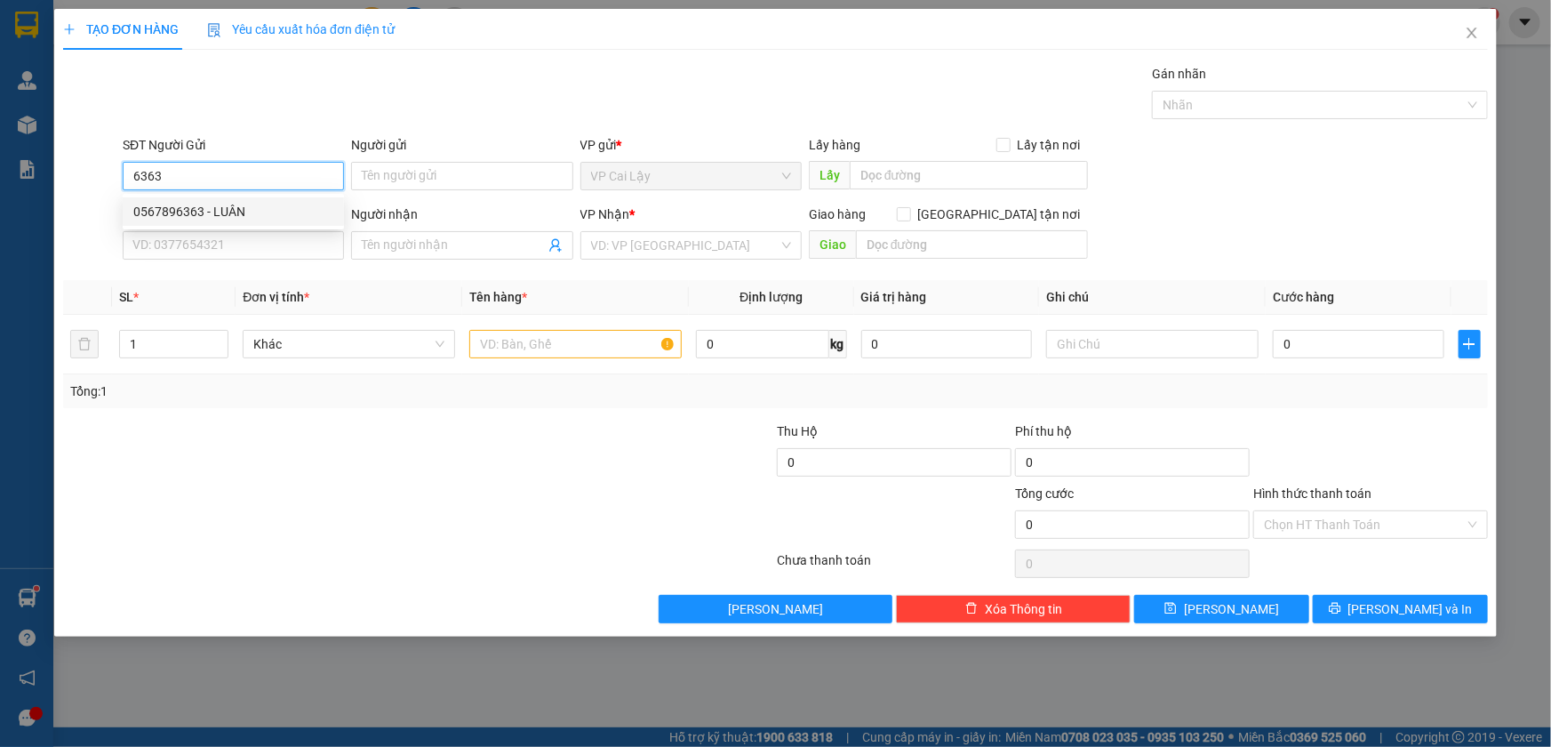
type input "SỸ"
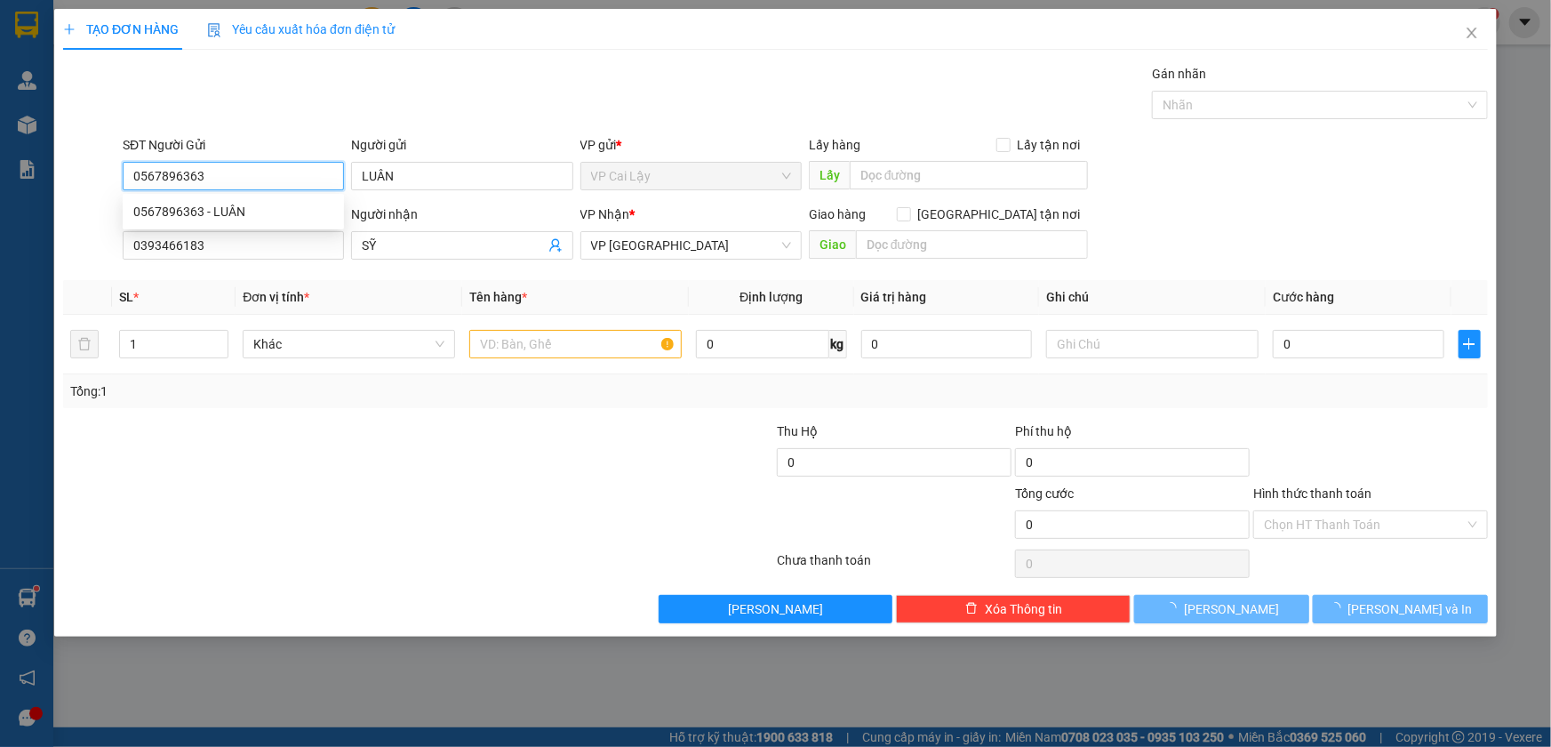
type input "20.000"
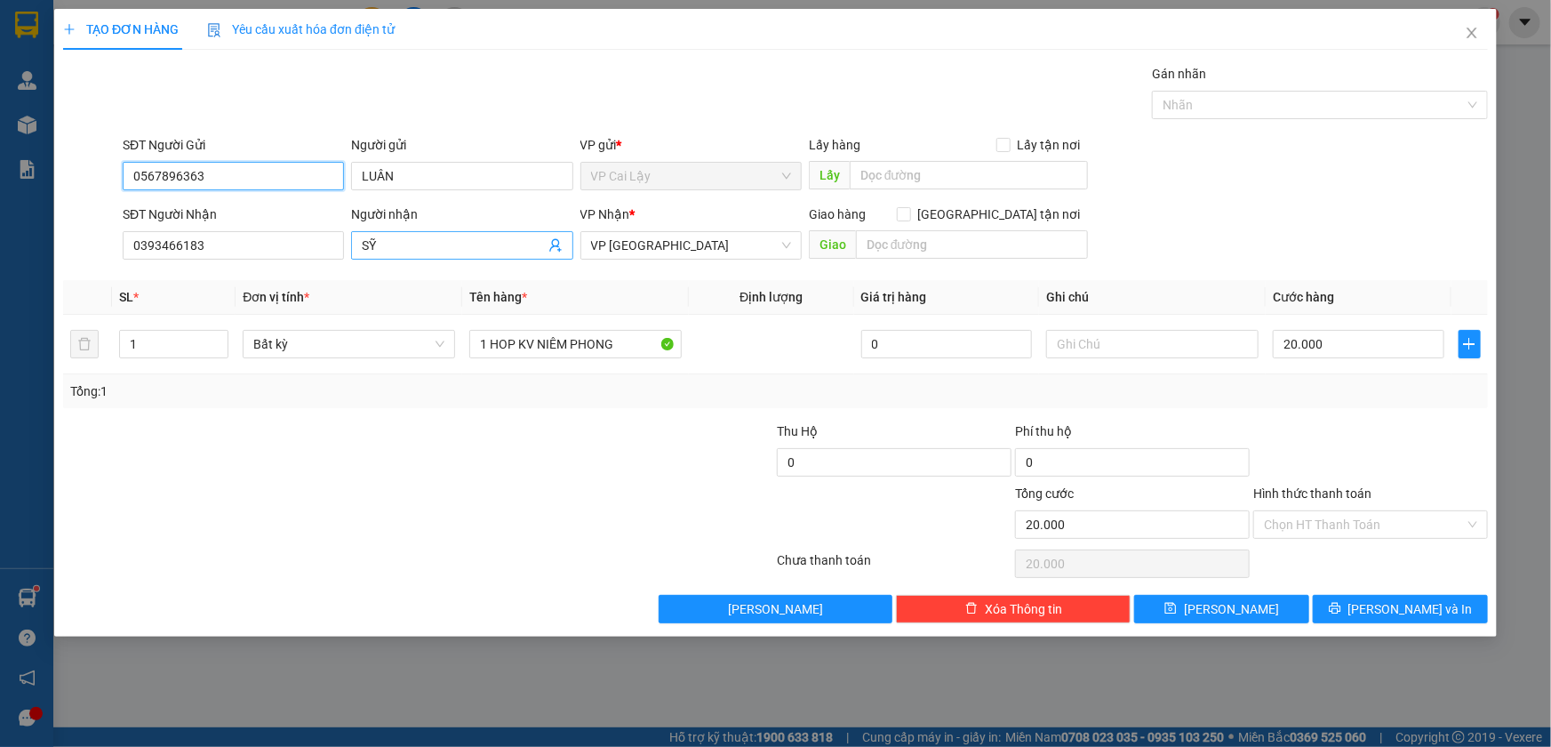
type input "0567896363"
click at [489, 242] on input "SỸ" at bounding box center [453, 246] width 182 height 20
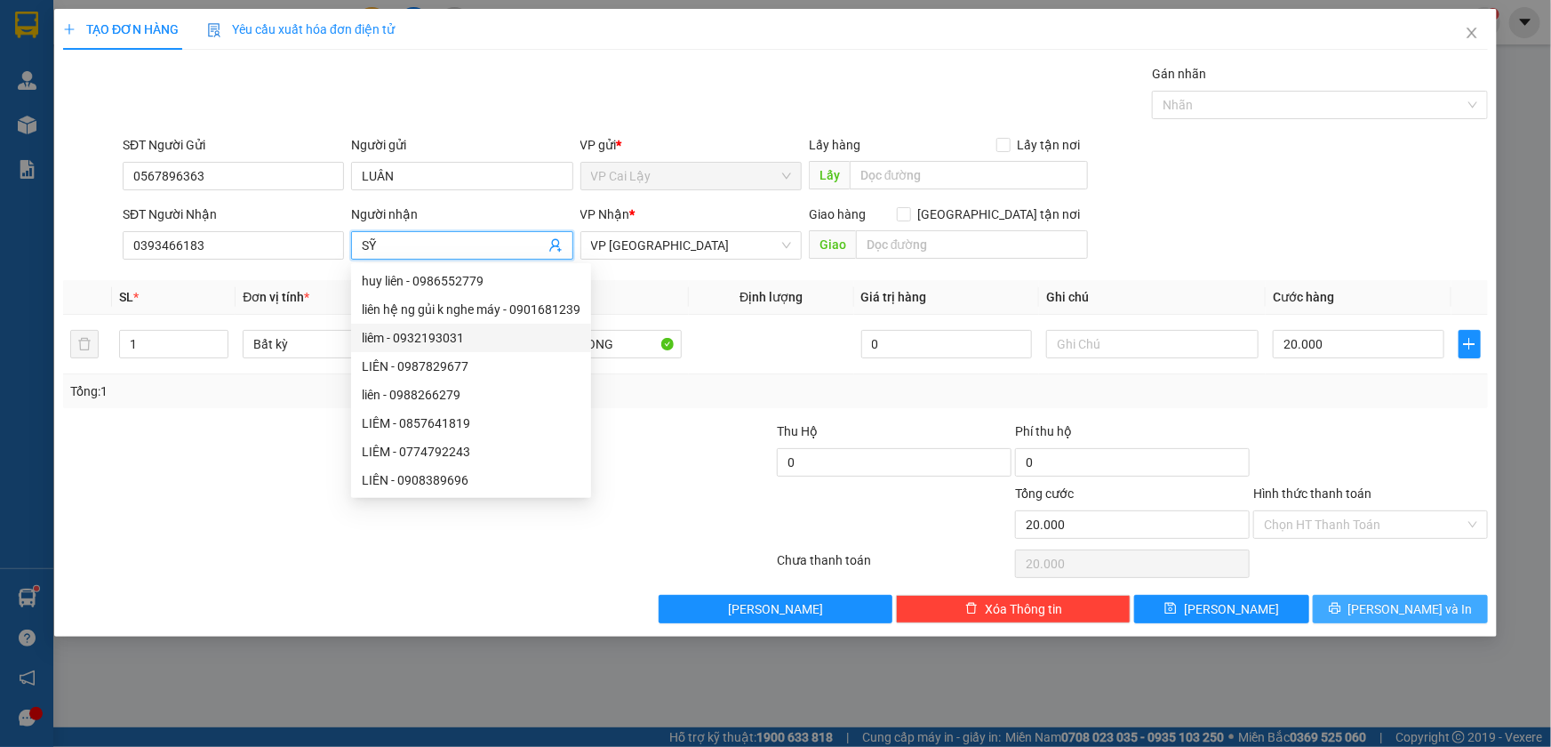
click at [1362, 606] on button "[PERSON_NAME] và In" at bounding box center [1400, 609] width 175 height 28
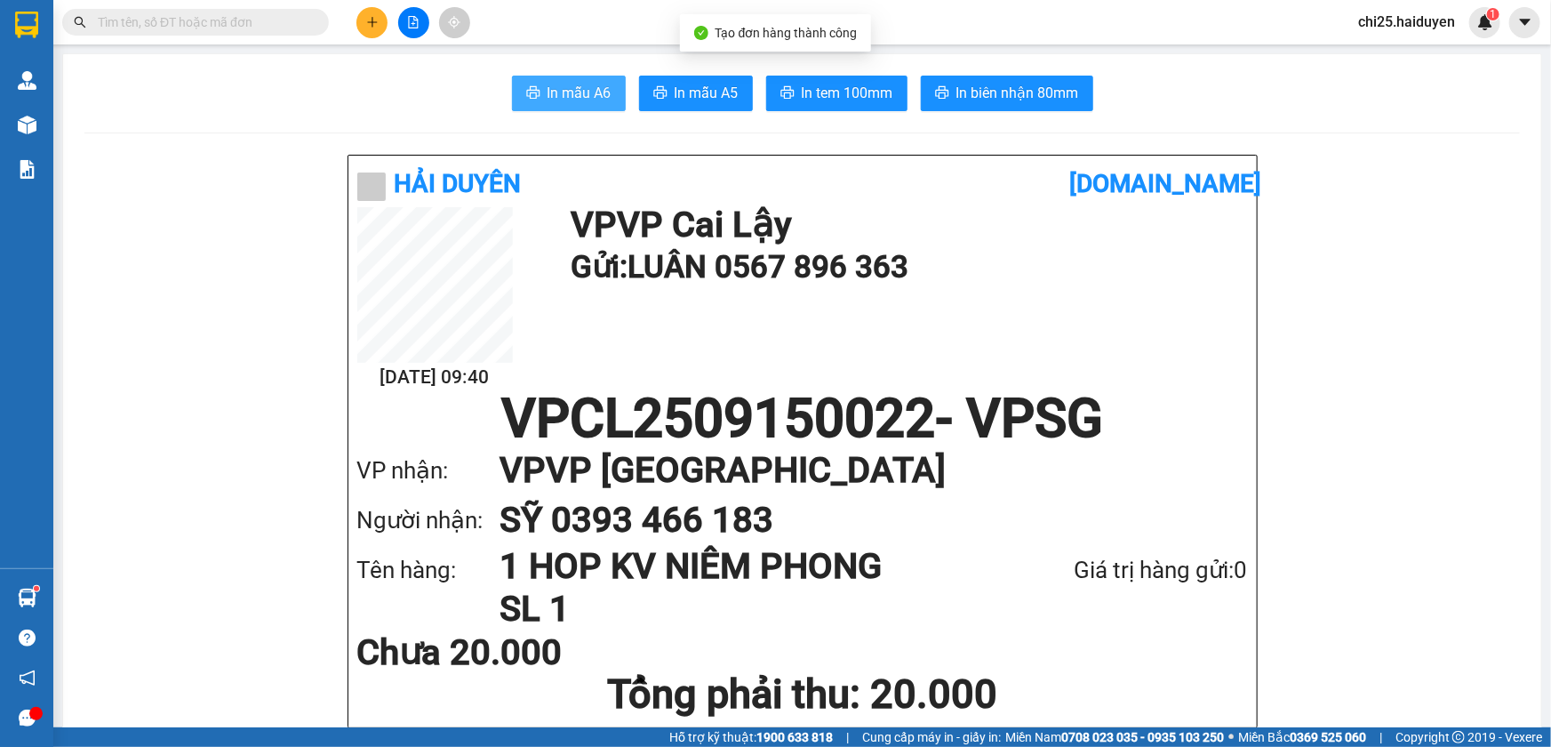
click at [569, 82] on span "In mẫu A6" at bounding box center [580, 93] width 64 height 22
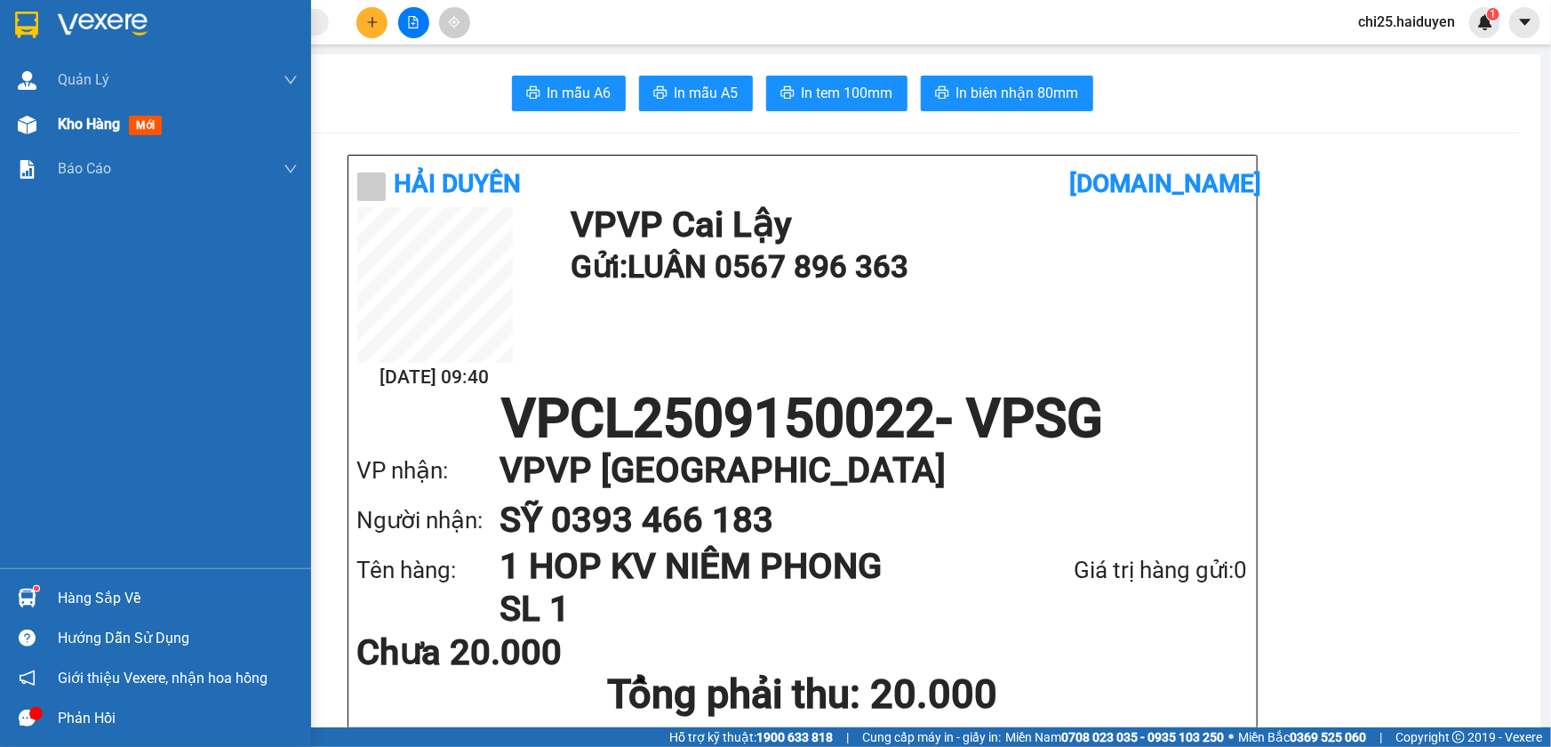
click at [50, 116] on div "Kho hàng mới" at bounding box center [155, 124] width 311 height 44
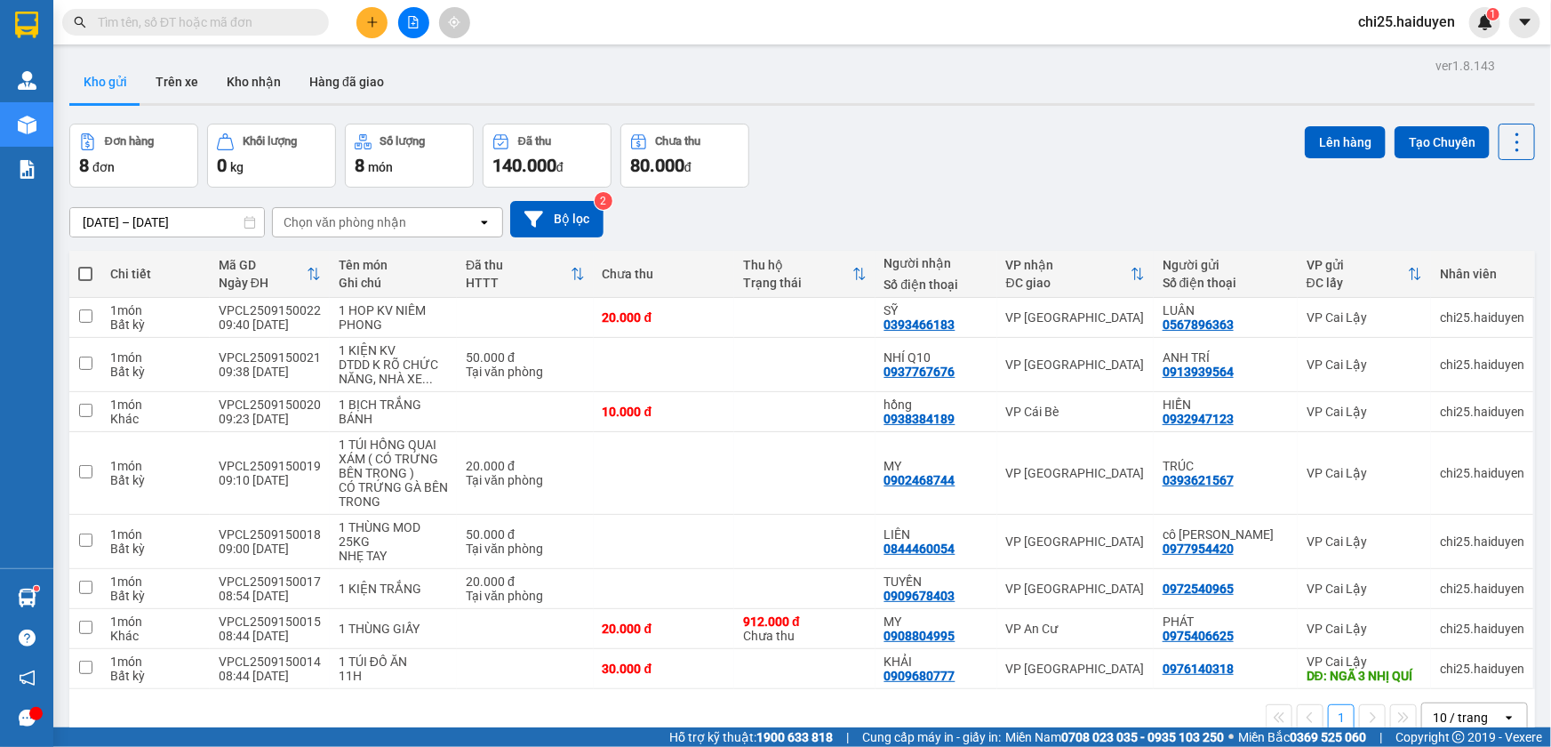
scroll to position [81, 0]
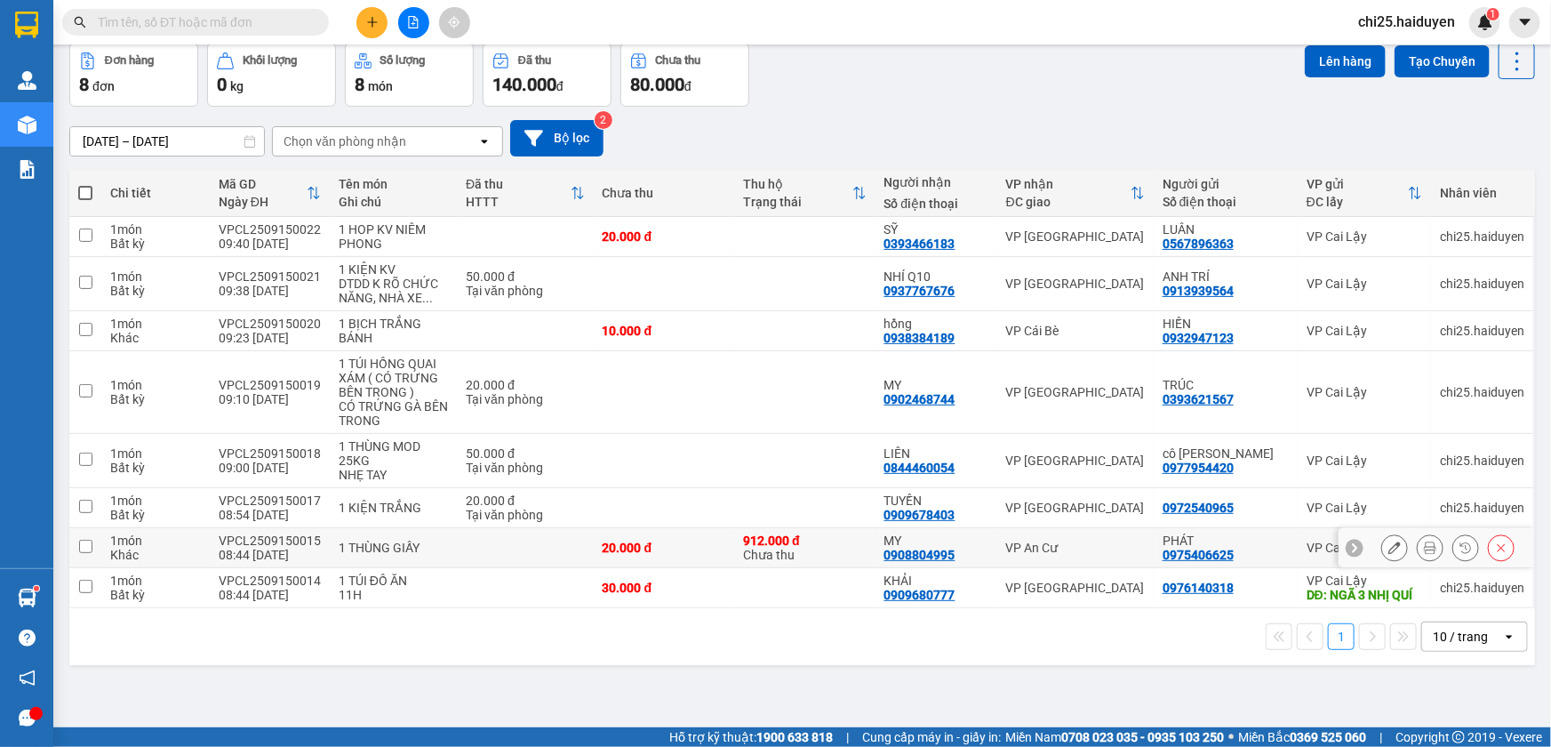
click at [1032, 543] on div "VP An Cư" at bounding box center [1075, 547] width 139 height 14
checkbox input "true"
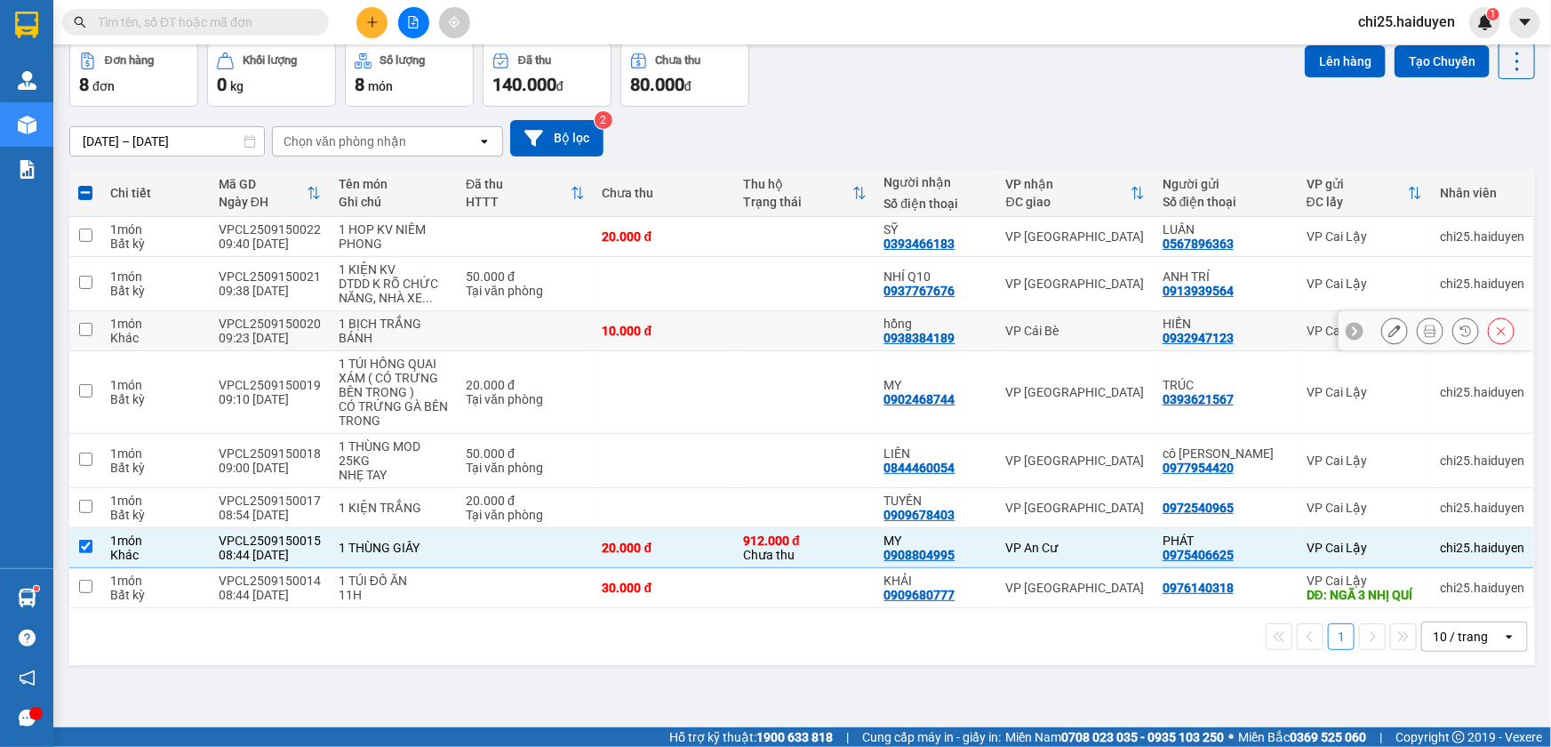
click at [1033, 318] on td "VP Cái Bè" at bounding box center [1075, 331] width 156 height 40
checkbox input "true"
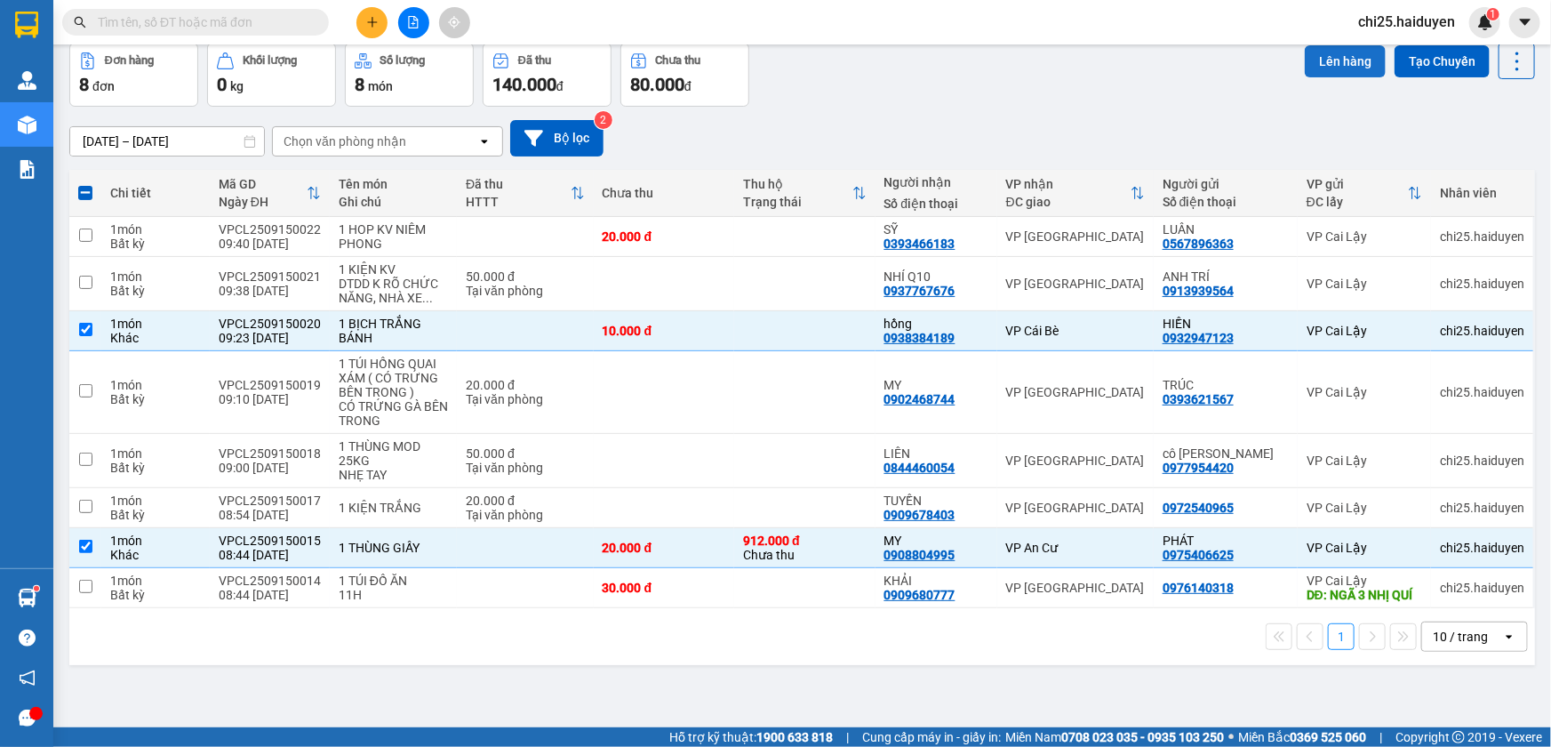
click at [1327, 57] on button "Lên hàng" at bounding box center [1345, 61] width 81 height 32
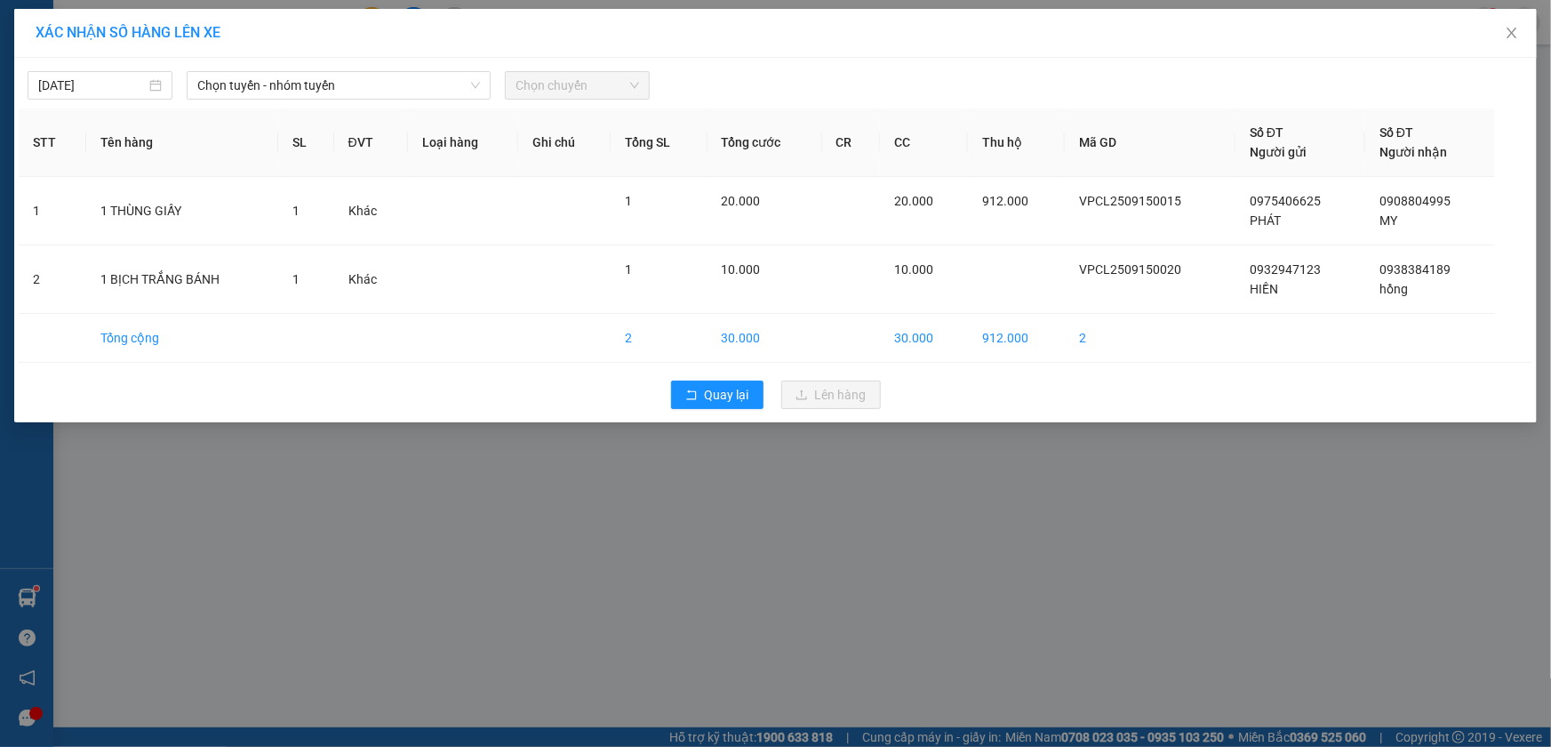
click at [584, 85] on span "Chọn chuyến" at bounding box center [578, 85] width 124 height 27
click at [277, 88] on span "Chọn tuyến - nhóm tuyến" at bounding box center [338, 85] width 283 height 27
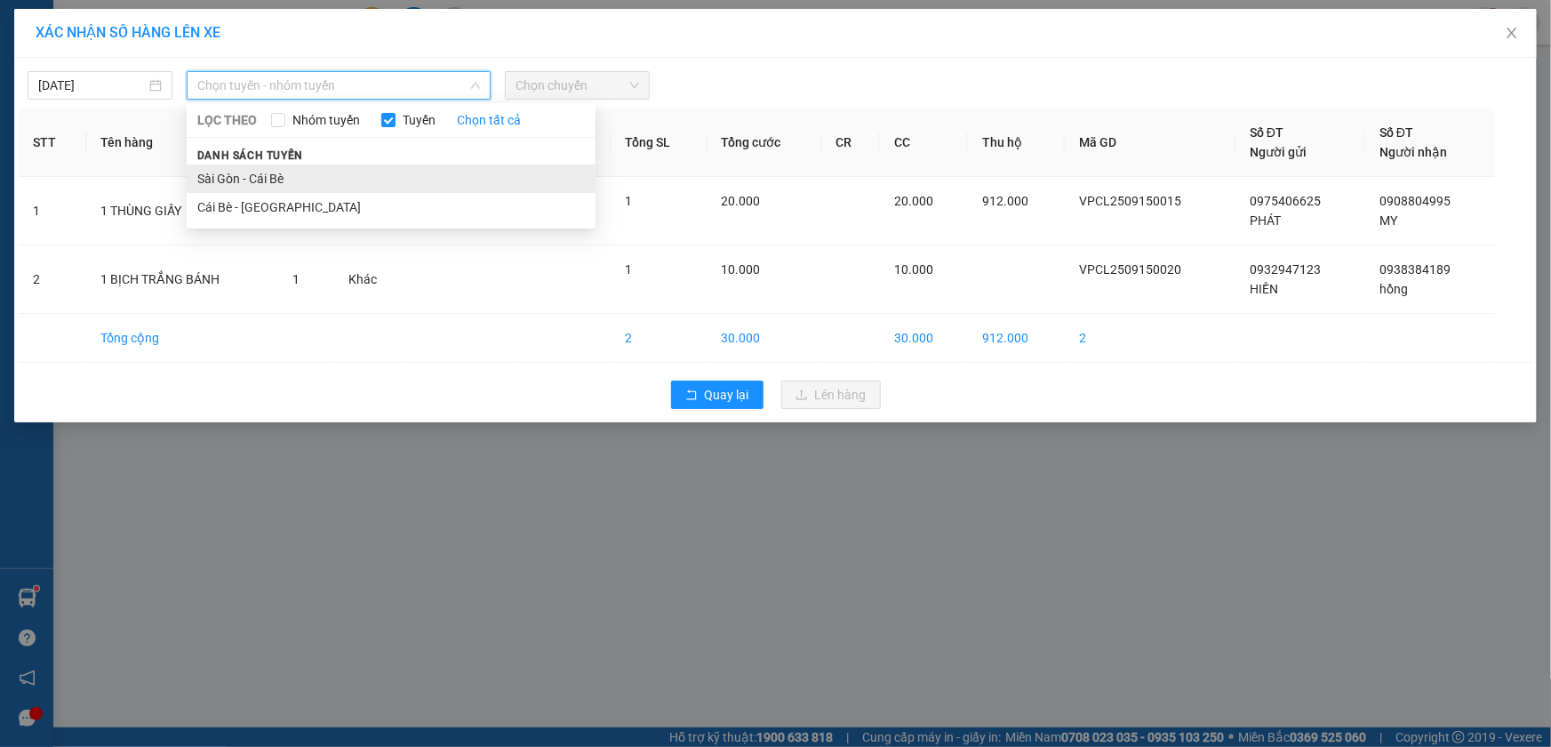
click at [276, 175] on li "Sài Gòn - Cái Bè" at bounding box center [391, 178] width 409 height 28
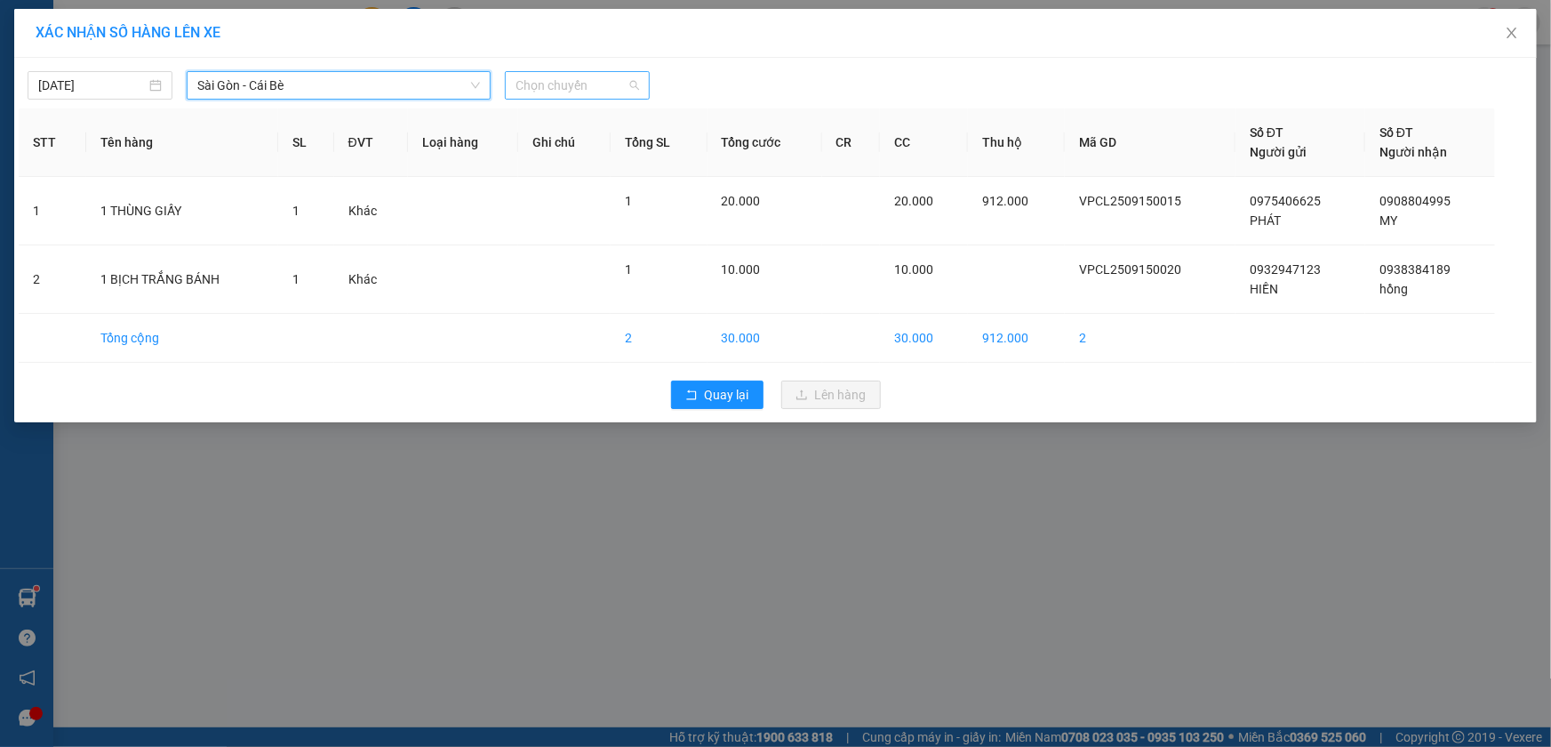
drag, startPoint x: 506, startPoint y: 73, endPoint x: 518, endPoint y: 84, distance: 16.4
click at [507, 75] on div "Chọn chuyến" at bounding box center [577, 85] width 145 height 28
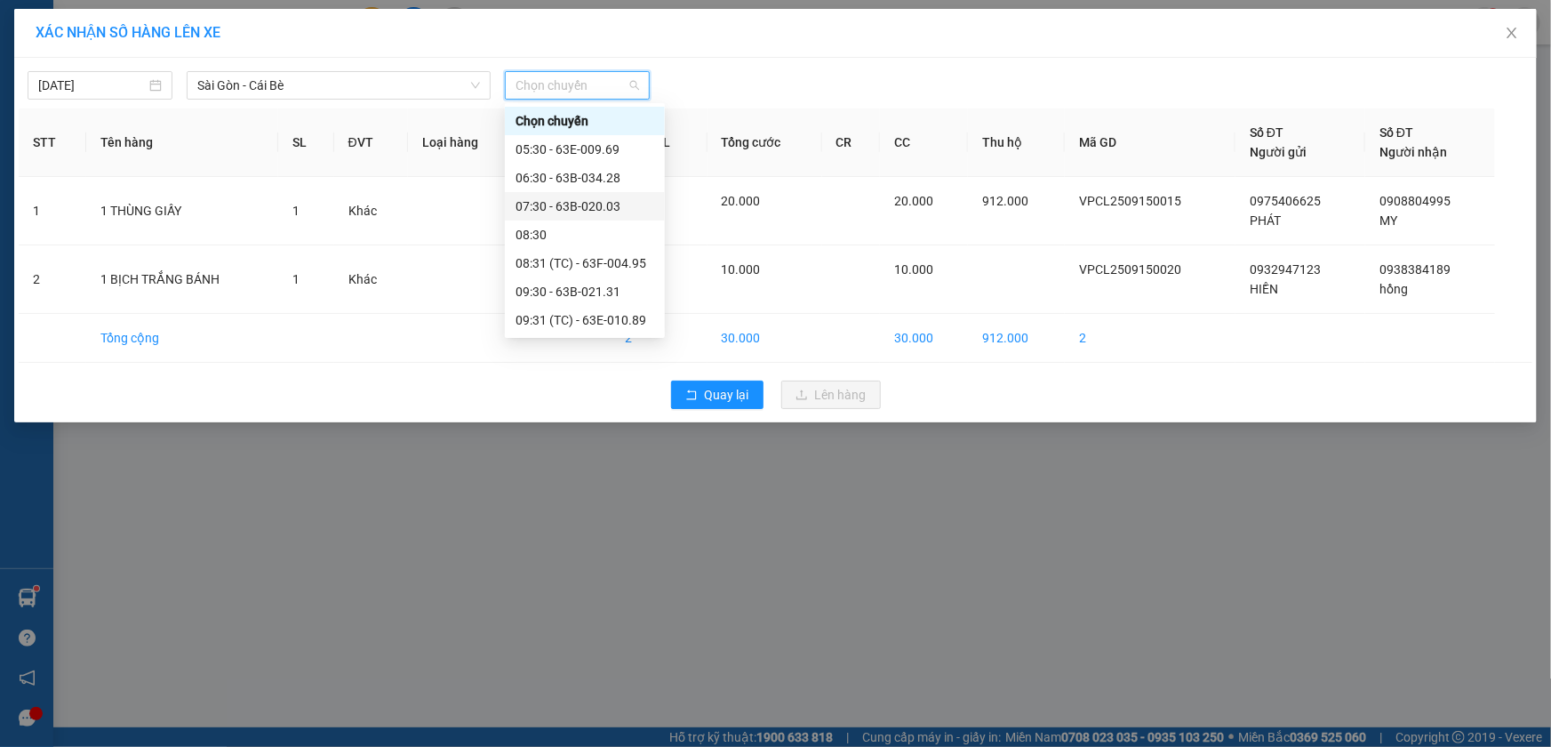
click at [570, 210] on div "07:30 - 63B-020.03" at bounding box center [585, 206] width 139 height 20
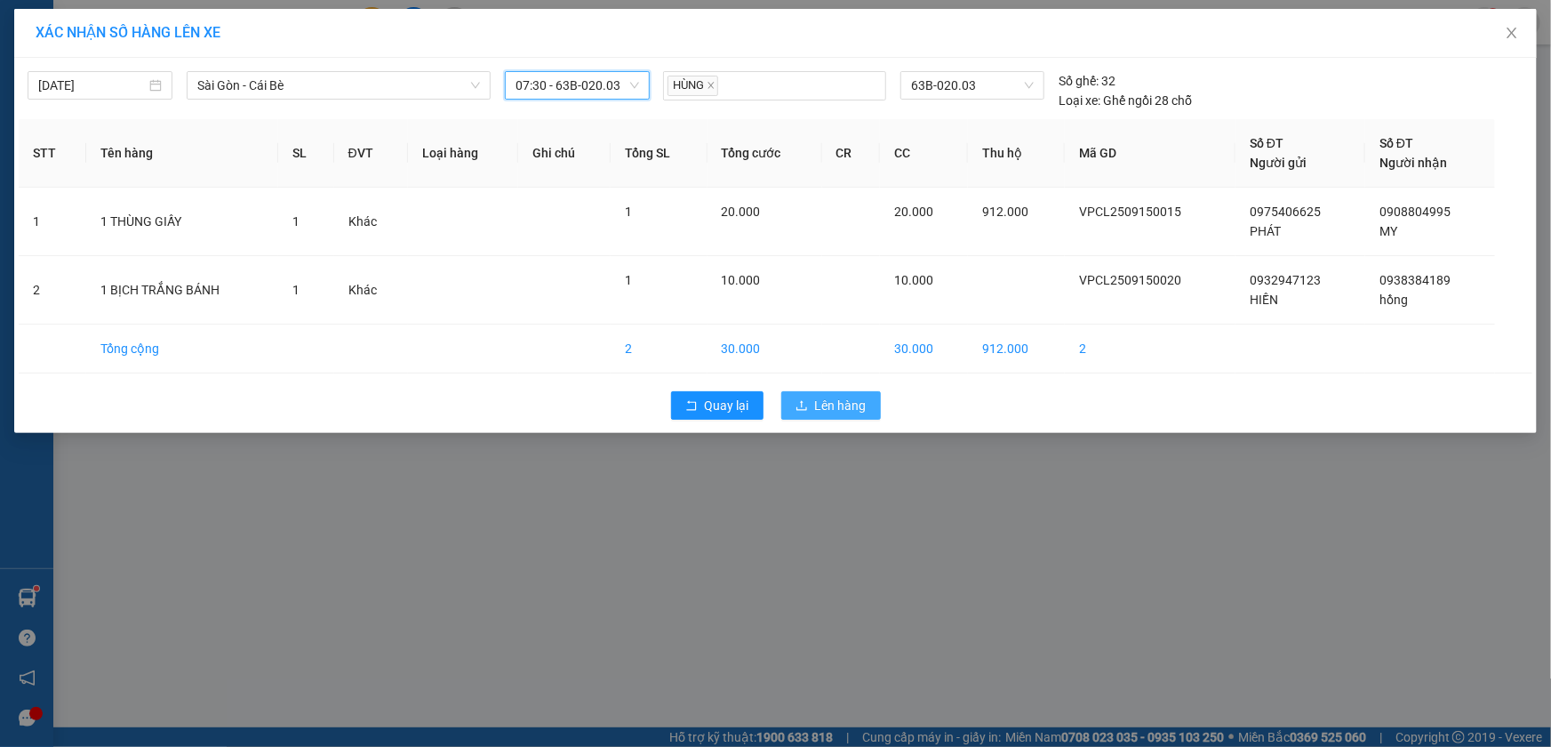
click at [814, 407] on button "Lên hàng" at bounding box center [831, 405] width 100 height 28
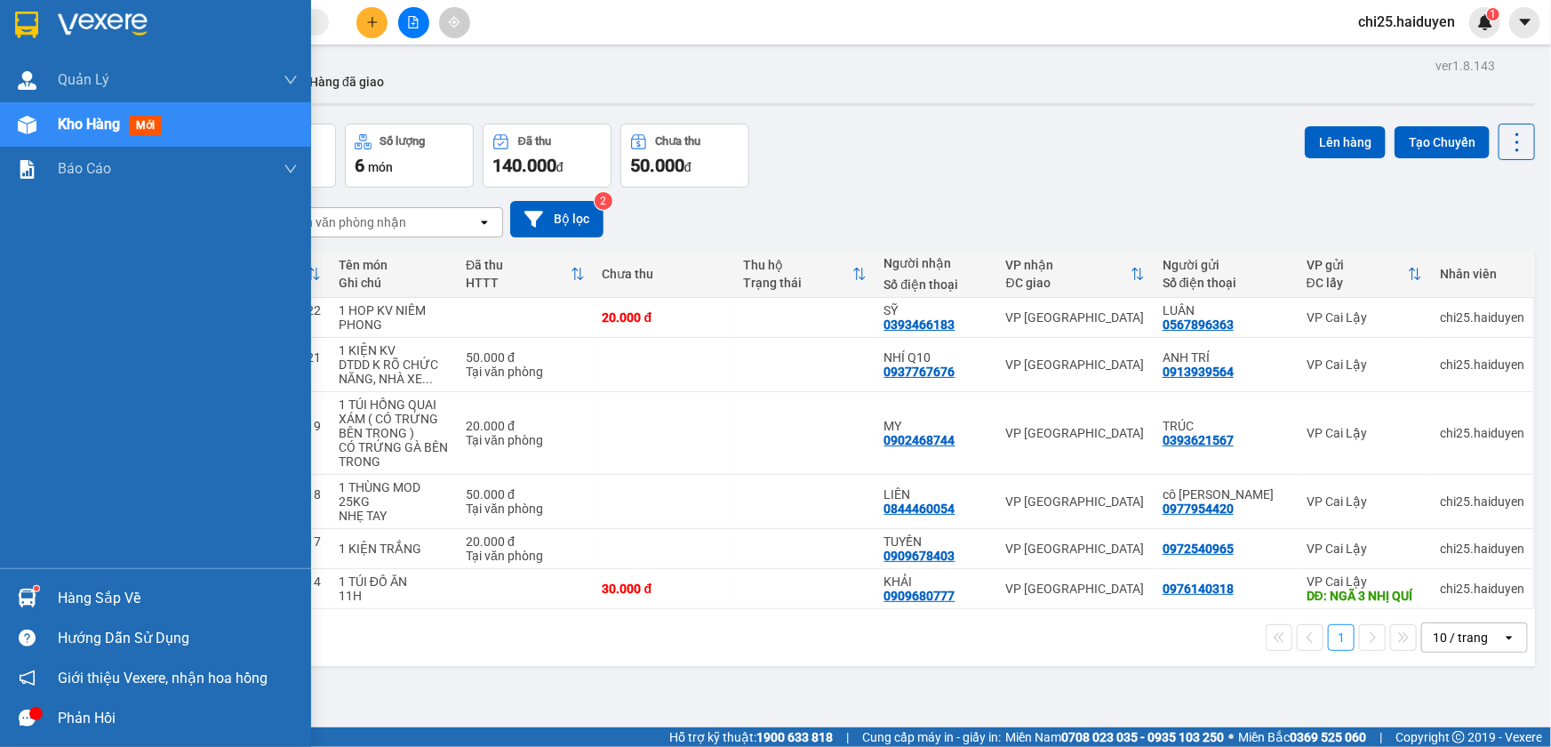
click at [53, 716] on div "Phản hồi" at bounding box center [155, 718] width 311 height 40
click at [54, 716] on div "Phản hồi" at bounding box center [155, 718] width 311 height 40
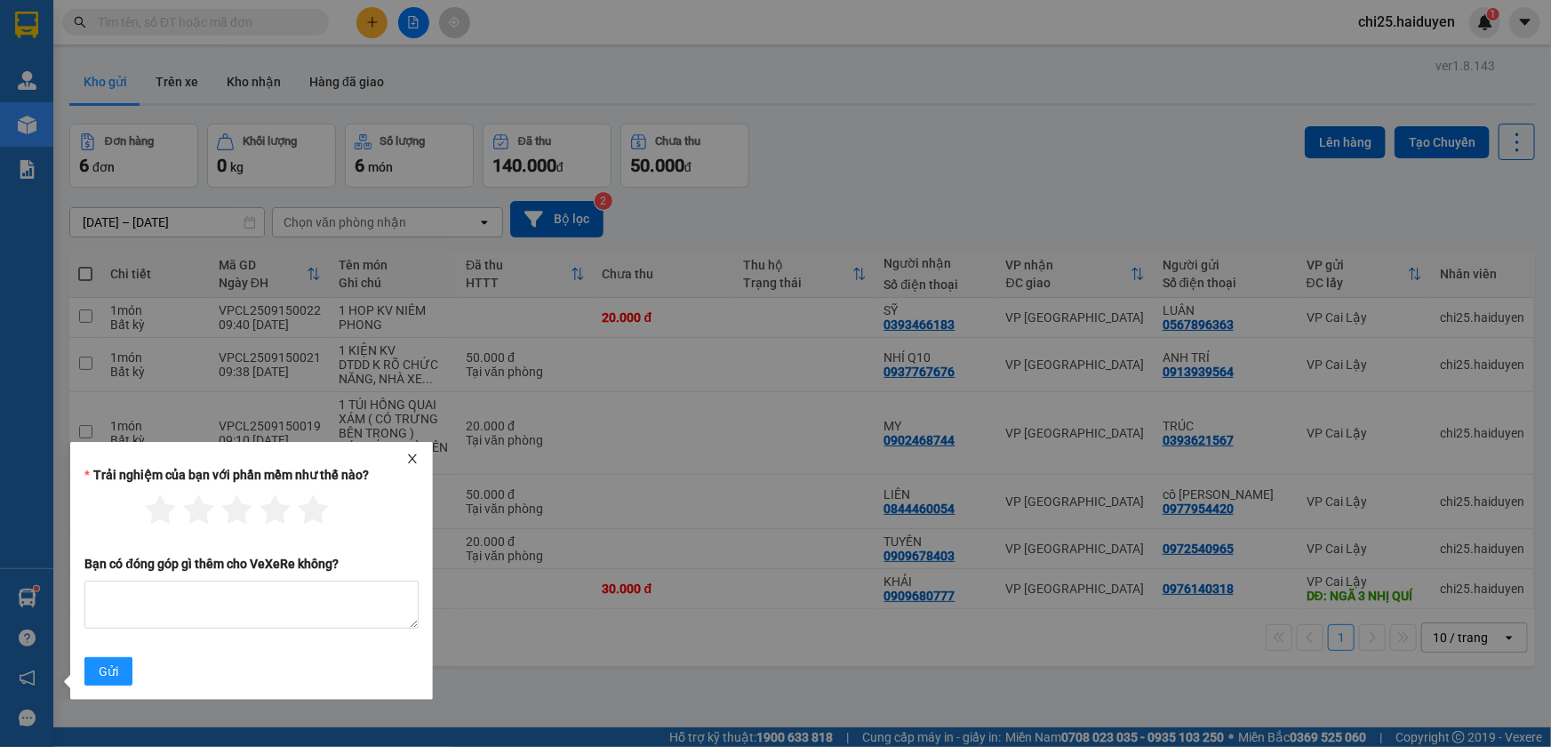
click at [411, 456] on icon "close" at bounding box center [412, 458] width 9 height 9
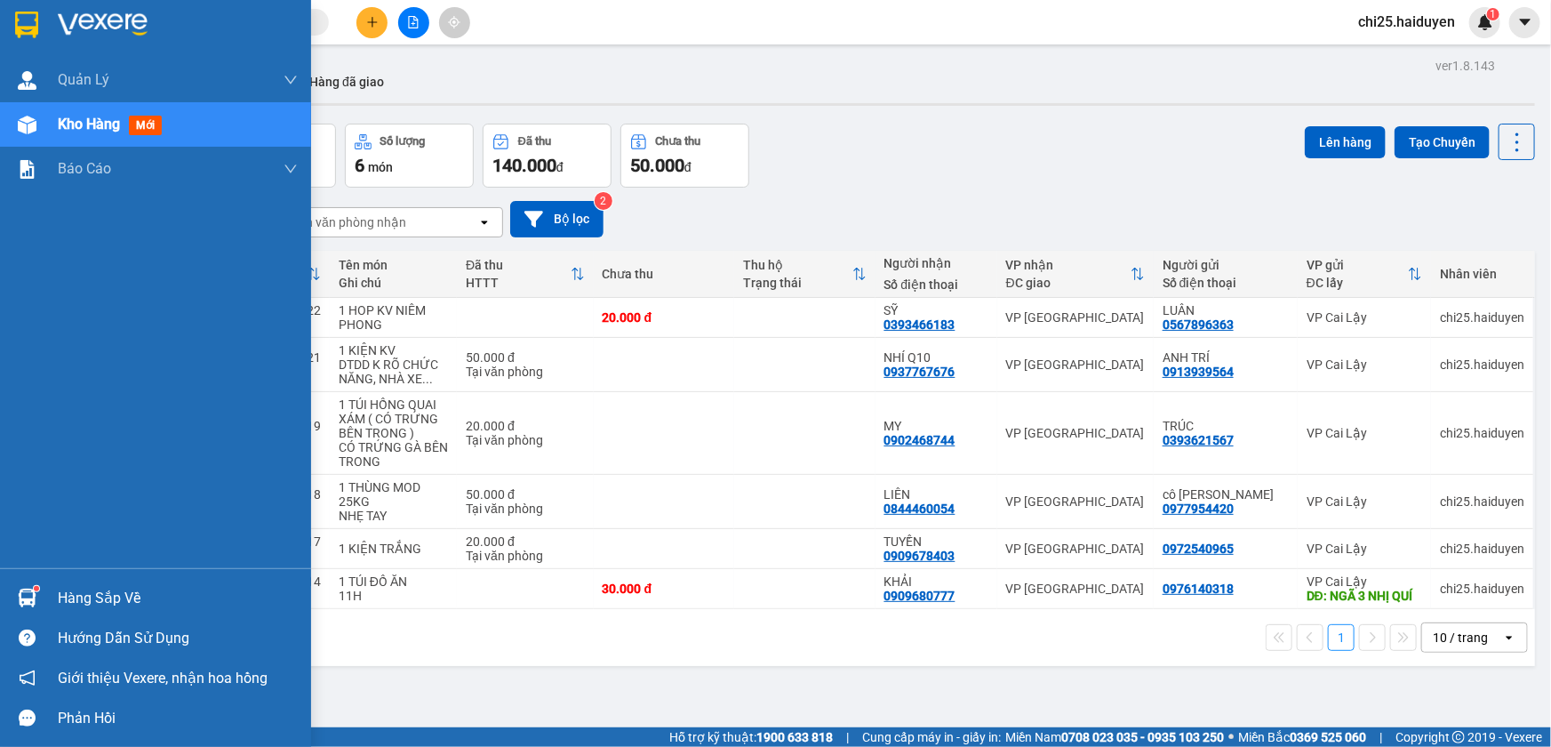
click at [64, 587] on div "Hàng sắp về" at bounding box center [178, 598] width 240 height 27
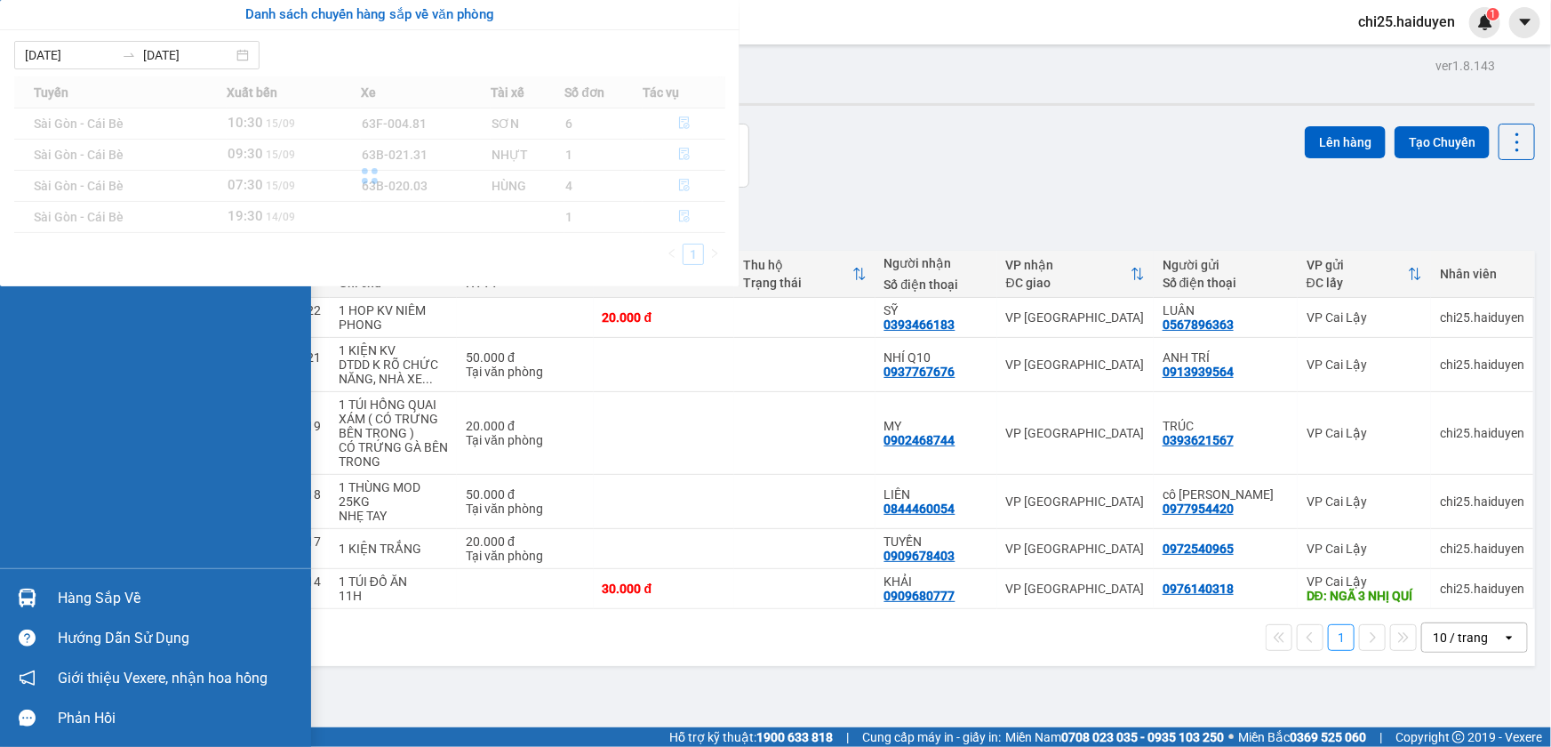
click at [64, 587] on div "Quản Lý Quản lý thu hộ Kho hàng mới Báo cáo Báo cáo dòng tiền (nhân viên) Hàng …" at bounding box center [155, 373] width 311 height 747
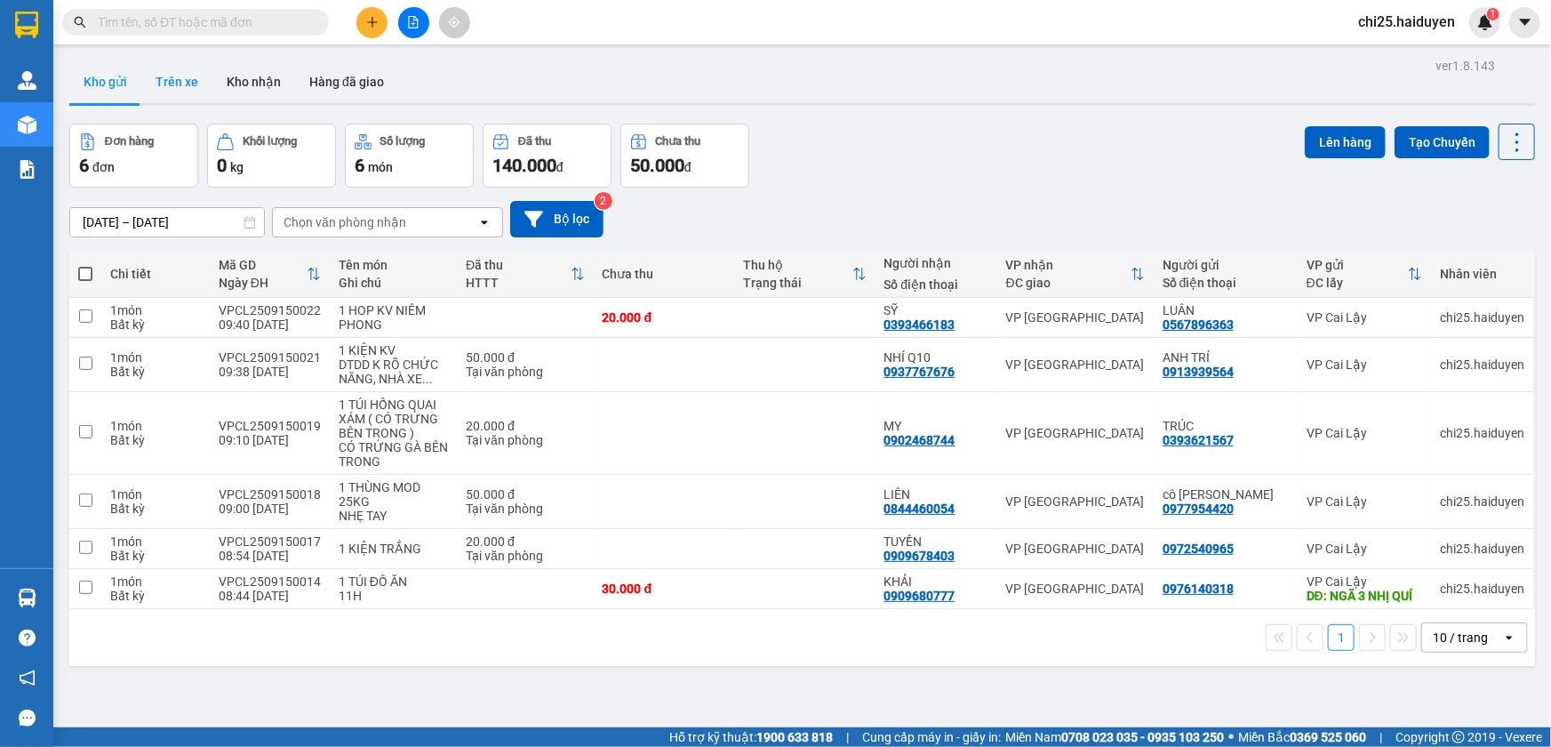
click at [196, 80] on button "Trên xe" at bounding box center [176, 81] width 71 height 43
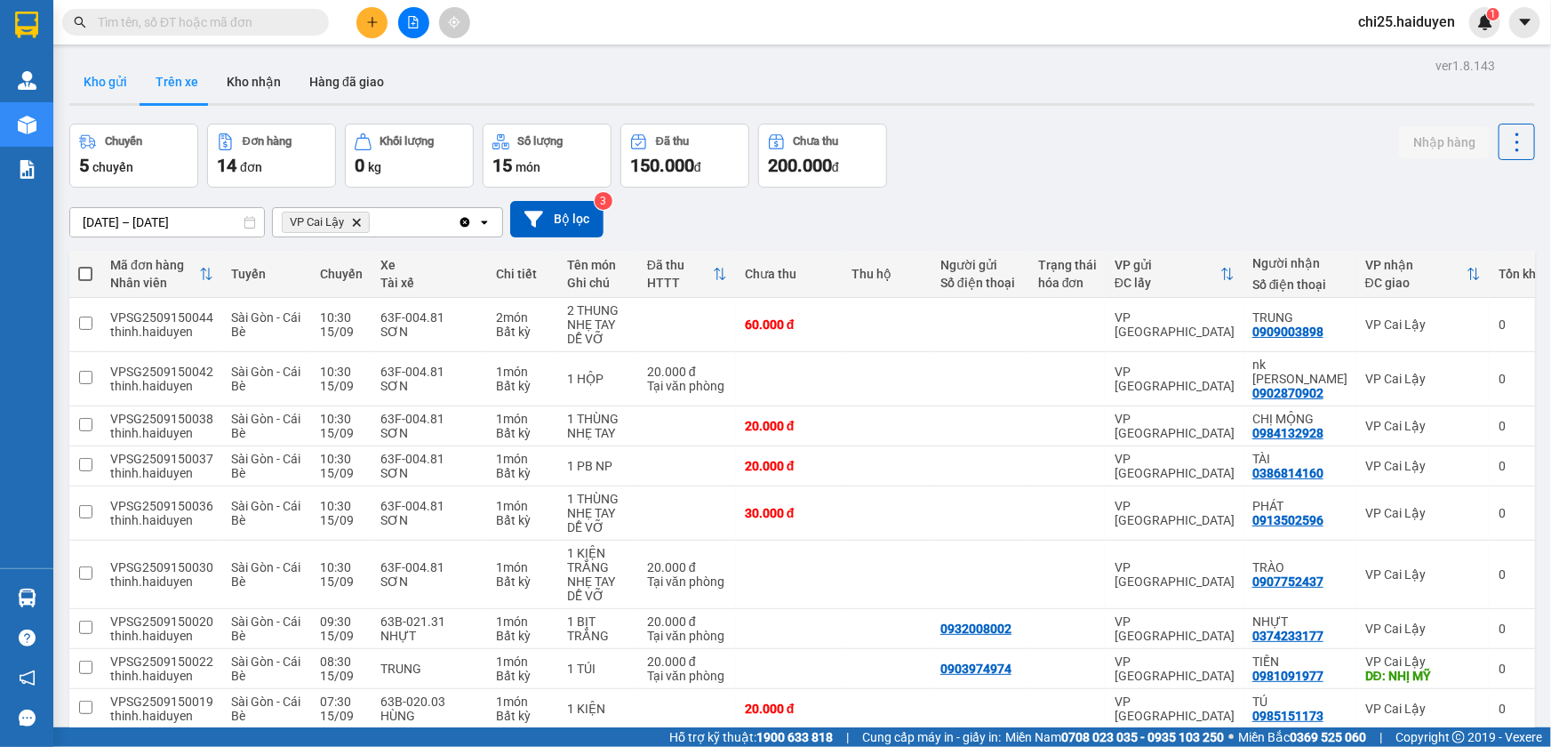
click at [104, 84] on button "Kho gửi" at bounding box center [105, 81] width 72 height 43
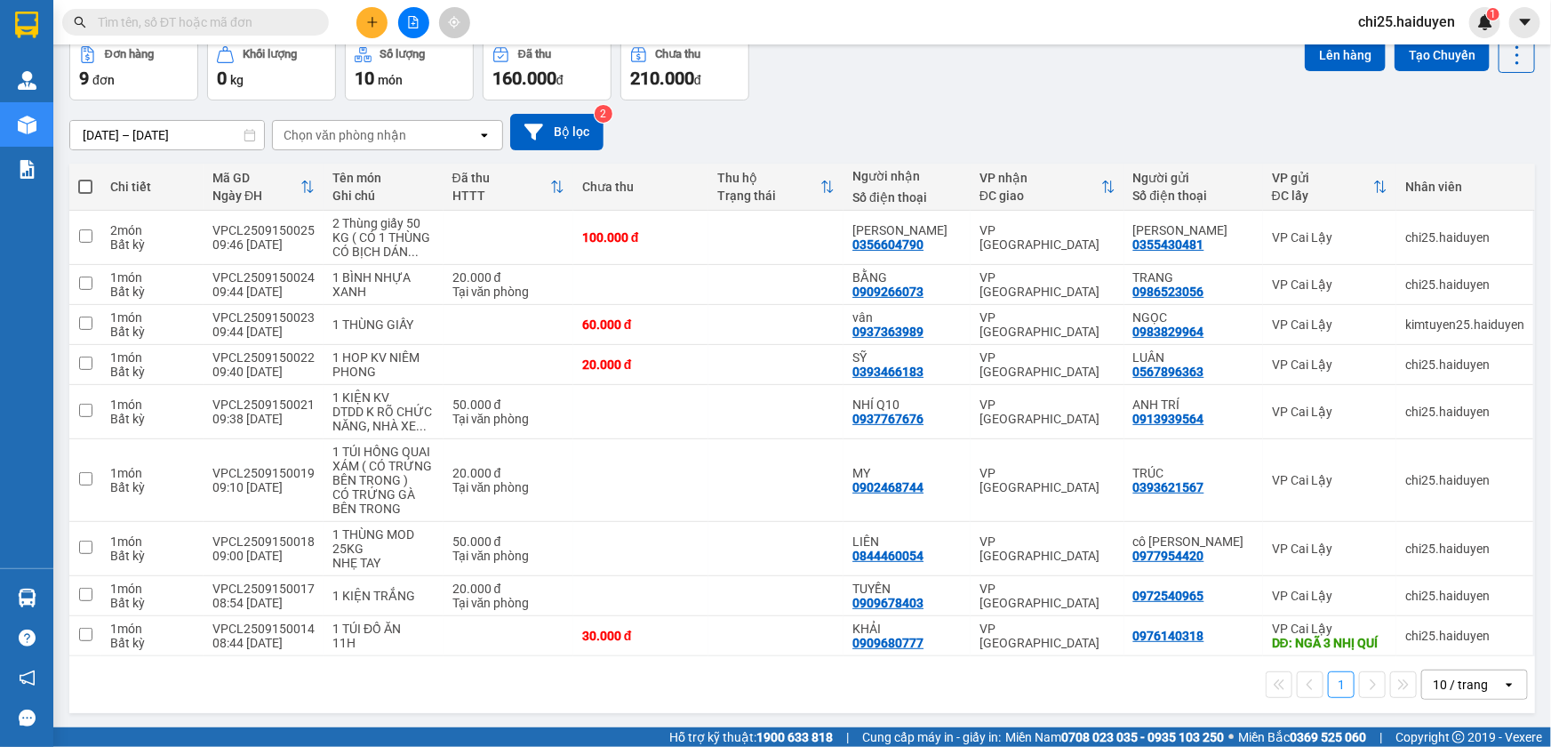
scroll to position [101, 0]
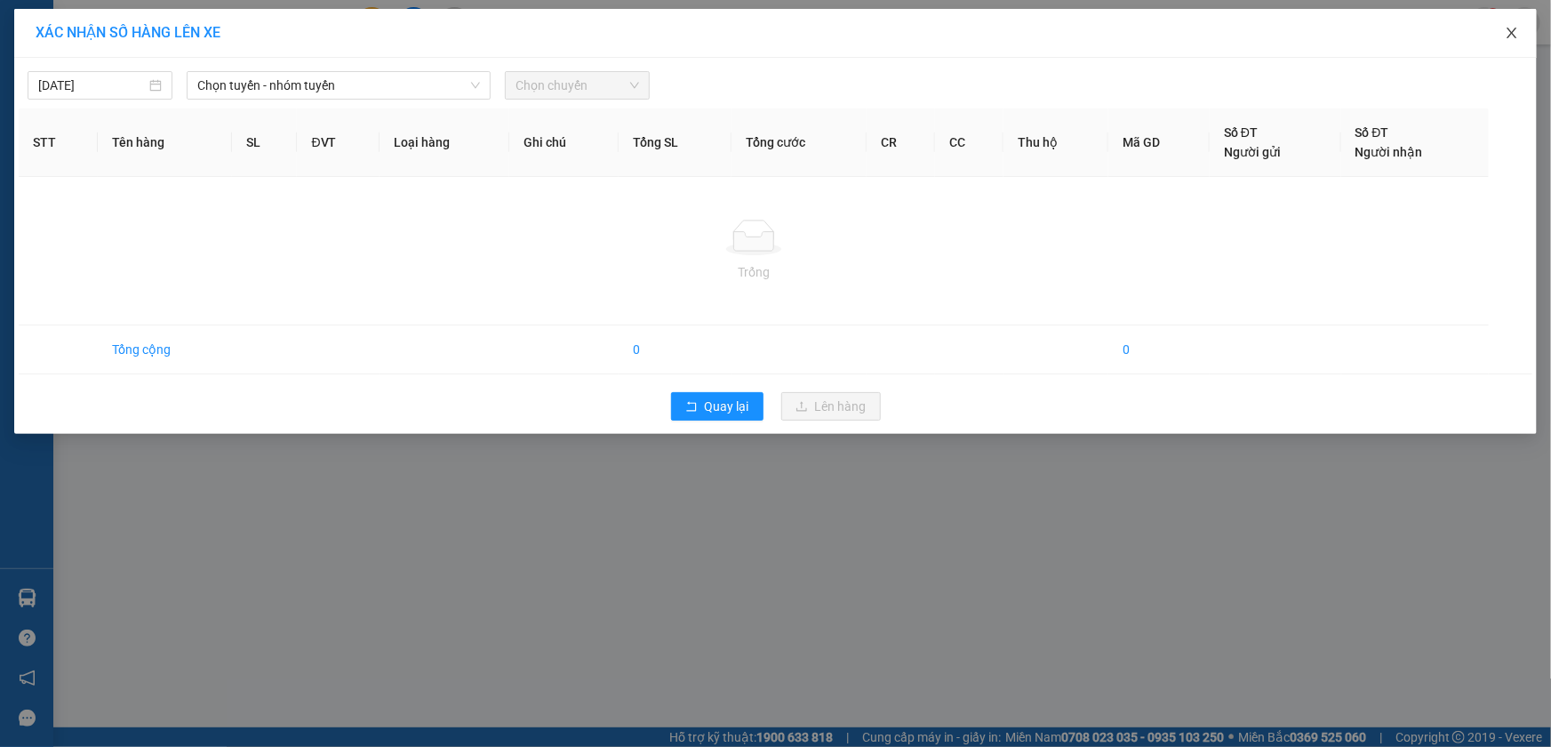
click at [1508, 34] on icon "close" at bounding box center [1512, 33] width 14 height 14
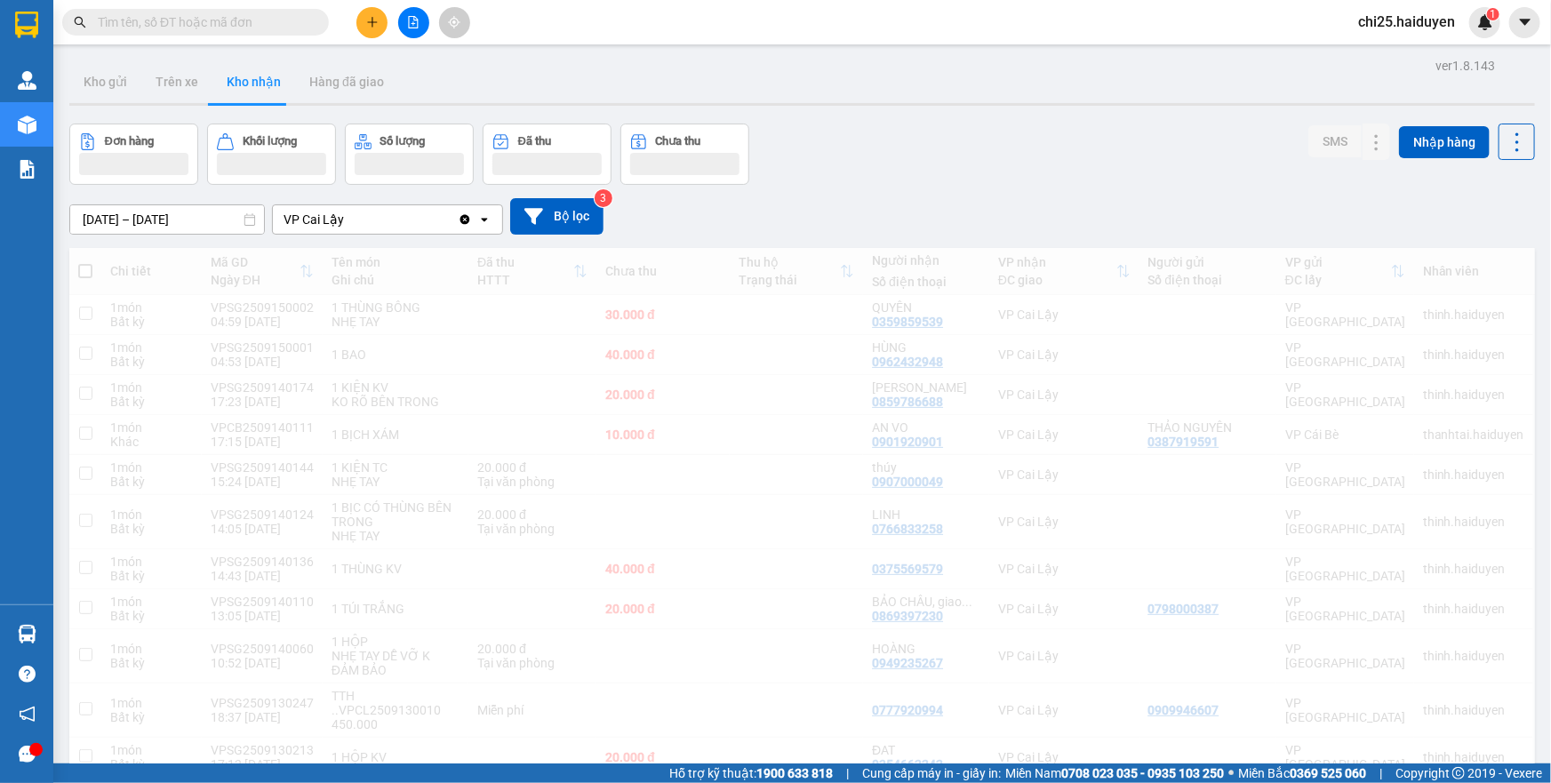
click at [357, 22] on button at bounding box center [371, 22] width 31 height 31
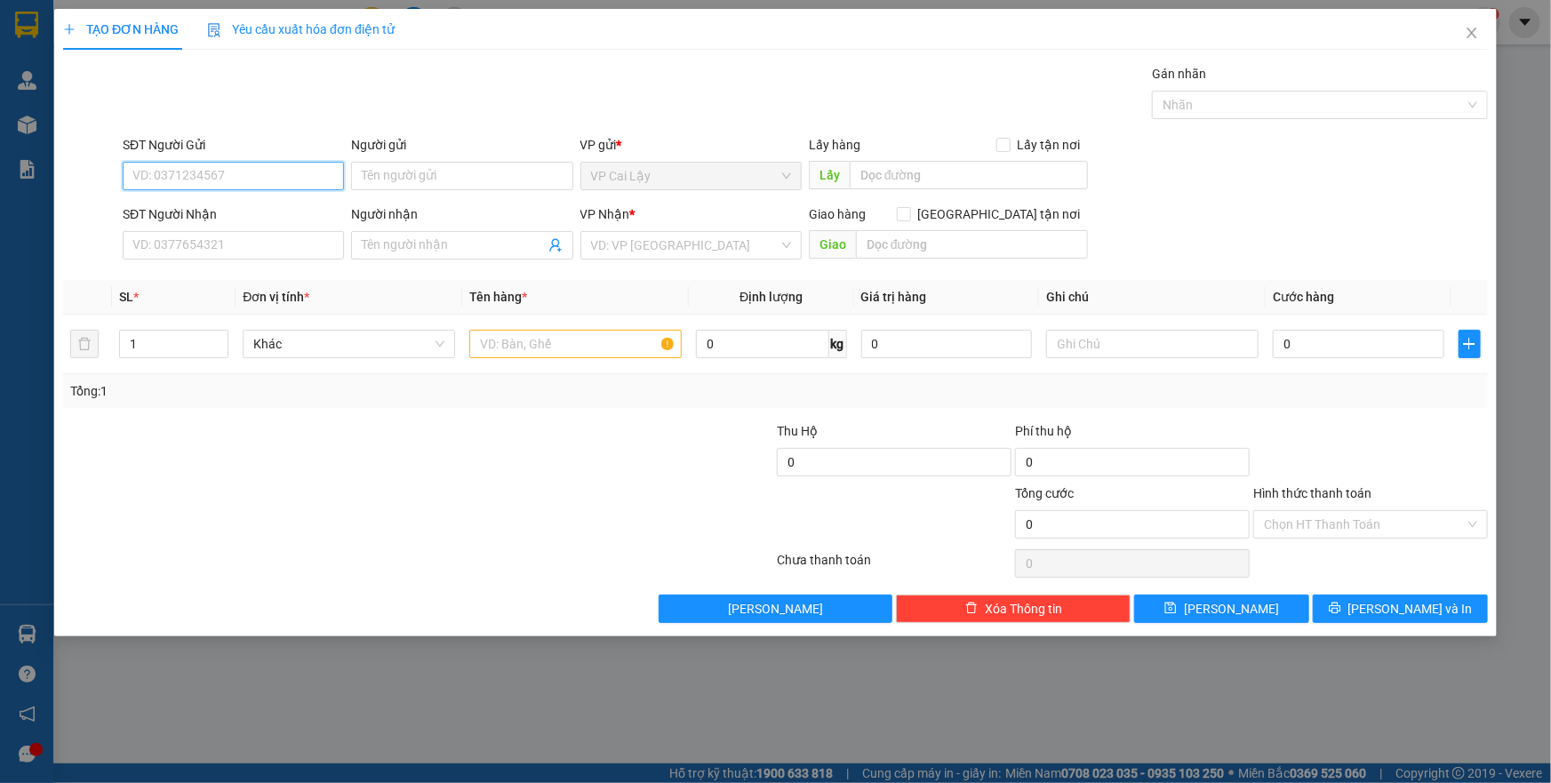
click at [260, 174] on input "SĐT Người Gửi" at bounding box center [233, 176] width 221 height 28
type input "0976140318"
click at [212, 212] on div "0976140318" at bounding box center [233, 212] width 200 height 20
type input "ngã 3 nhị quý"
type input "0909680777"
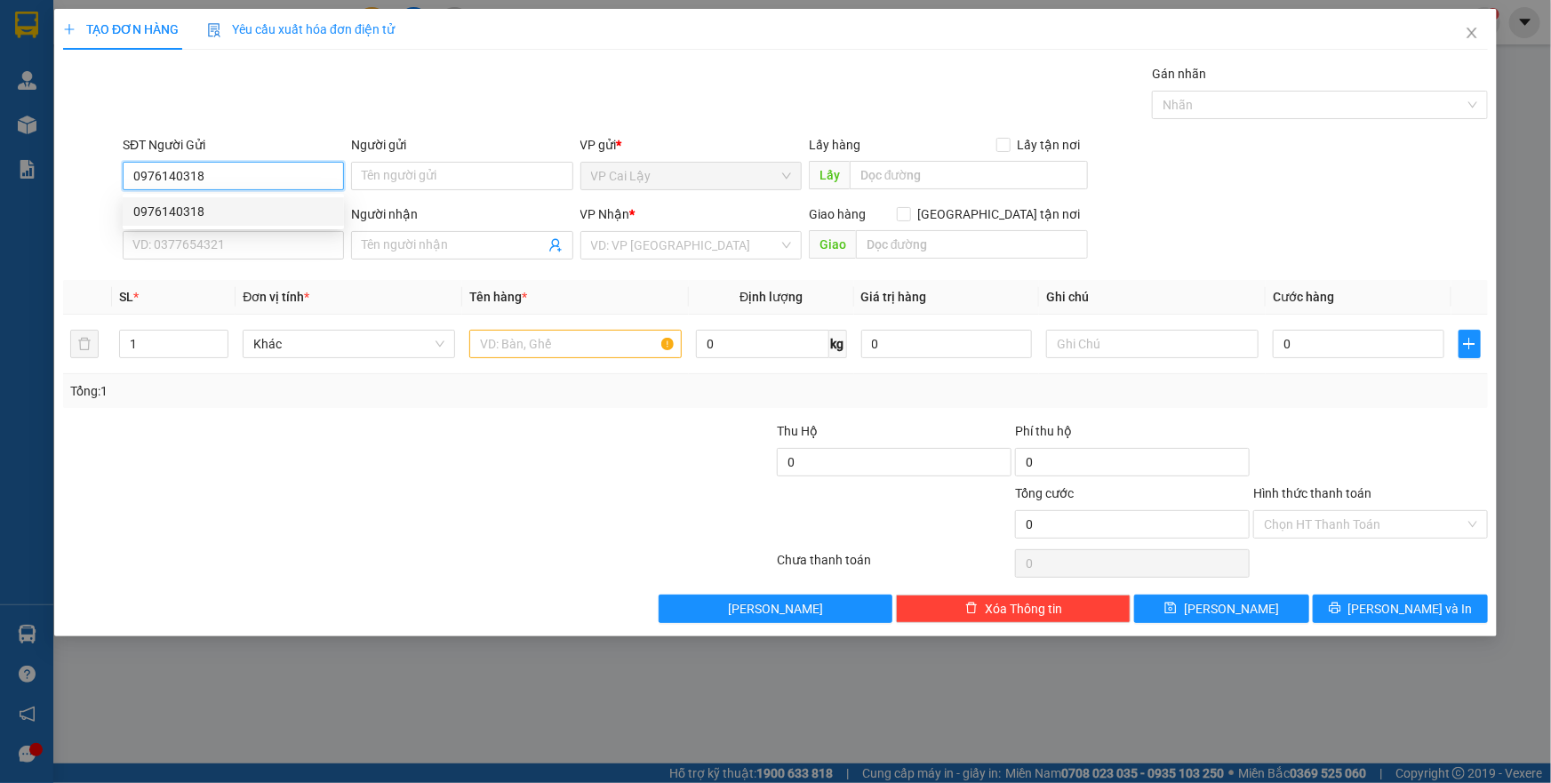
type input "KHẢI"
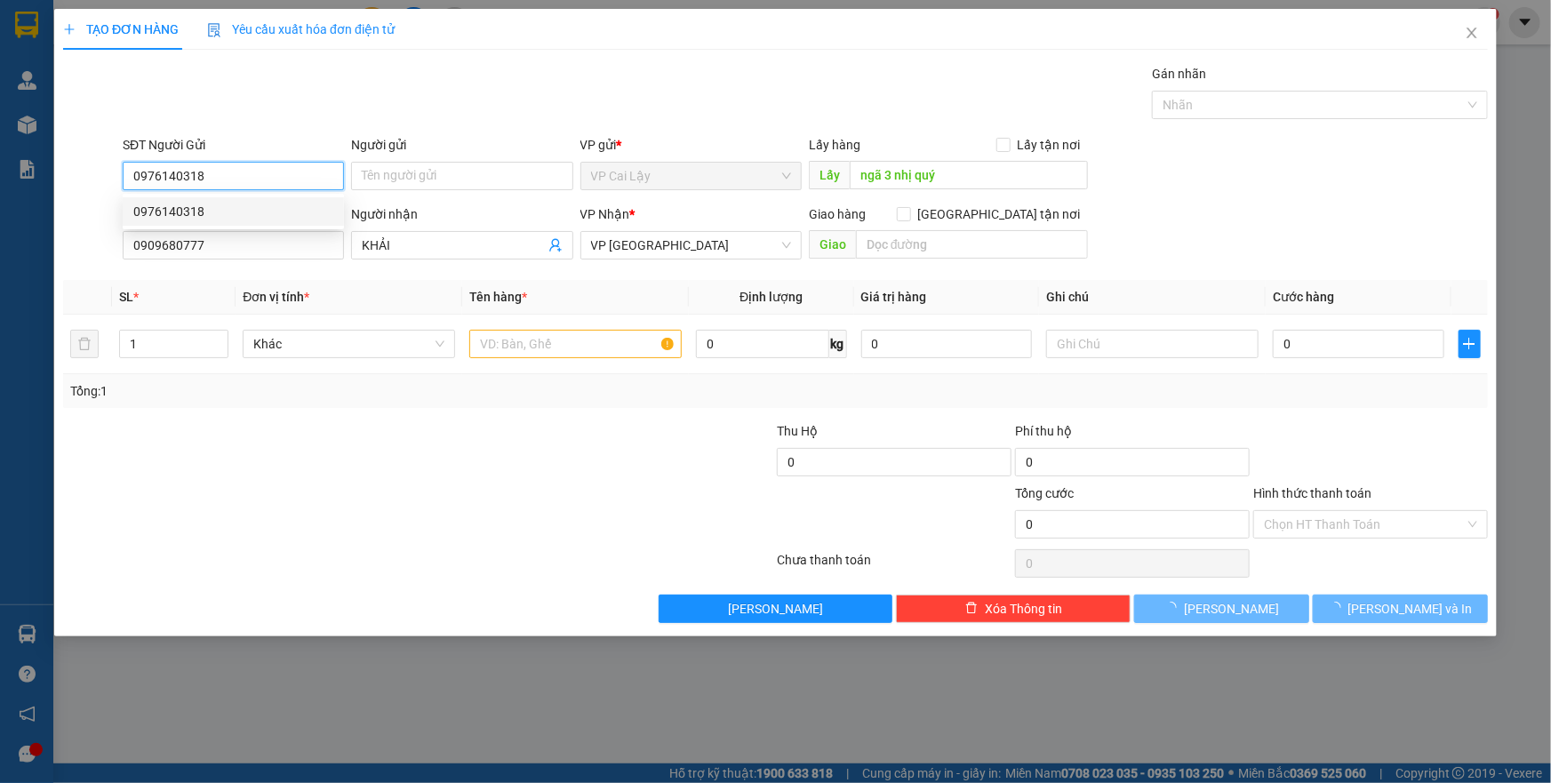
type input "30.000"
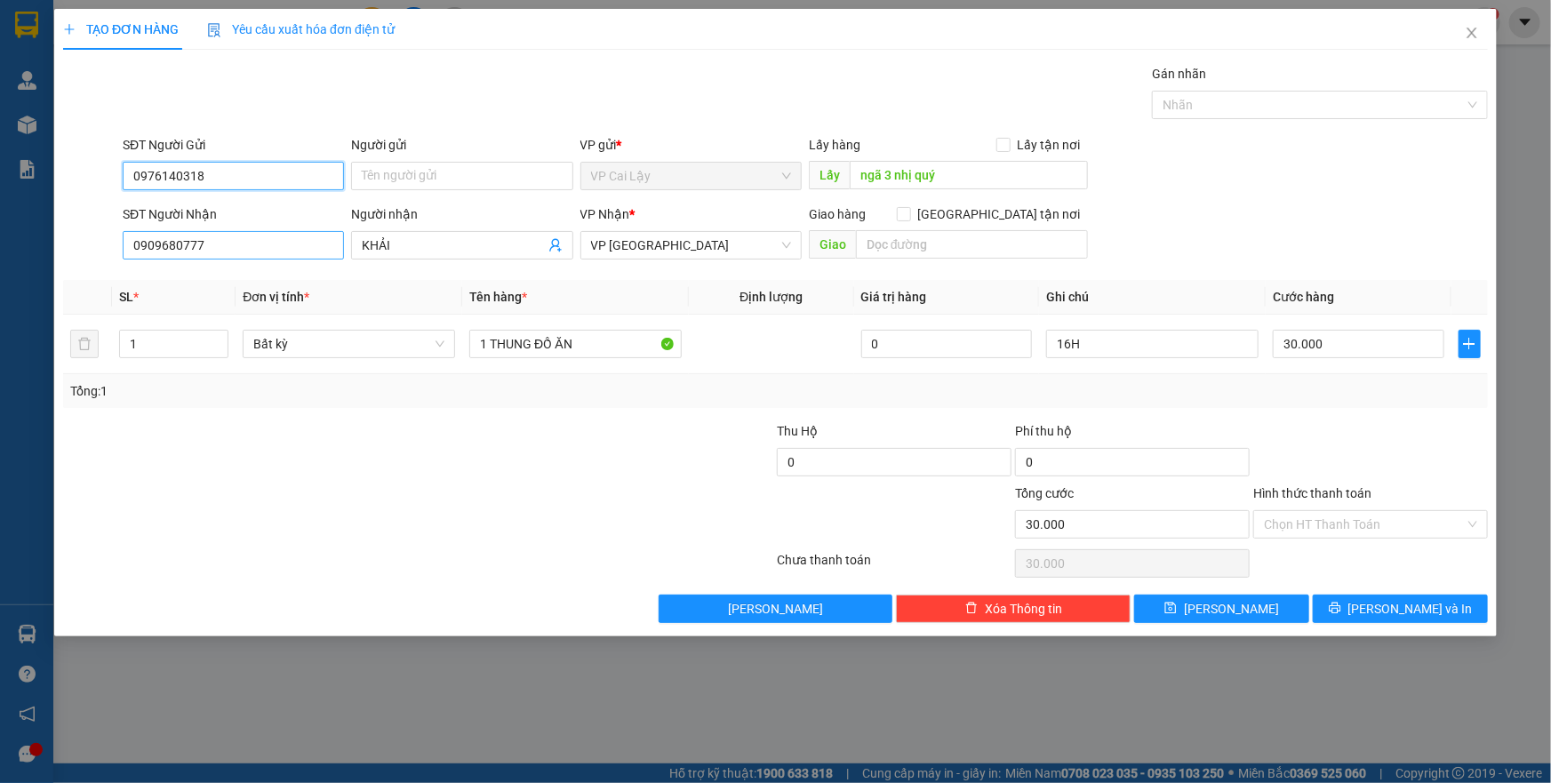
type input "0976140318"
click at [247, 247] on input "0909680777" at bounding box center [233, 245] width 221 height 28
click at [403, 181] on input "Người gửi" at bounding box center [461, 176] width 221 height 28
click at [399, 236] on input "KHẢI" at bounding box center [453, 246] width 182 height 20
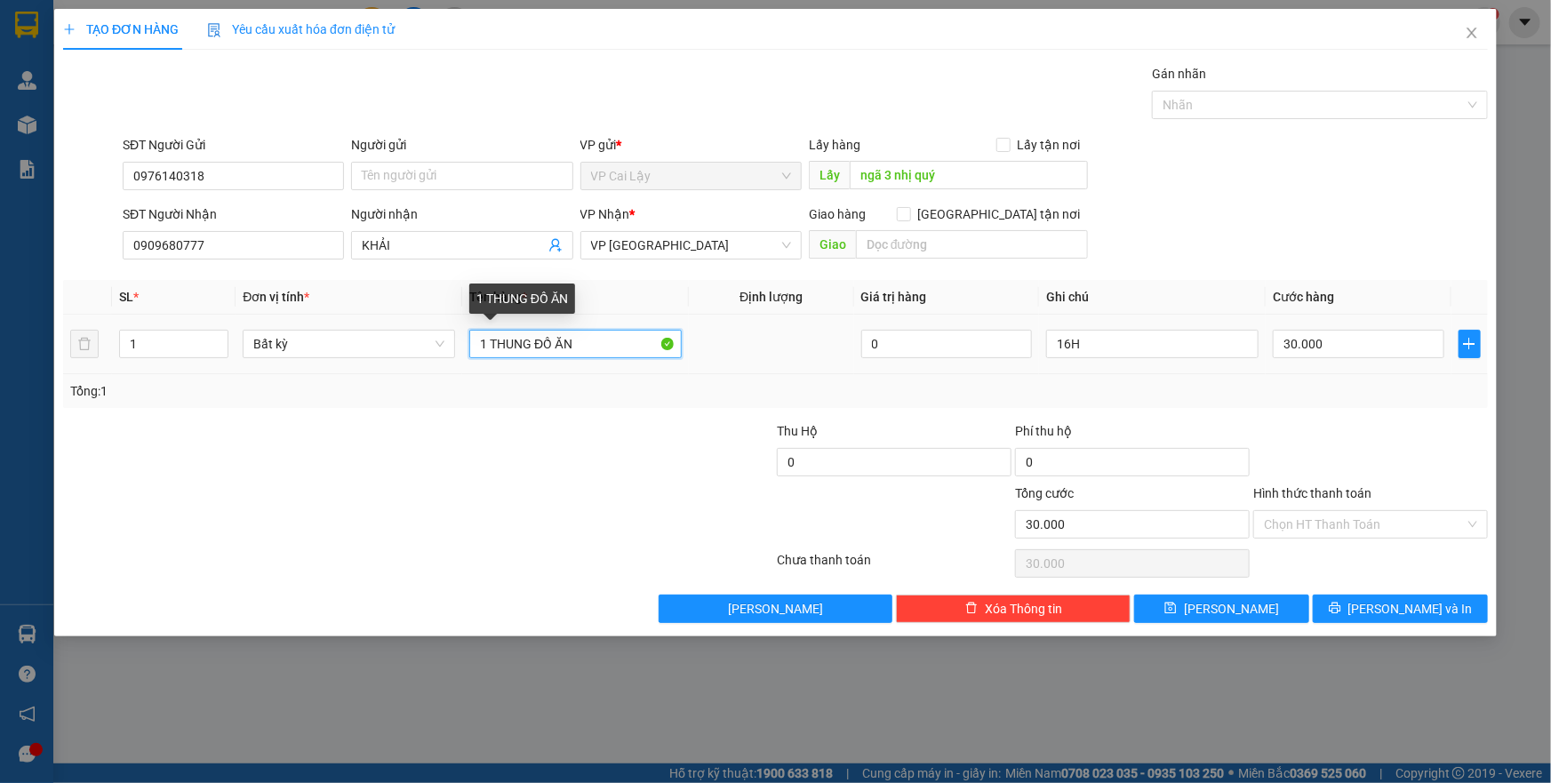
drag, startPoint x: 489, startPoint y: 342, endPoint x: 593, endPoint y: 341, distance: 104.0
click at [593, 341] on input "1 THUNG ĐỒ ĂN" at bounding box center [575, 344] width 212 height 28
type input "1 TÚI ĐỒ ĂN"
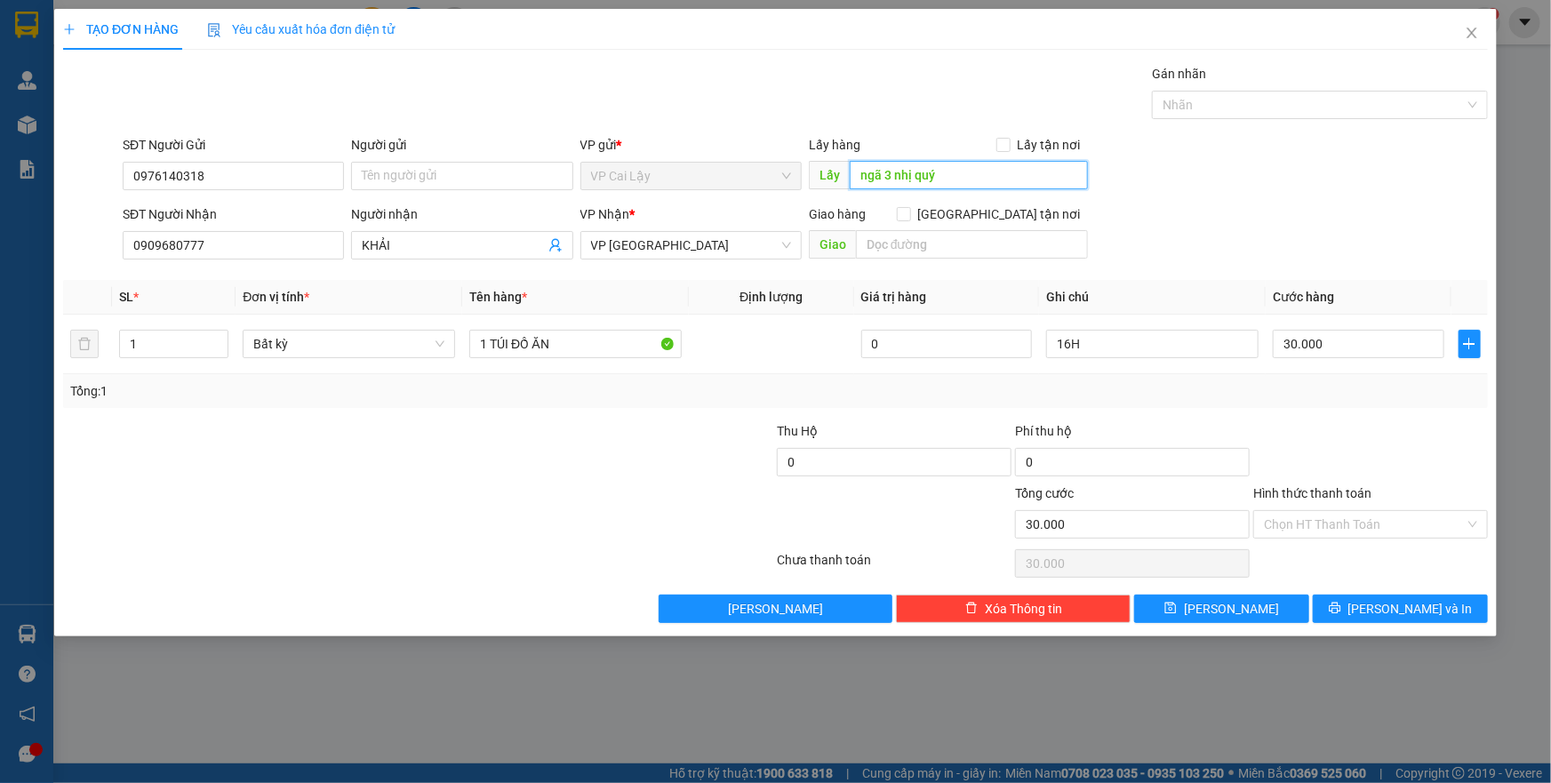
click at [939, 172] on input "ngã 3 nhị quý" at bounding box center [969, 175] width 238 height 28
type input "NGÃ 3 NHỊ QUÍ"
click at [1163, 348] on input "16H" at bounding box center [1152, 344] width 212 height 28
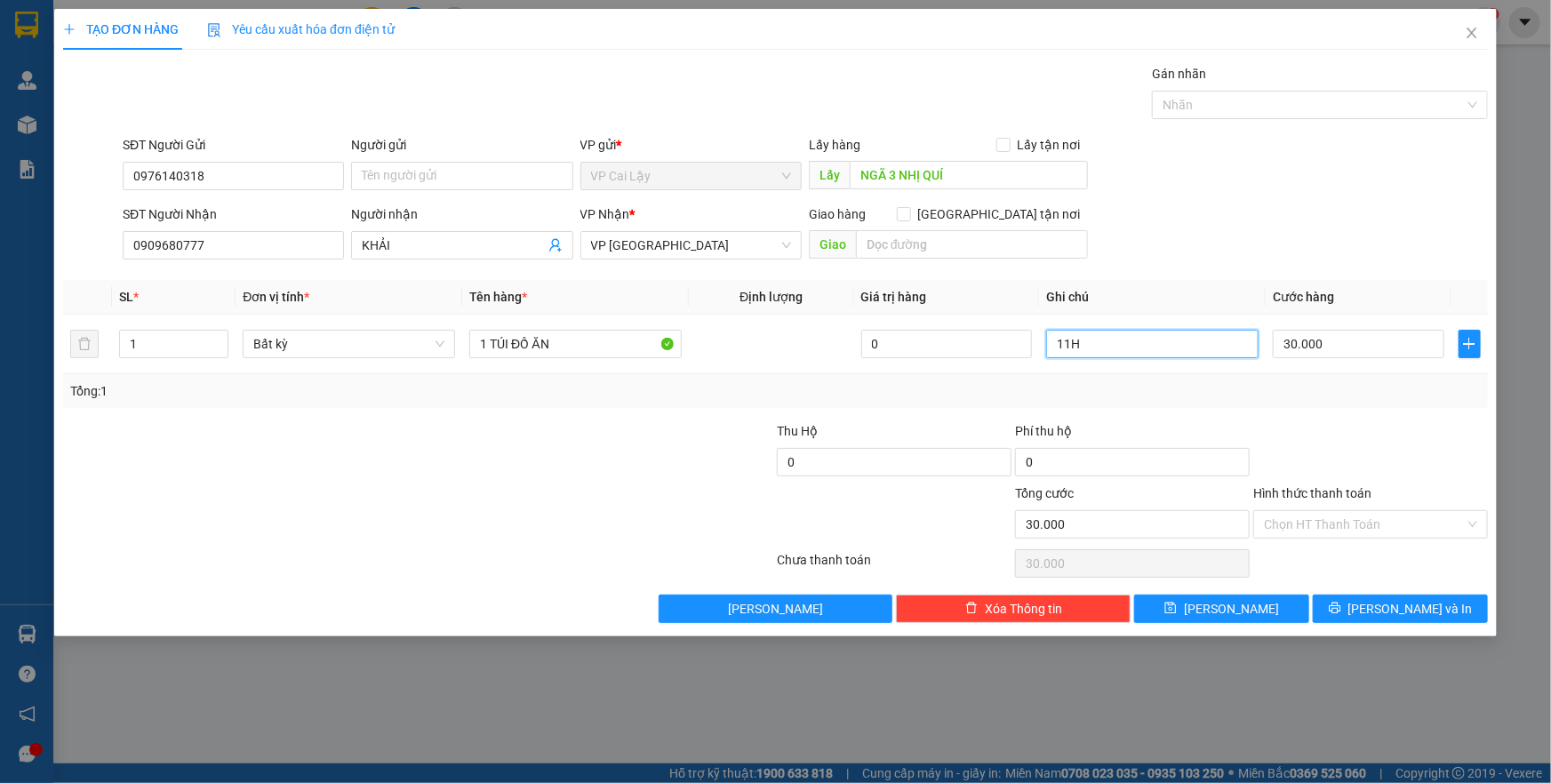
type input "11H"
drag, startPoint x: 1354, startPoint y: 563, endPoint x: 1359, endPoint y: 596, distance: 34.2
click at [1352, 563] on div "Chọn HT Thanh Toán" at bounding box center [1371, 564] width 238 height 36
click at [1363, 609] on button "[PERSON_NAME] và In" at bounding box center [1400, 609] width 175 height 28
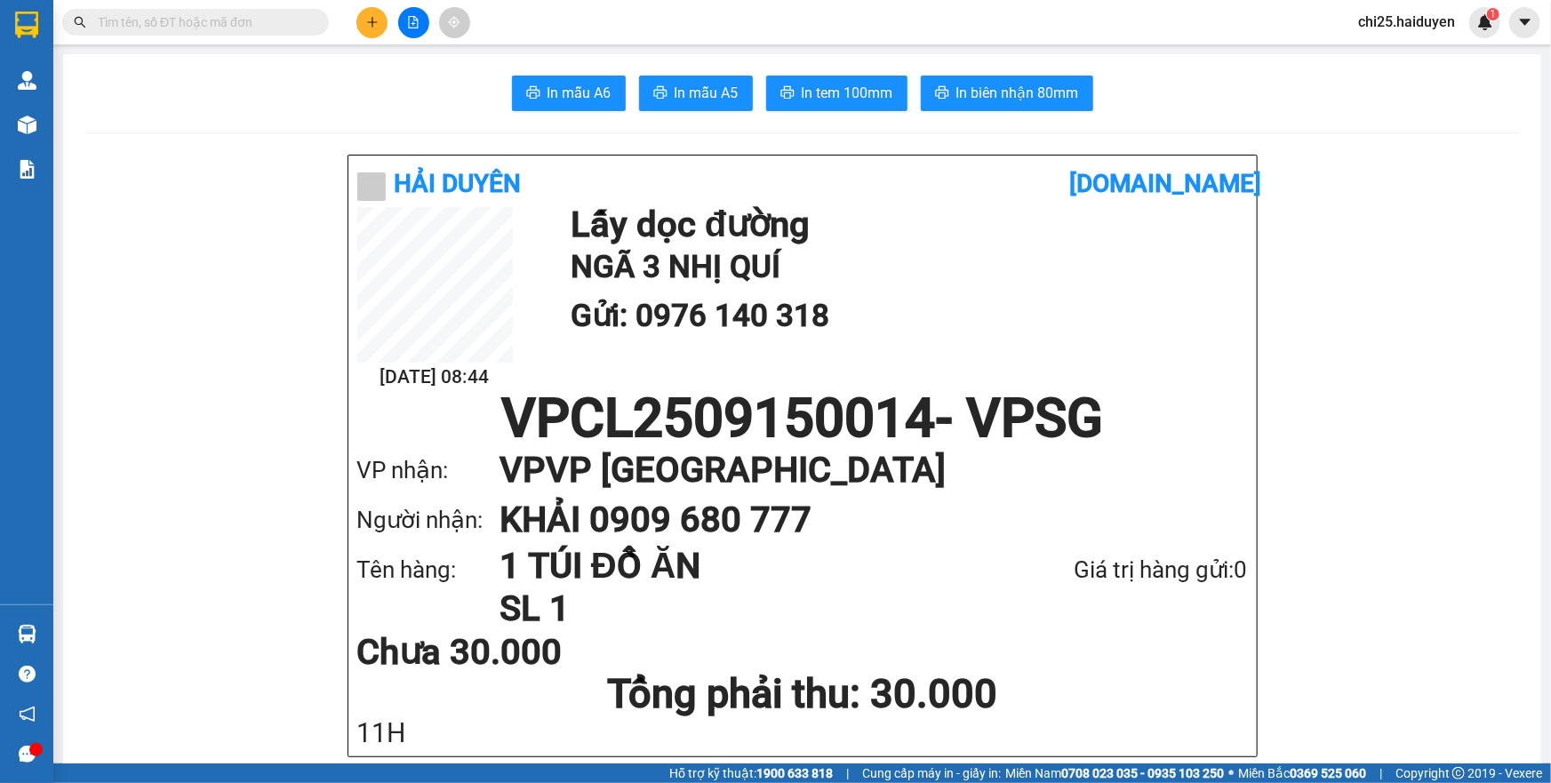
click at [291, 21] on input "text" at bounding box center [203, 22] width 210 height 20
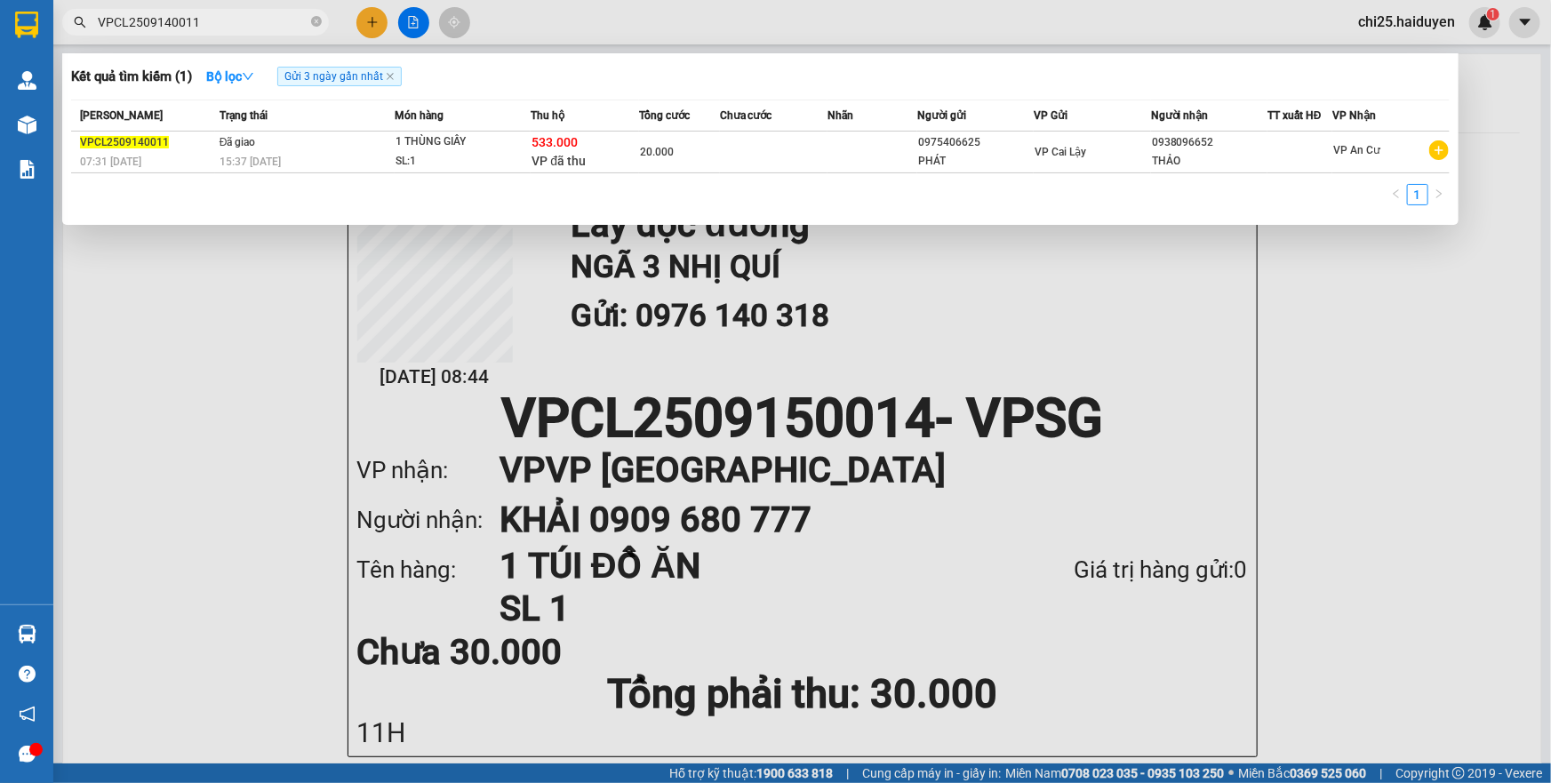
type input "VPCL2509140011"
click at [765, 372] on div at bounding box center [775, 391] width 1551 height 783
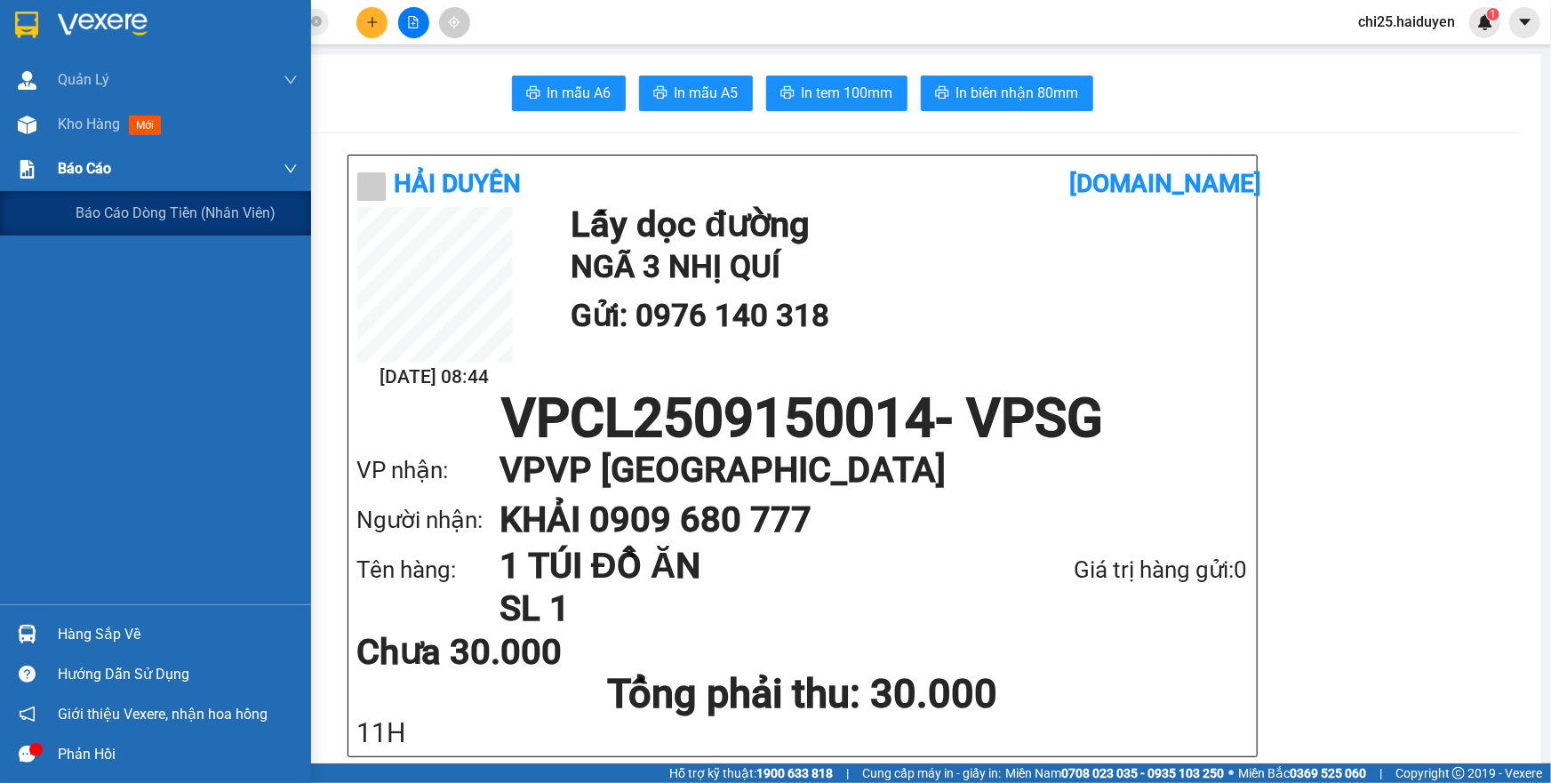
click at [41, 151] on div "Báo cáo" at bounding box center [155, 169] width 311 height 44
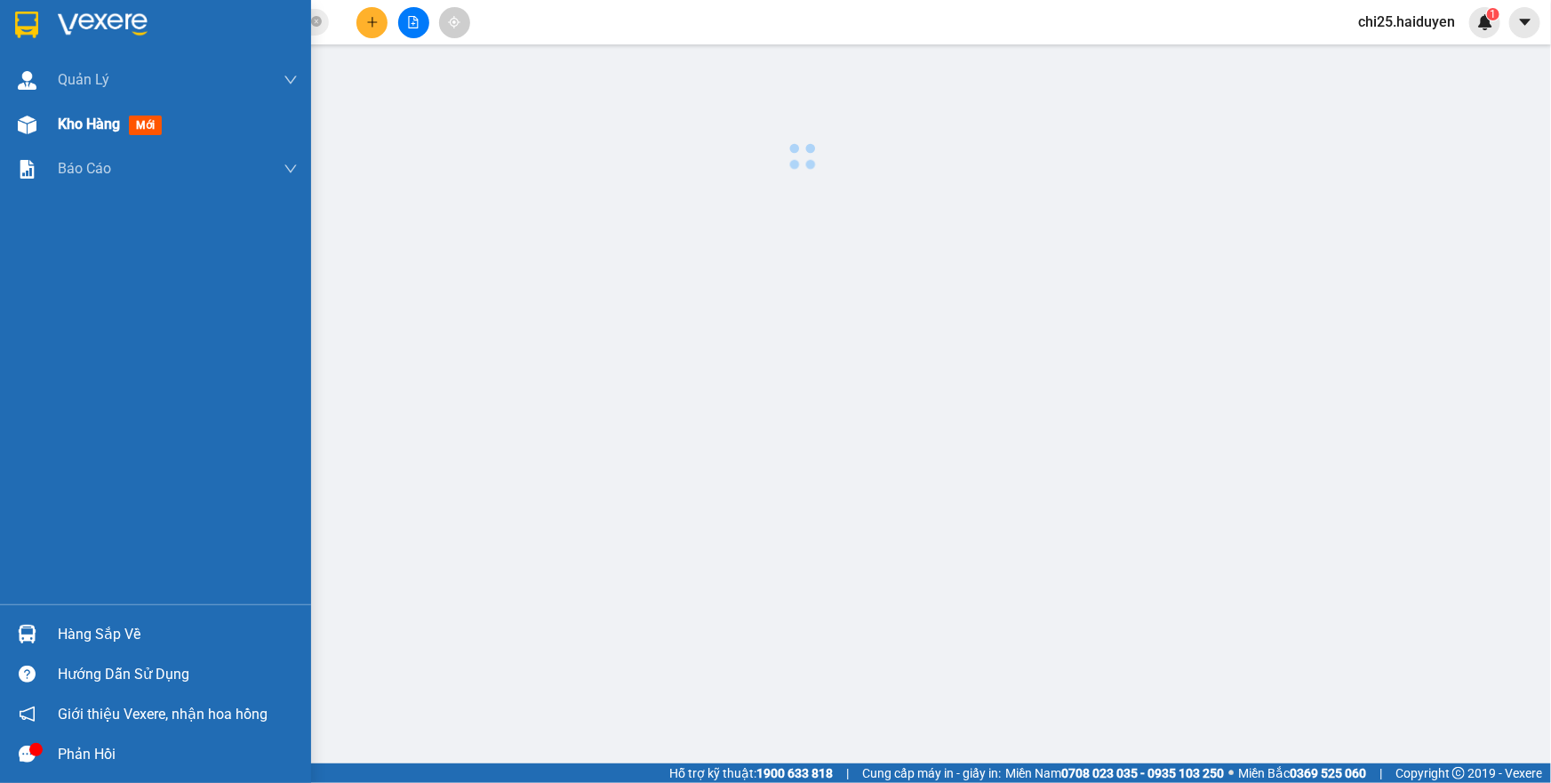
click at [44, 145] on div "Kho hàng mới" at bounding box center [155, 124] width 311 height 44
click at [44, 144] on div "Kho hàng mới" at bounding box center [155, 124] width 311 height 44
click at [44, 140] on div "Kho hàng mới" at bounding box center [155, 124] width 311 height 44
click at [48, 124] on div "Kho hàng mới" at bounding box center [155, 124] width 311 height 44
click at [60, 109] on div "Kho hàng mới" at bounding box center [178, 124] width 240 height 44
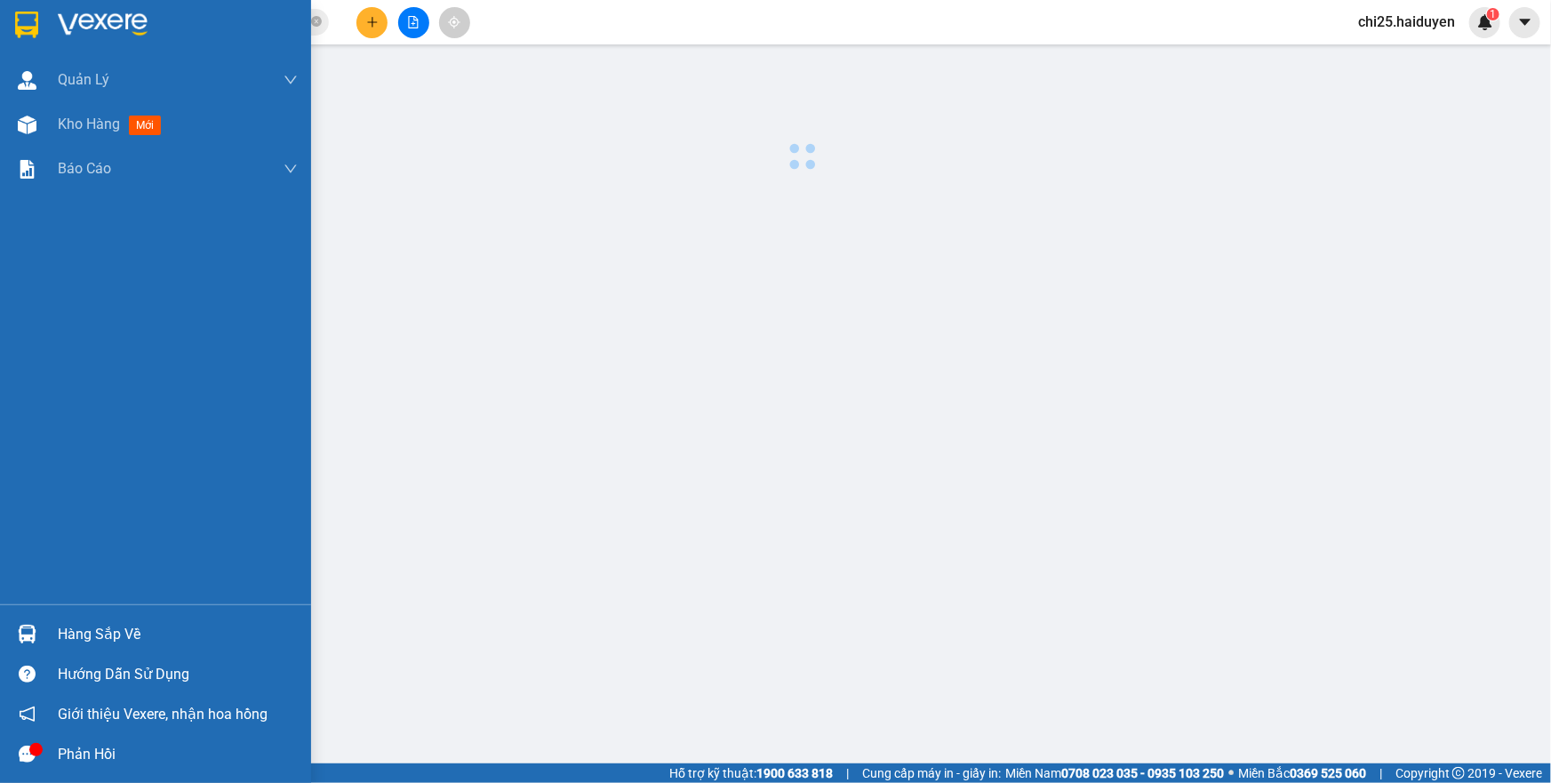
click at [60, 109] on div "Kho hàng mới" at bounding box center [178, 124] width 240 height 44
click at [61, 118] on span "Kho hàng" at bounding box center [89, 124] width 62 height 17
click at [135, 116] on span "mới" at bounding box center [145, 126] width 33 height 20
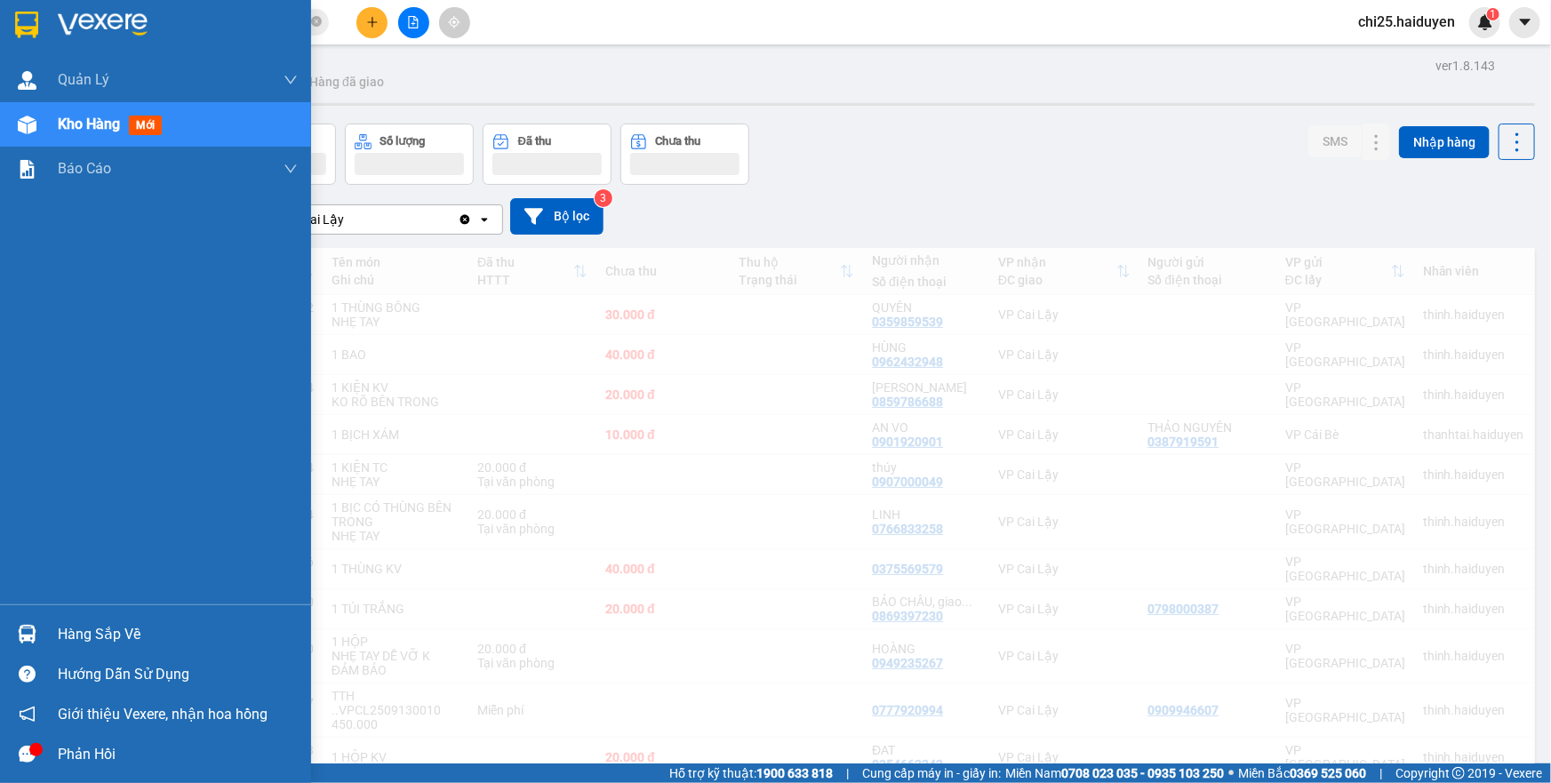
click at [764, 223] on div "01/08/2025 – 15/09/2025 Press the down arrow key to interact with the calendar …" at bounding box center [802, 216] width 1466 height 36
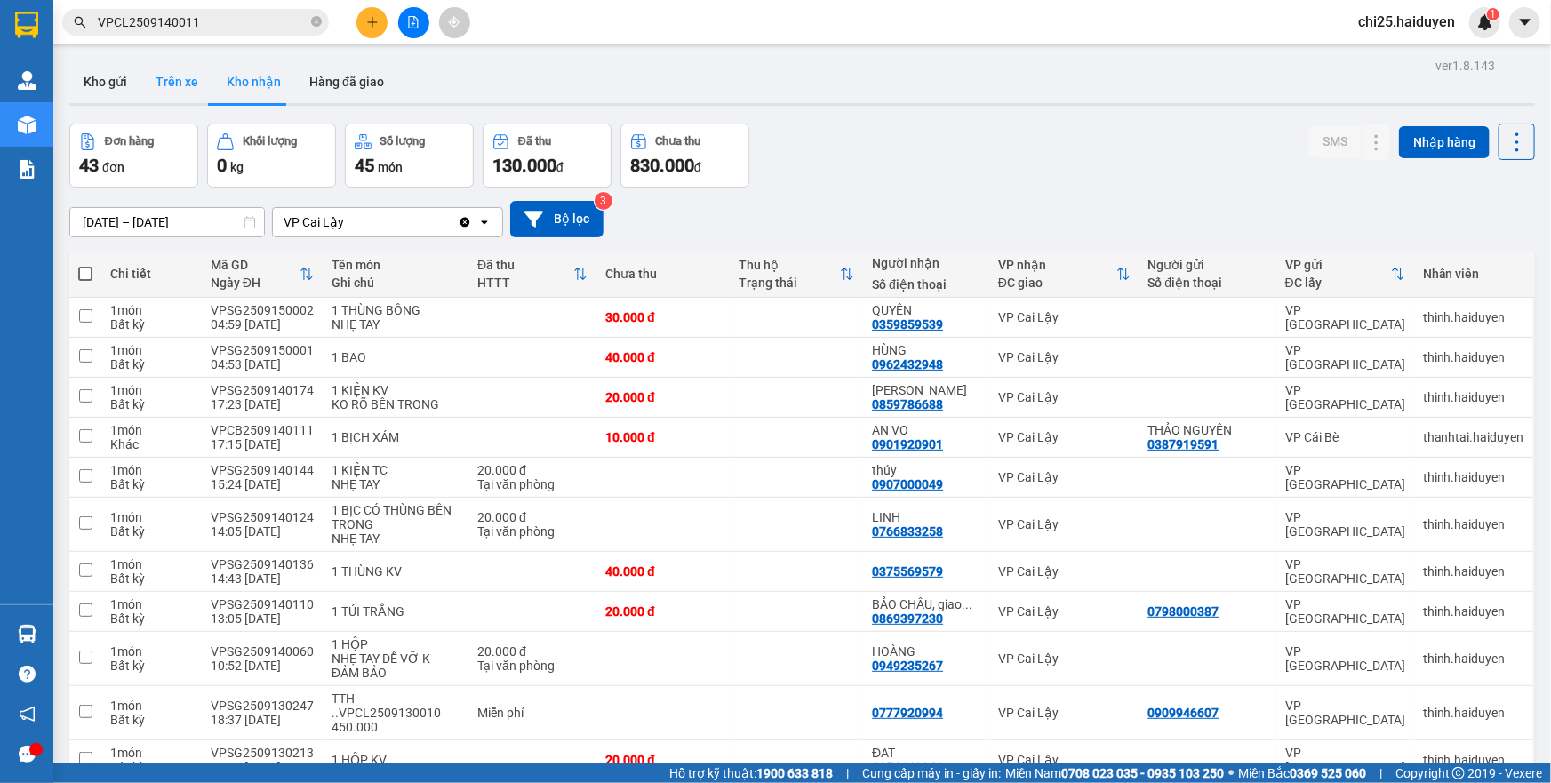
click at [170, 71] on button "Trên xe" at bounding box center [176, 81] width 71 height 43
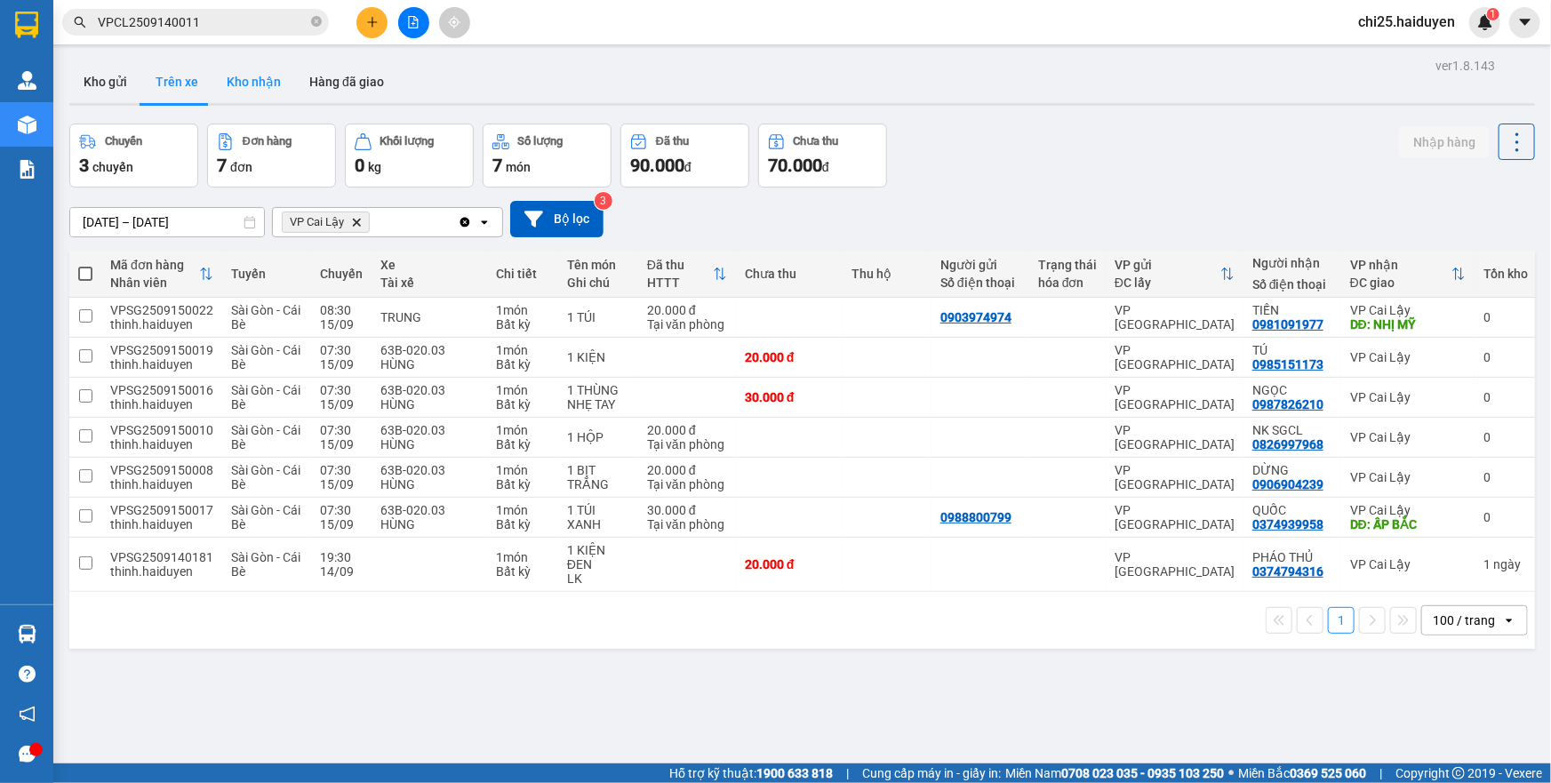
click at [241, 68] on button "Kho nhận" at bounding box center [253, 81] width 83 height 43
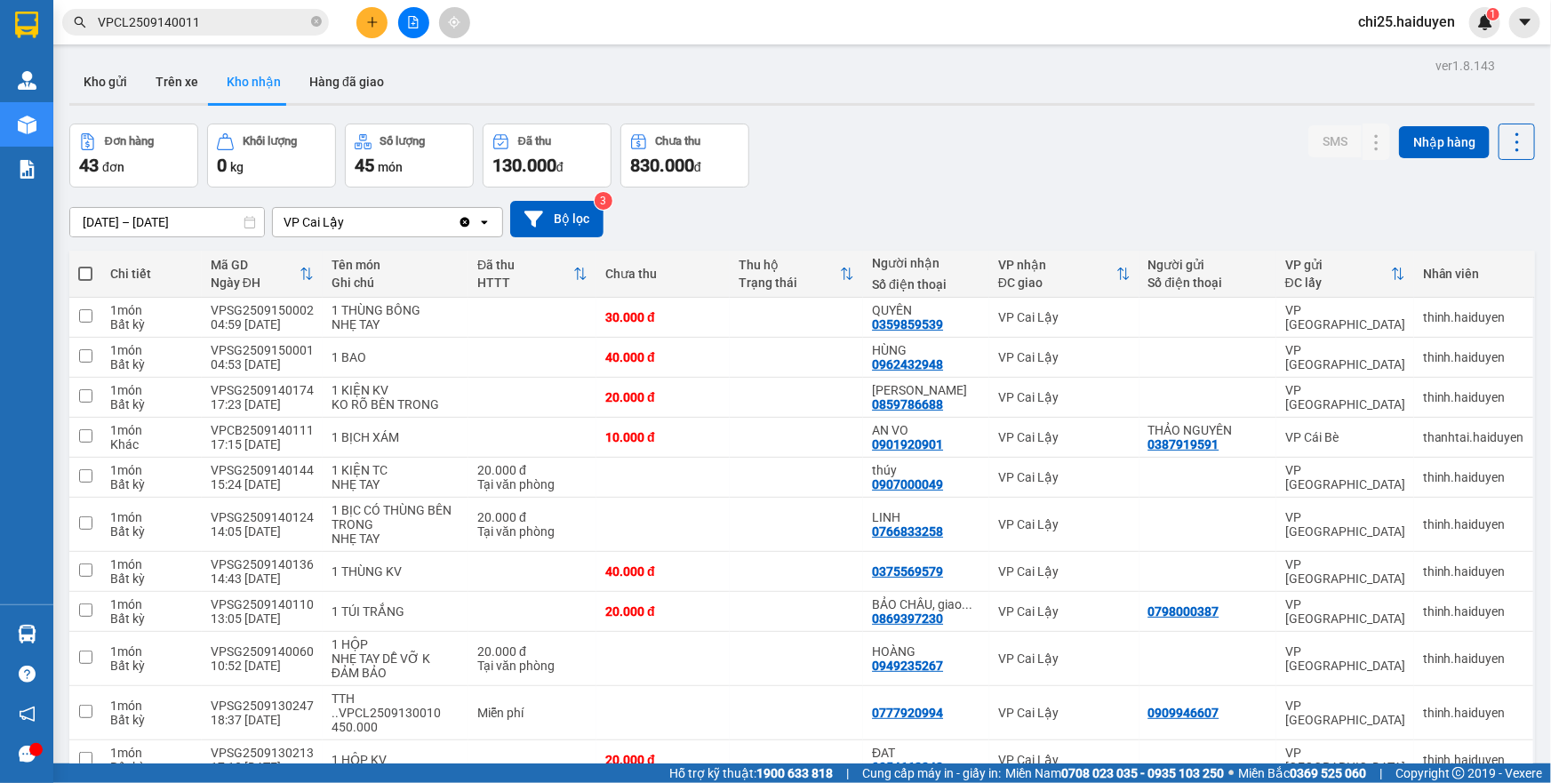
click at [373, 222] on div "VP Cai Lậy" at bounding box center [365, 222] width 185 height 28
drag, startPoint x: 960, startPoint y: 109, endPoint x: 490, endPoint y: 193, distance: 477.6
click at [162, 90] on button "Trên xe" at bounding box center [176, 81] width 71 height 43
type input "[DATE] – [DATE]"
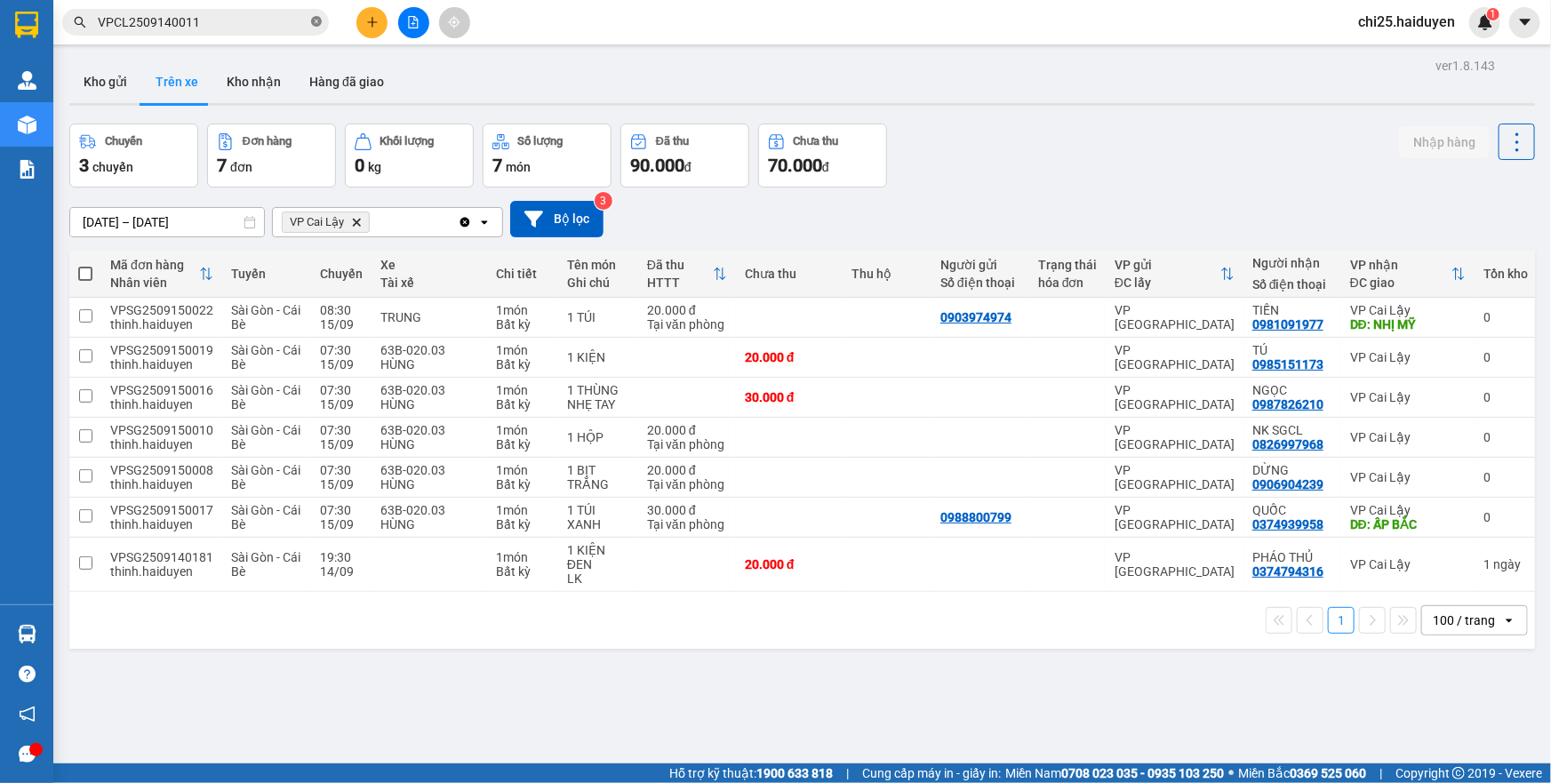
click at [320, 20] on icon "close-circle" at bounding box center [316, 21] width 11 height 11
click at [1476, 628] on div "100 / trang" at bounding box center [1464, 621] width 62 height 18
click at [1461, 604] on ul "5 / trang 10 / trang 20 / trang 50 / trang 80 / trang 100 / trang" at bounding box center [1461, 507] width 107 height 206
click at [1461, 594] on span "100 / trang" at bounding box center [1456, 588] width 68 height 18
click at [356, 223] on icon "VP Cai Lậy, close by backspace" at bounding box center [357, 222] width 8 height 8
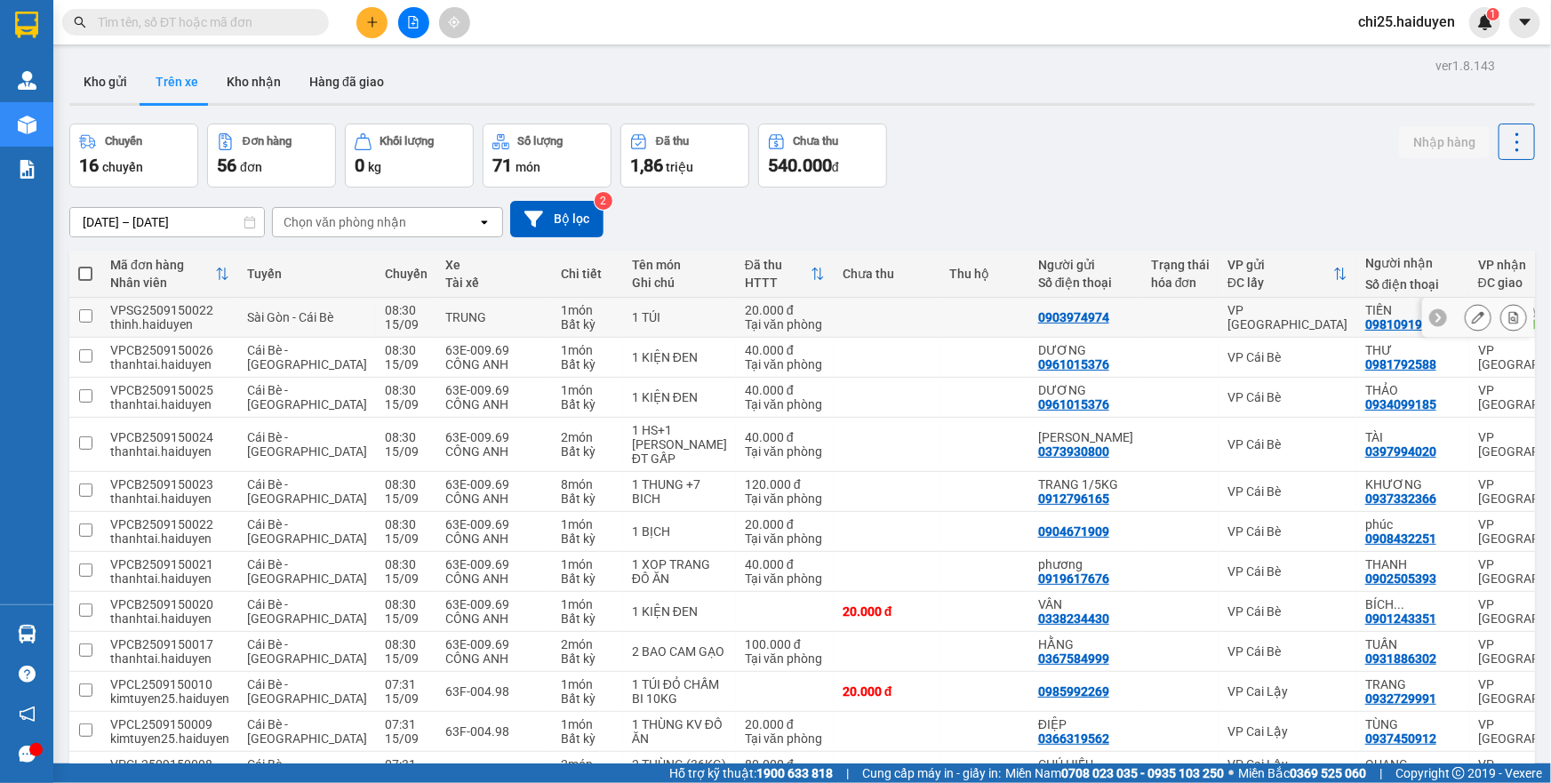
click at [458, 321] on div "TRUNG" at bounding box center [494, 317] width 98 height 14
checkbox input "true"
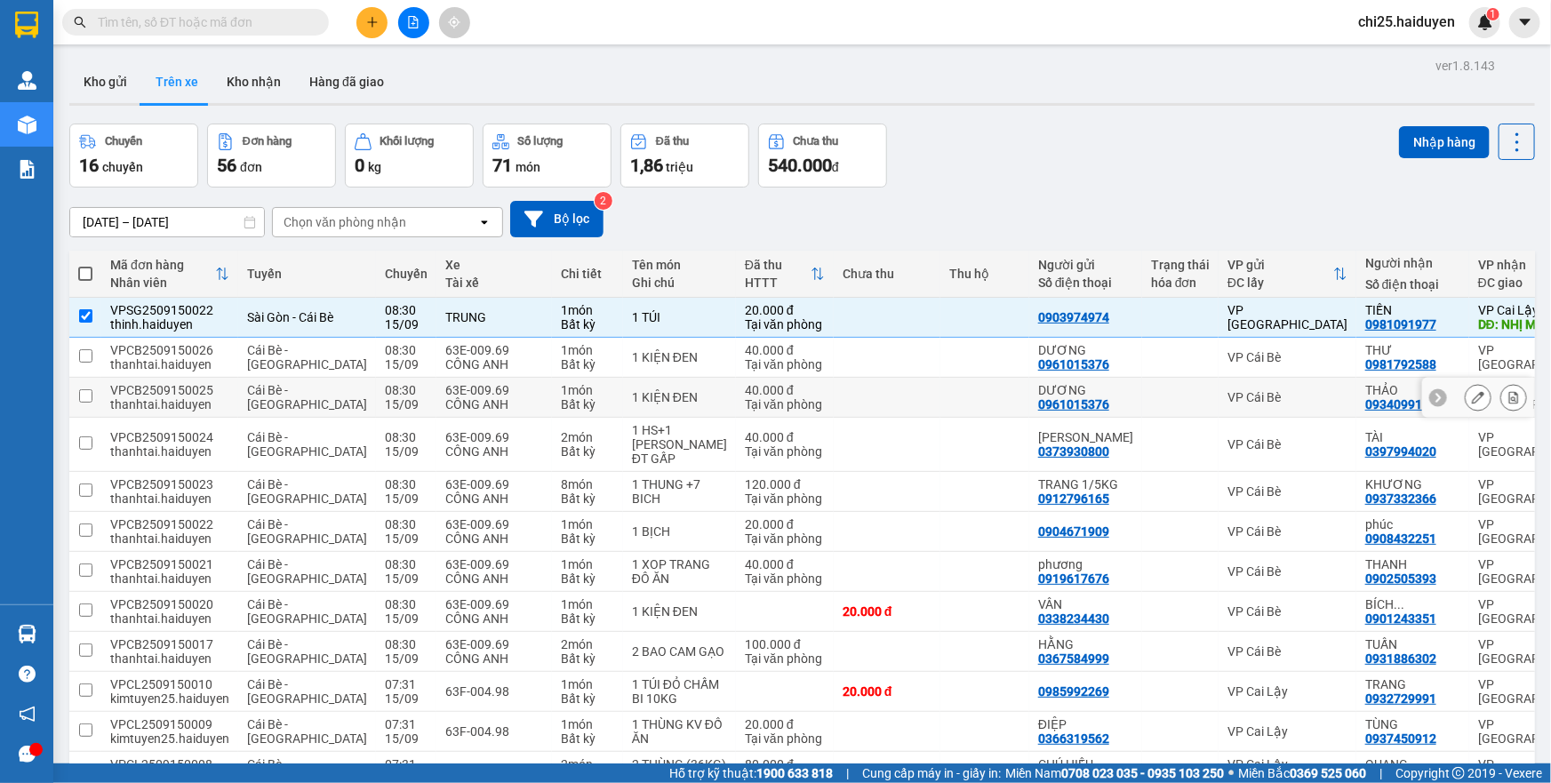
click at [470, 363] on div "CÔNG ANH" at bounding box center [494, 364] width 98 height 14
checkbox input "true"
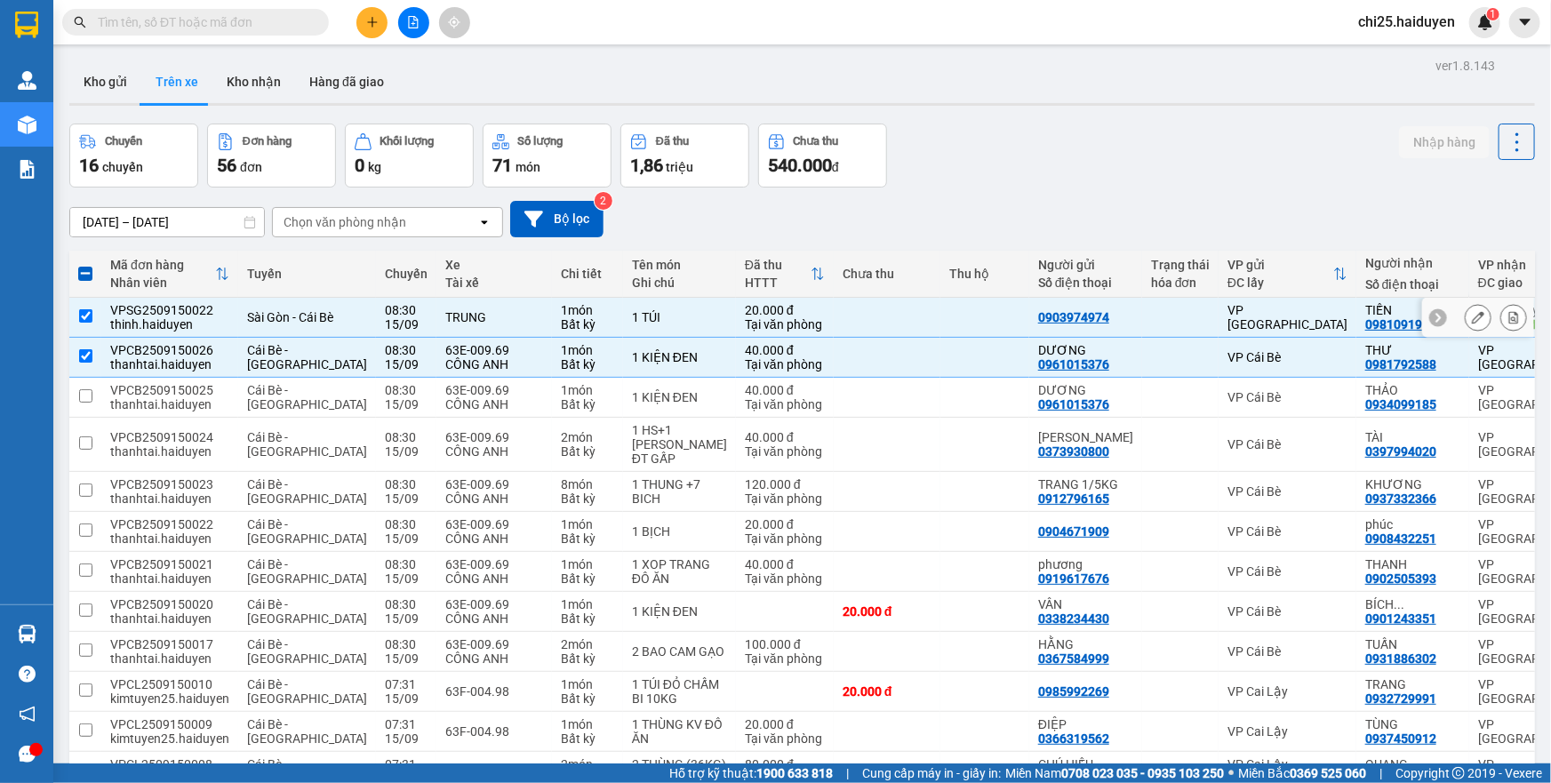
click at [561, 308] on div "1 món" at bounding box center [587, 310] width 53 height 14
checkbox input "false"
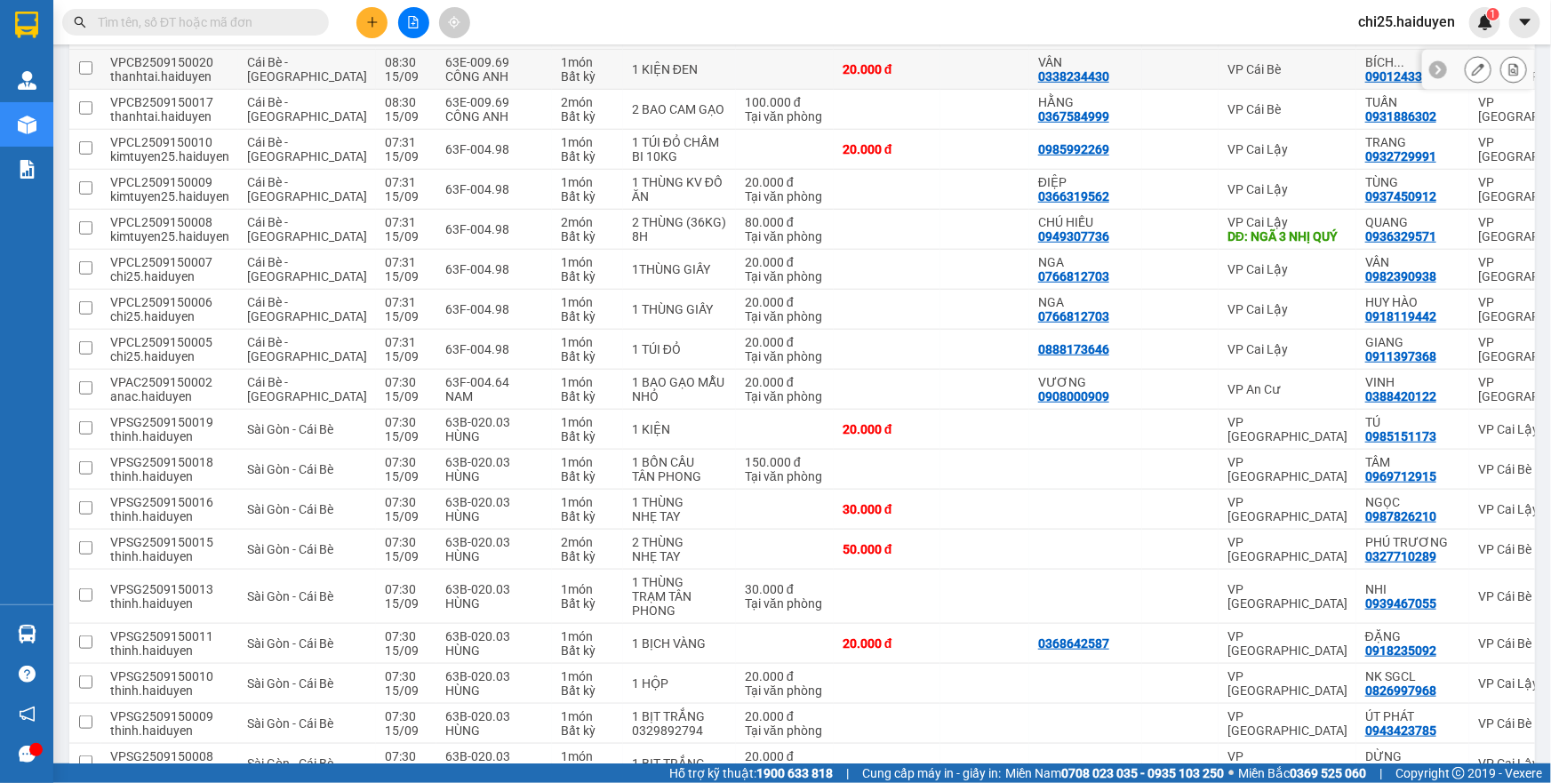
scroll to position [646, 0]
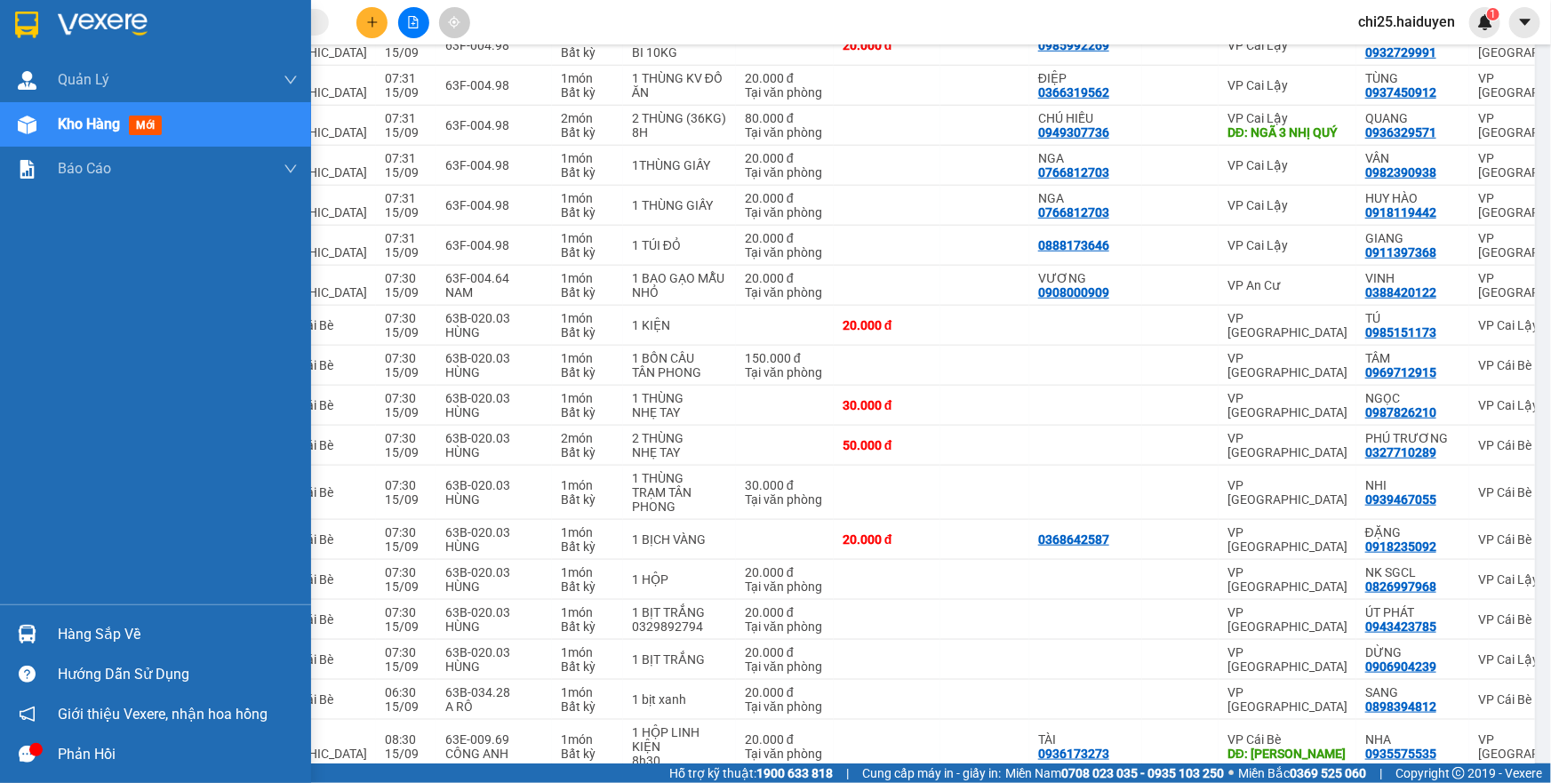
click at [23, 754] on icon "message" at bounding box center [27, 754] width 17 height 17
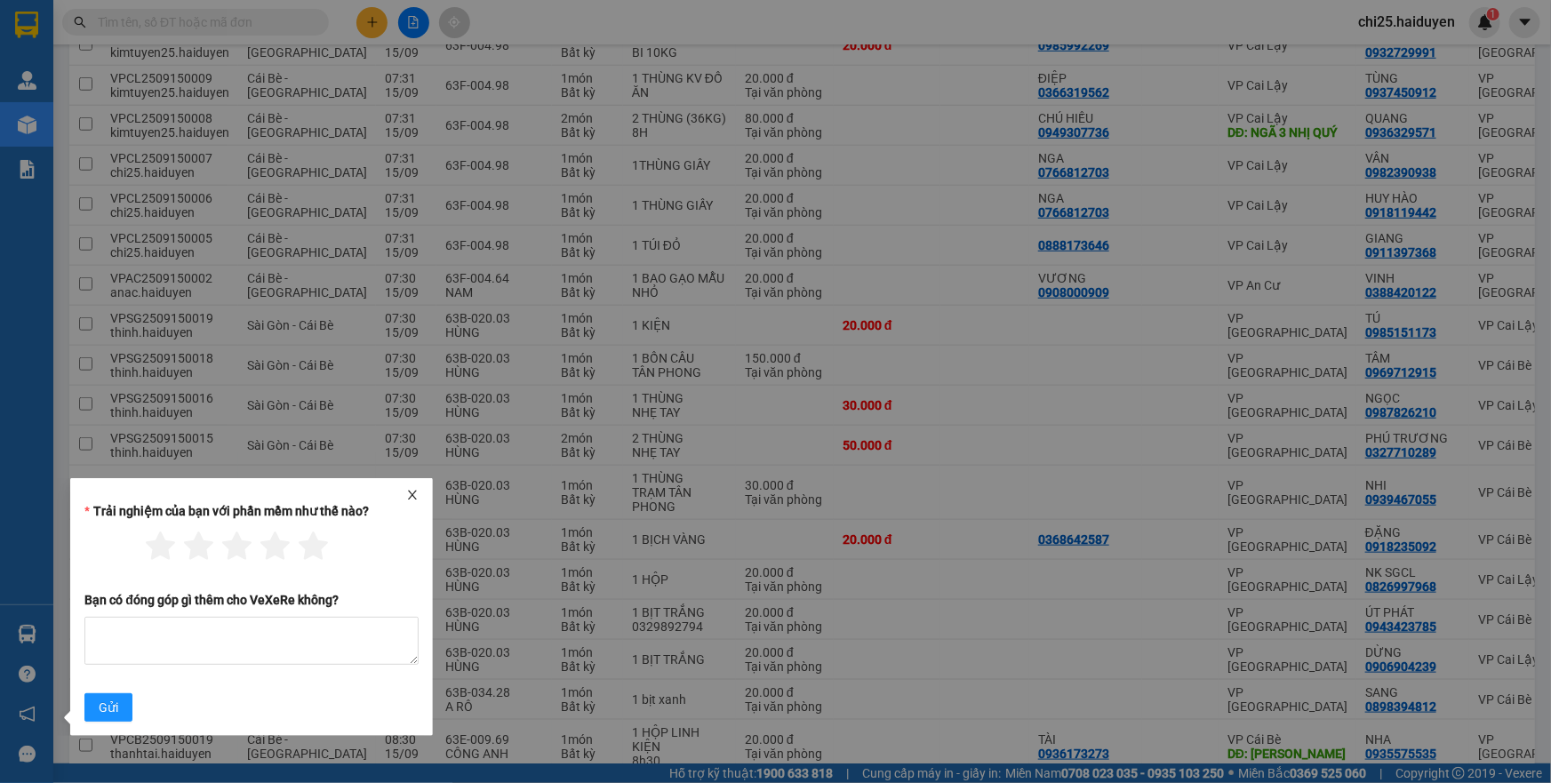
click at [413, 506] on div "Trải nghiệm của bạn với phần mềm như thế nào?" at bounding box center [251, 514] width 334 height 27
click at [417, 501] on div "Trải nghiệm của bạn với phần mềm như thế nào?" at bounding box center [251, 514] width 334 height 27
click at [408, 500] on icon "close" at bounding box center [412, 495] width 12 height 12
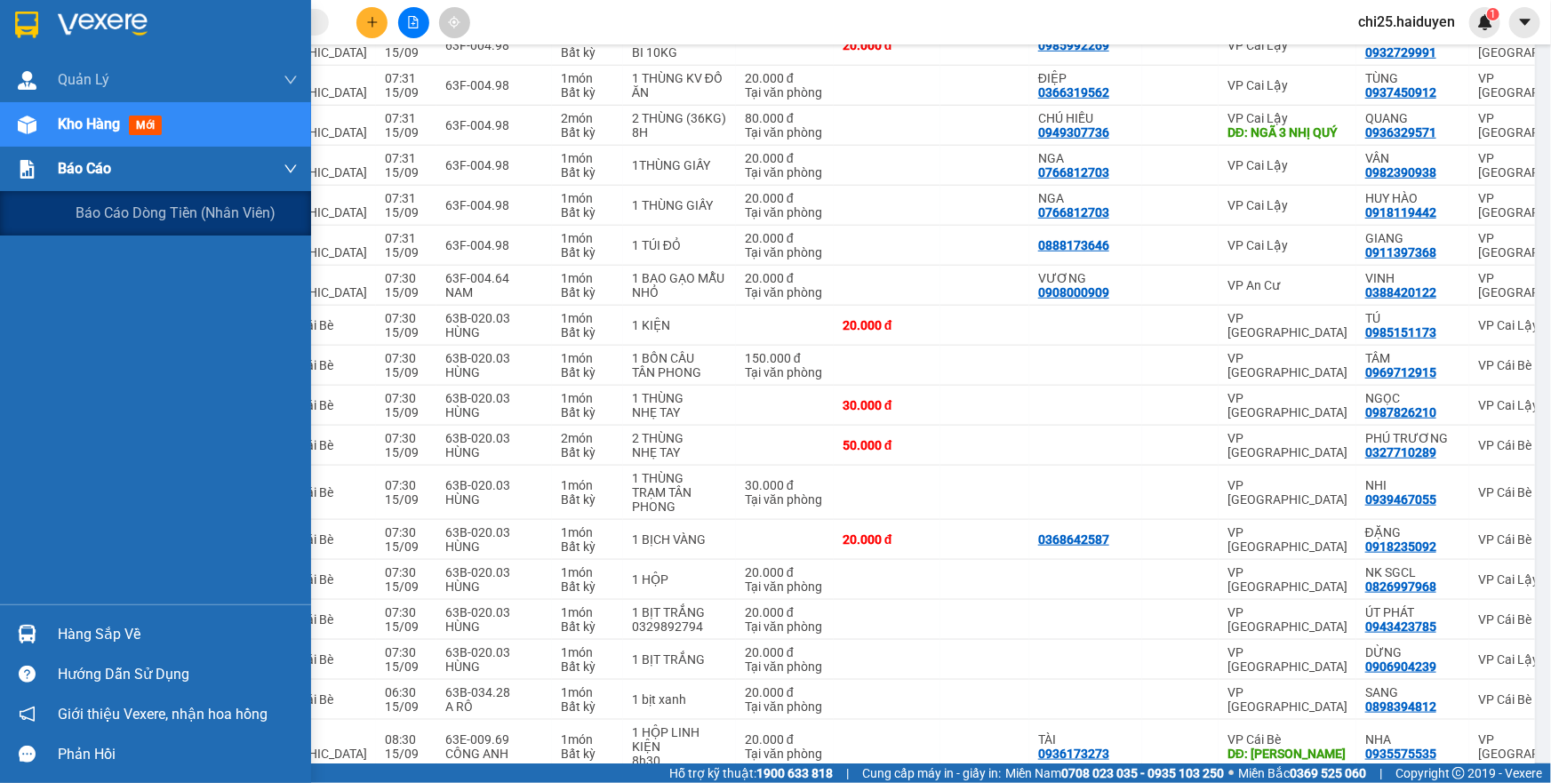
click at [167, 179] on div "Báo cáo" at bounding box center [178, 169] width 240 height 44
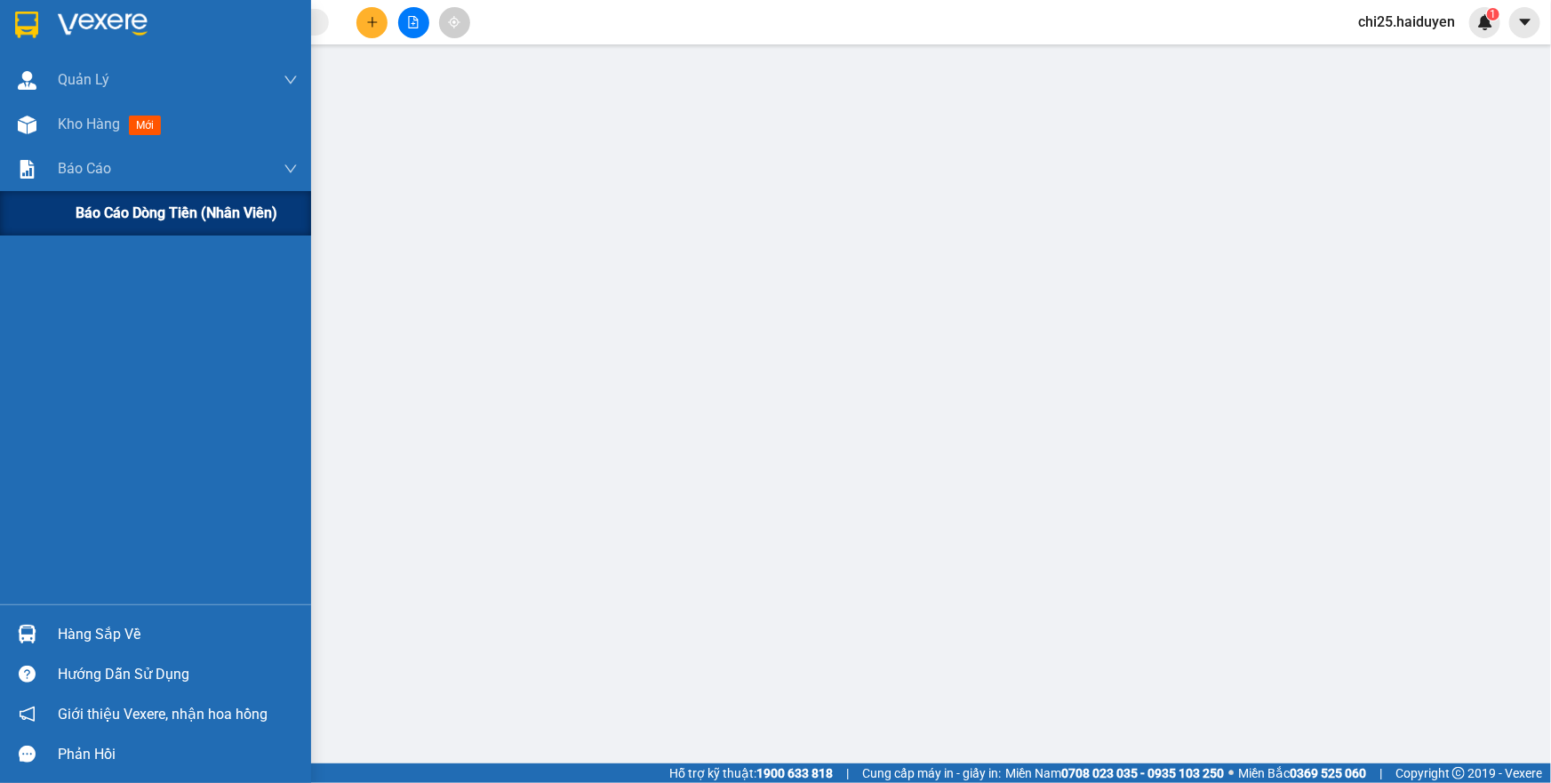
scroll to position [217, 0]
click at [156, 220] on span "Báo cáo dòng tiền (nhân viên)" at bounding box center [177, 213] width 202 height 22
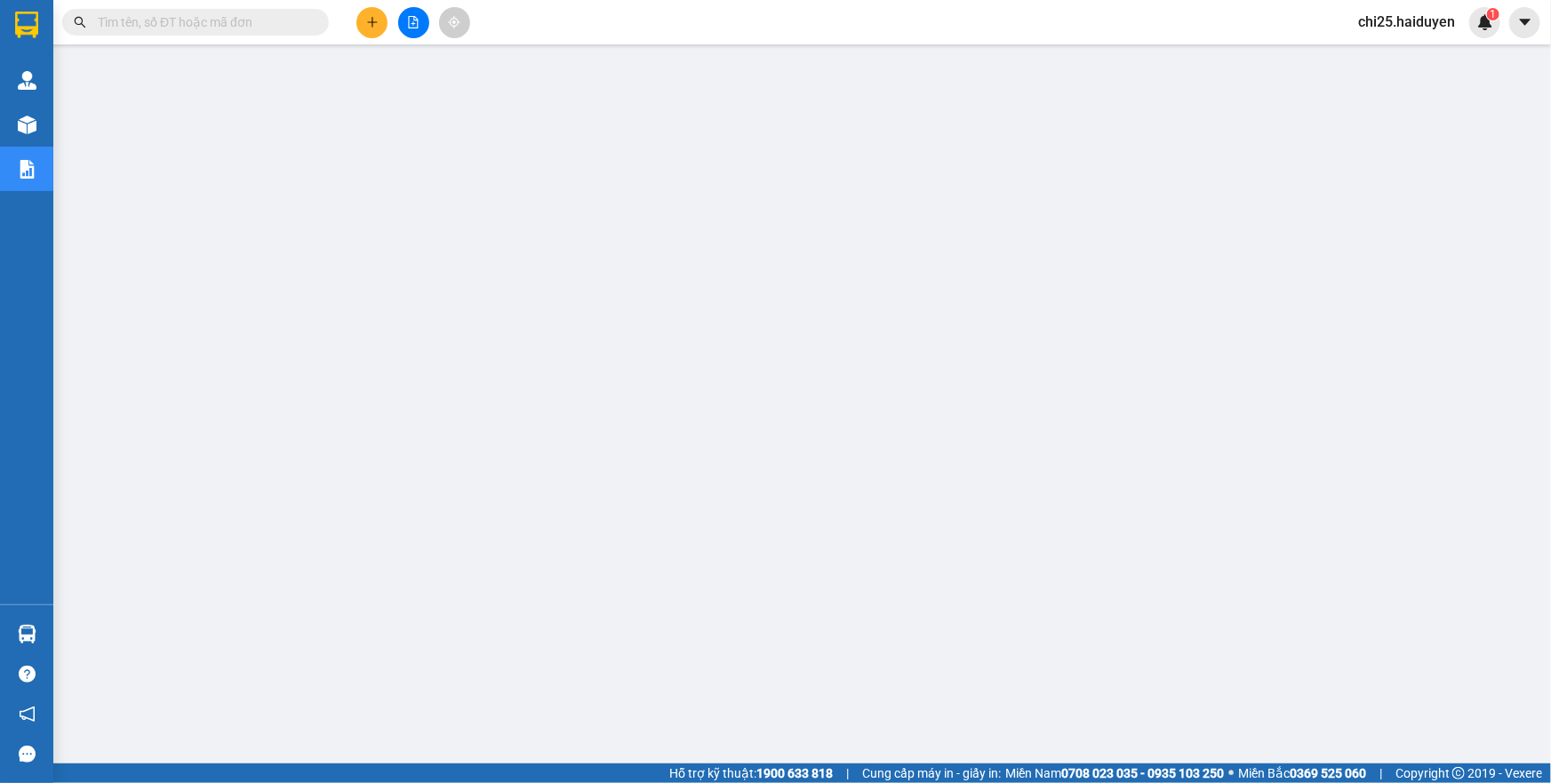
scroll to position [98, 0]
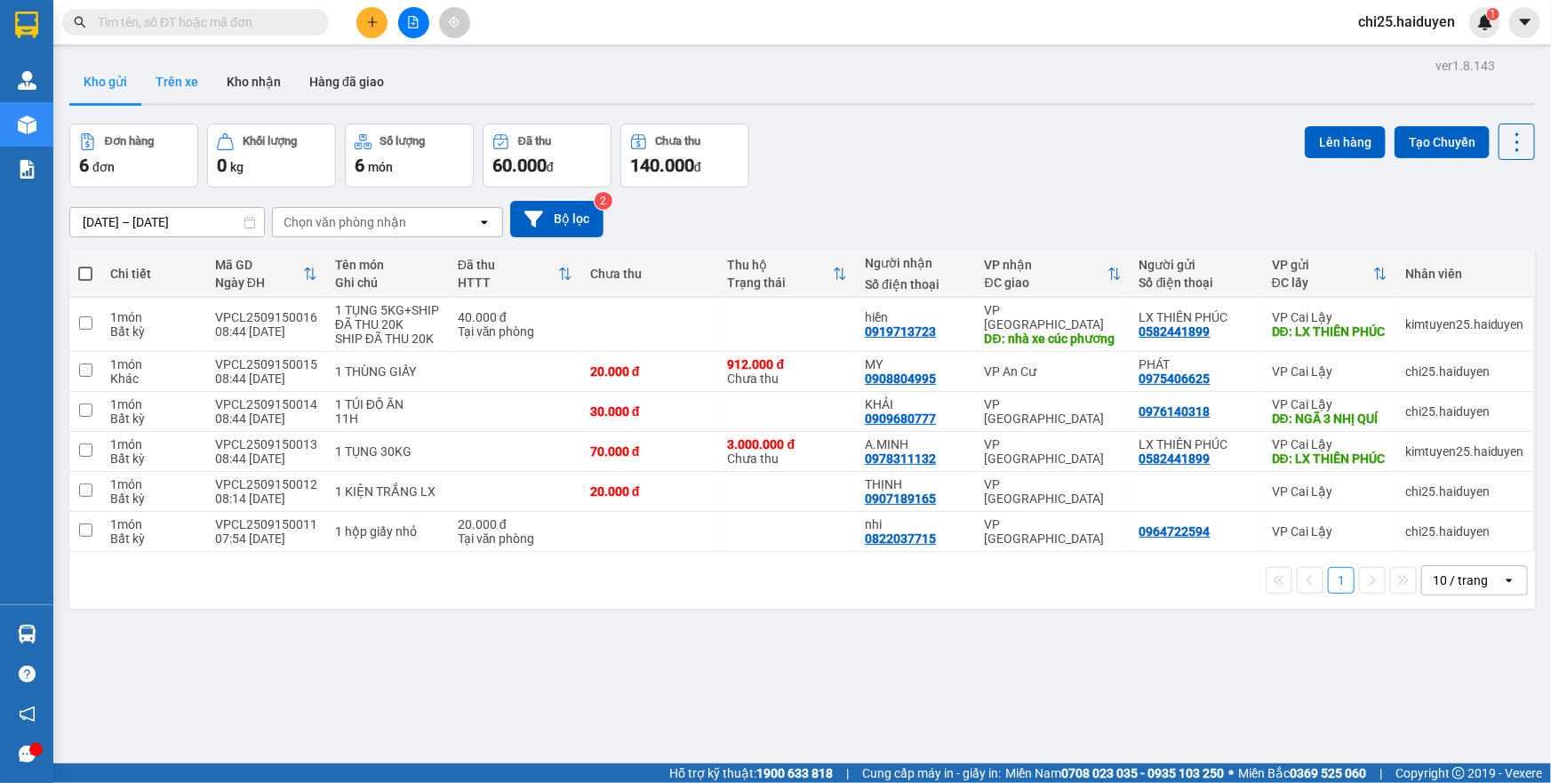
click at [156, 86] on button "Trên xe" at bounding box center [176, 81] width 71 height 43
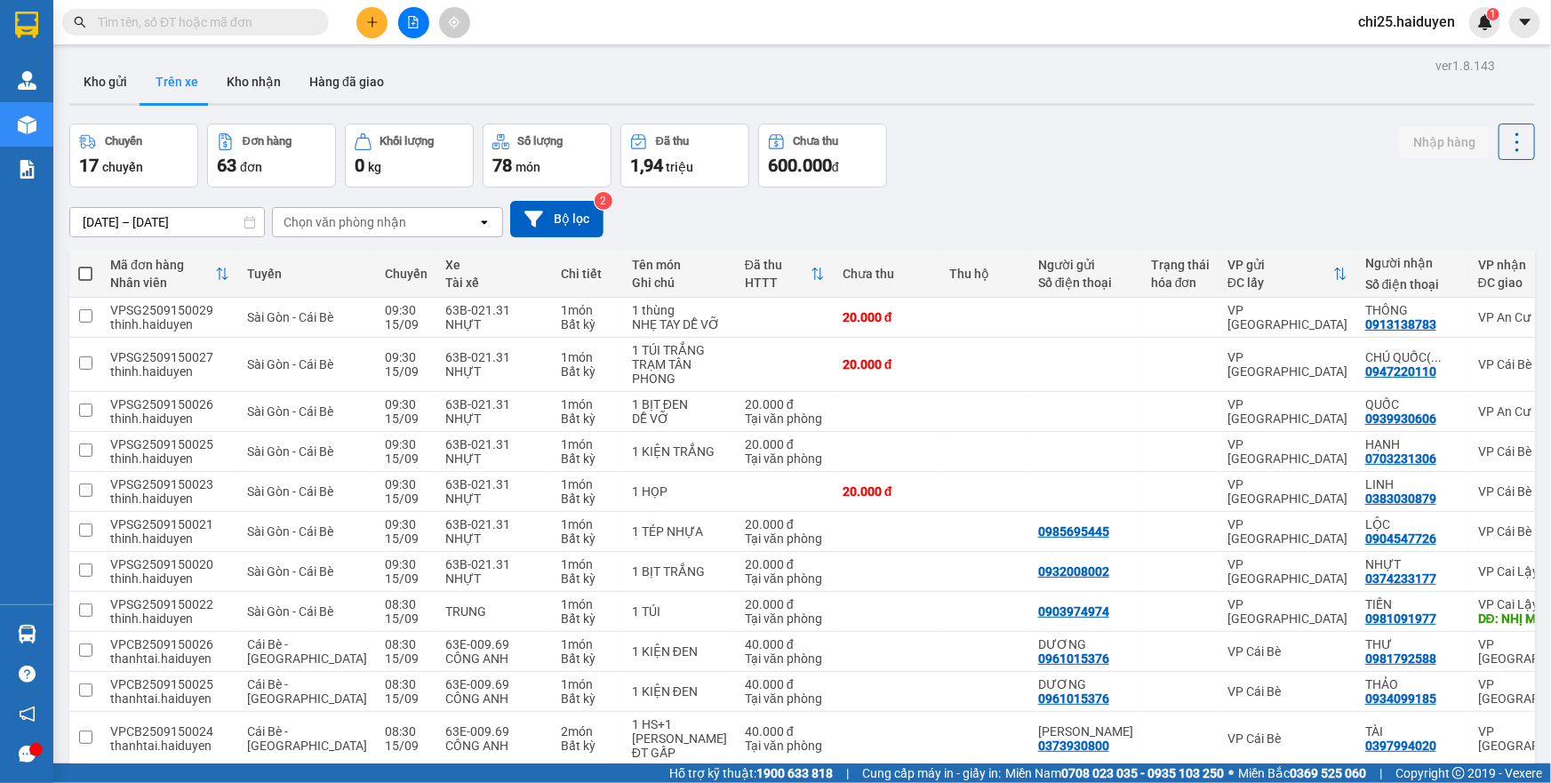
click at [269, 25] on input "text" at bounding box center [203, 22] width 210 height 20
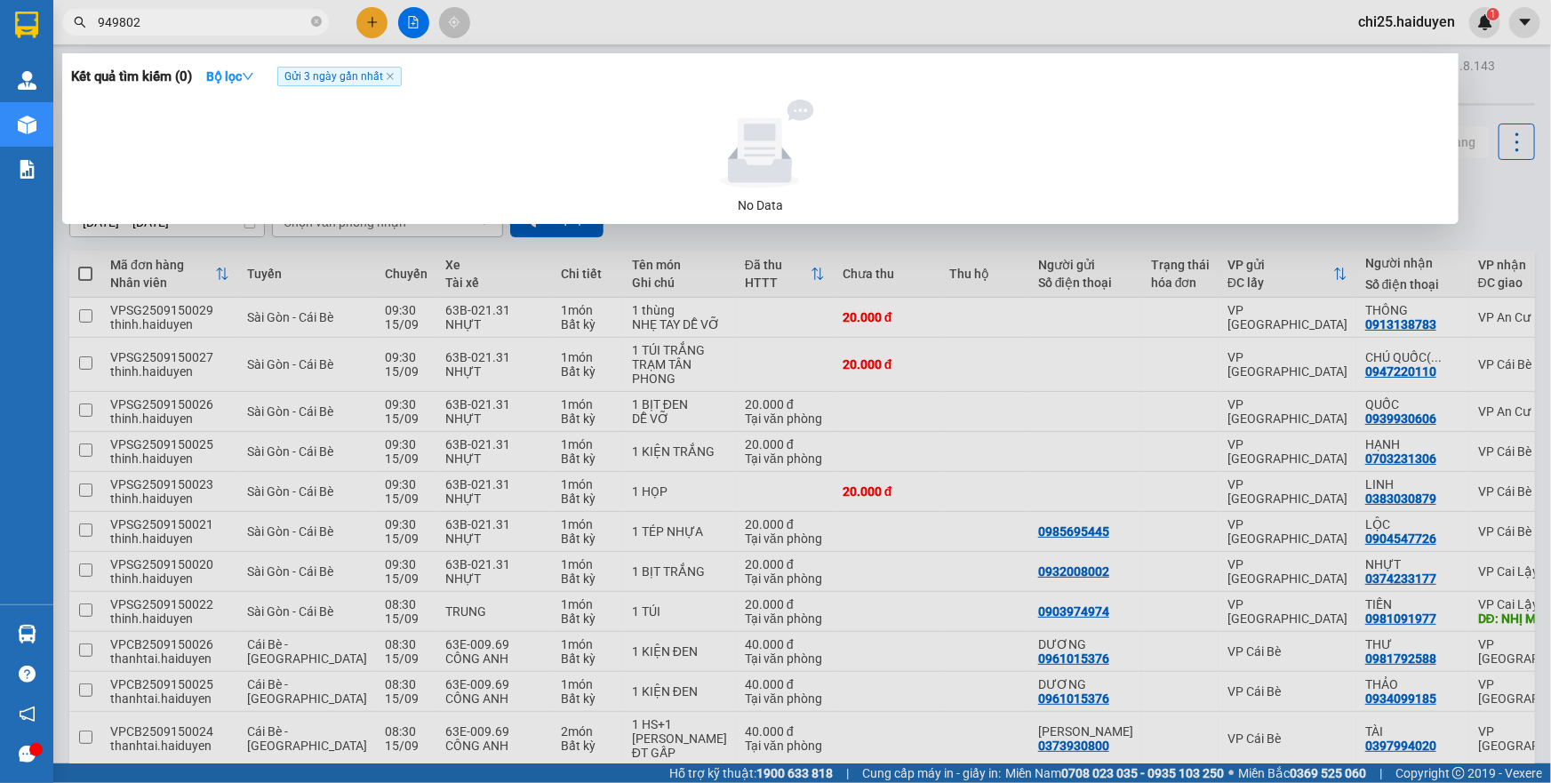
click at [384, 80] on span "Gửi 3 ngày gần nhất" at bounding box center [339, 77] width 124 height 20
click at [390, 80] on icon "close" at bounding box center [390, 76] width 7 height 7
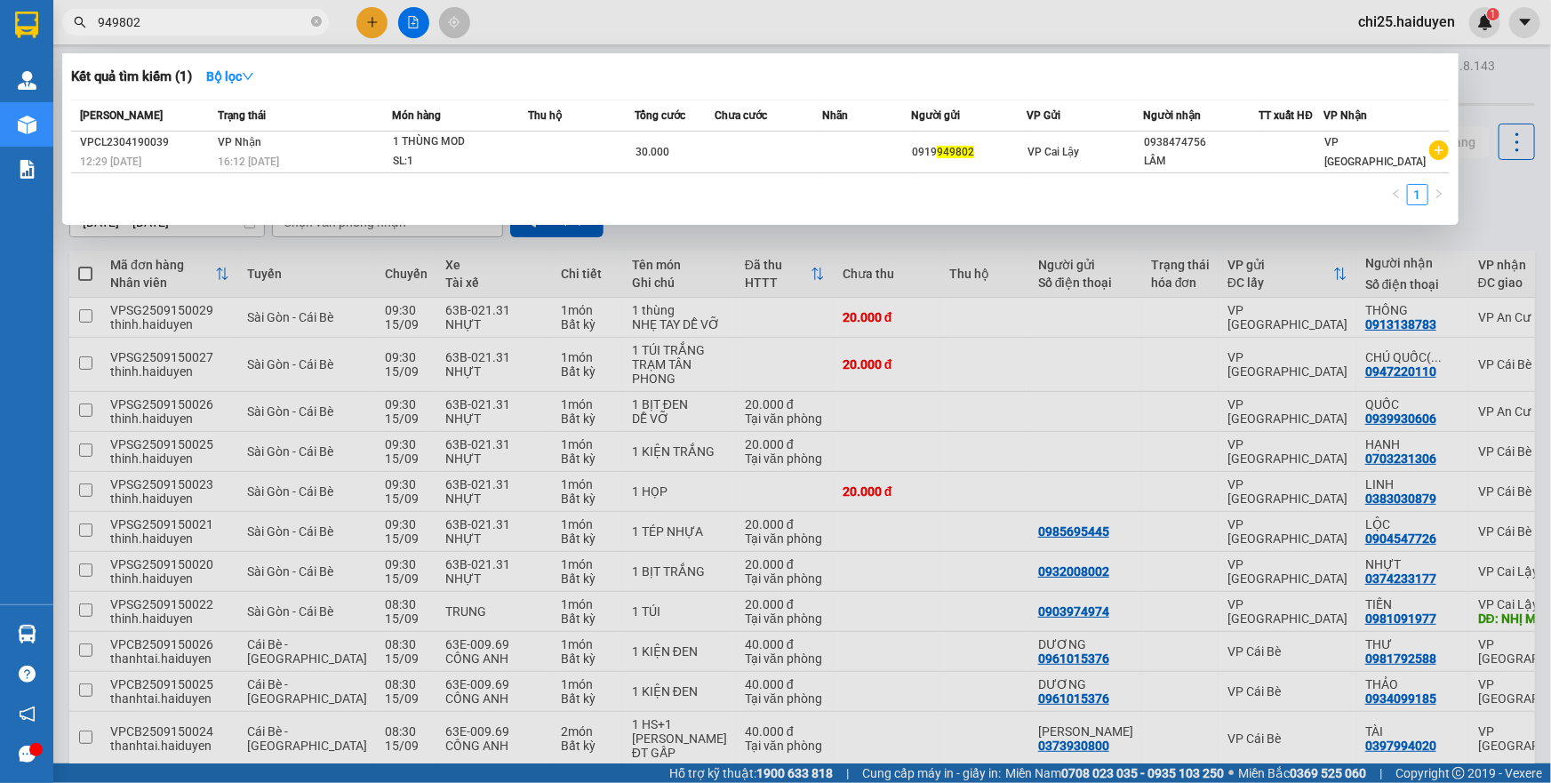
click at [212, 10] on span "949802" at bounding box center [195, 22] width 267 height 27
click at [201, 20] on input "949802" at bounding box center [203, 22] width 210 height 20
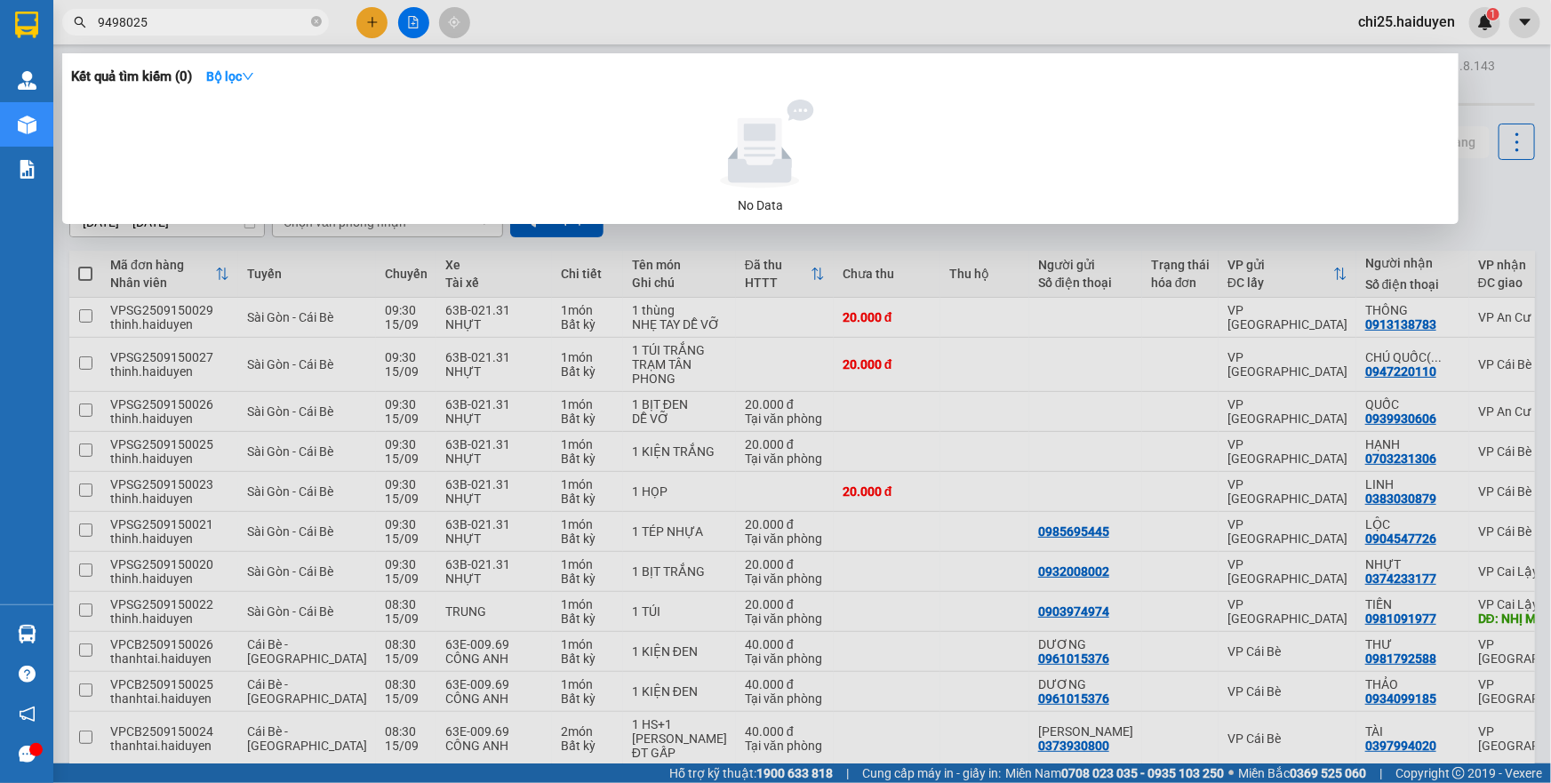
drag, startPoint x: 124, startPoint y: 22, endPoint x: 71, endPoint y: 24, distance: 52.5
click at [71, 24] on span "9498025" at bounding box center [195, 22] width 267 height 27
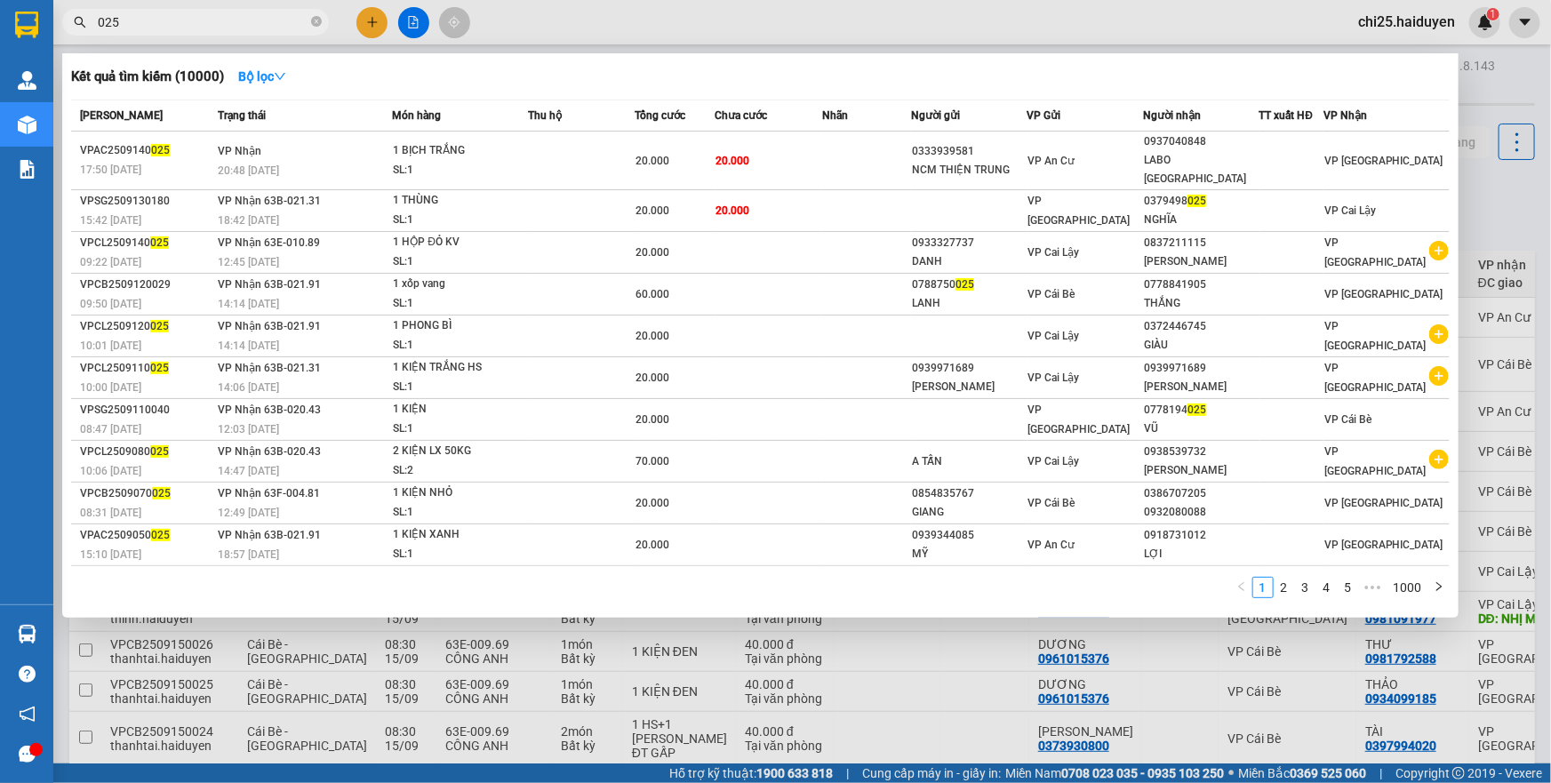
type input "025"
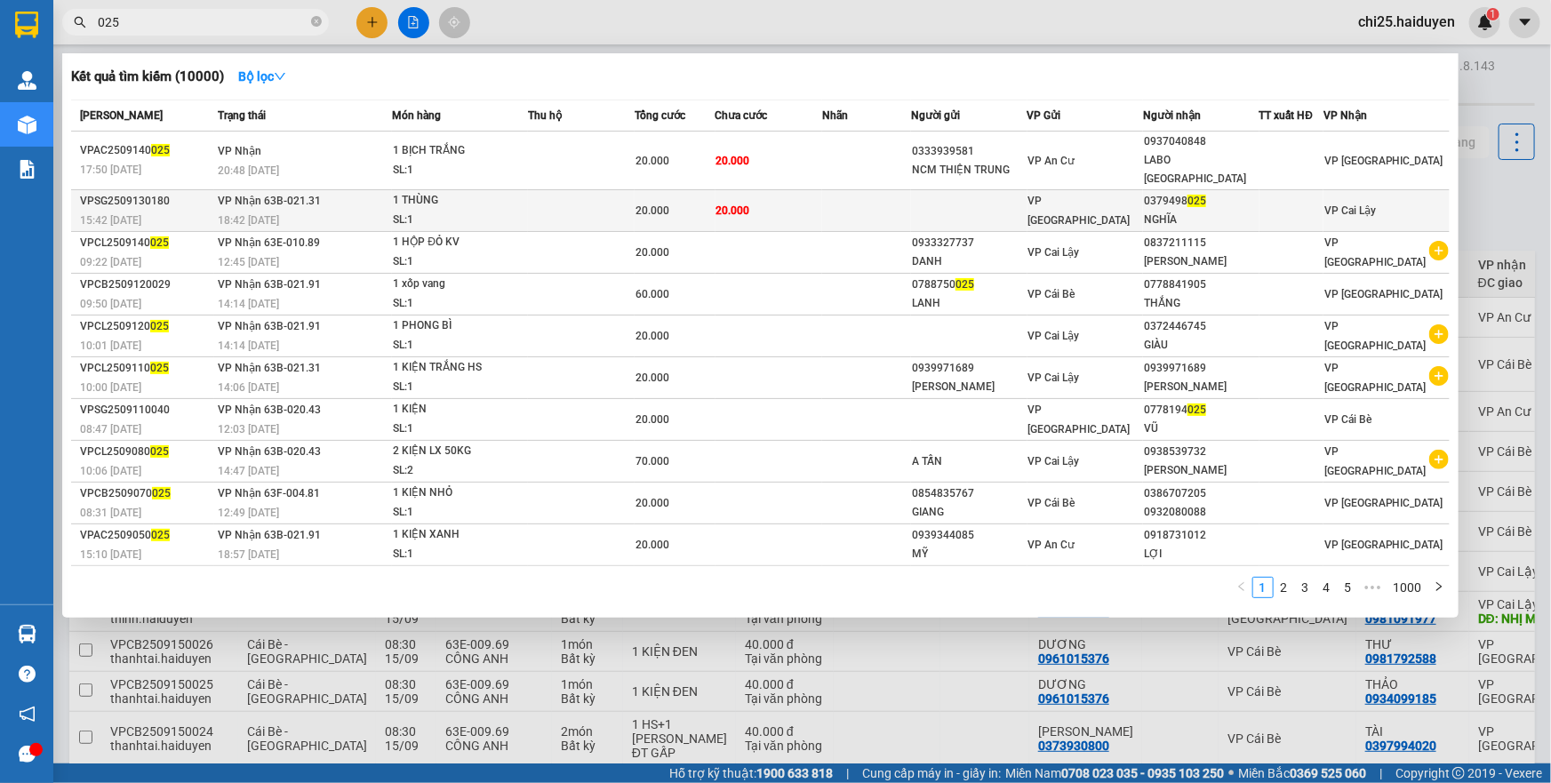
click at [892, 190] on td at bounding box center [866, 211] width 89 height 42
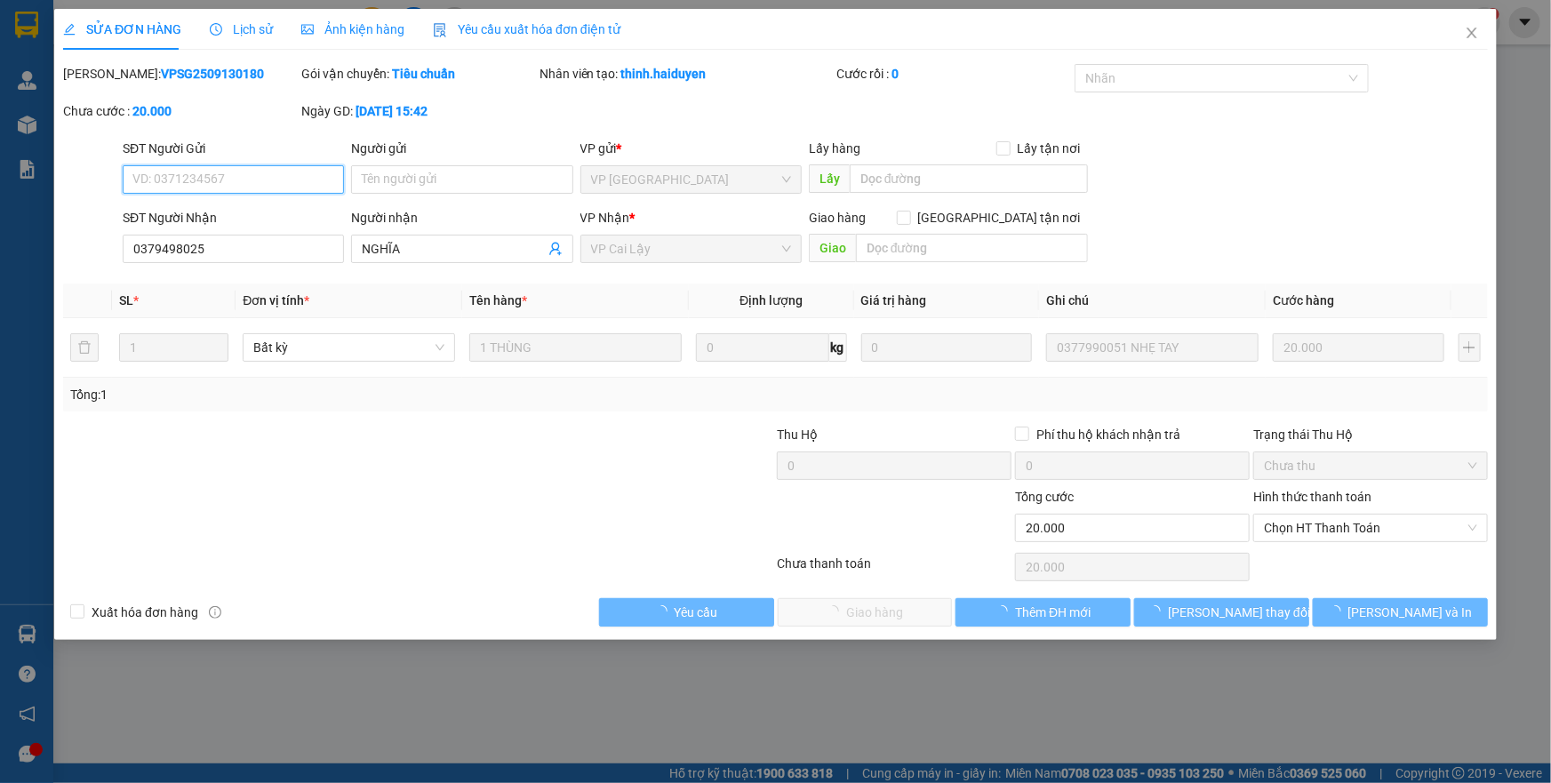
click at [1317, 532] on span "Chọn HT Thanh Toán" at bounding box center [1370, 528] width 213 height 27
type input "0379498025"
type input "NGHĨA"
type input "20.000"
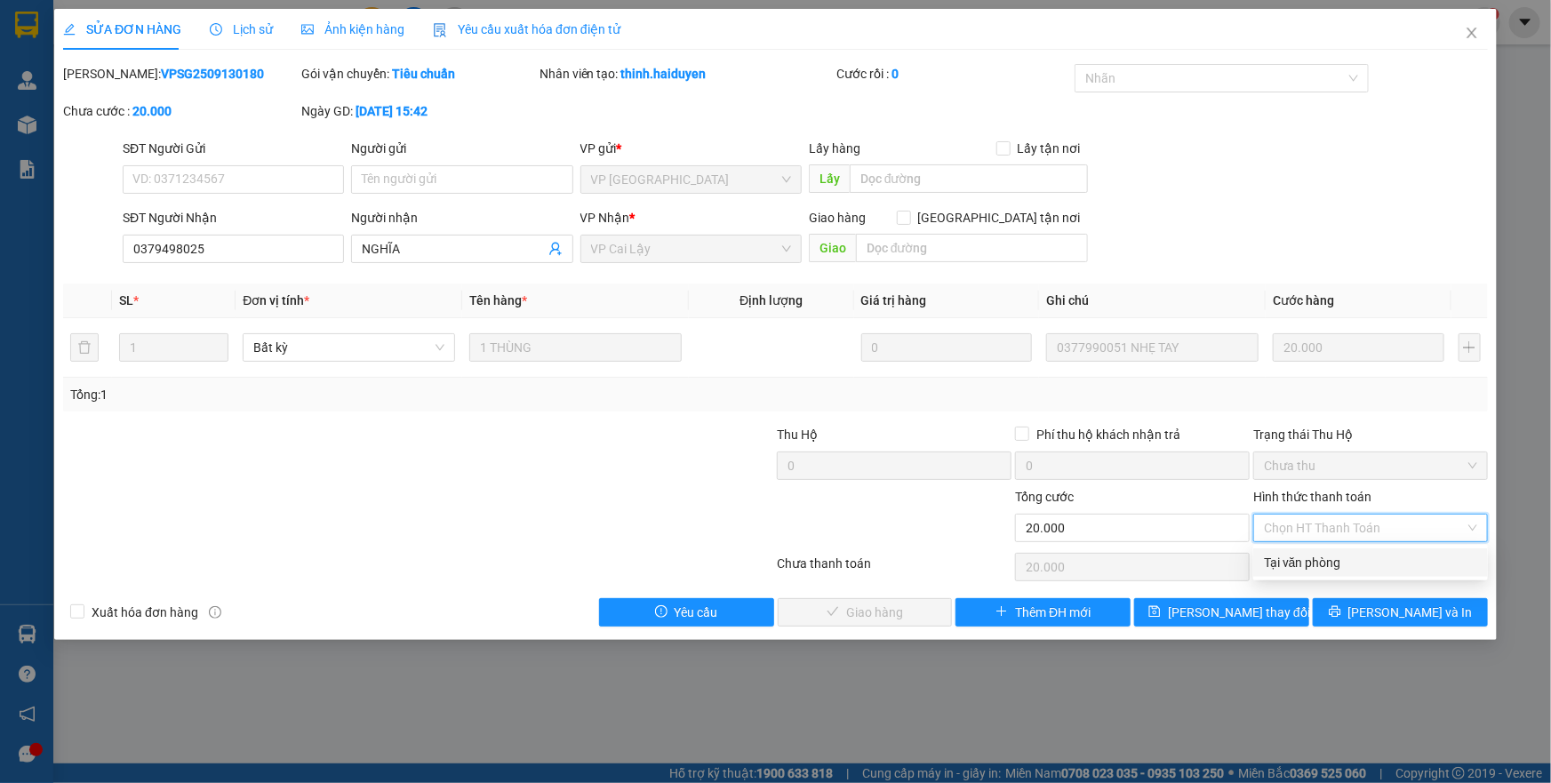
click at [1314, 556] on div "Tại văn phòng" at bounding box center [1370, 563] width 213 height 20
type input "0"
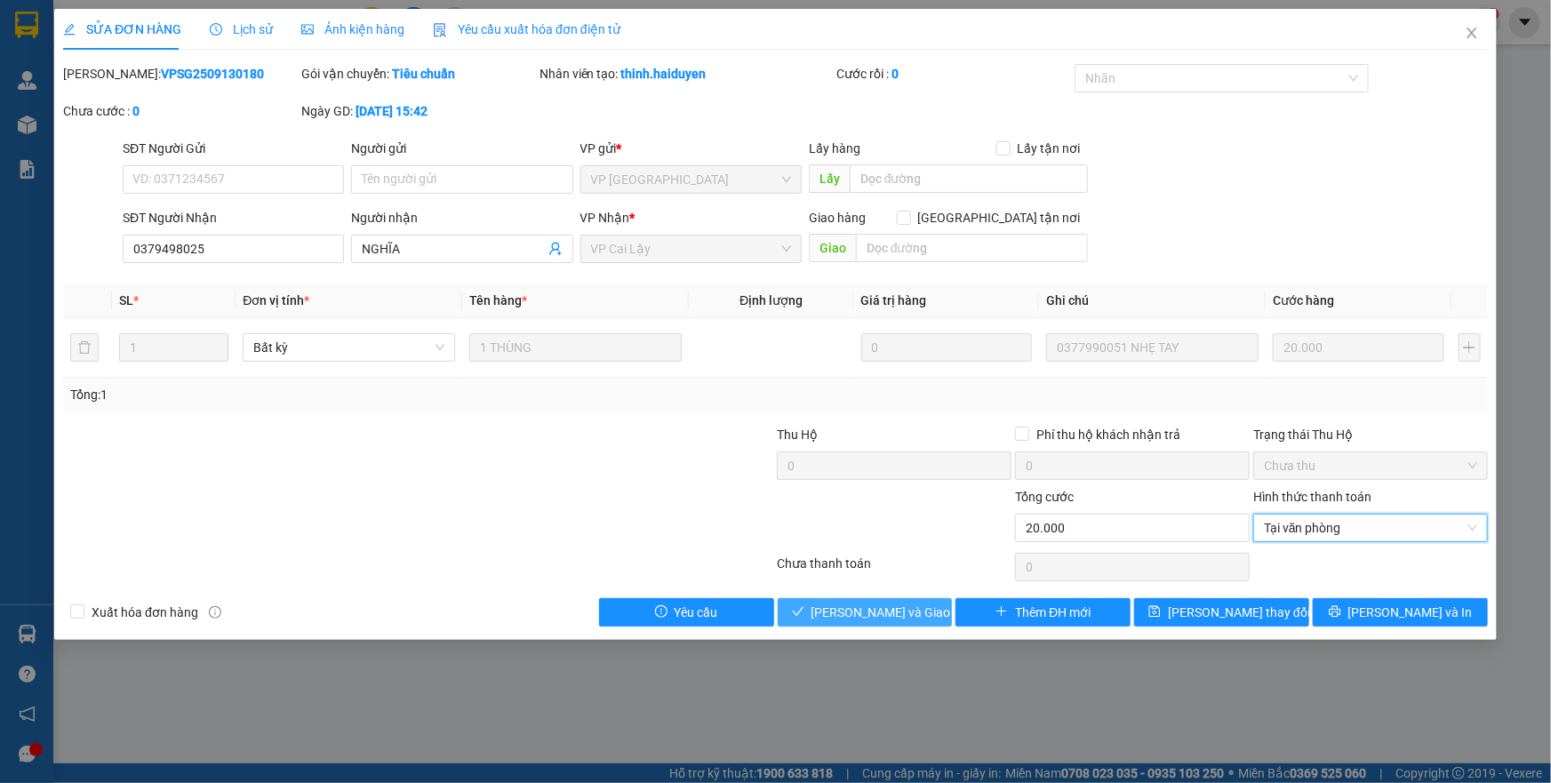
click at [887, 624] on button "[PERSON_NAME] và Giao hàng" at bounding box center [865, 612] width 175 height 28
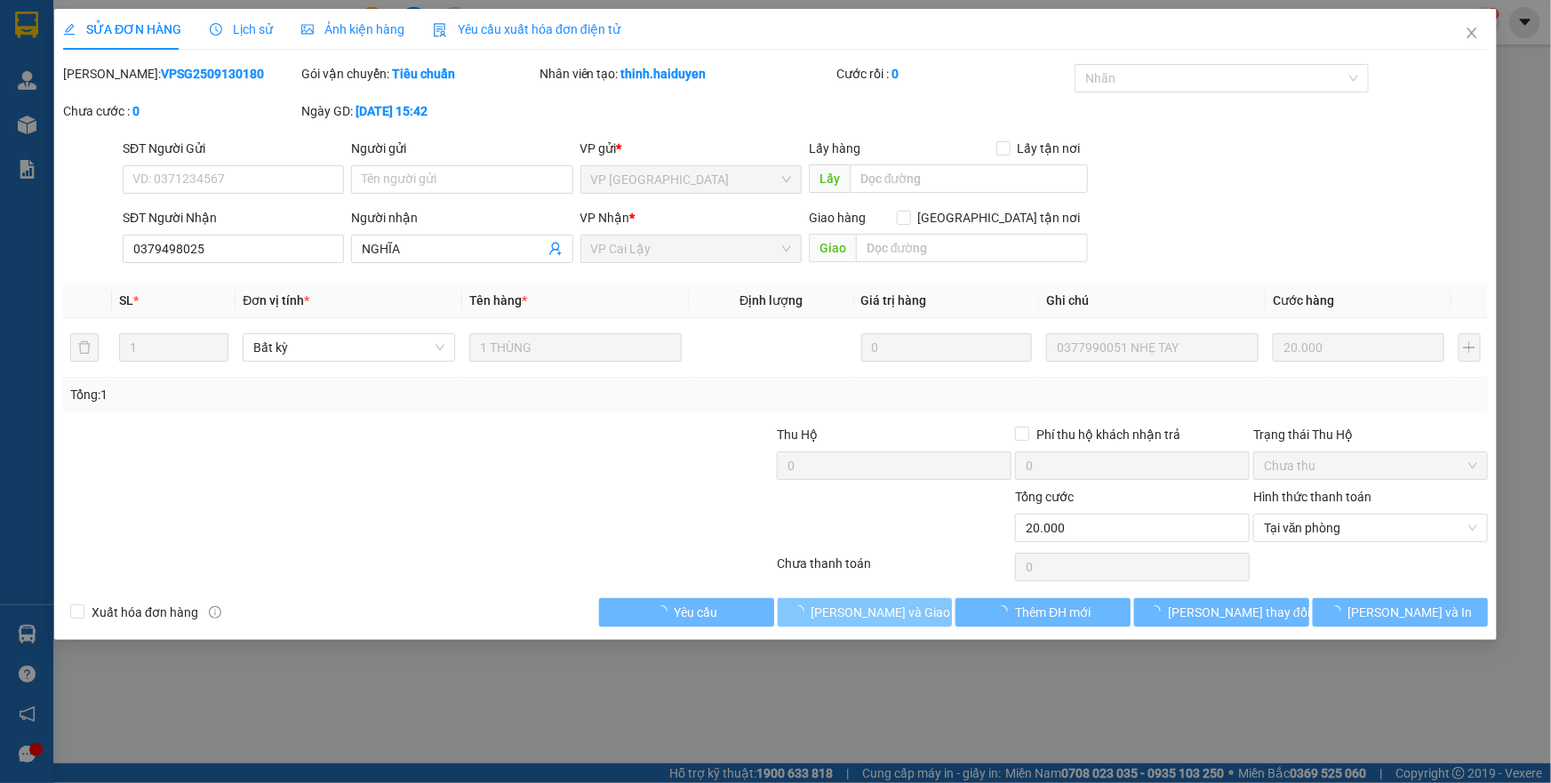
click at [887, 615] on span "[PERSON_NAME] và Giao hàng" at bounding box center [897, 613] width 171 height 20
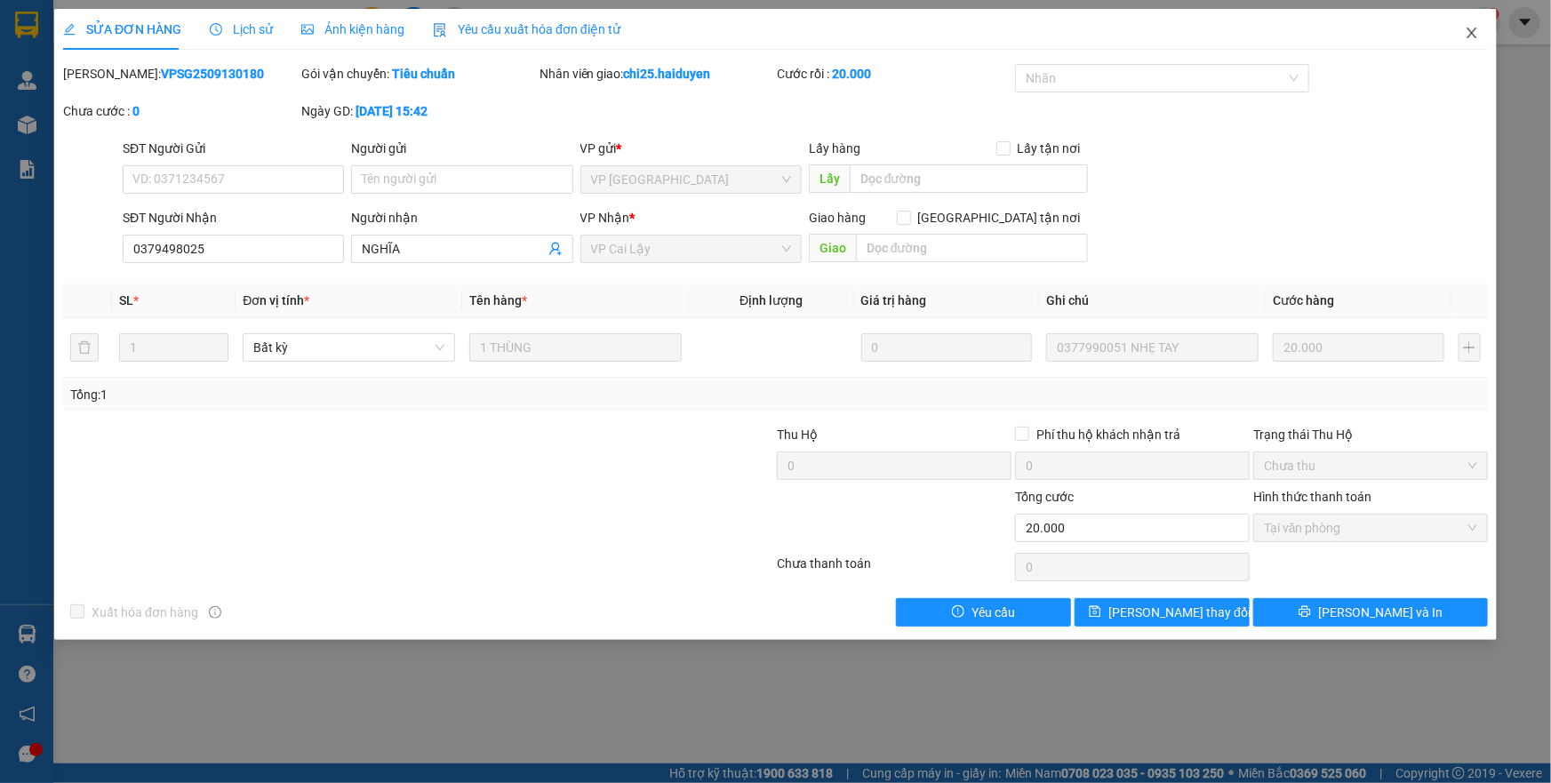
click at [1476, 36] on icon "close" at bounding box center [1472, 33] width 14 height 14
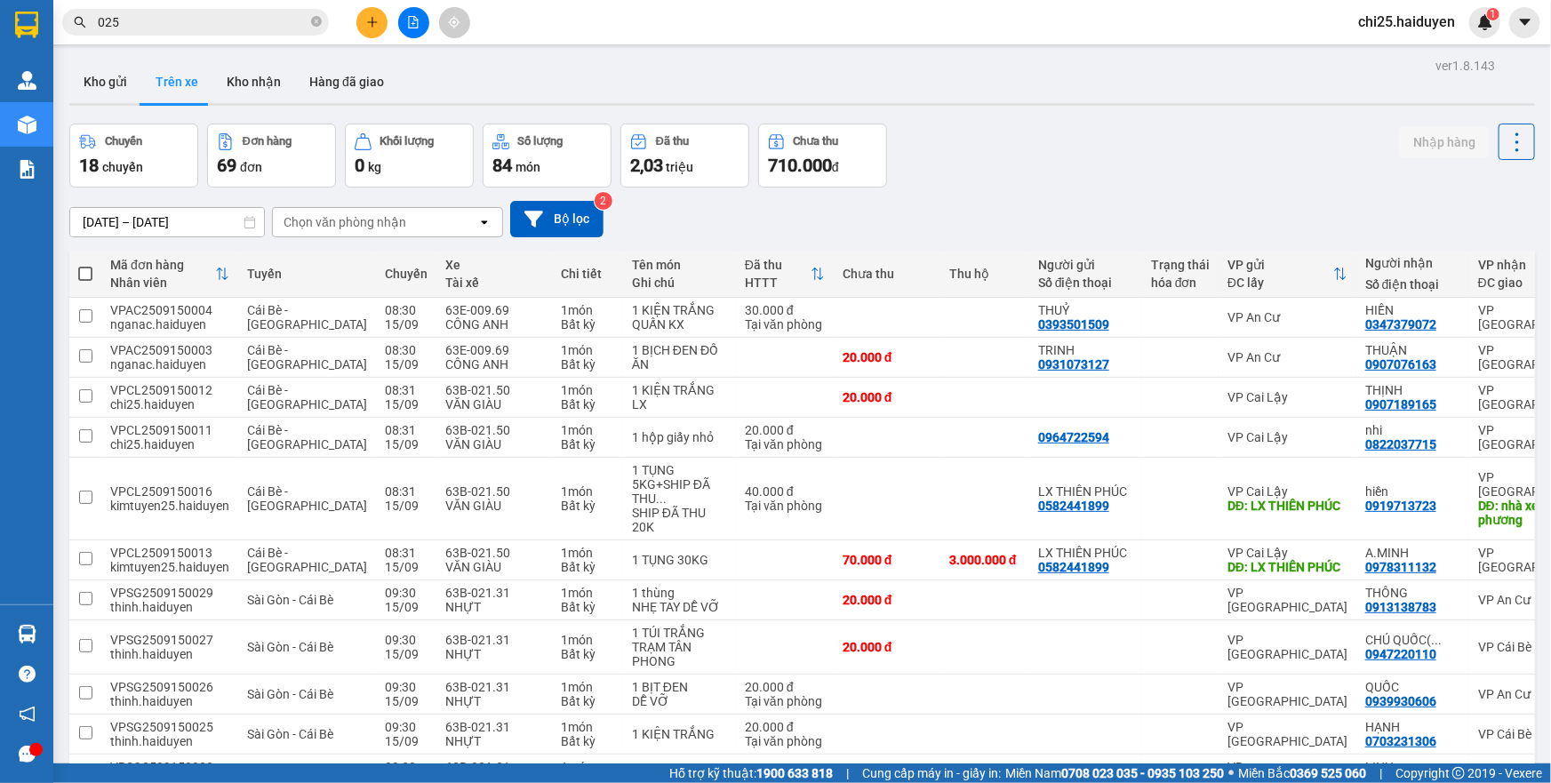
click at [356, 226] on div "Chọn văn phòng nhận" at bounding box center [345, 222] width 123 height 18
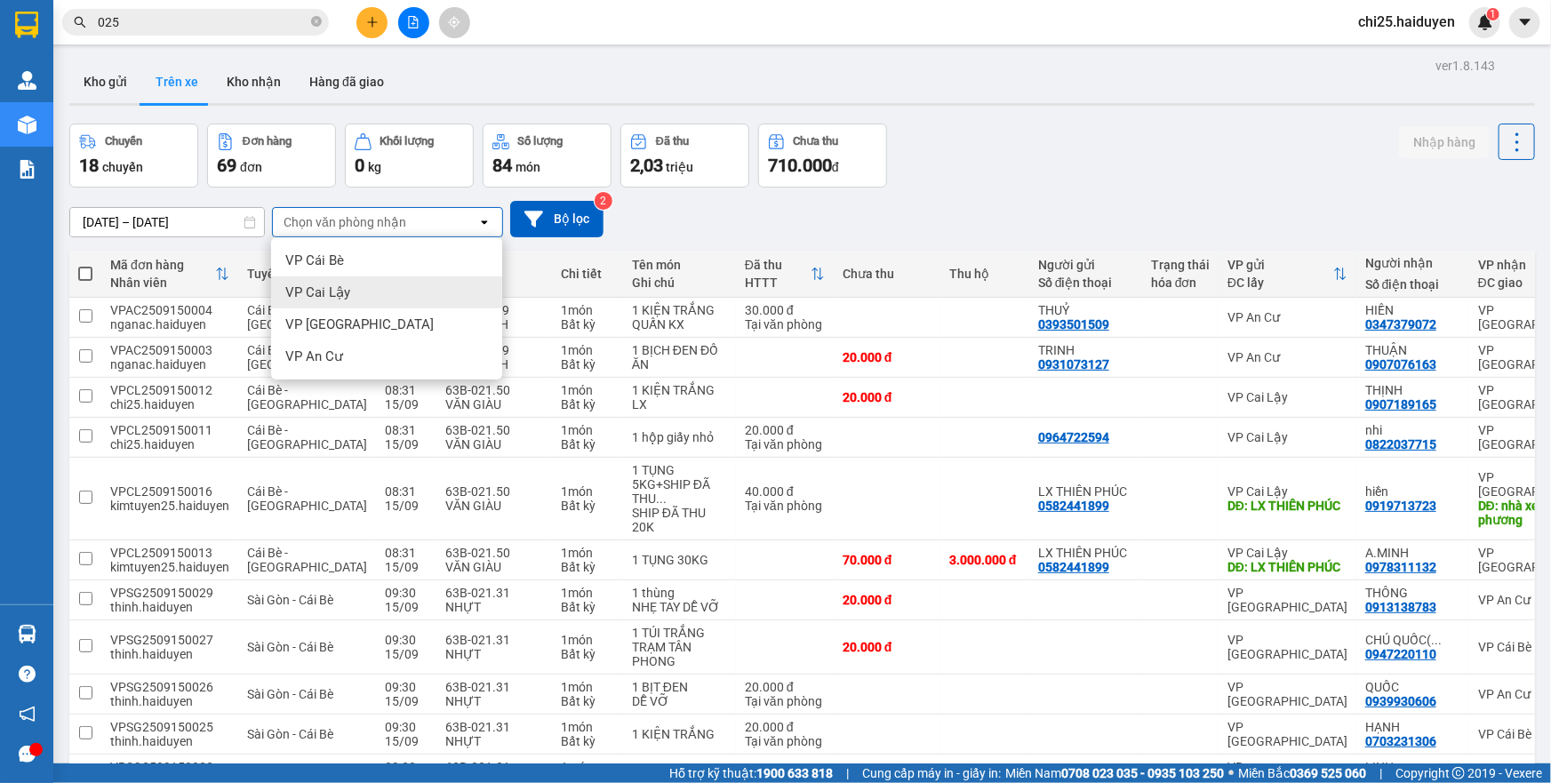
click at [340, 300] on span "VP Cai Lậy" at bounding box center [317, 293] width 65 height 18
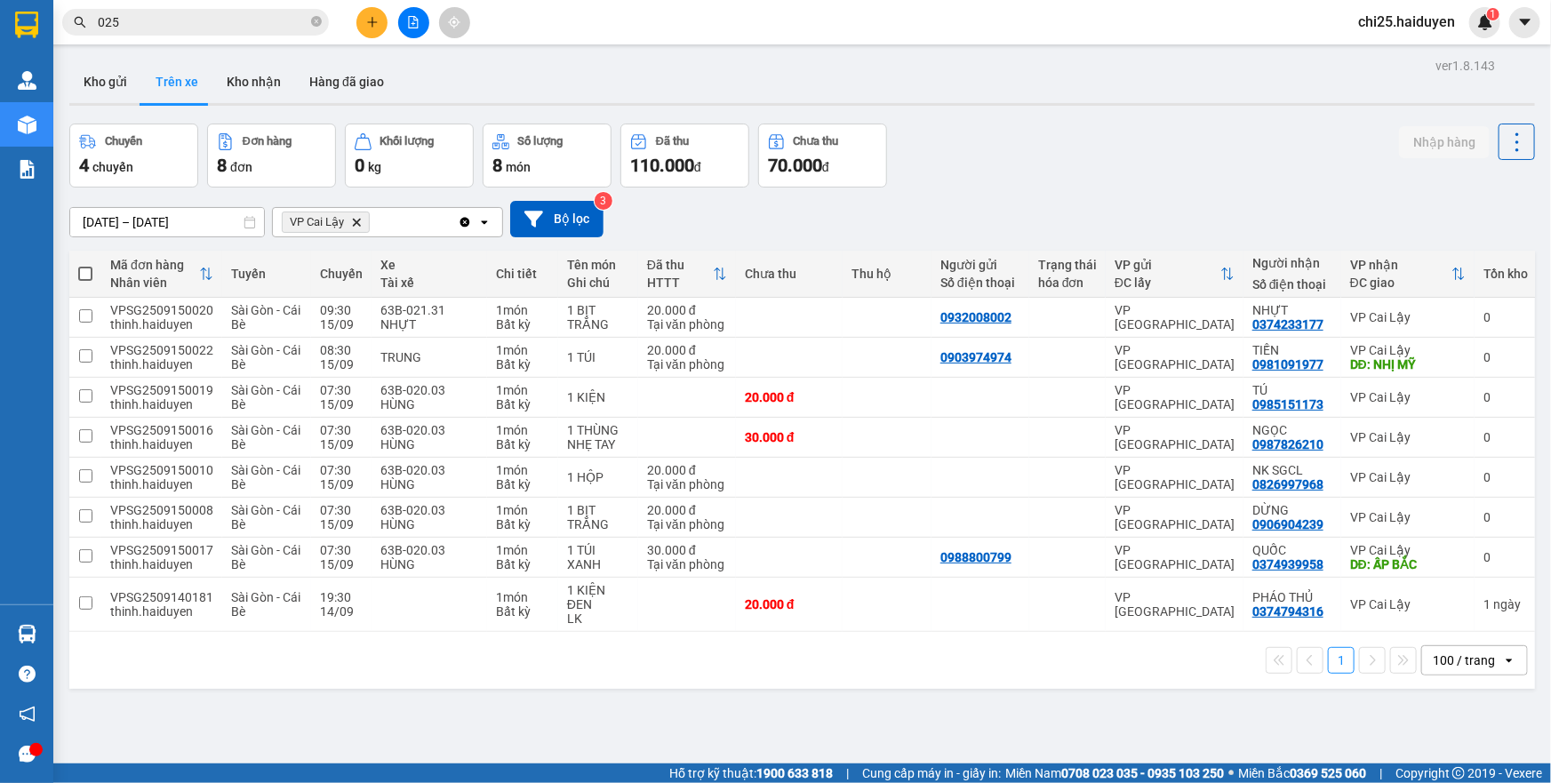
click at [1052, 177] on div "Chuyến 4 chuyến Đơn hàng 8 đơn Khối lượng 0 kg Số lượng 8 món Đã thu 110.000 đ …" at bounding box center [802, 156] width 1466 height 64
click at [238, 24] on input "025" at bounding box center [203, 22] width 210 height 20
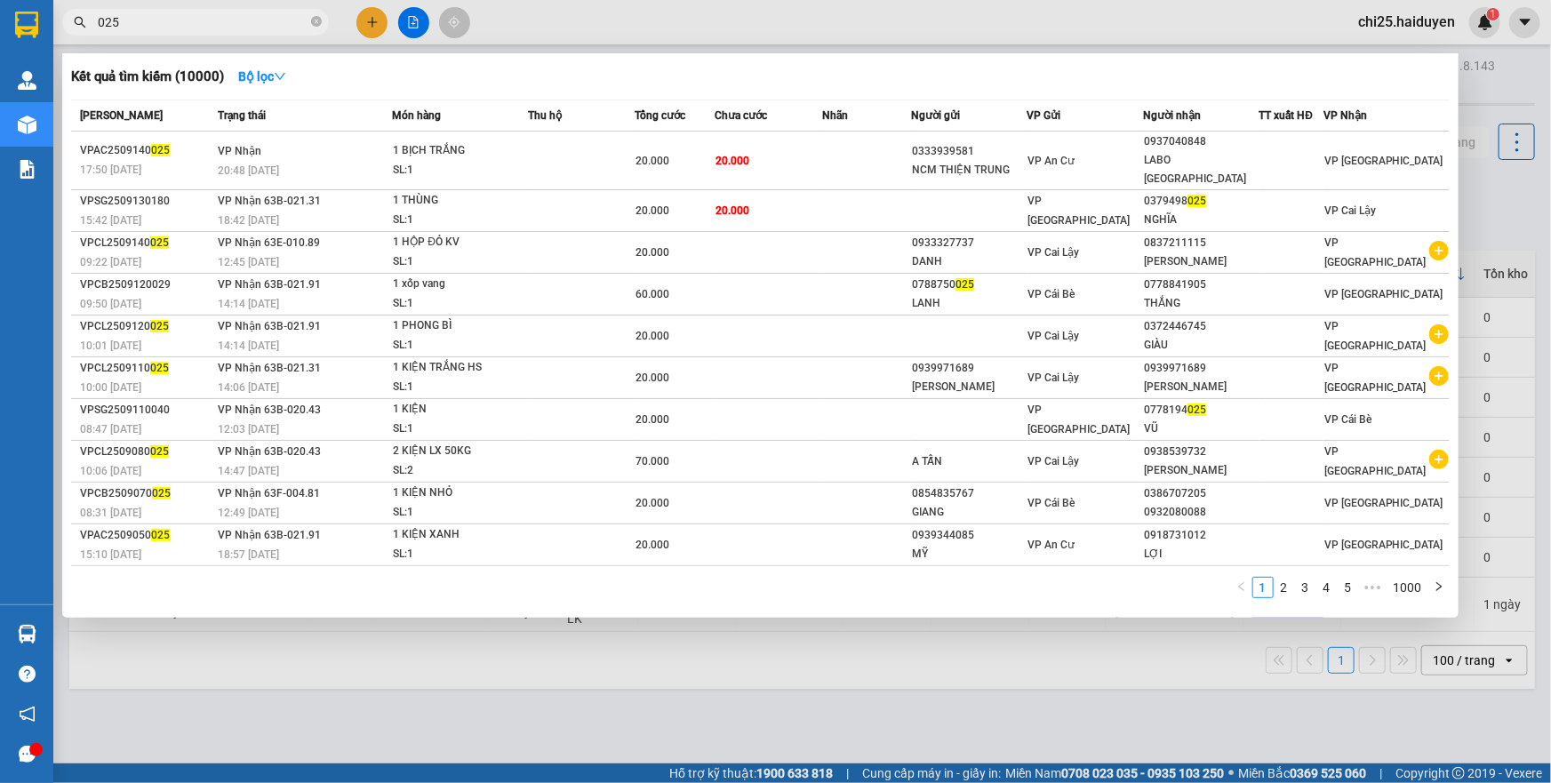
click at [316, 23] on icon "close-circle" at bounding box center [316, 21] width 11 height 11
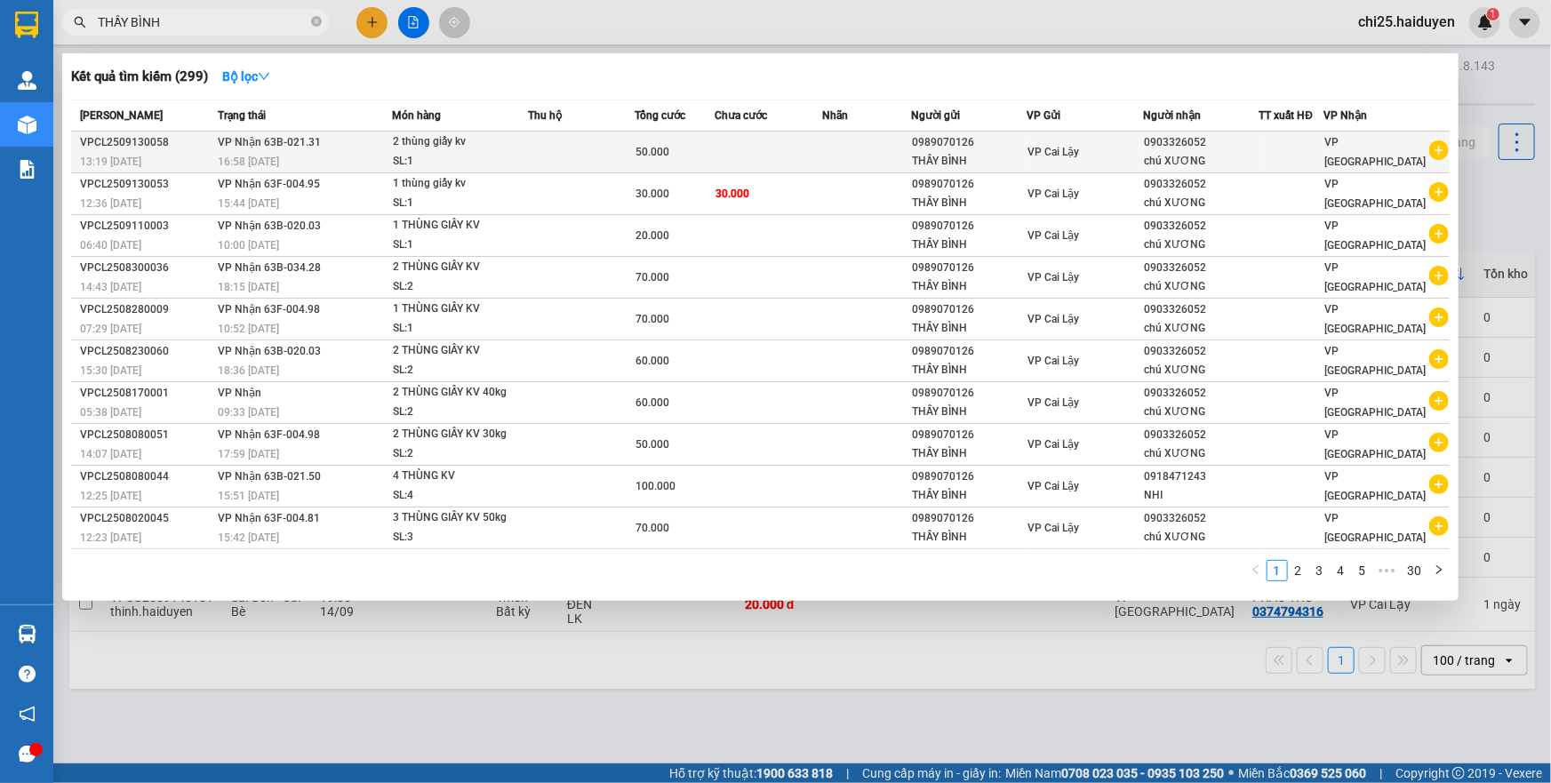
type input "THẦY BÌNH"
click at [831, 153] on td at bounding box center [866, 153] width 89 height 42
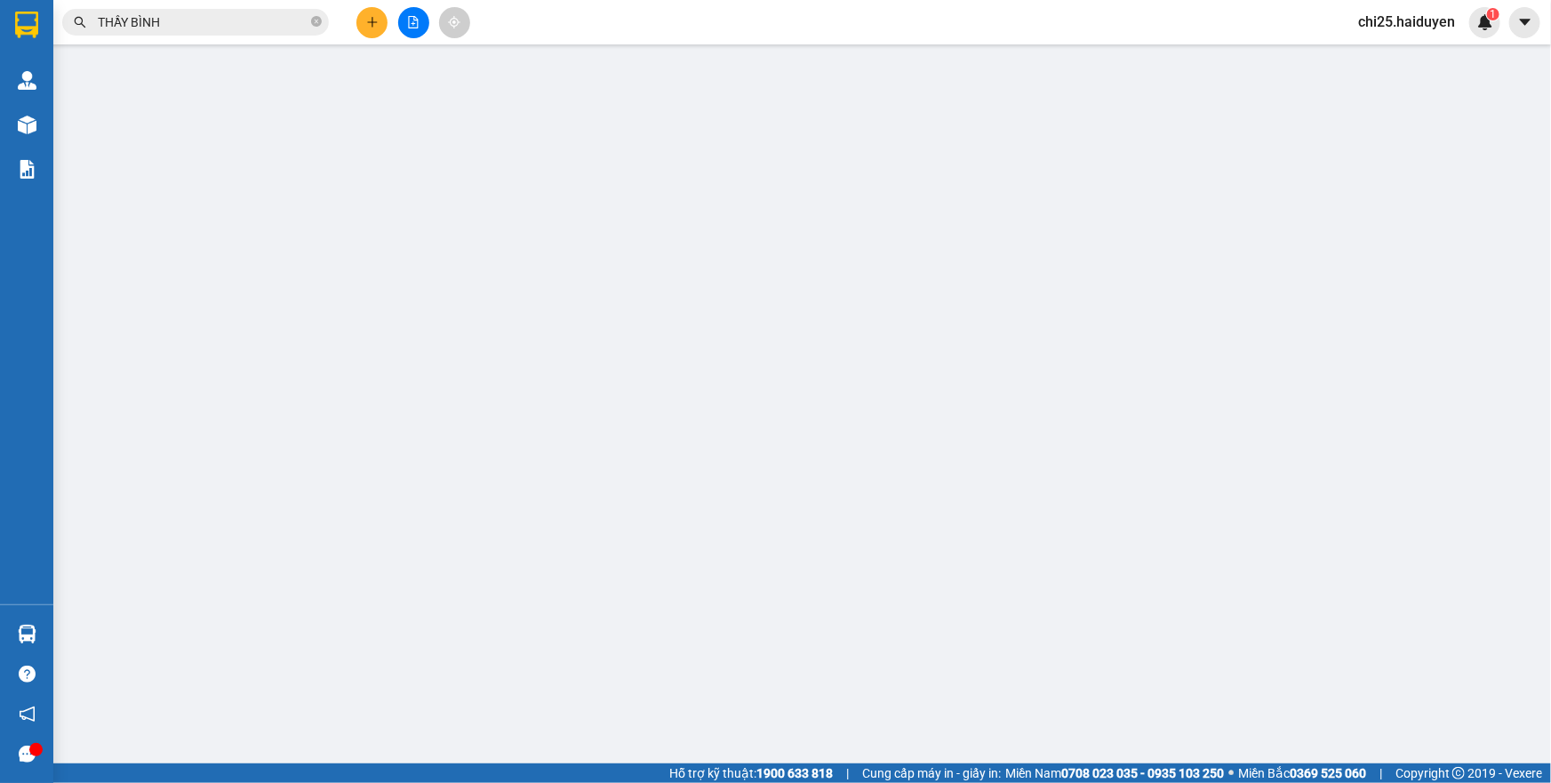
type input "0989070126"
type input "THẦY BÌNH"
type input "0903326052"
type input "chú XƯƠNG"
type input "50.000"
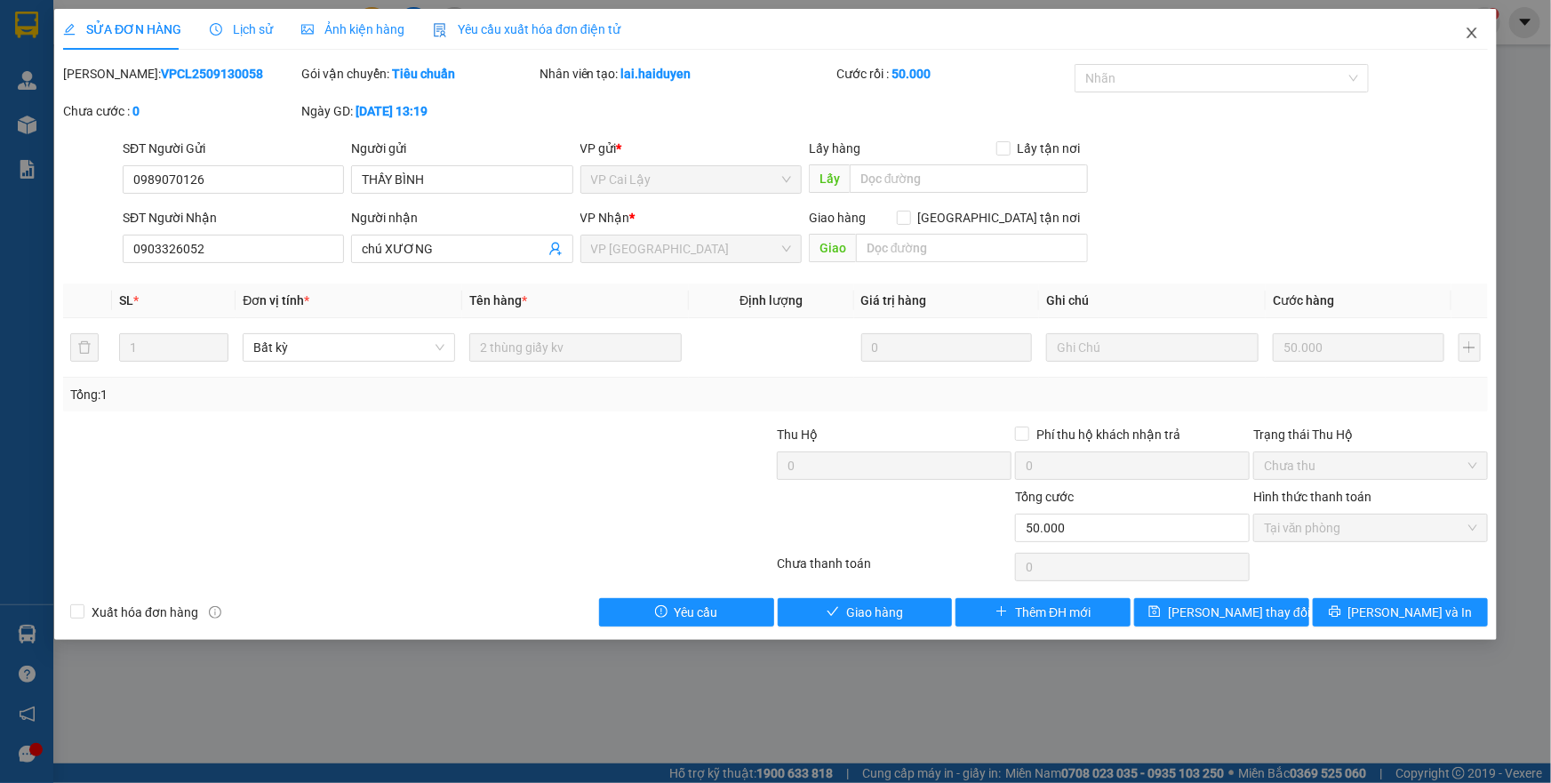
click at [1469, 35] on icon "close" at bounding box center [1472, 33] width 14 height 14
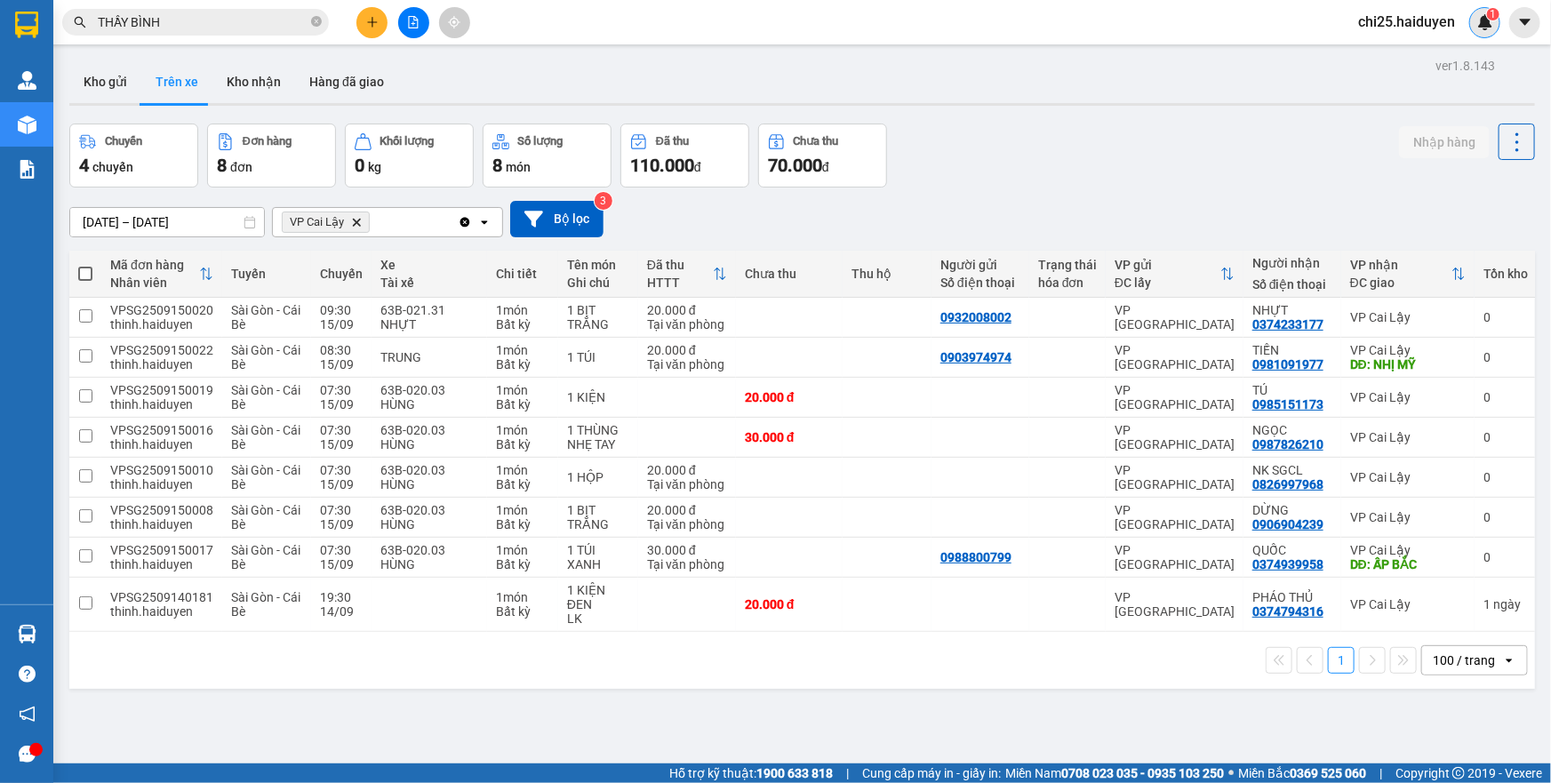
click at [1484, 15] on img at bounding box center [1485, 22] width 16 height 16
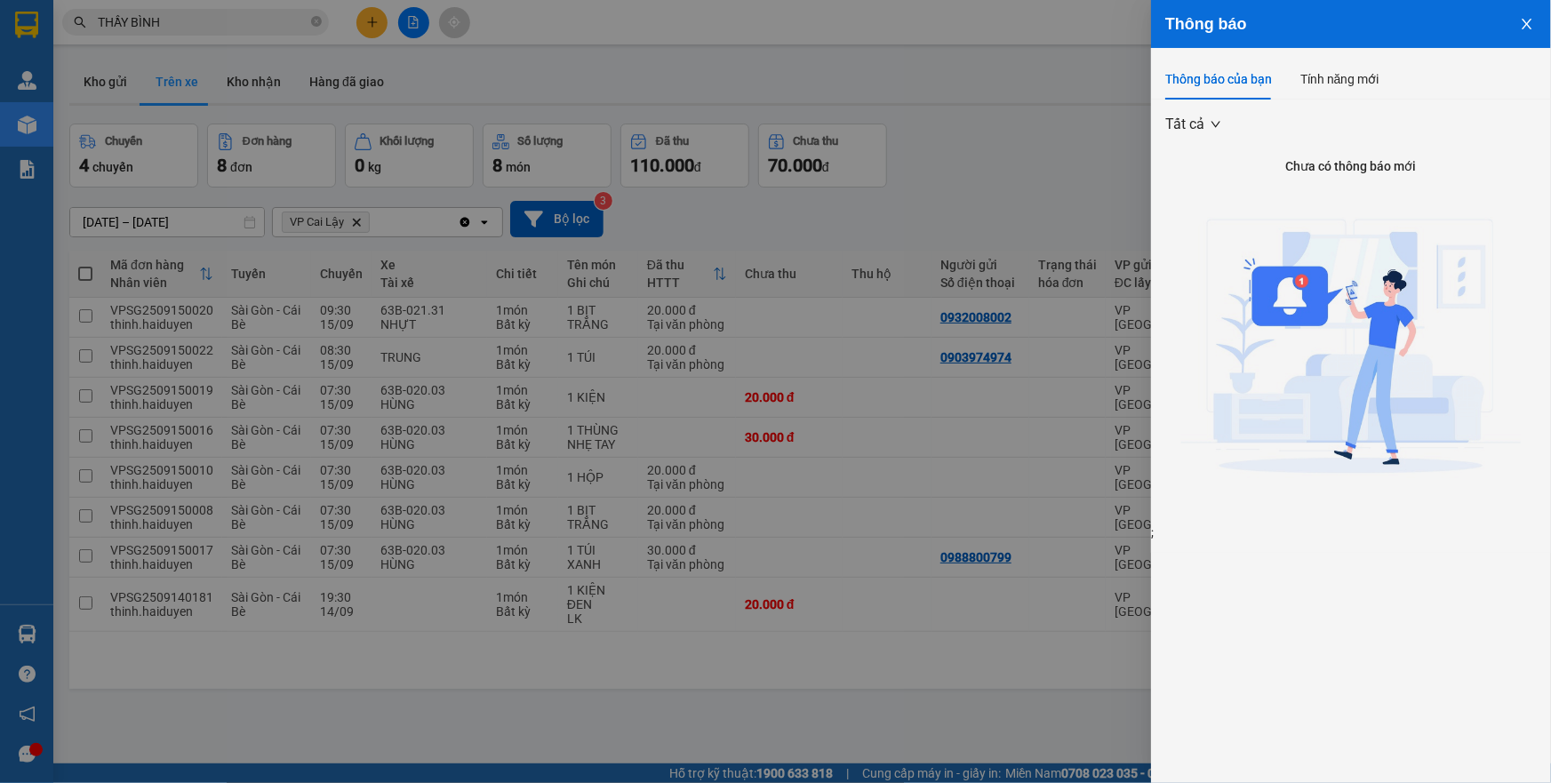
click at [532, 38] on div at bounding box center [775, 391] width 1551 height 783
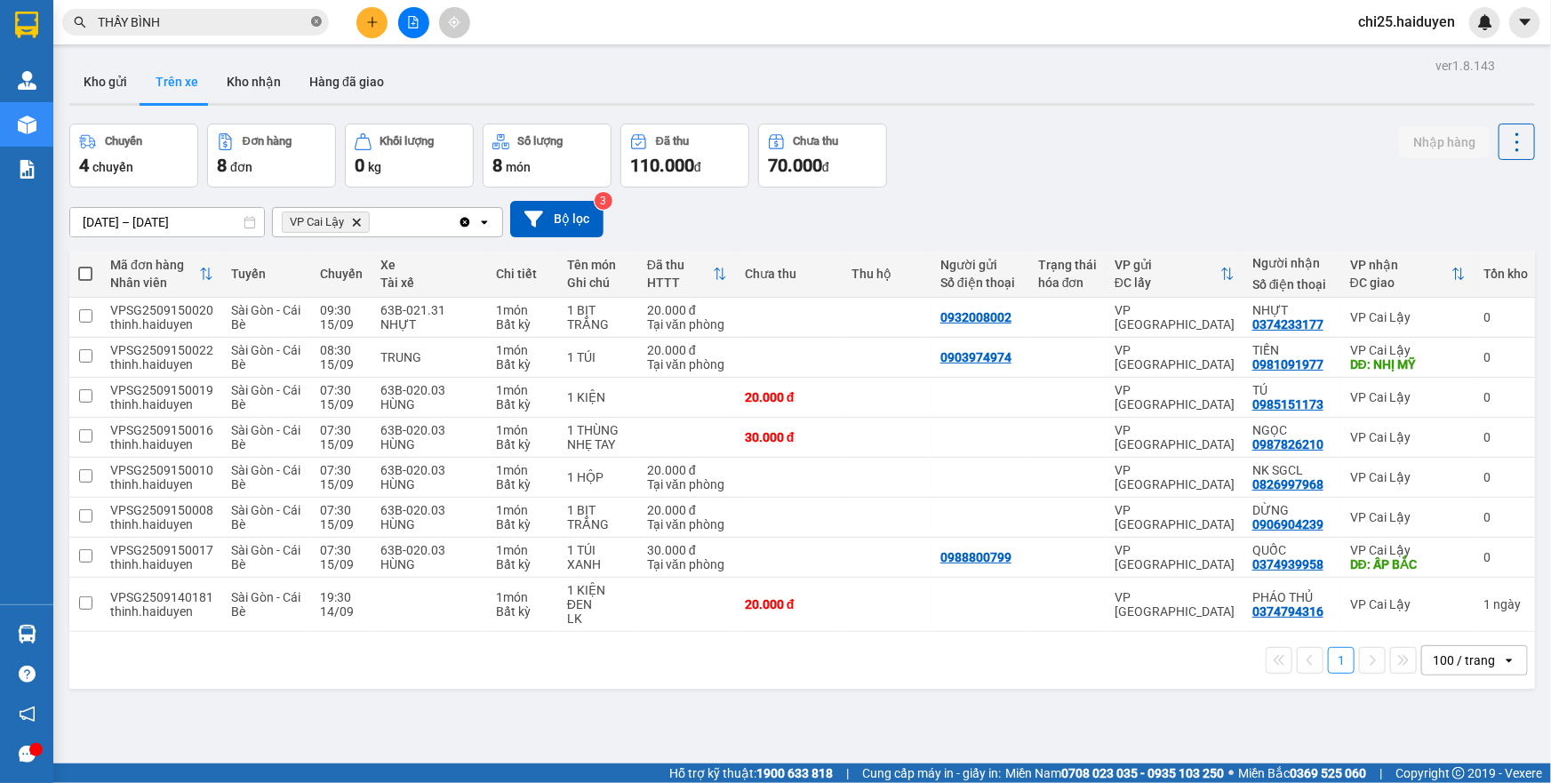
click at [316, 20] on icon "close-circle" at bounding box center [316, 21] width 11 height 11
click at [1005, 99] on div "Kho gửi Trên xe Kho nhận Hàng đã giao" at bounding box center [802, 83] width 1466 height 47
click at [95, 75] on button "Kho gửi" at bounding box center [105, 81] width 72 height 43
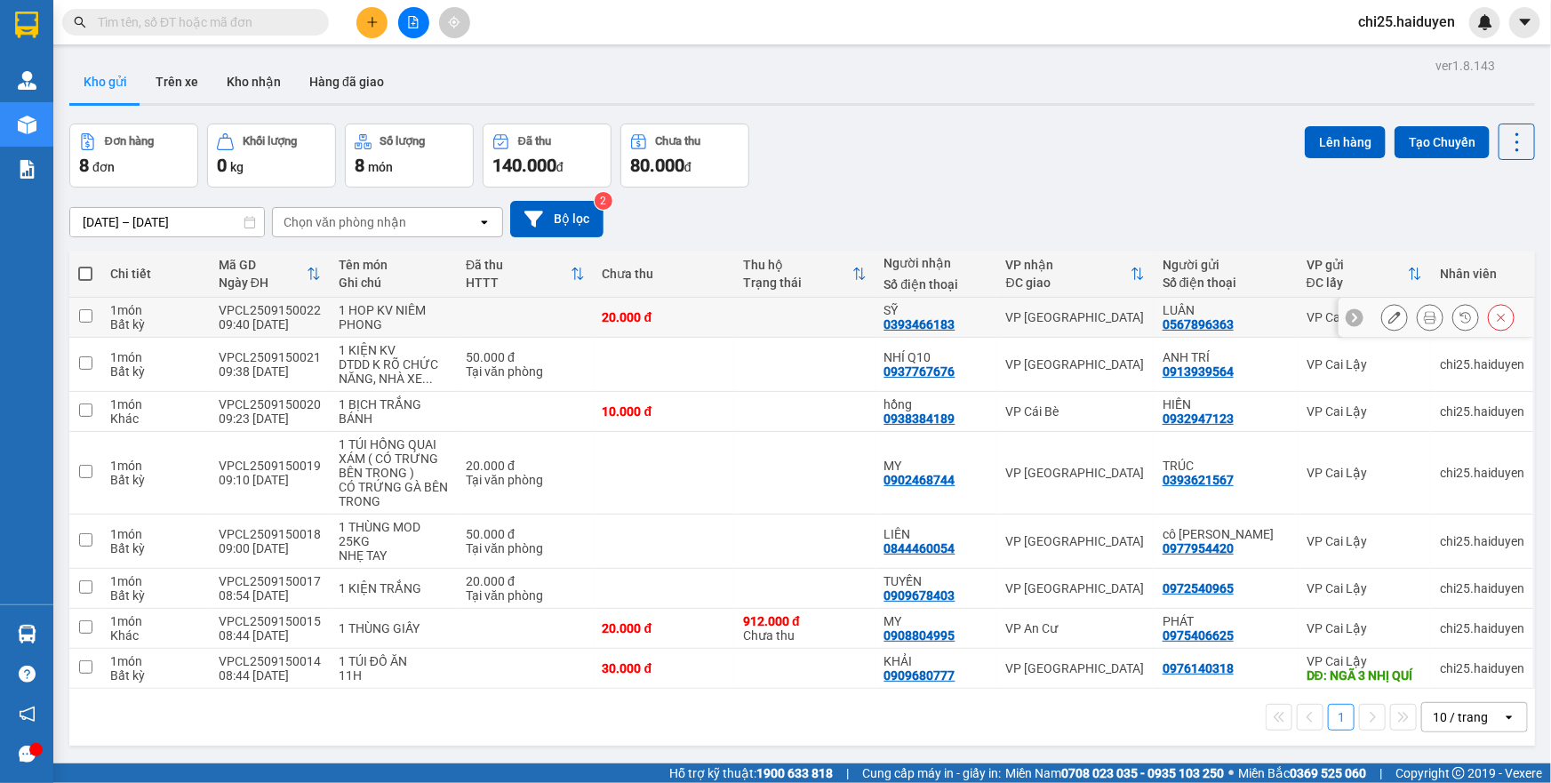
click at [1105, 332] on td "VP [GEOGRAPHIC_DATA]" at bounding box center [1075, 318] width 156 height 40
checkbox input "true"
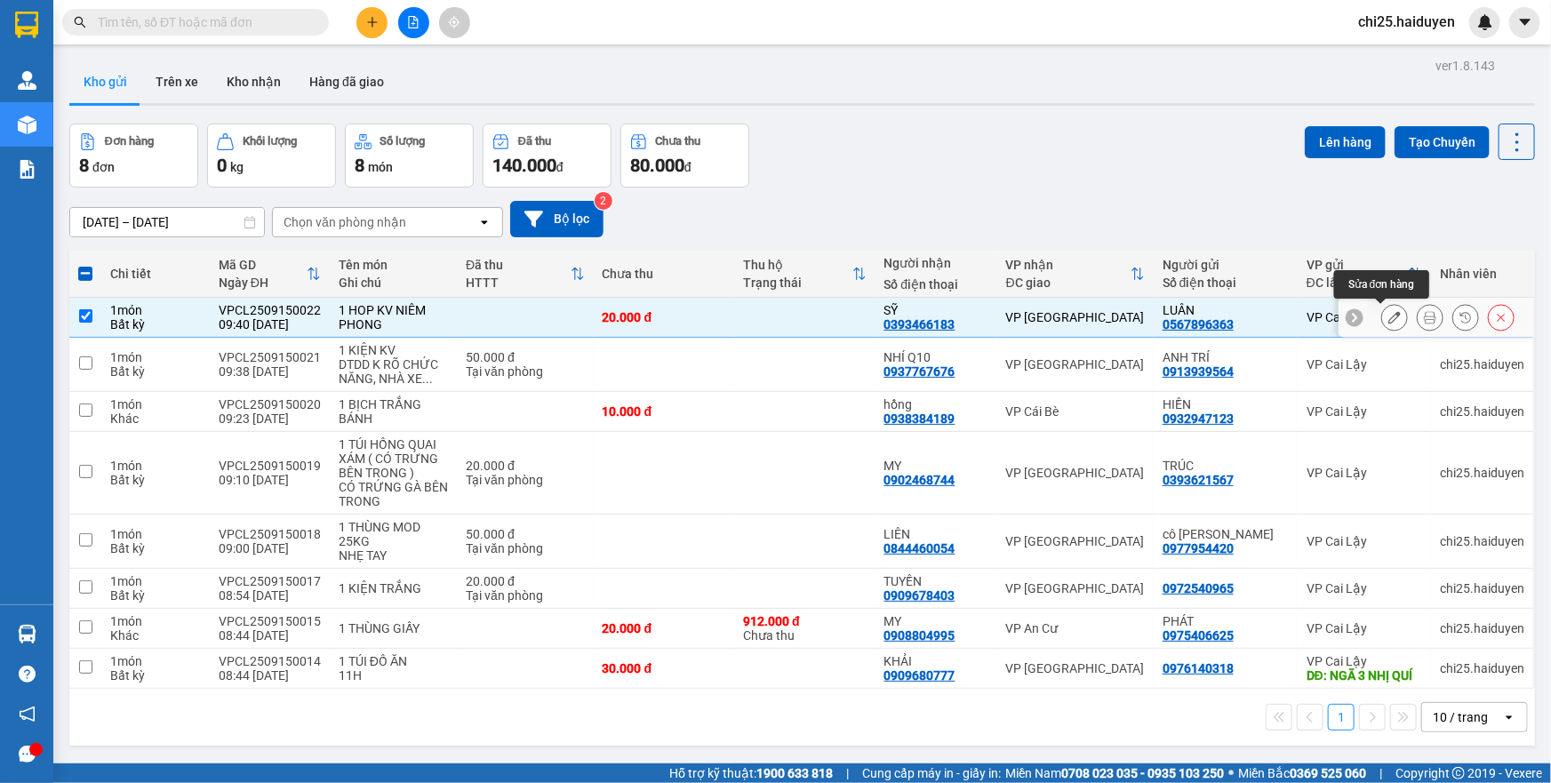
click at [1424, 319] on icon at bounding box center [1430, 317] width 12 height 12
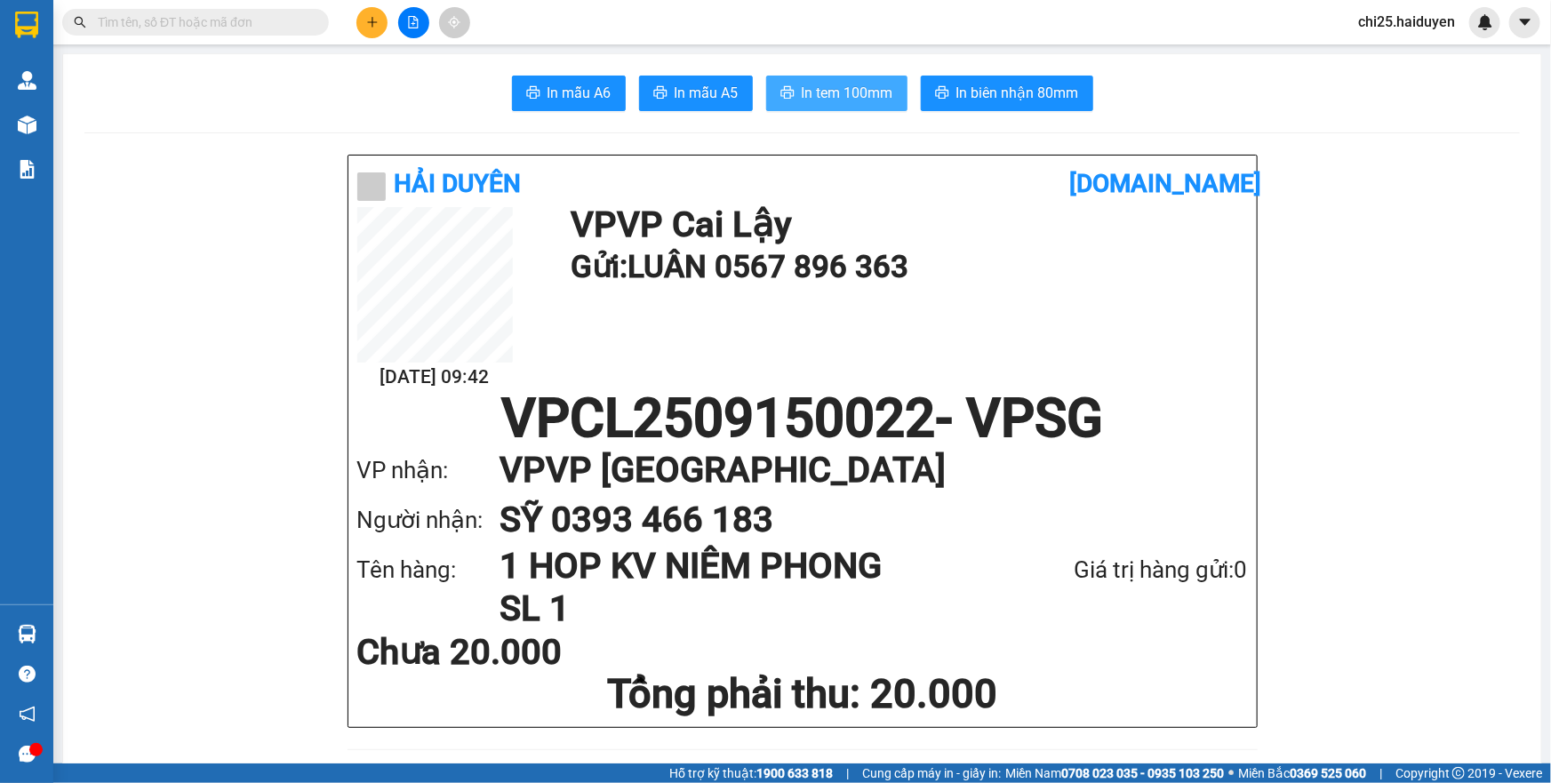
click at [800, 105] on button "In tem 100mm" at bounding box center [836, 94] width 141 height 36
click at [370, 28] on icon "plus" at bounding box center [372, 22] width 12 height 12
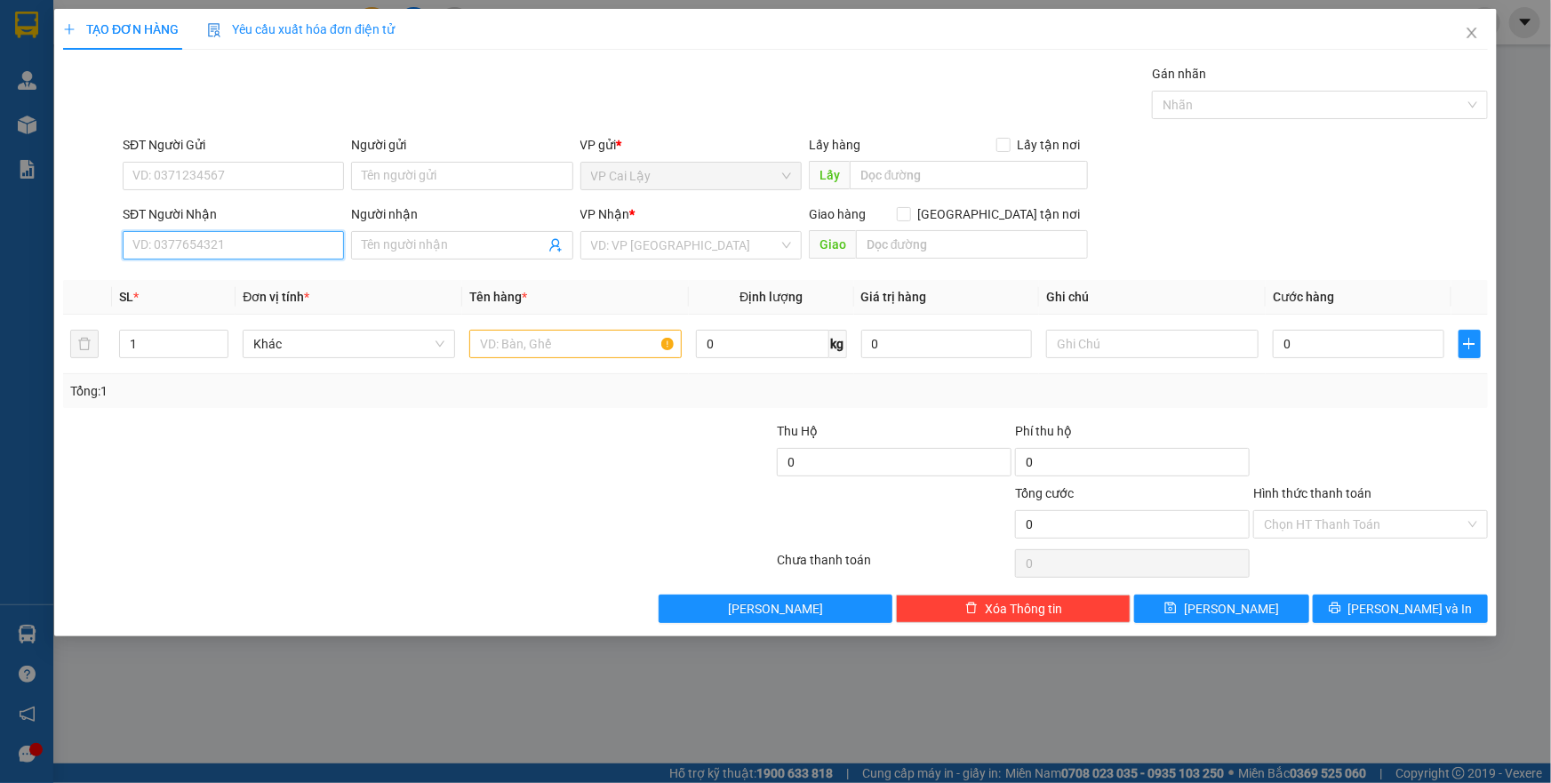
click at [204, 246] on input "SĐT Người Nhận" at bounding box center [233, 245] width 221 height 28
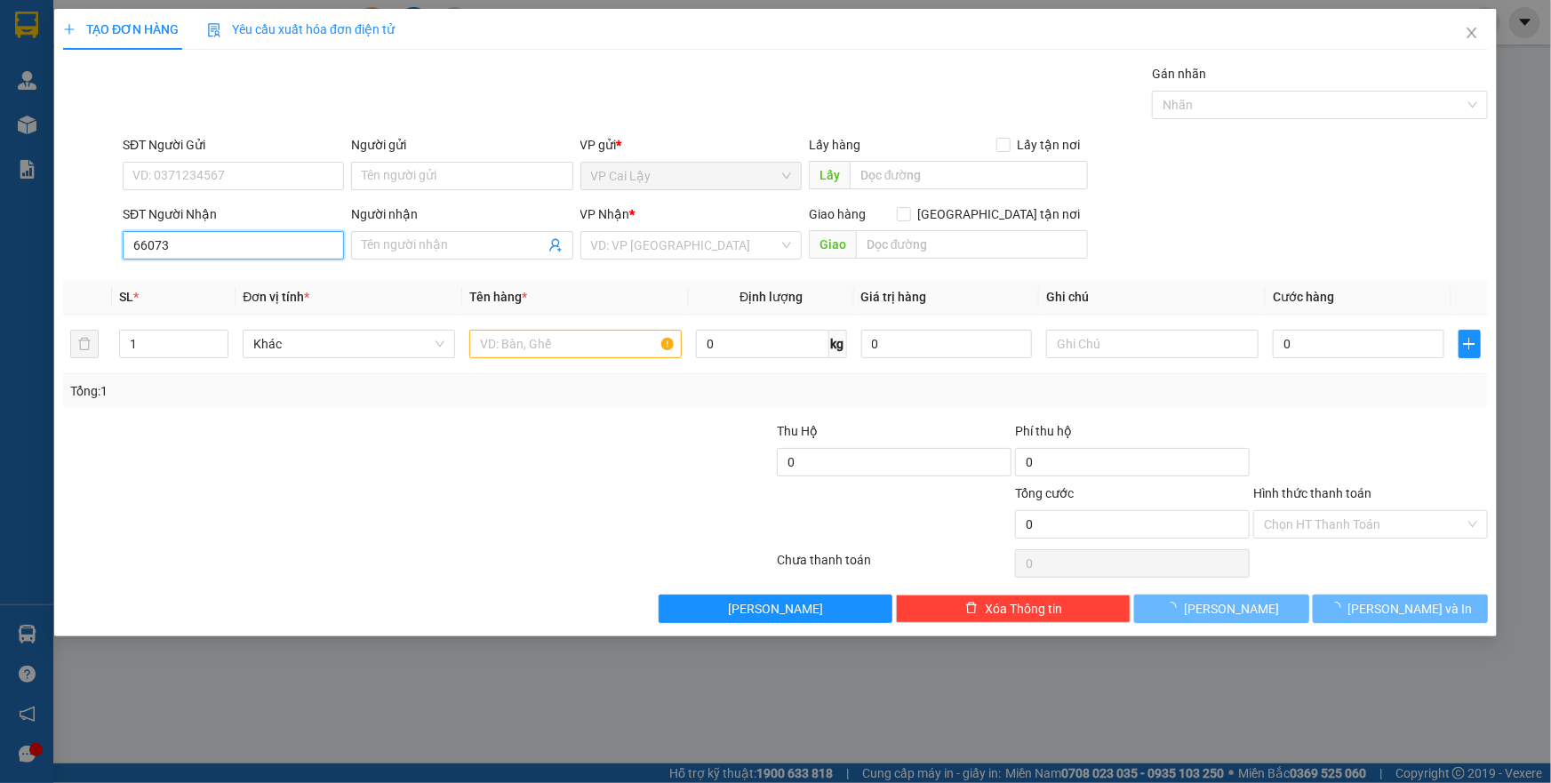
click at [204, 246] on input "66073" at bounding box center [233, 245] width 221 height 28
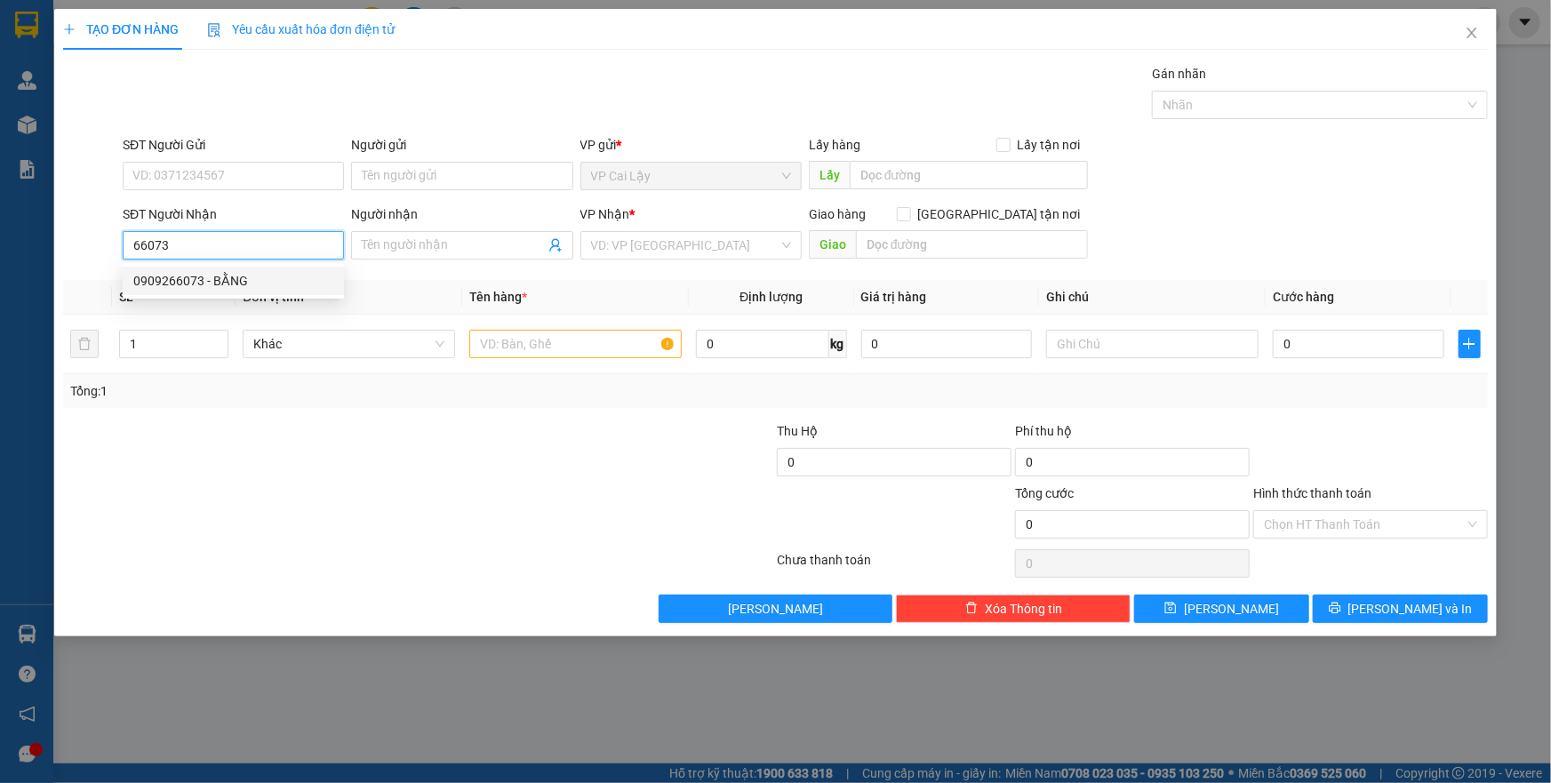
click at [220, 285] on div "0909266073 - BẰNG" at bounding box center [233, 281] width 200 height 20
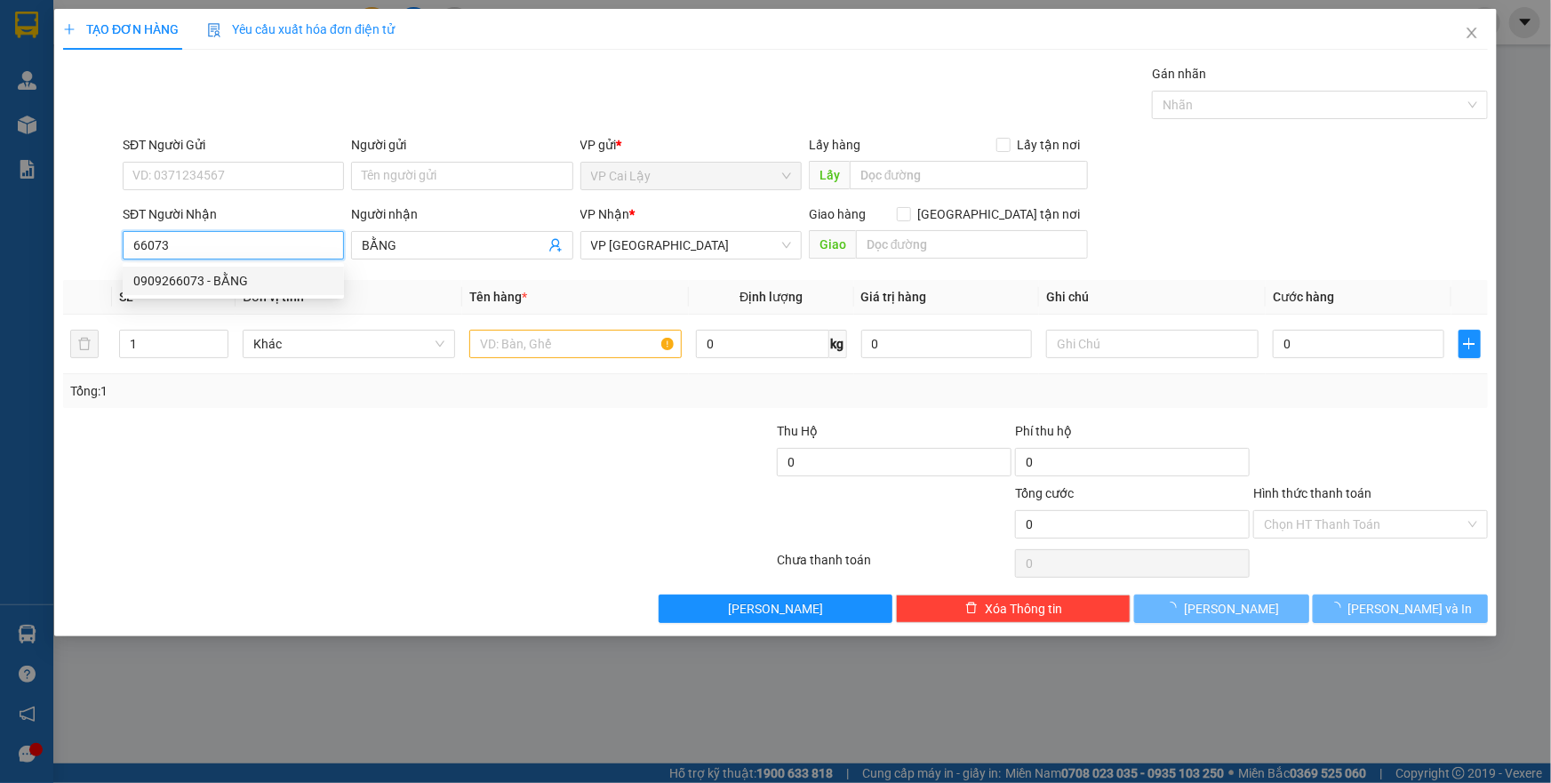
type input "0909266073"
type input "BẰNG"
type input "20.000"
type input "0909266073"
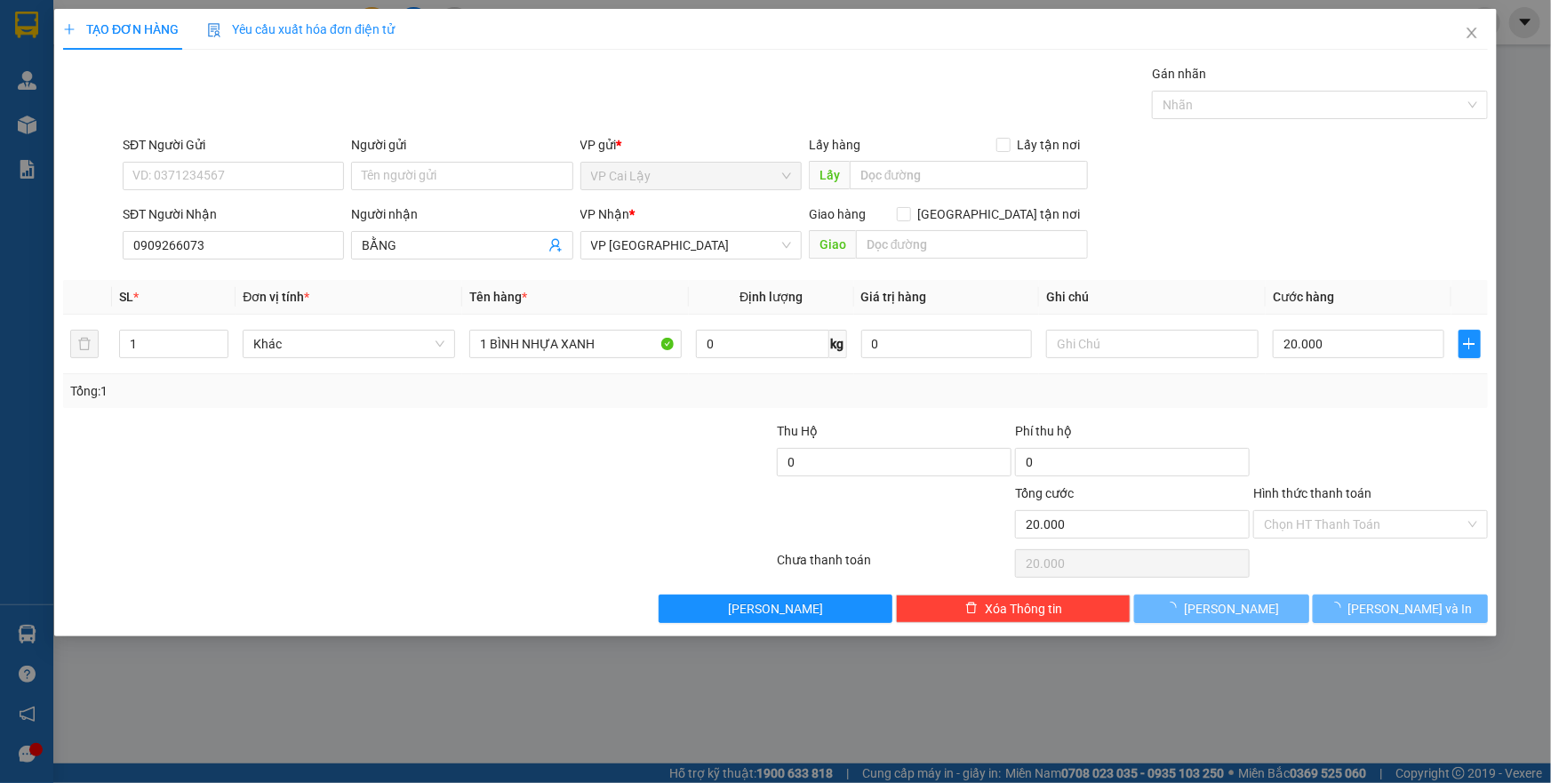
click at [247, 159] on div "SĐT Người Gửi" at bounding box center [233, 148] width 221 height 27
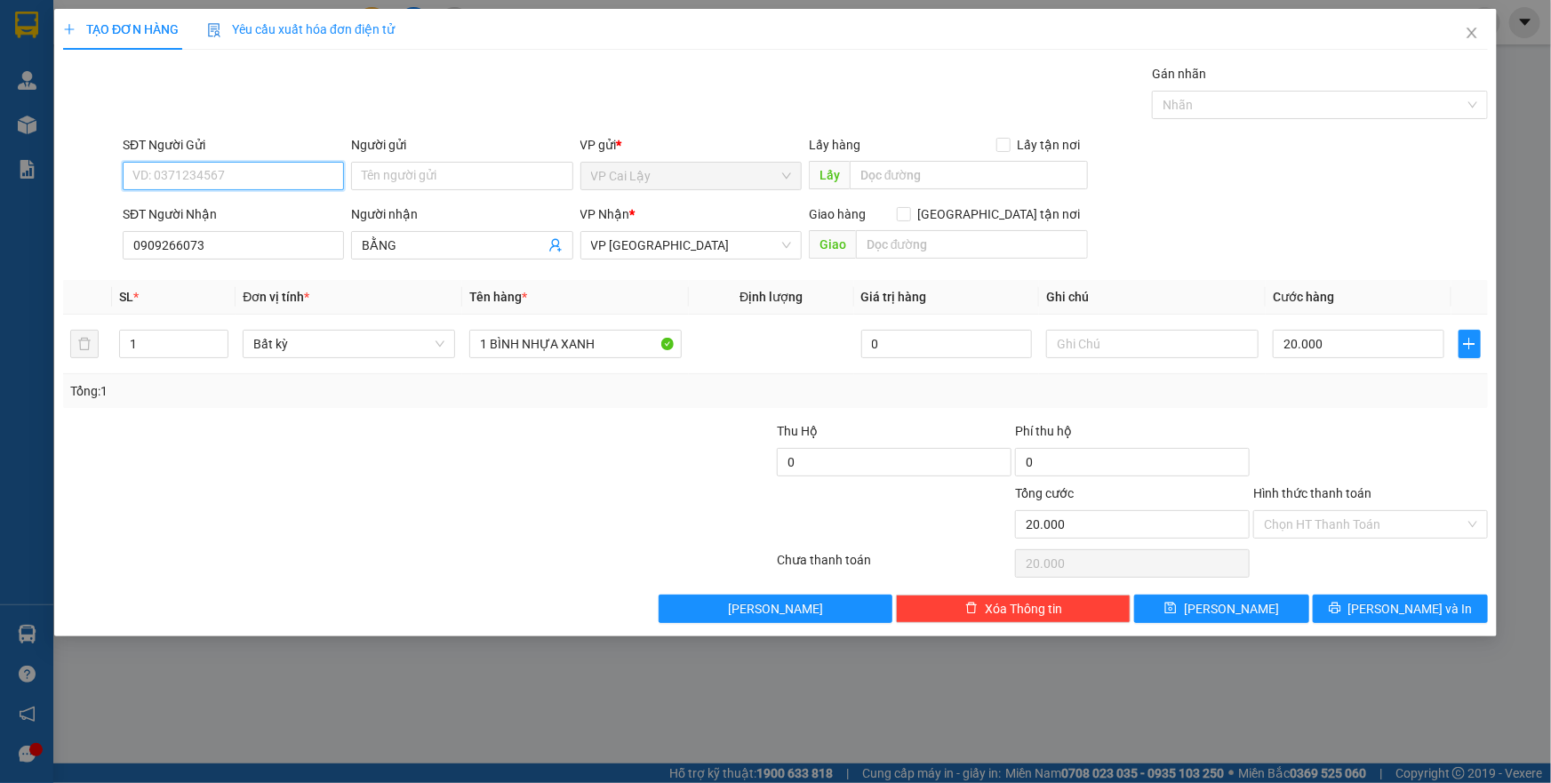
click at [260, 170] on input "SĐT Người Gửi" at bounding box center [233, 176] width 221 height 28
click at [259, 203] on div "0986523056 - TRANG" at bounding box center [233, 212] width 200 height 20
type input "0986523056"
type input "TRANG"
click at [1364, 518] on input "Hình thức thanh toán" at bounding box center [1364, 524] width 201 height 27
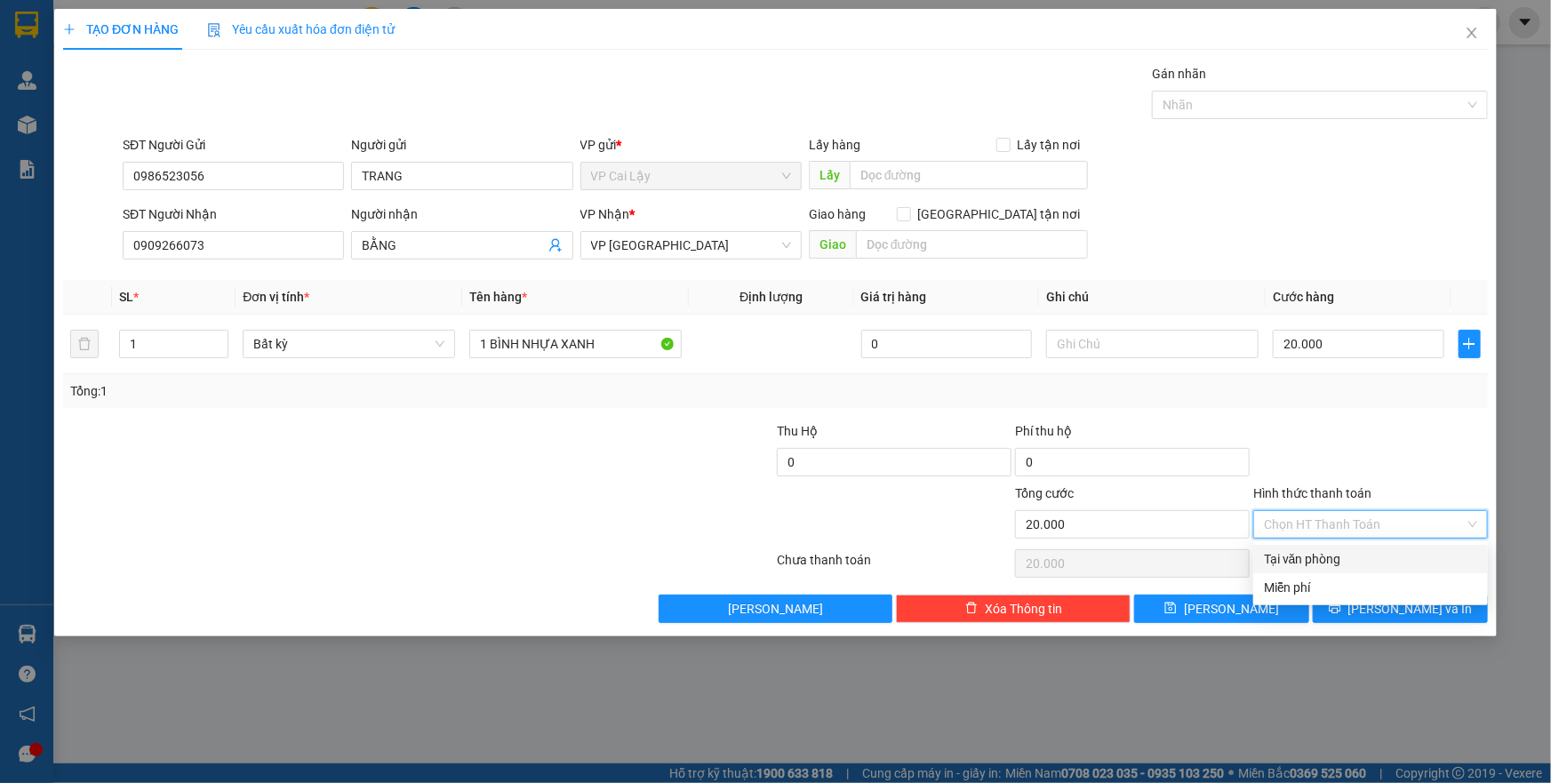
click at [1355, 561] on div "Tại văn phòng" at bounding box center [1370, 559] width 213 height 20
type input "0"
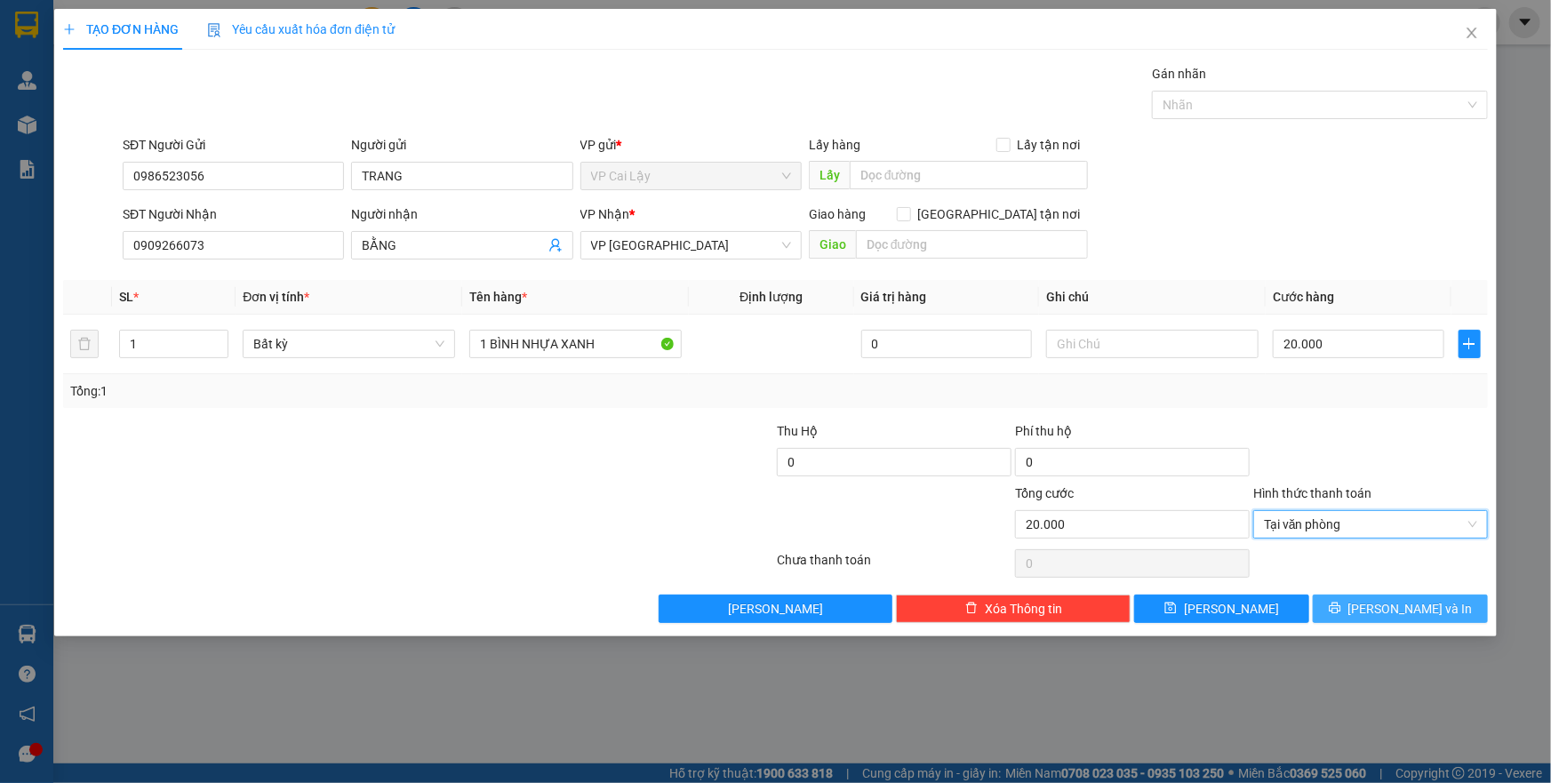
click at [1404, 604] on span "[PERSON_NAME] và In" at bounding box center [1410, 609] width 124 height 20
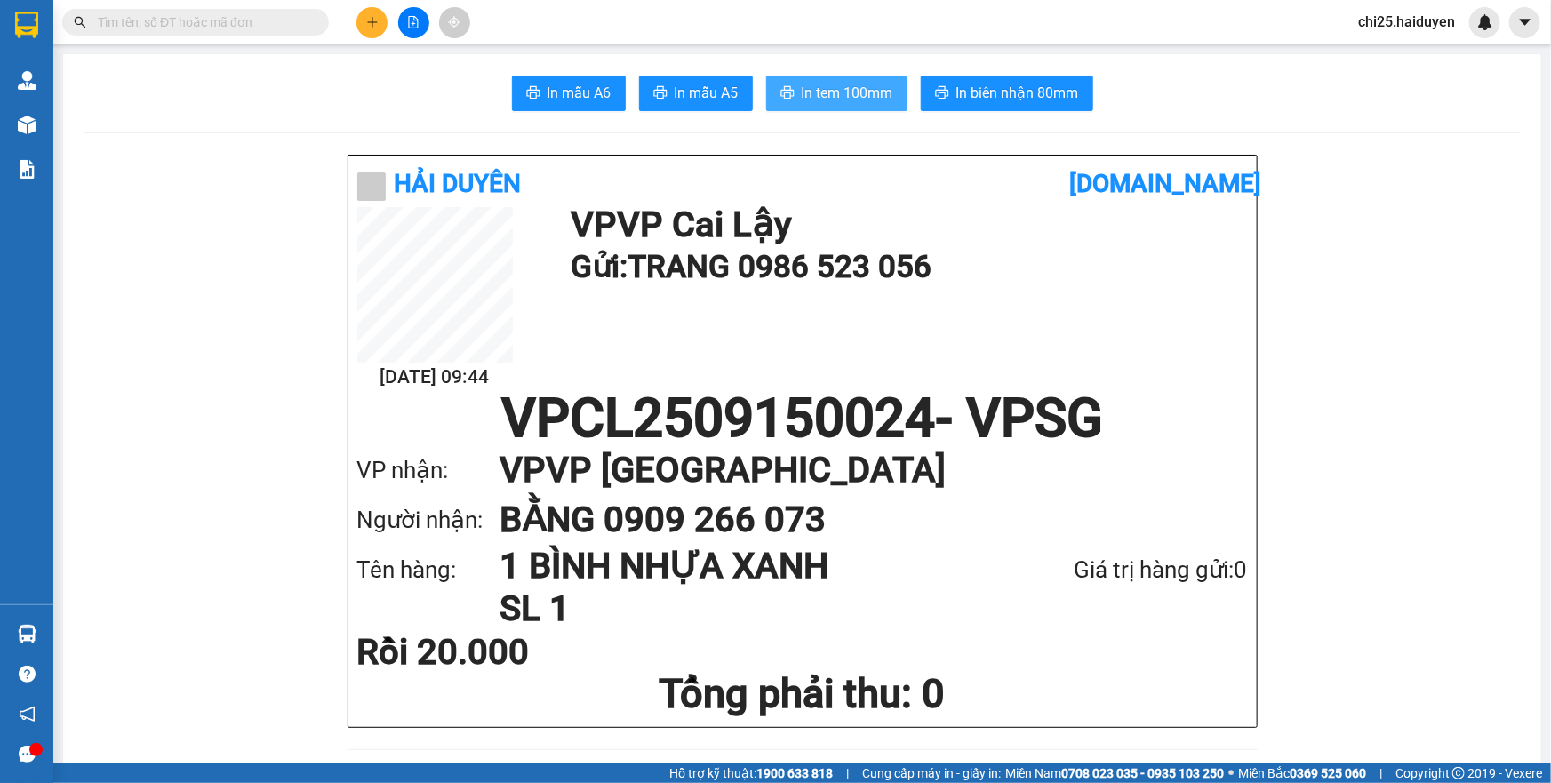
click at [868, 96] on span "In tem 100mm" at bounding box center [848, 93] width 92 height 22
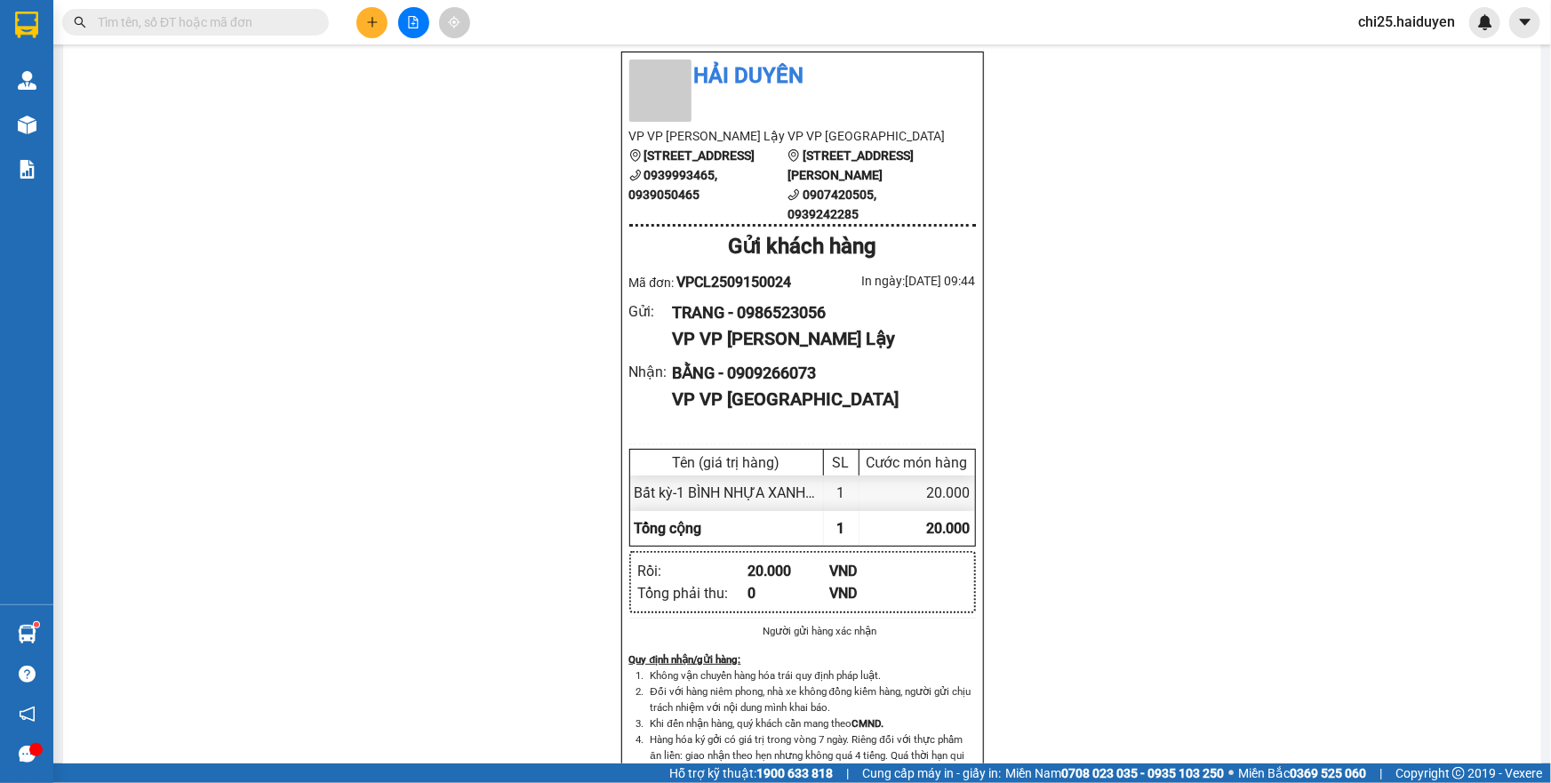
scroll to position [1697, 0]
